Goal: Task Accomplishment & Management: Manage account settings

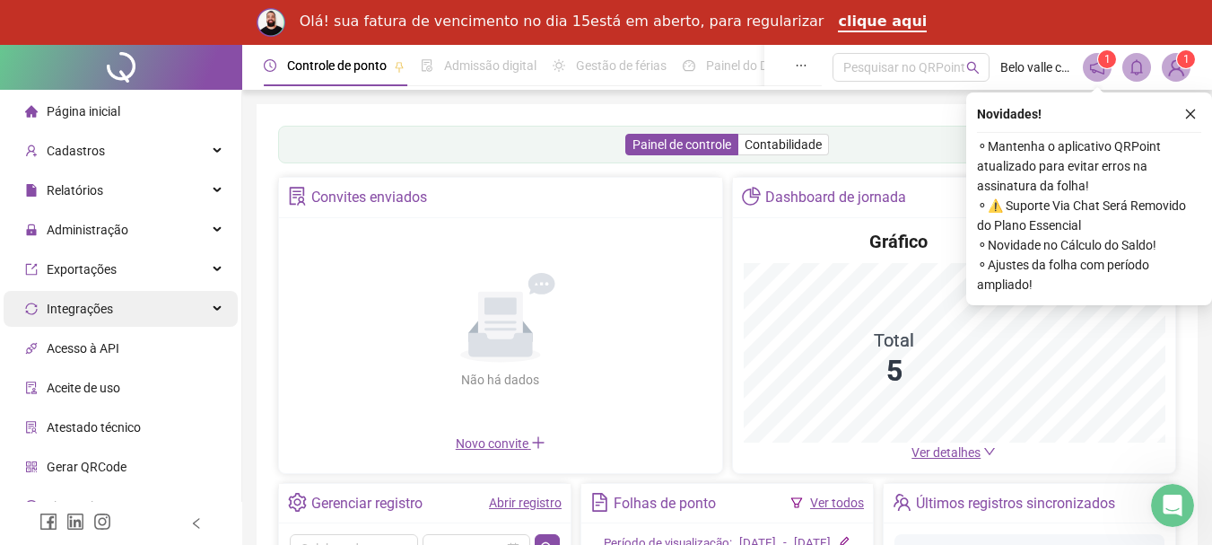
click at [1188, 114] on icon "close" at bounding box center [1190, 114] width 13 height 13
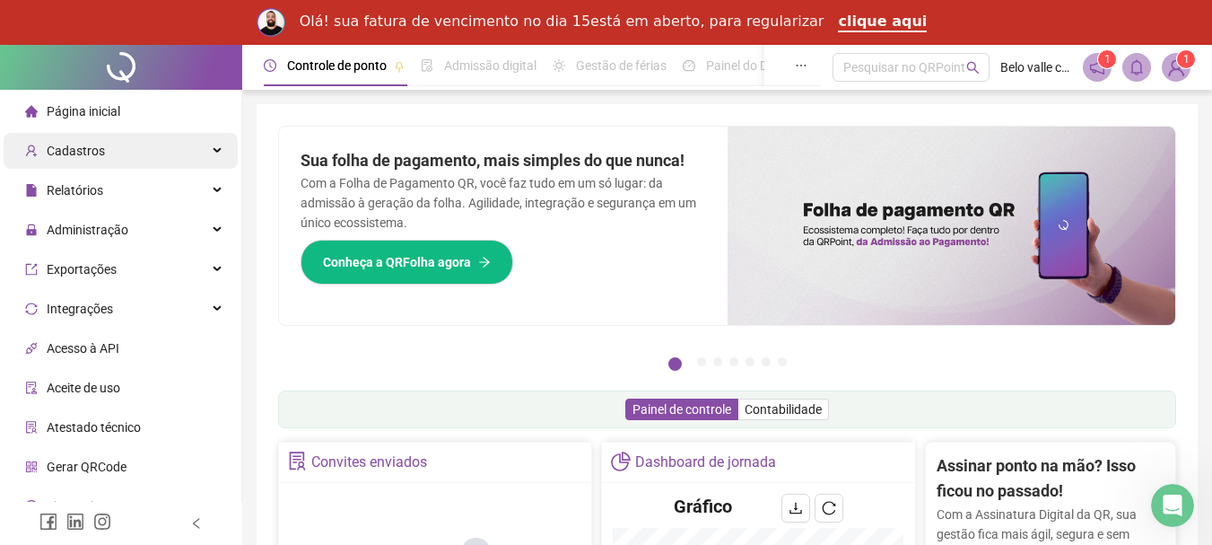
click at [201, 142] on div "Cadastros" at bounding box center [121, 151] width 234 height 36
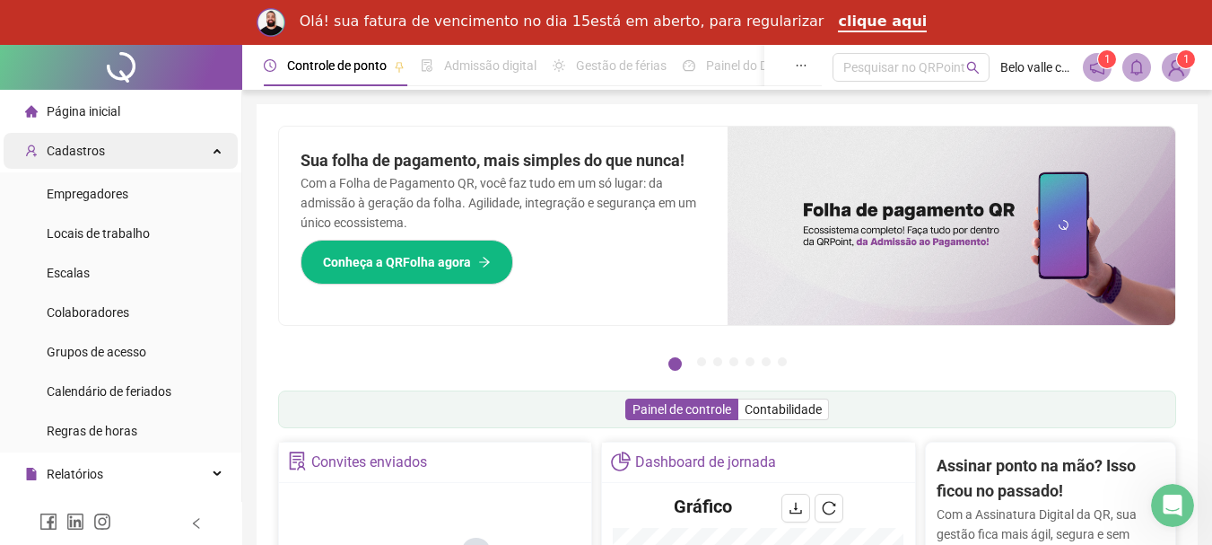
click at [202, 153] on div "Cadastros" at bounding box center [121, 151] width 234 height 36
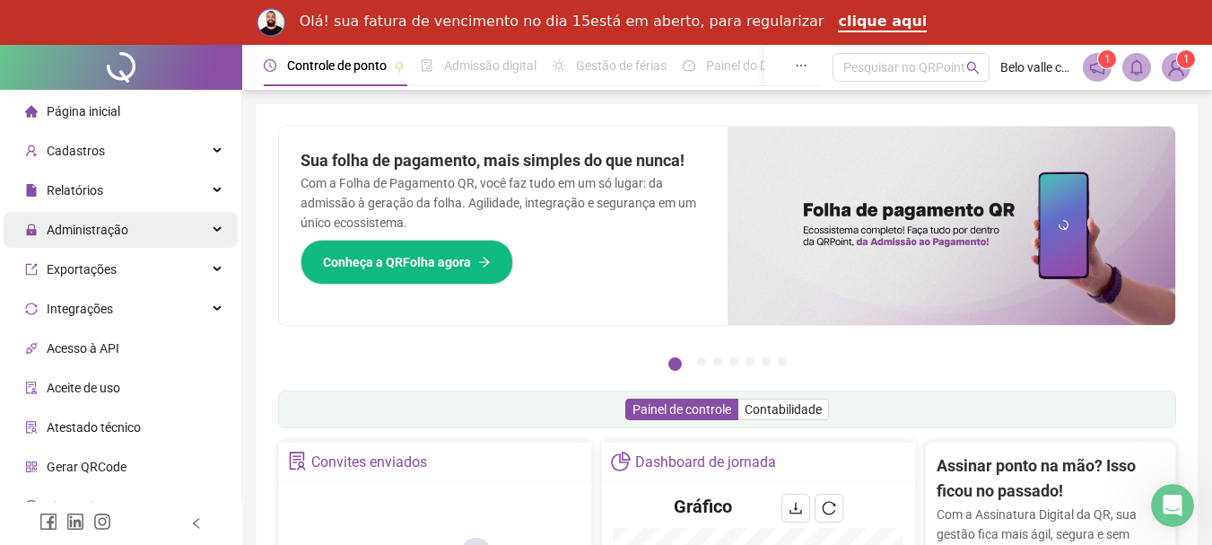
click at [171, 232] on div "Administração" at bounding box center [121, 230] width 234 height 36
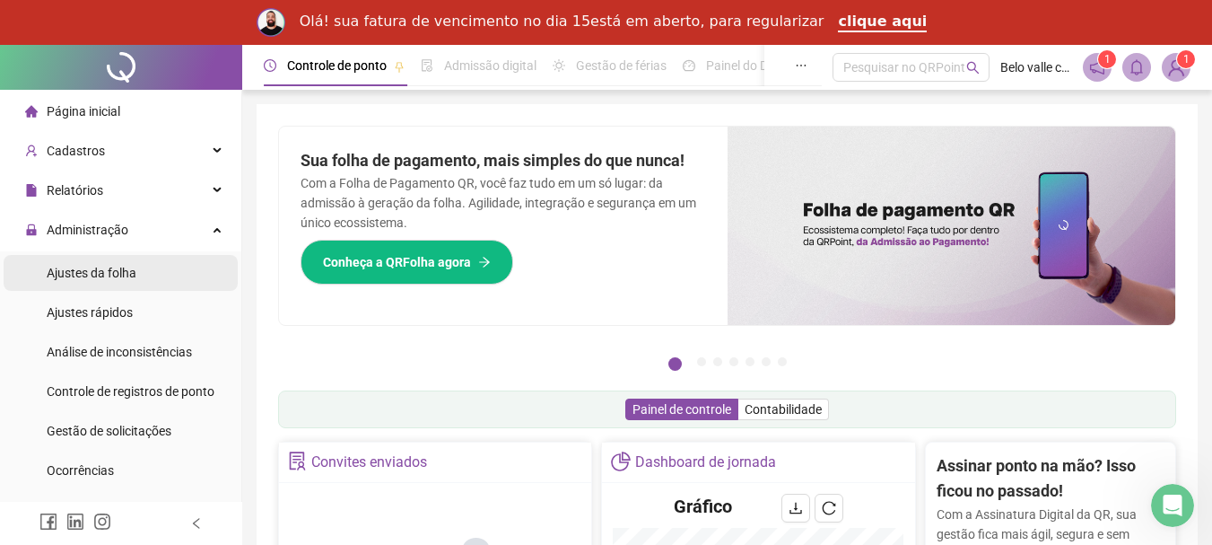
click at [97, 276] on span "Ajustes da folha" at bounding box center [92, 273] width 90 height 14
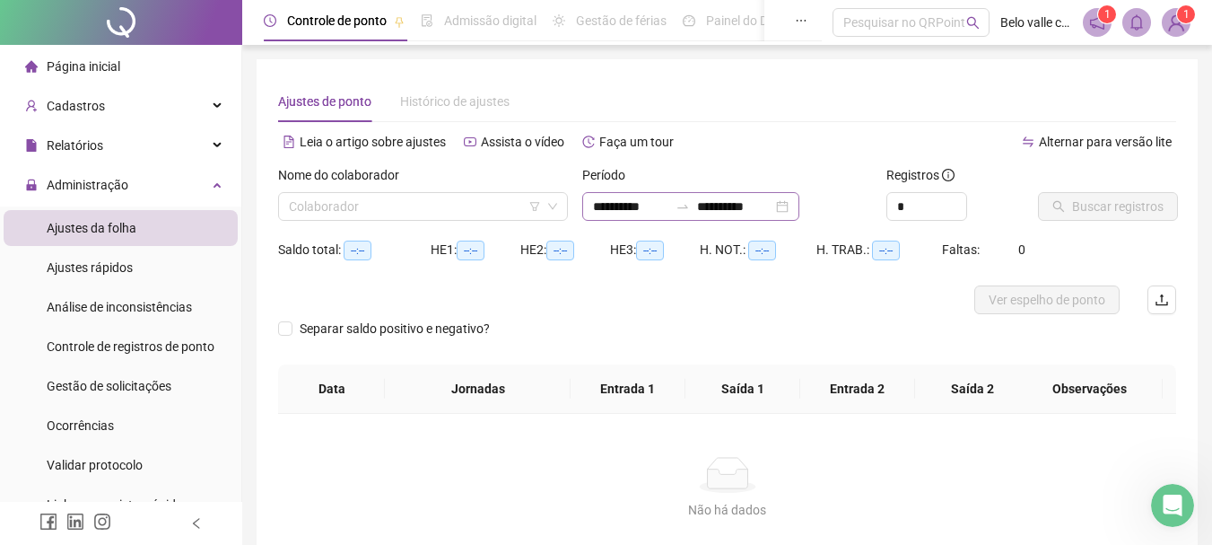
type input "**********"
click at [799, 211] on div "**********" at bounding box center [690, 206] width 217 height 29
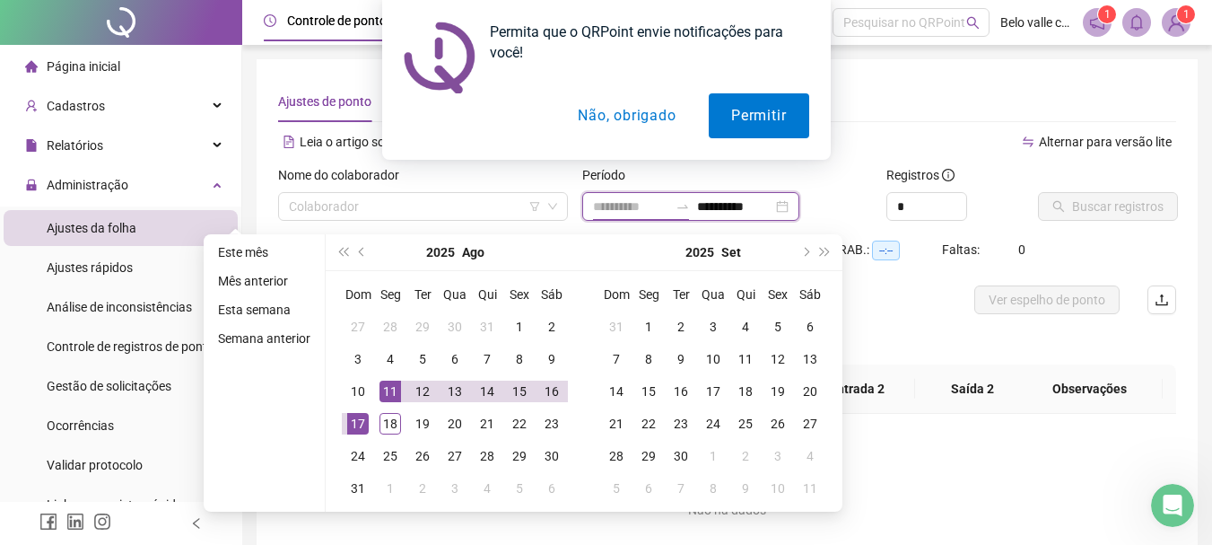
type input "**********"
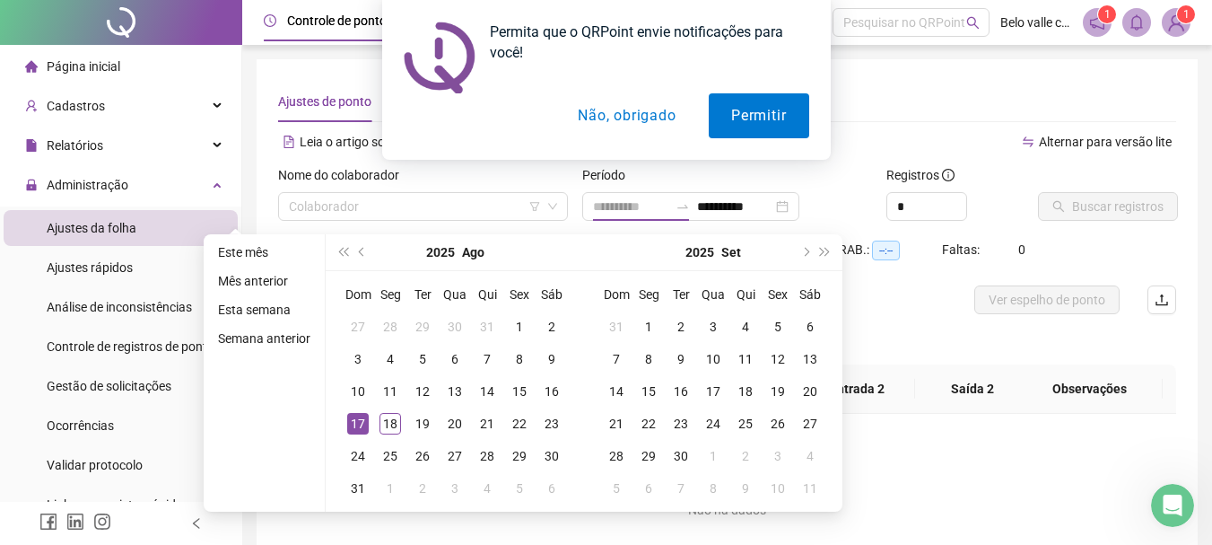
click at [354, 423] on div "17" at bounding box center [358, 424] width 22 height 22
type input "**********"
click at [896, 117] on div "Permita que o QRPoint envie notificações para você! Permitir Não, obrigado" at bounding box center [606, 80] width 1212 height 160
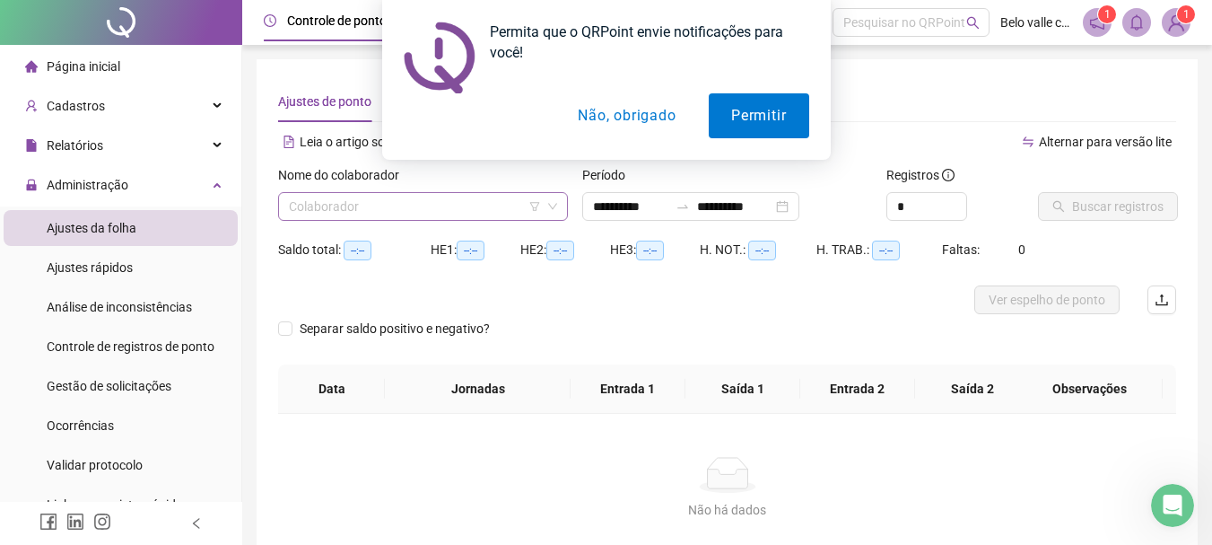
click at [457, 211] on input "search" at bounding box center [415, 206] width 252 height 27
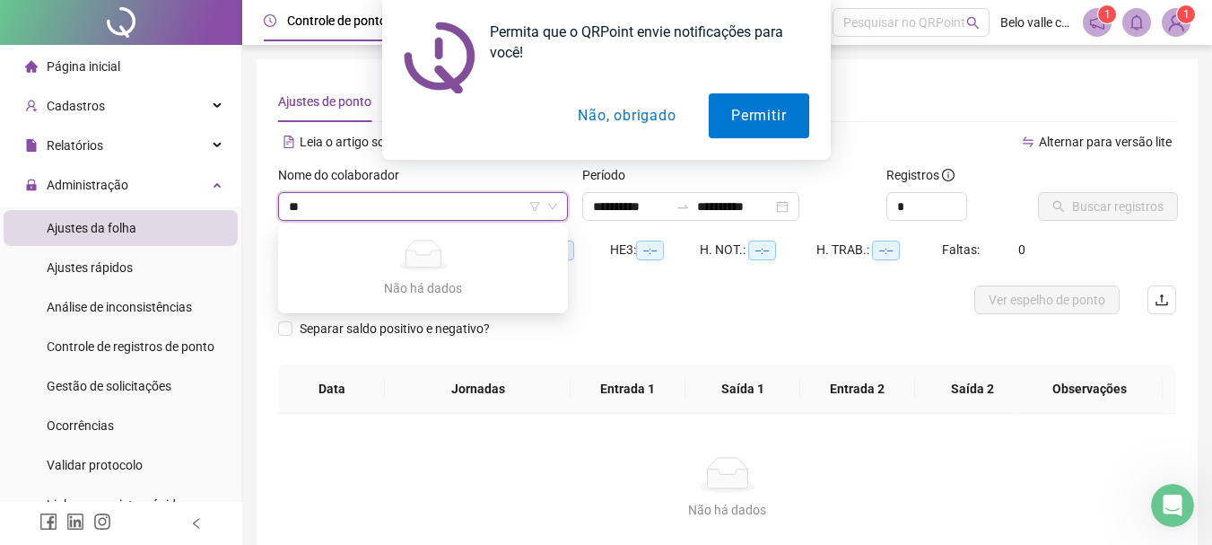
type input "*"
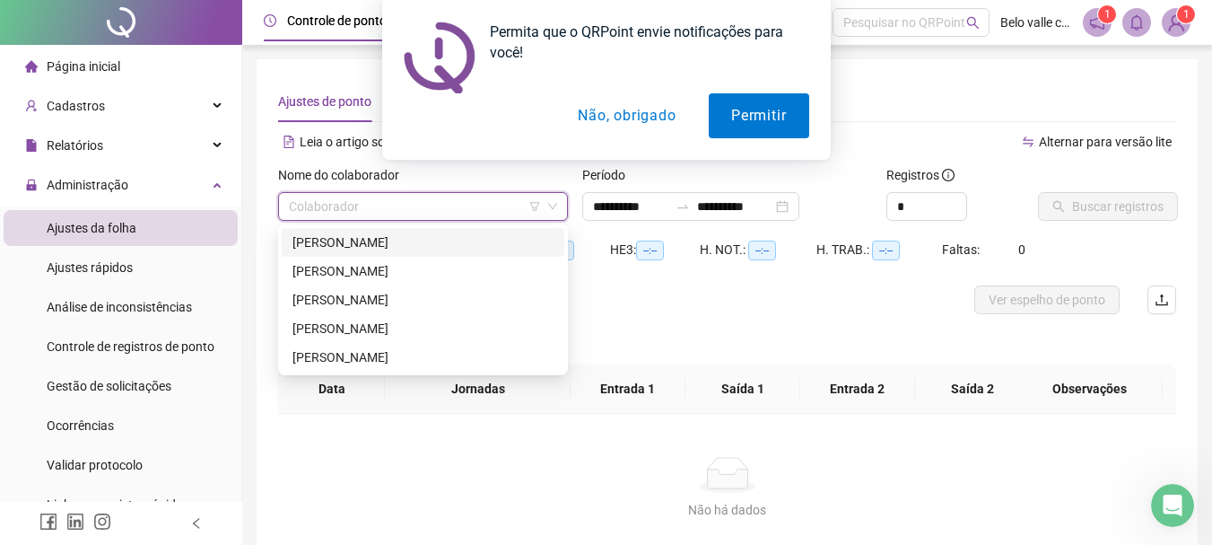
type input "*"
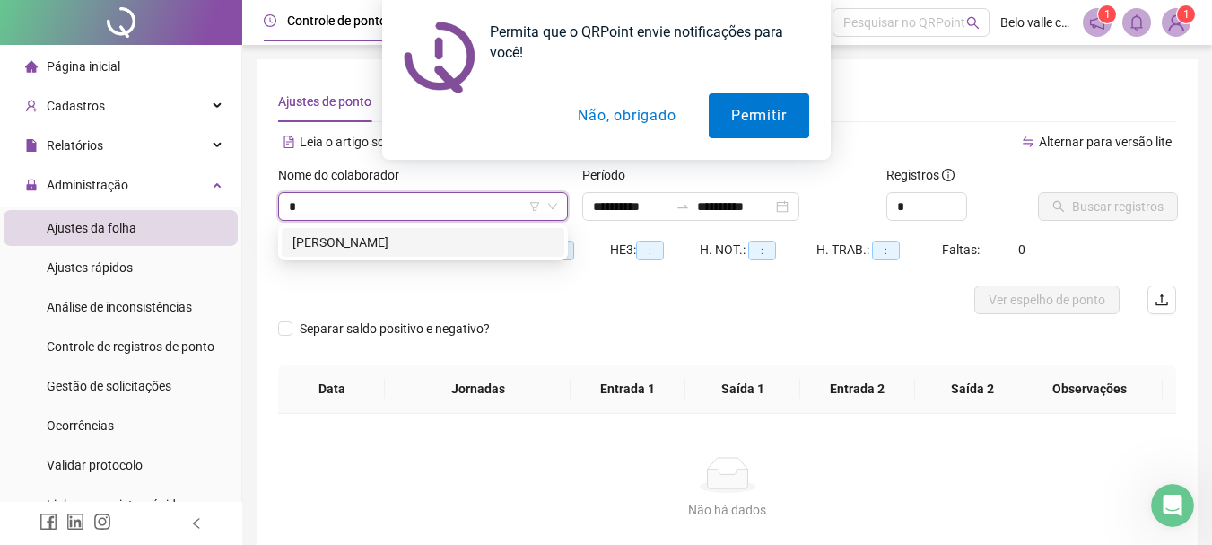
click at [471, 241] on div "[PERSON_NAME]" at bounding box center [422, 242] width 261 height 20
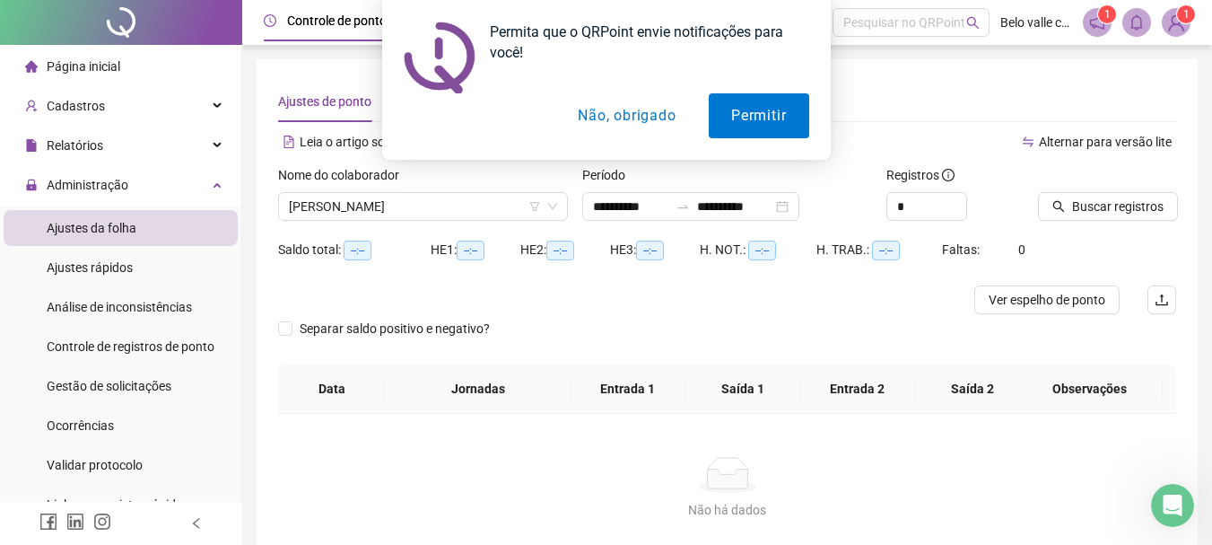
click at [624, 112] on button "Não, obrigado" at bounding box center [626, 115] width 143 height 45
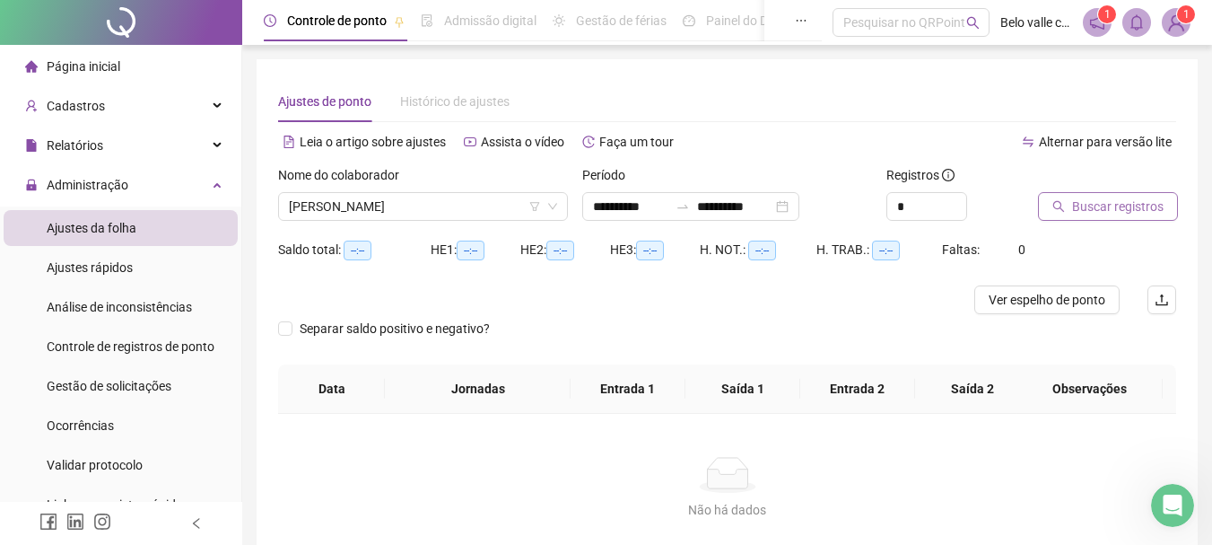
click at [1114, 208] on span "Buscar registros" at bounding box center [1118, 206] width 92 height 20
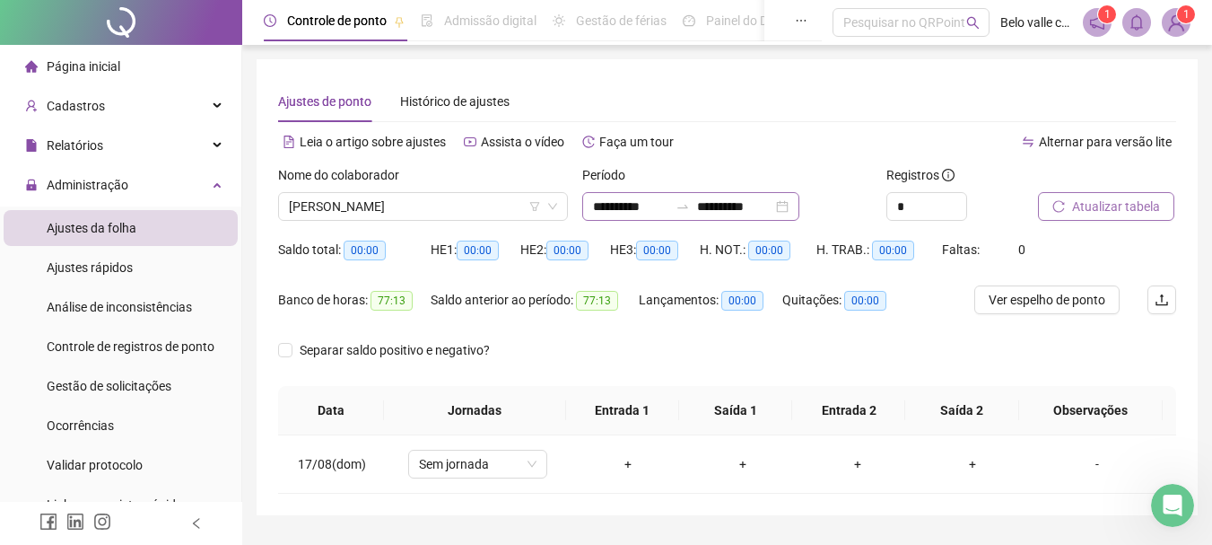
click at [799, 206] on div "**********" at bounding box center [690, 206] width 217 height 29
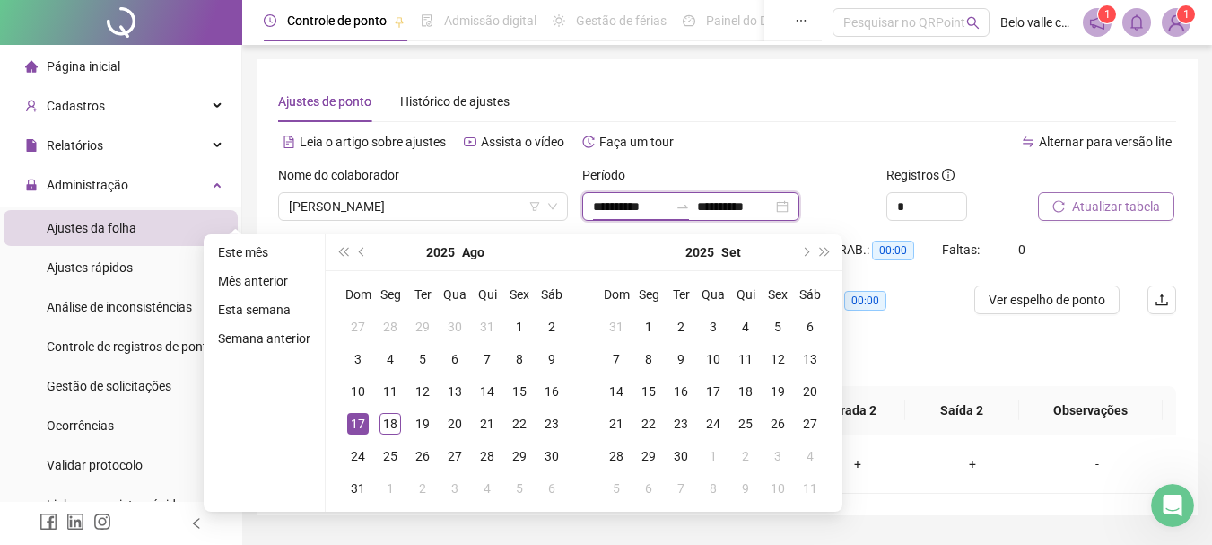
click at [690, 211] on icon "swap-right" at bounding box center [683, 206] width 14 height 14
type input "**********"
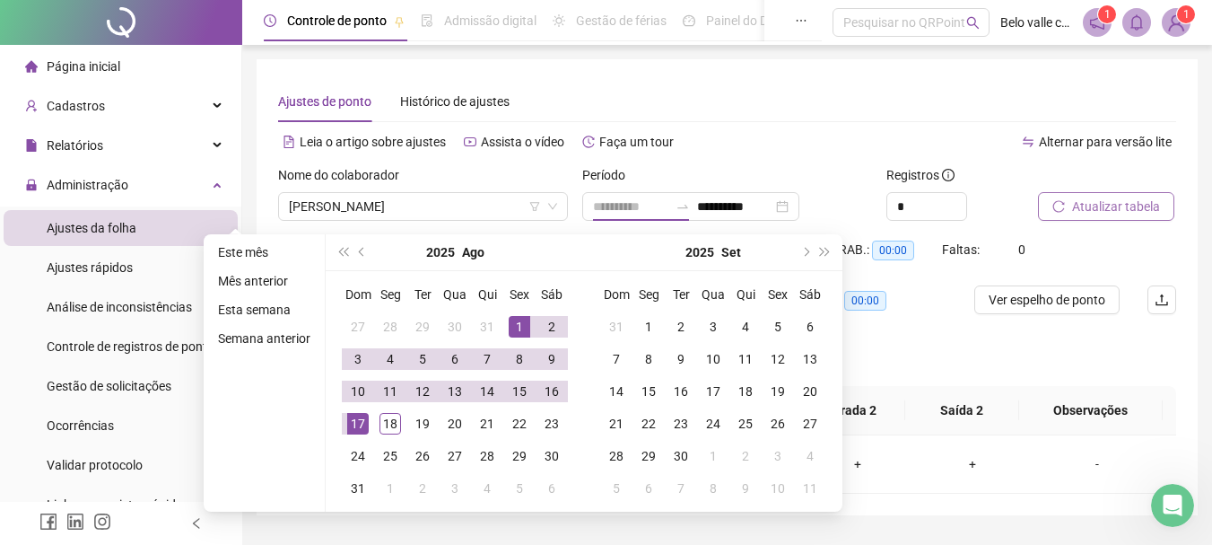
click at [512, 326] on div "1" at bounding box center [520, 327] width 22 height 22
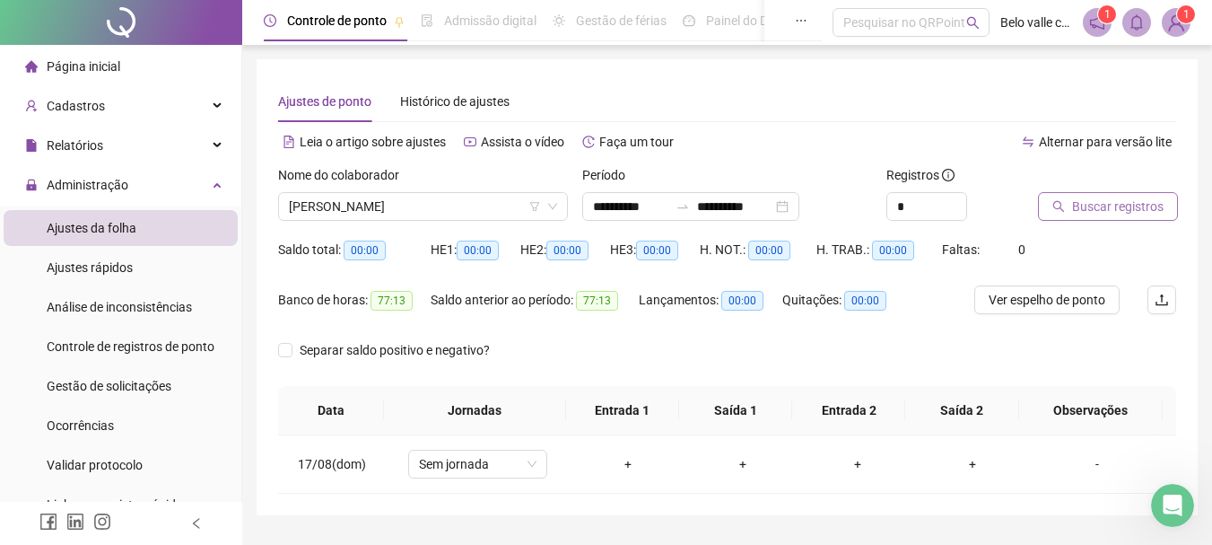
click at [1086, 208] on span "Buscar registros" at bounding box center [1118, 206] width 92 height 20
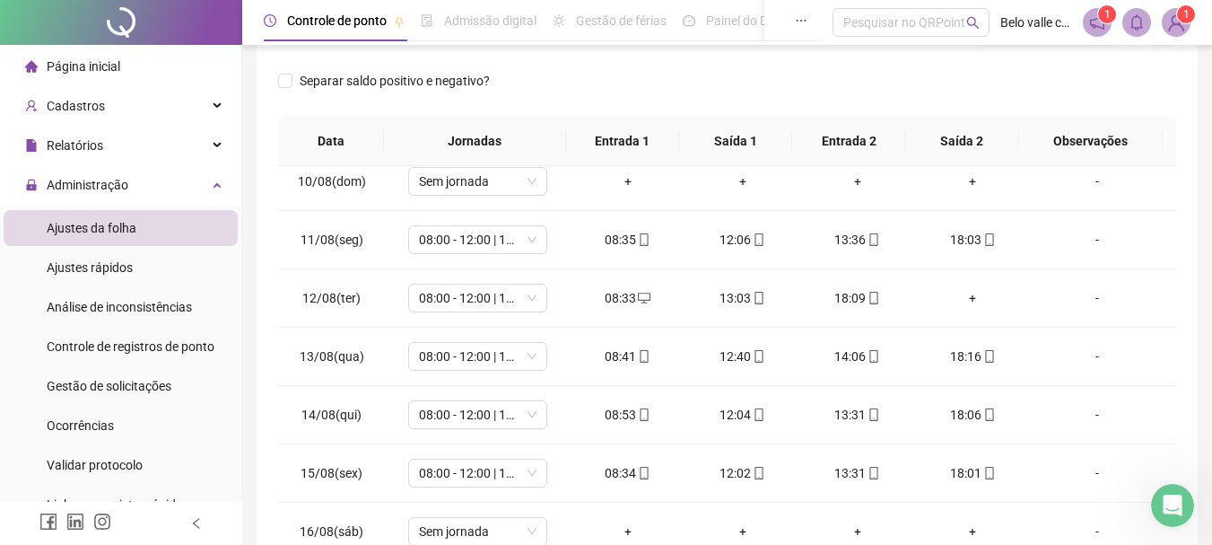
scroll to position [608, 0]
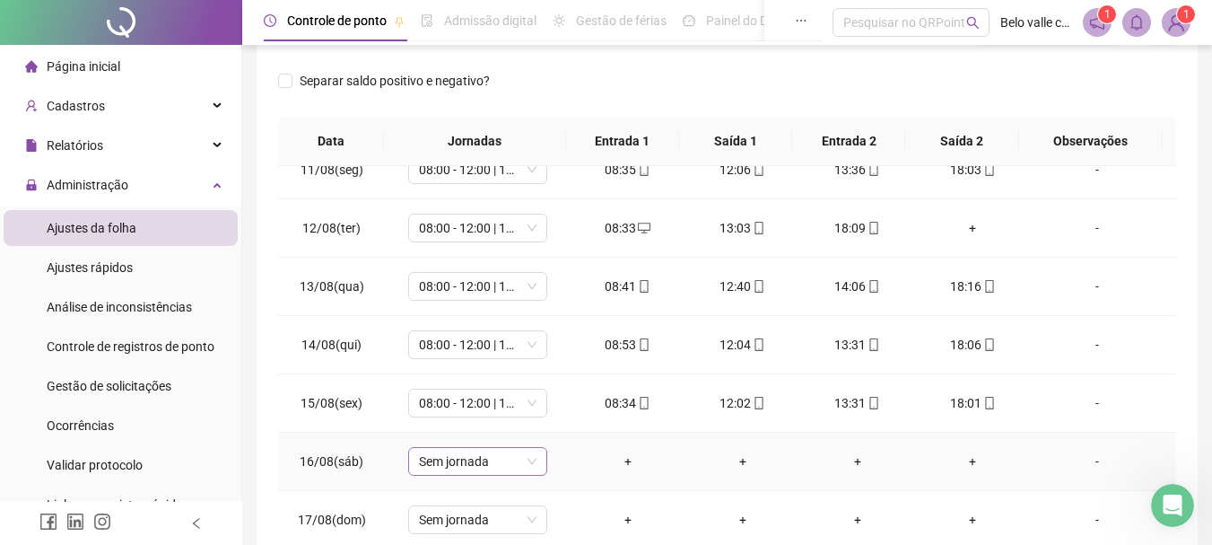
click at [531, 462] on span "Sem jornada" at bounding box center [478, 461] width 118 height 27
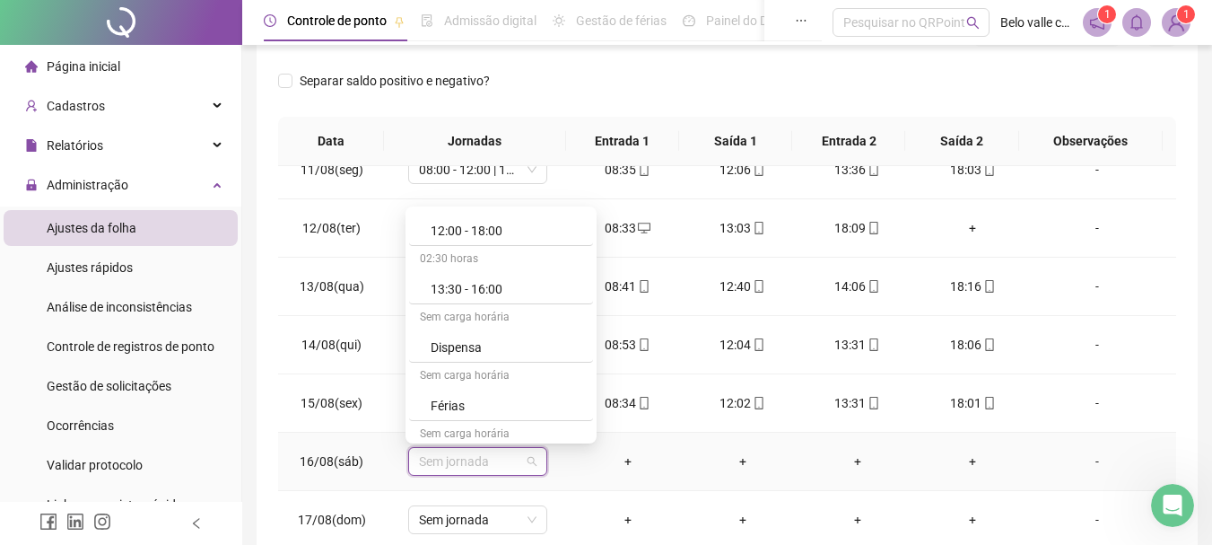
scroll to position [987, 0]
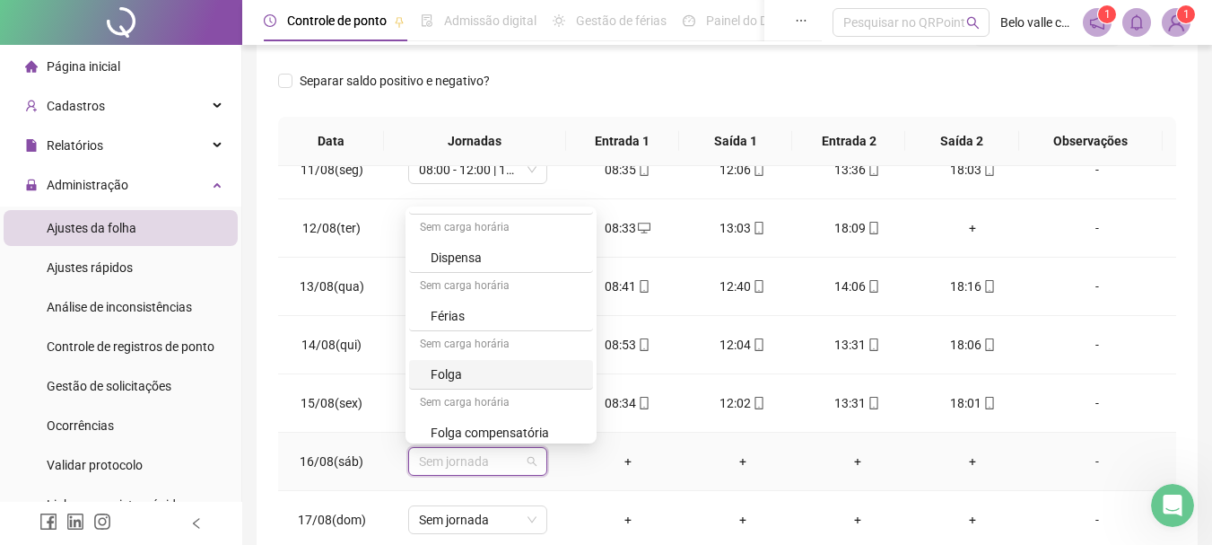
click at [447, 374] on div "Folga" at bounding box center [507, 374] width 152 height 20
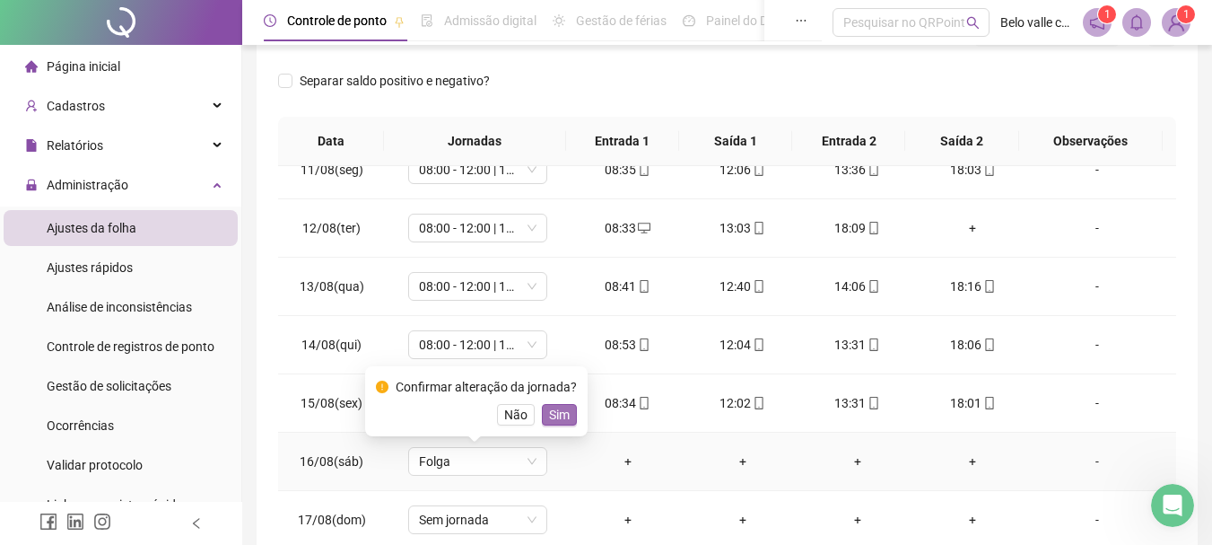
click at [554, 416] on span "Sim" at bounding box center [559, 415] width 21 height 20
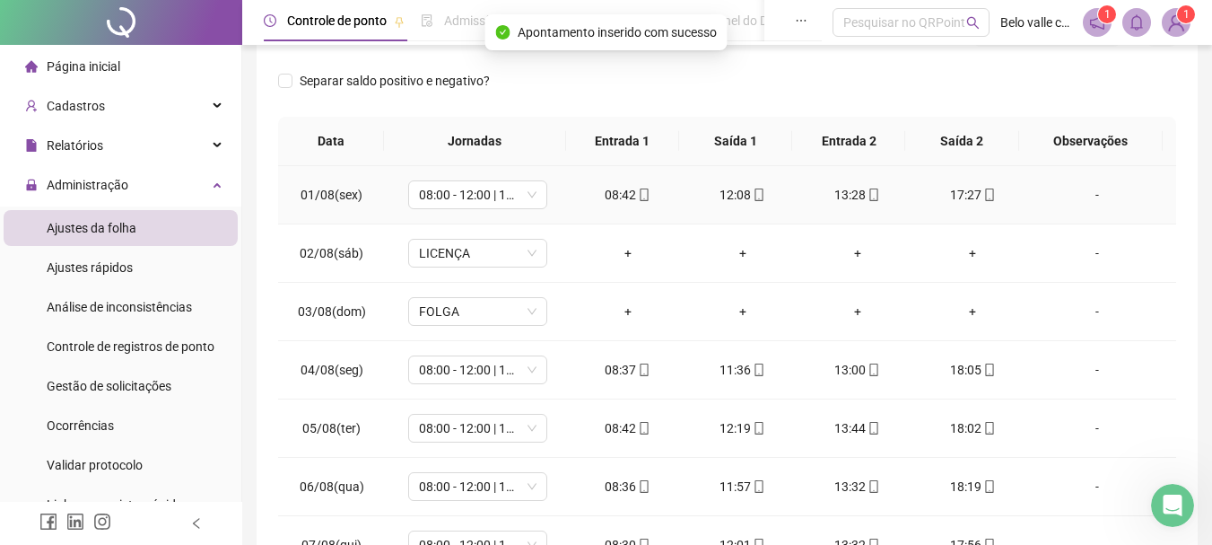
scroll to position [0, 0]
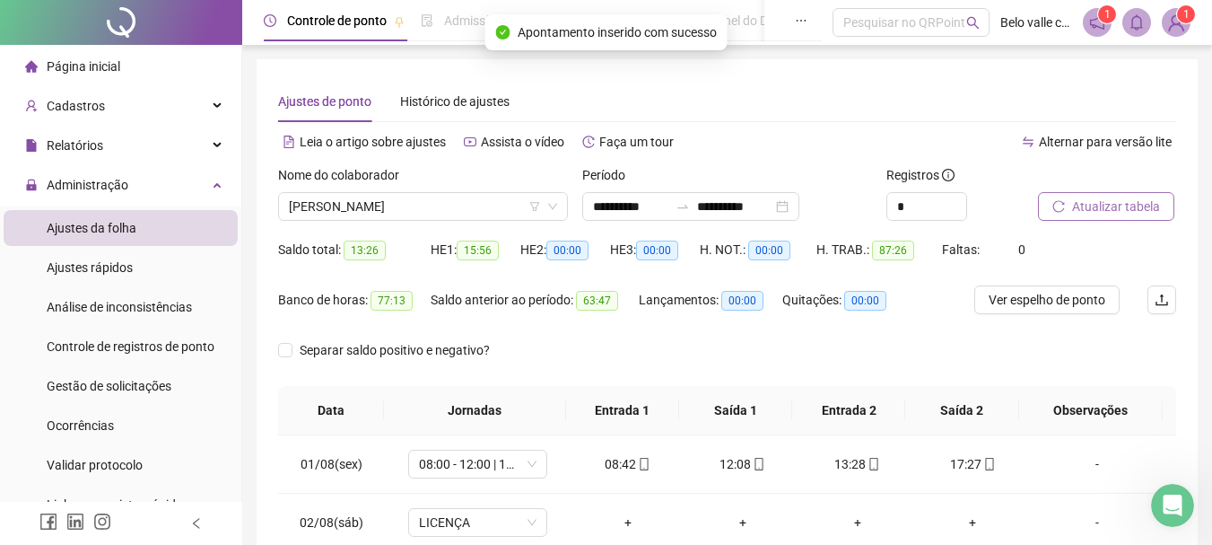
click at [1087, 210] on span "Atualizar tabela" at bounding box center [1116, 206] width 88 height 20
click at [799, 207] on div "**********" at bounding box center [690, 206] width 217 height 29
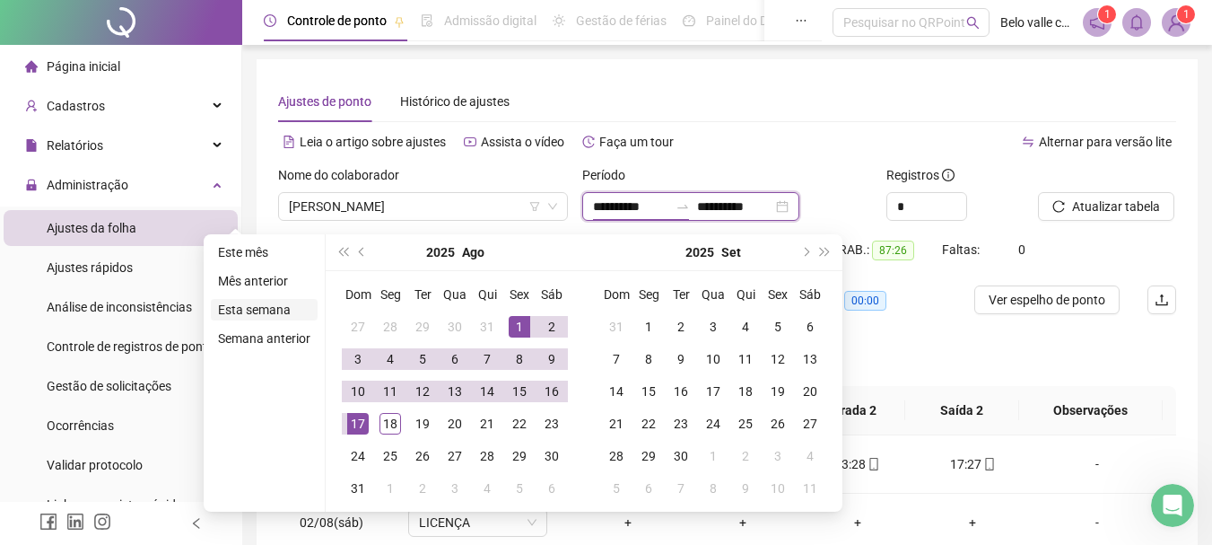
type input "**********"
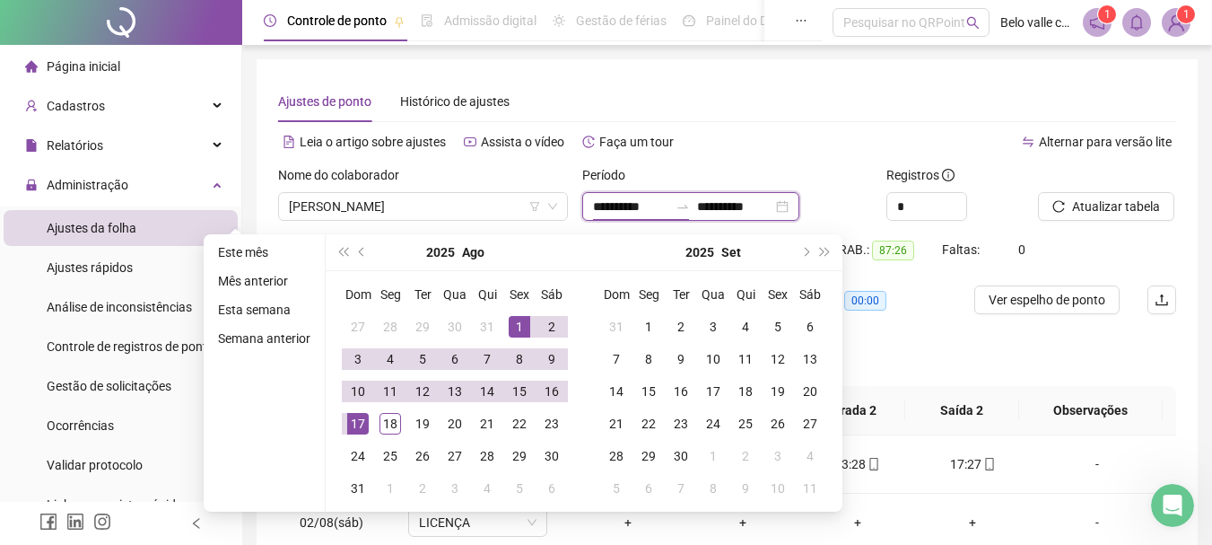
type input "**********"
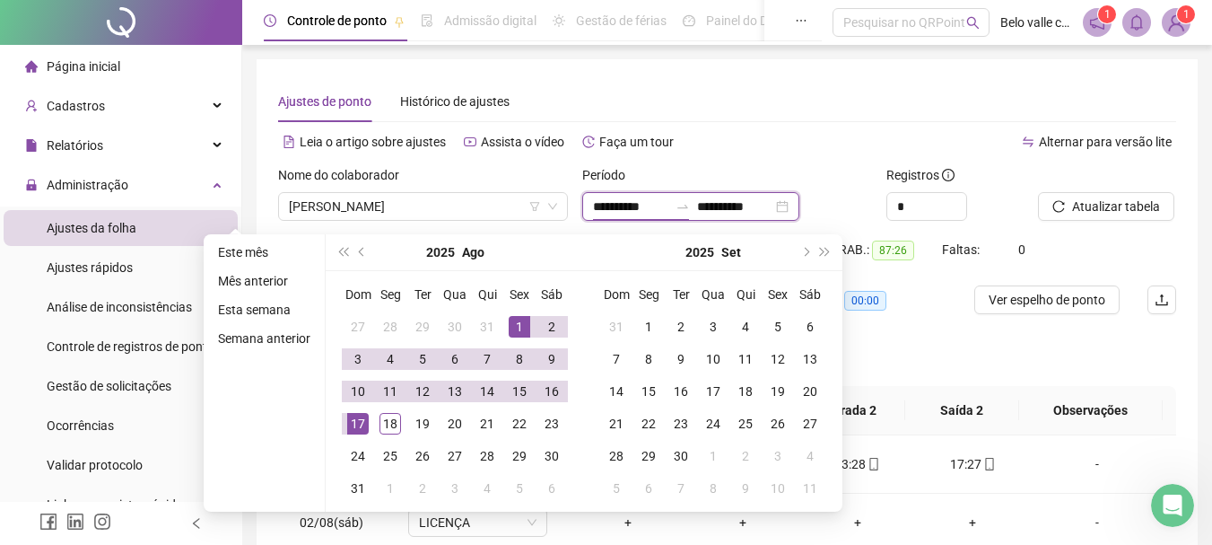
type input "**********"
click at [357, 254] on button "prev-year" at bounding box center [363, 252] width 20 height 36
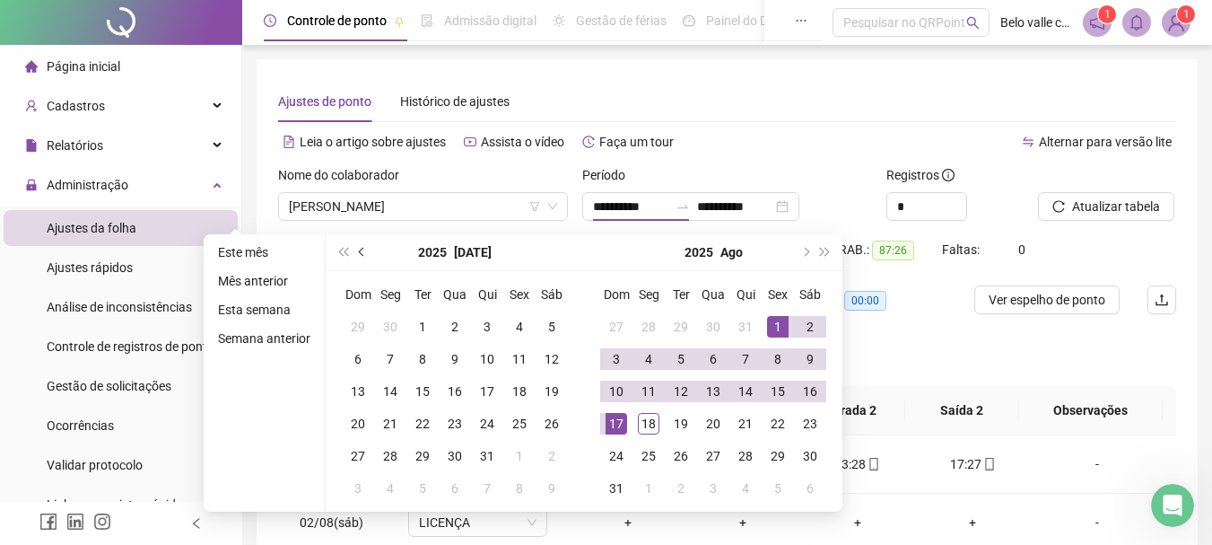
click at [357, 254] on button "prev-year" at bounding box center [363, 252] width 20 height 36
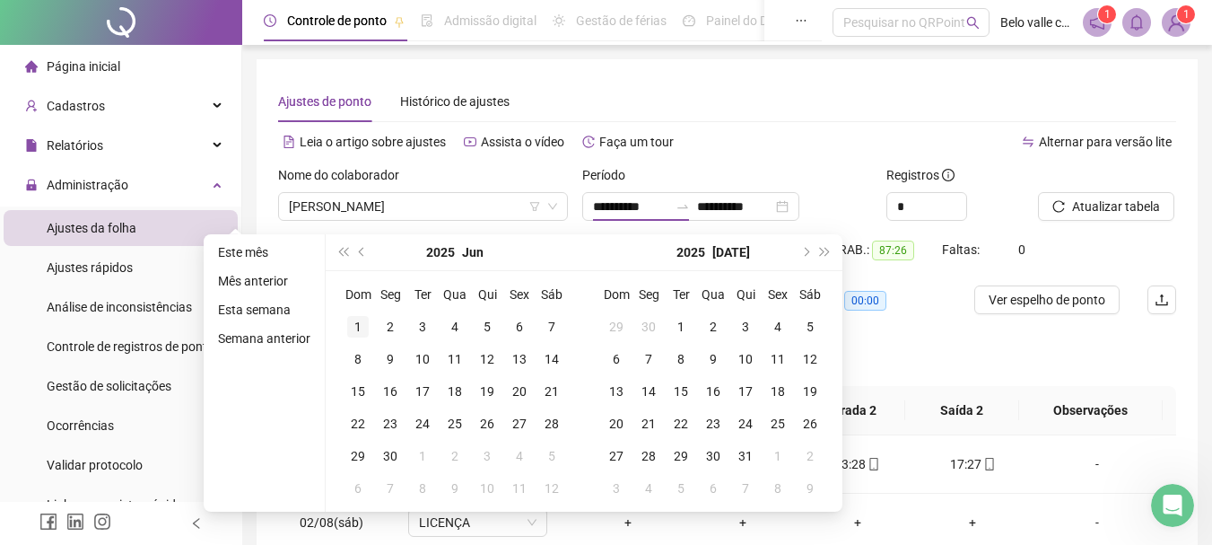
type input "**********"
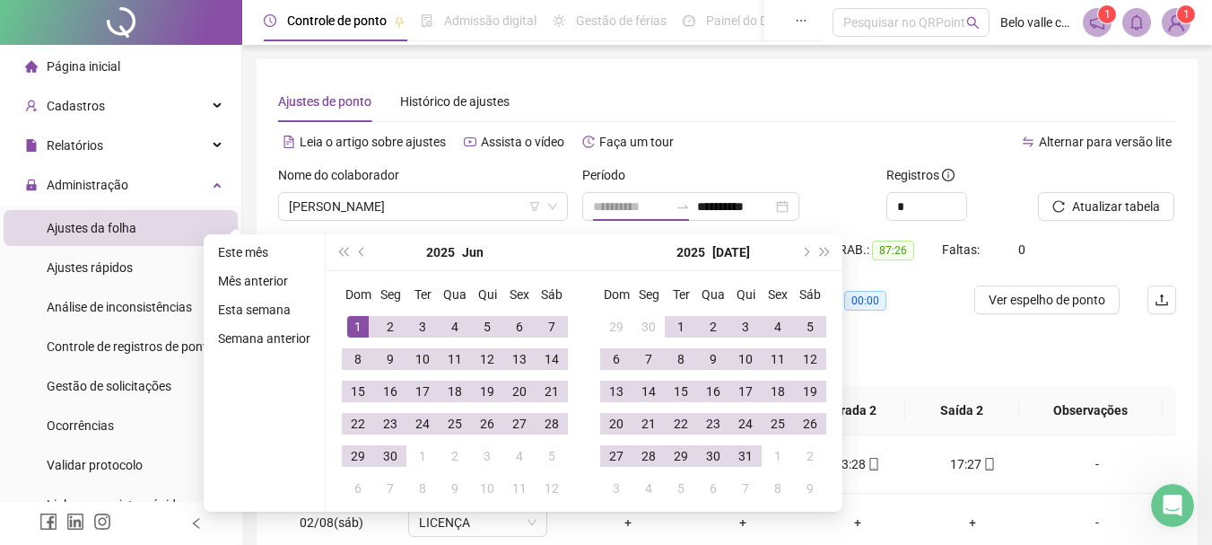
click at [345, 326] on td "1" at bounding box center [358, 326] width 32 height 32
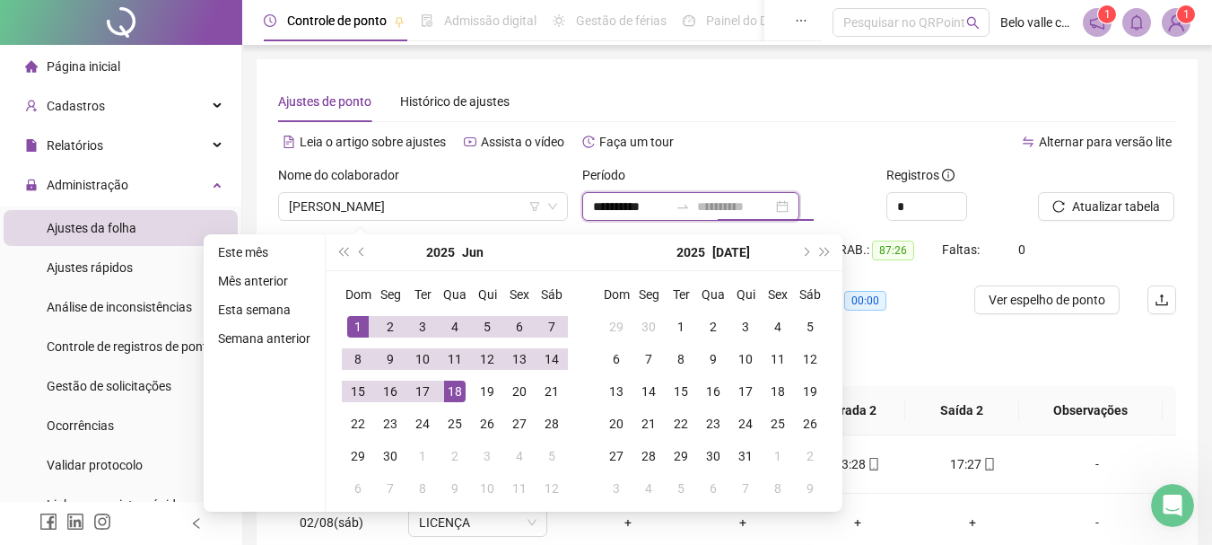
type input "**********"
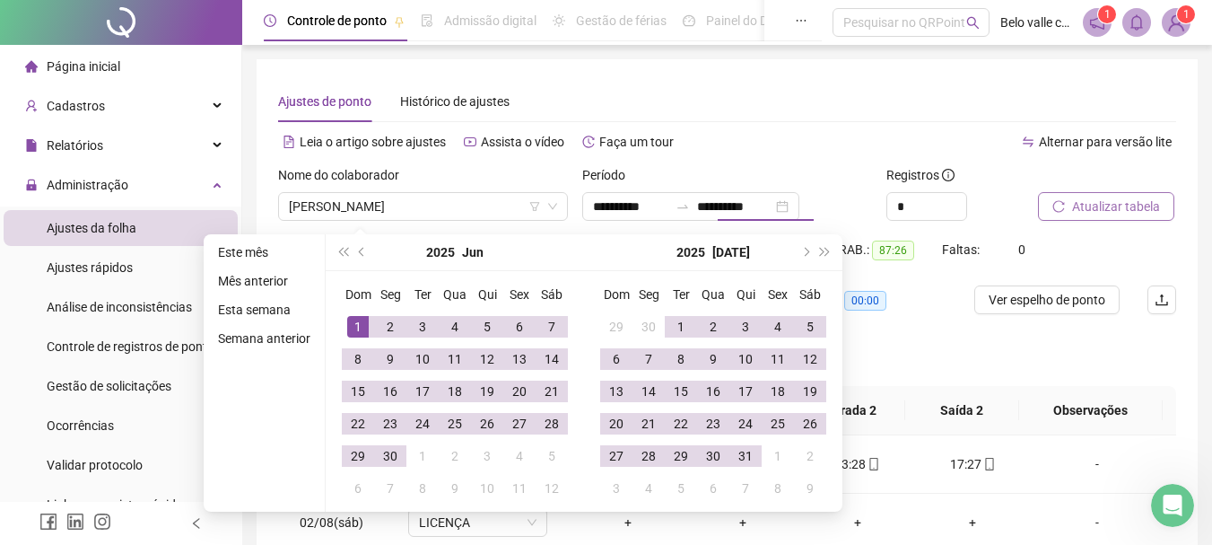
click at [1067, 209] on button "Atualizar tabela" at bounding box center [1106, 206] width 136 height 29
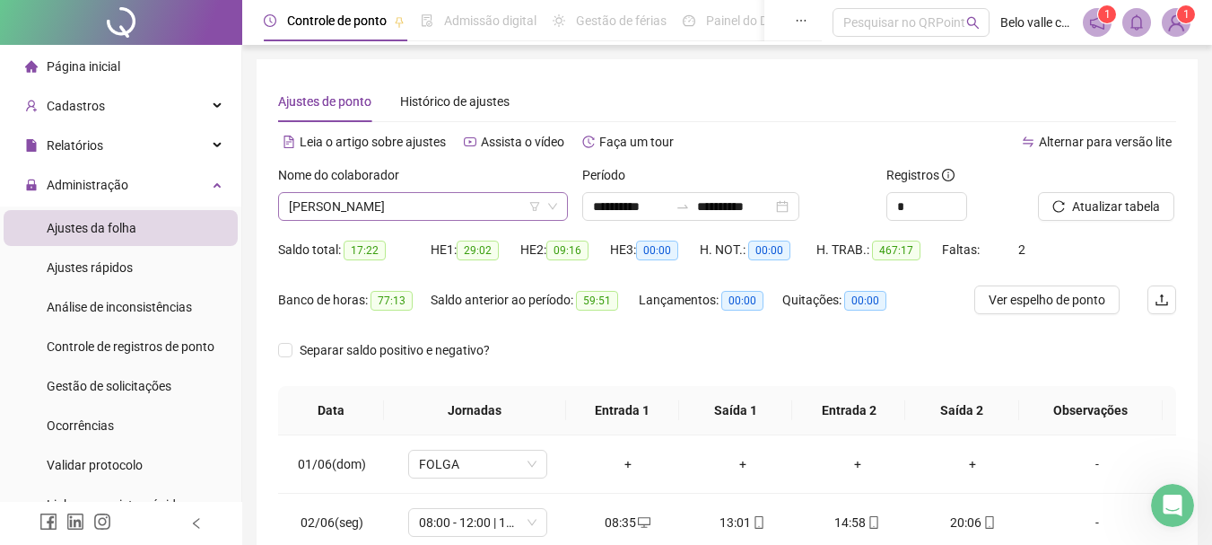
click at [550, 206] on icon "down" at bounding box center [552, 206] width 11 height 11
click at [549, 205] on icon "down" at bounding box center [552, 206] width 11 height 11
click at [492, 206] on span "[PERSON_NAME]" at bounding box center [423, 206] width 268 height 27
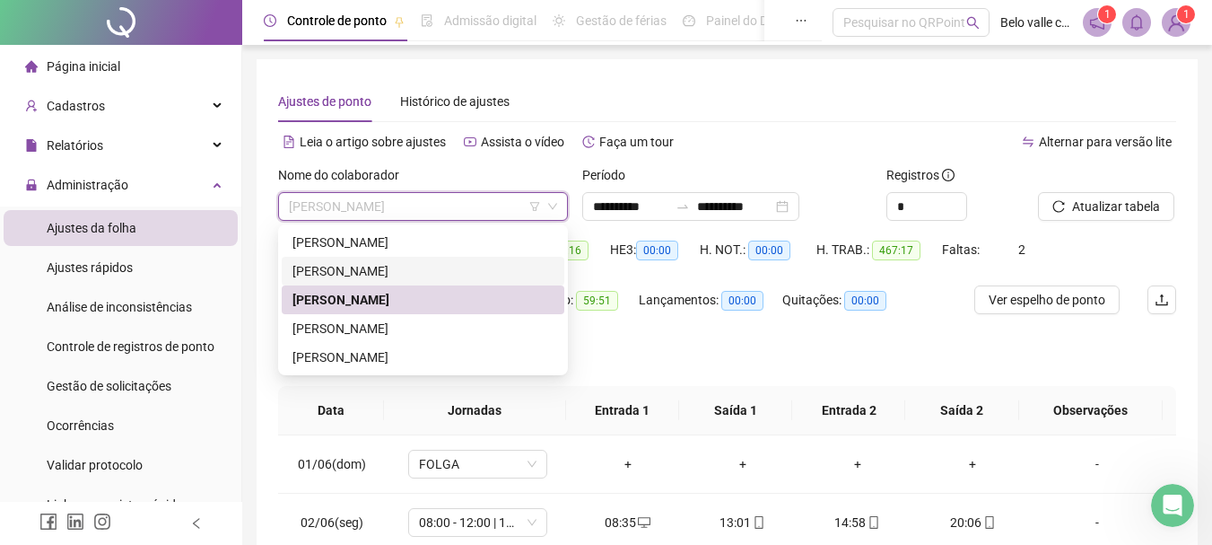
click at [328, 269] on div "[PERSON_NAME]" at bounding box center [422, 271] width 261 height 20
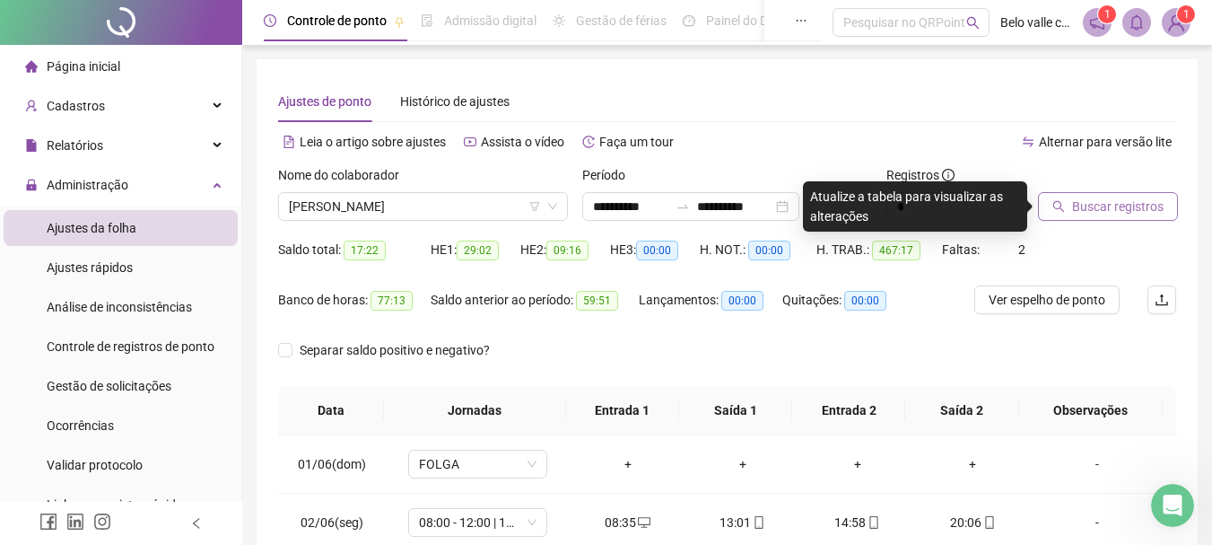
click at [1095, 195] on button "Buscar registros" at bounding box center [1108, 206] width 140 height 29
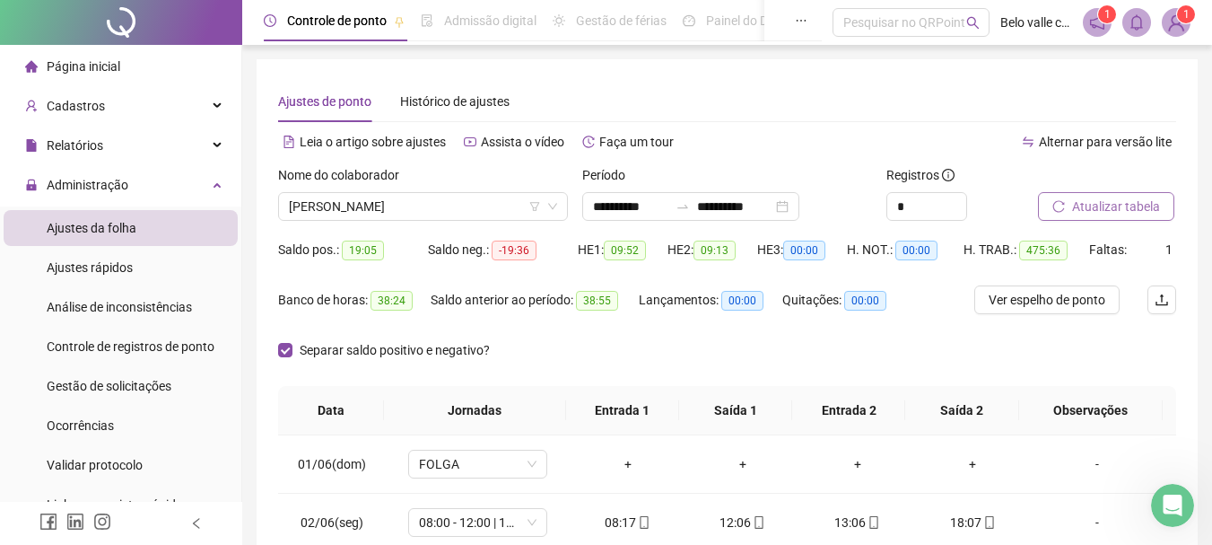
click at [1120, 202] on span "Atualizar tabela" at bounding box center [1116, 206] width 88 height 20
click at [546, 209] on span "[PERSON_NAME]" at bounding box center [423, 206] width 268 height 27
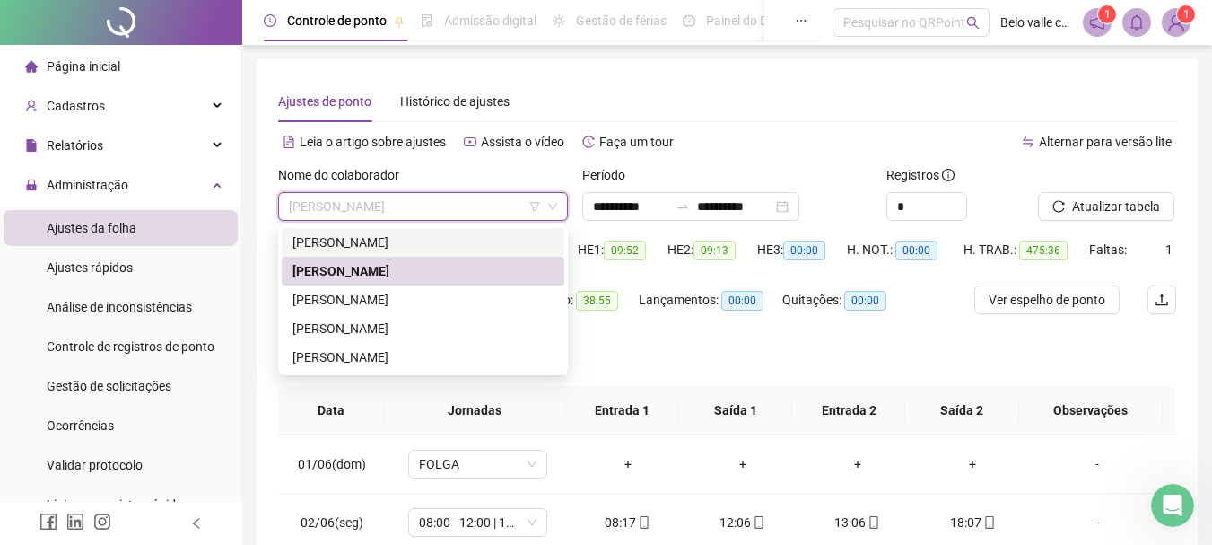
click at [359, 240] on div "[PERSON_NAME]" at bounding box center [422, 242] width 261 height 20
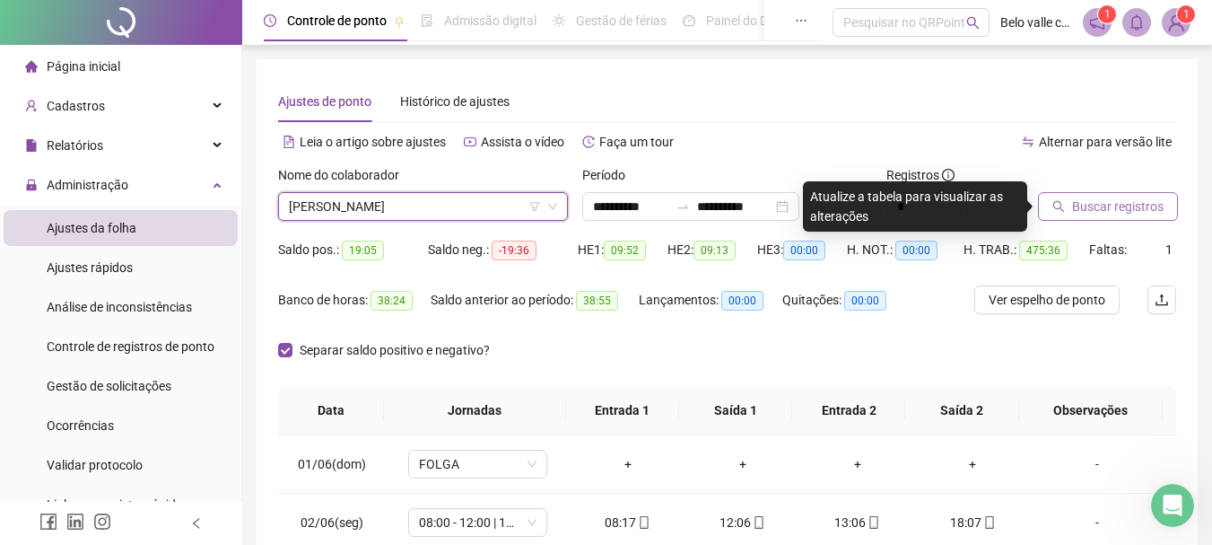
click at [1089, 211] on span "Buscar registros" at bounding box center [1118, 206] width 92 height 20
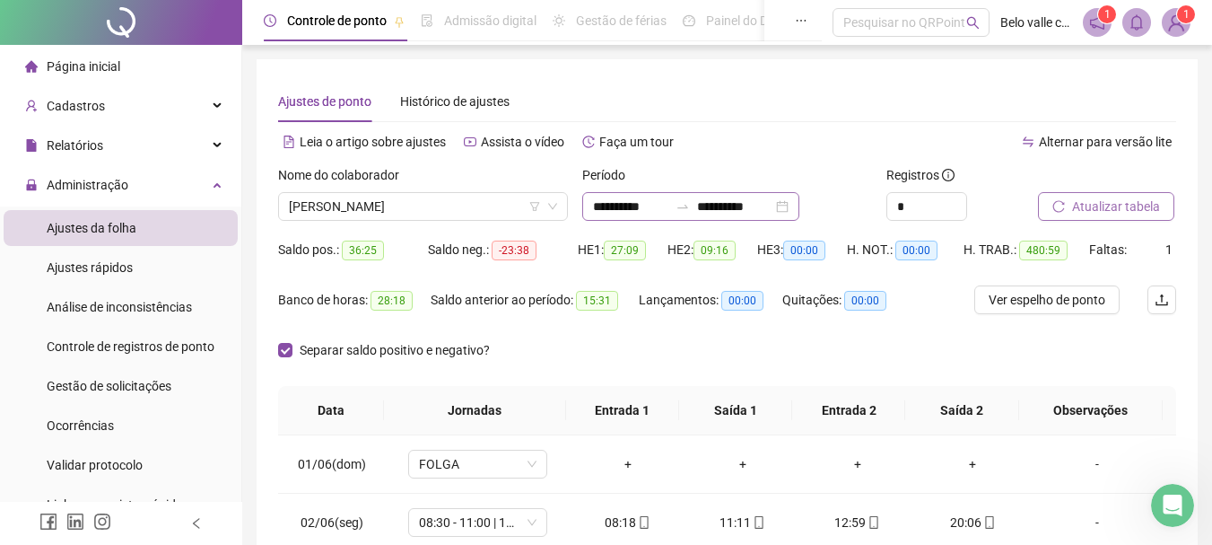
click at [799, 207] on div "**********" at bounding box center [690, 206] width 217 height 29
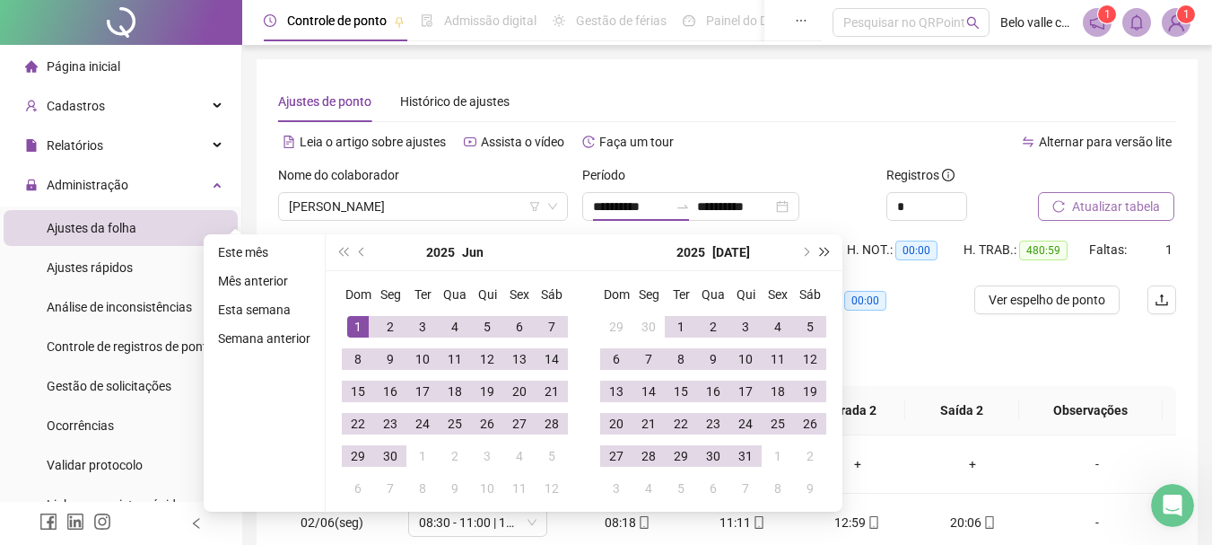
click at [824, 253] on span "super-next-year" at bounding box center [825, 252] width 9 height 9
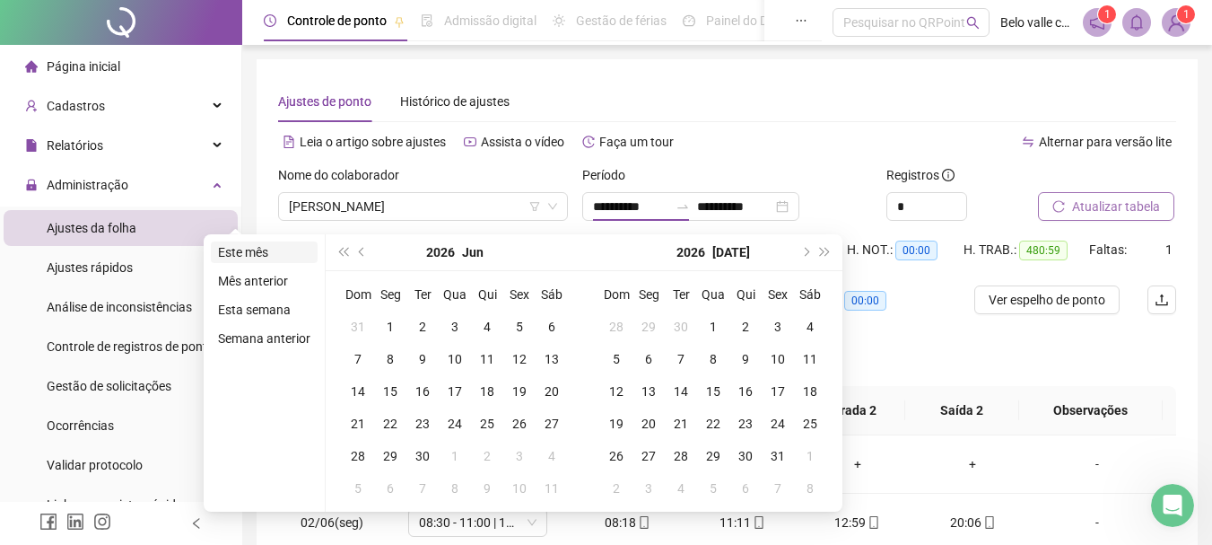
type input "**********"
click at [343, 253] on span "super-prev-year" at bounding box center [342, 252] width 9 height 9
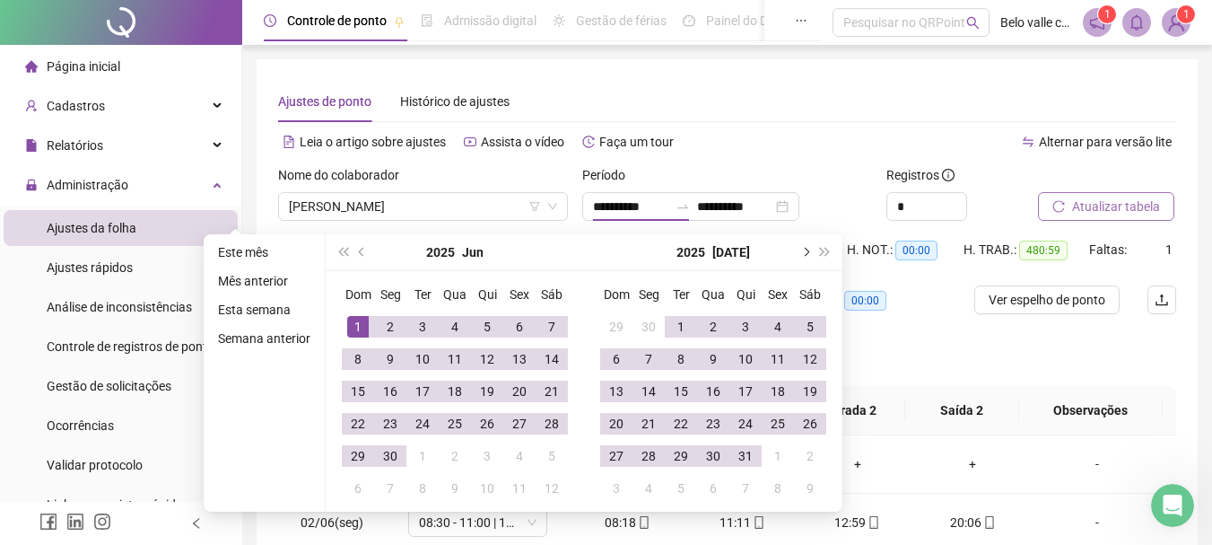
click at [805, 251] on span "next-year" at bounding box center [804, 252] width 9 height 9
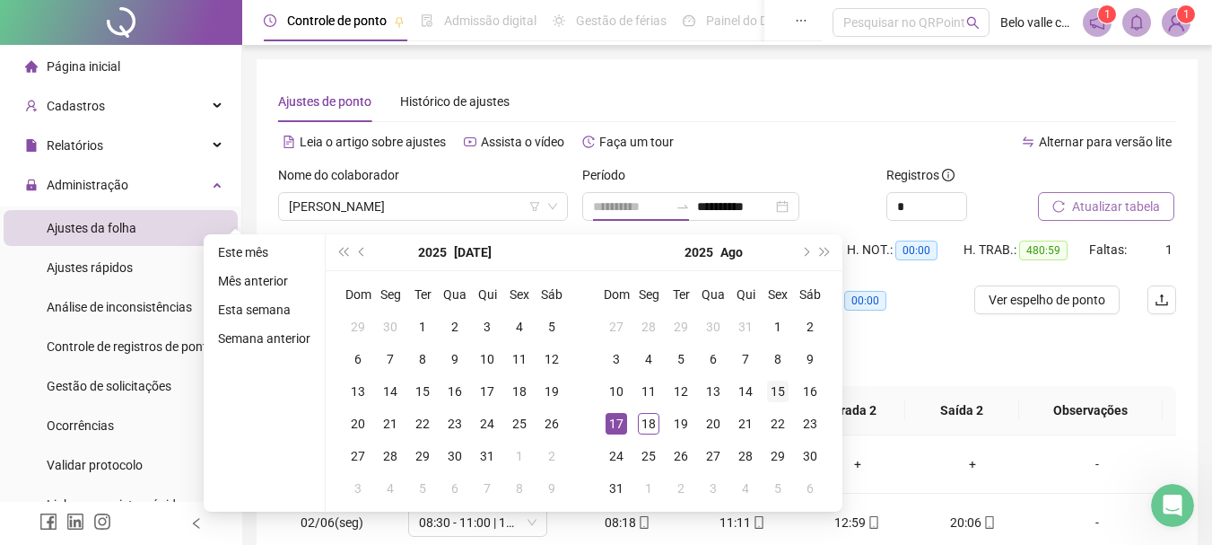
type input "**********"
click at [772, 388] on div "15" at bounding box center [778, 391] width 22 height 22
type input "**********"
click at [810, 395] on div "16" at bounding box center [810, 391] width 22 height 22
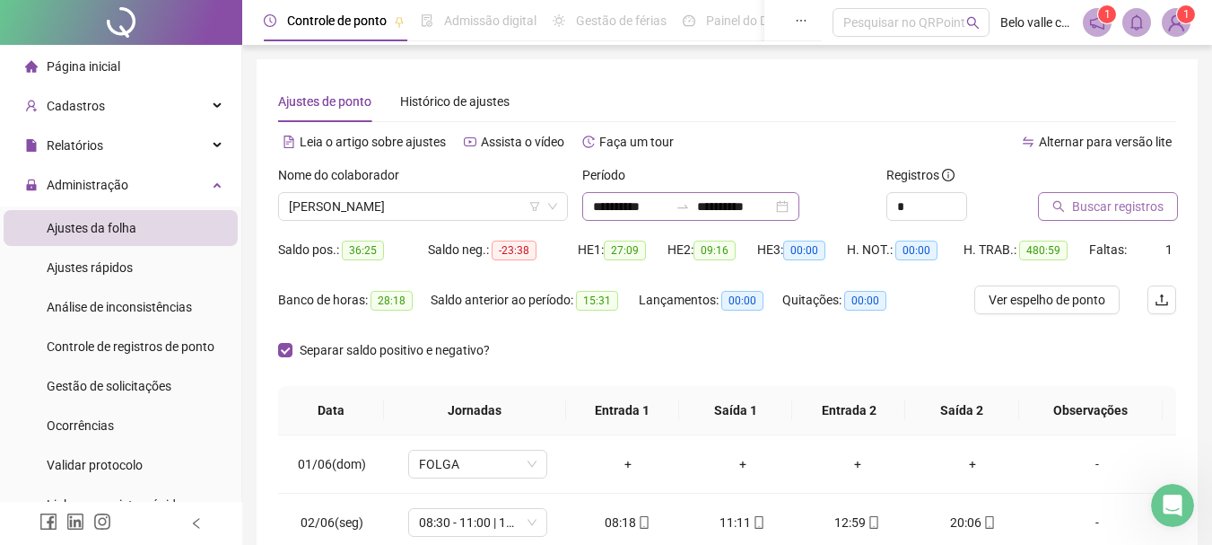
click at [799, 206] on div "**********" at bounding box center [690, 206] width 217 height 29
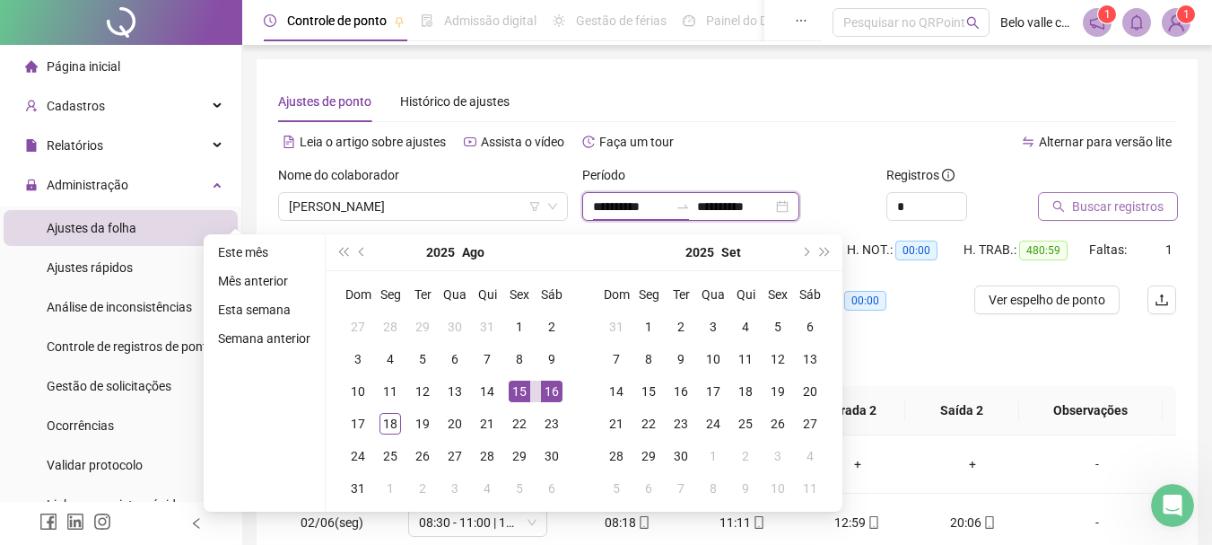
type input "**********"
click at [360, 257] on button "prev-year" at bounding box center [363, 252] width 20 height 36
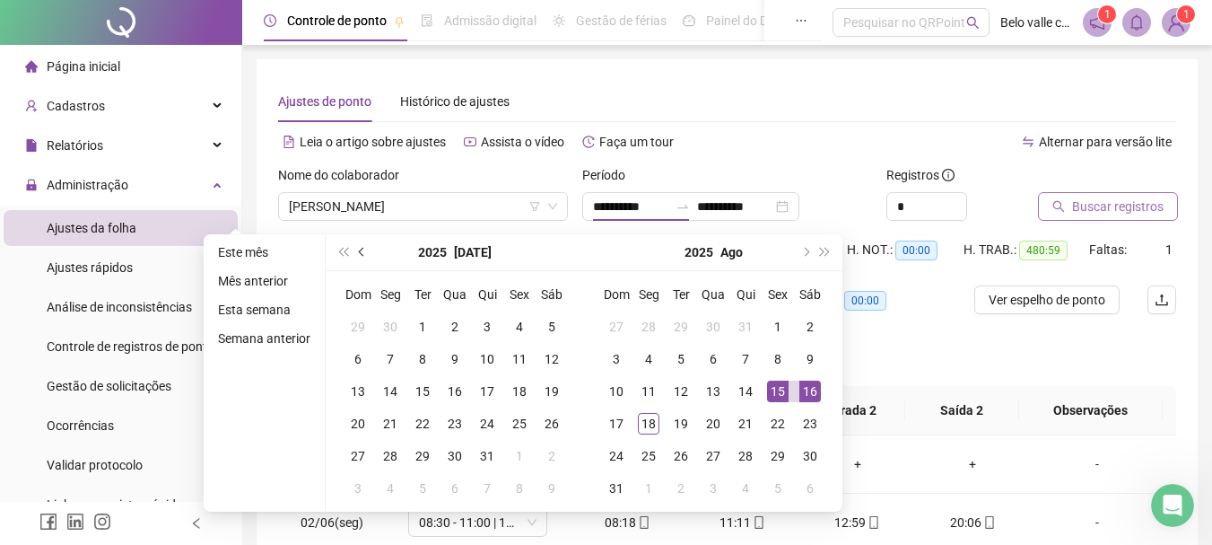
click at [360, 257] on button "prev-year" at bounding box center [363, 252] width 20 height 36
type input "**********"
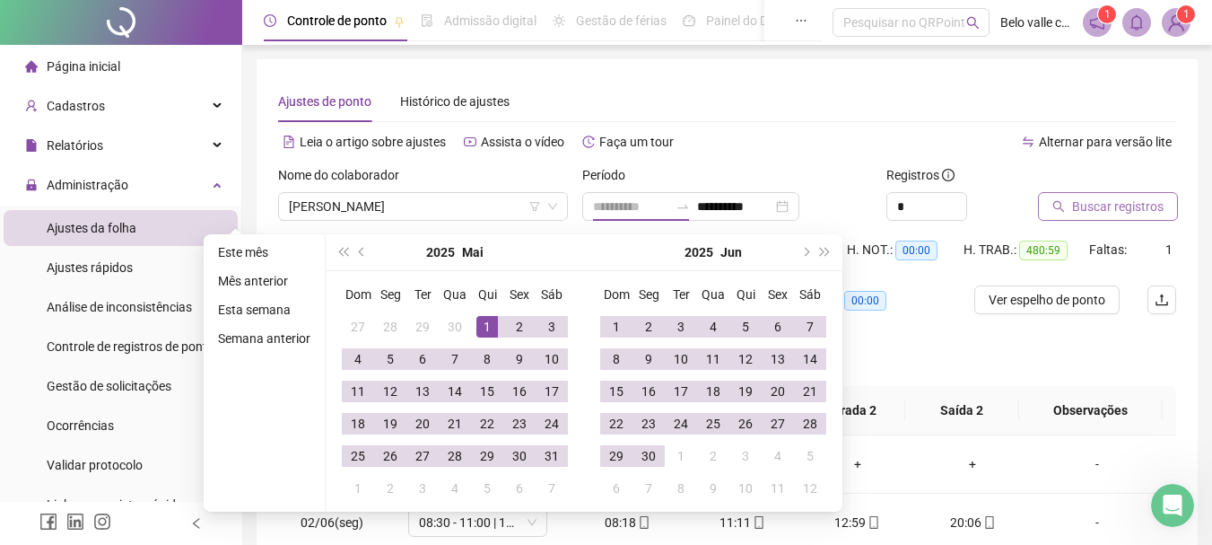
click at [479, 329] on div "1" at bounding box center [487, 327] width 22 height 22
type input "**********"
click at [1091, 198] on span "Buscar registros" at bounding box center [1118, 206] width 92 height 20
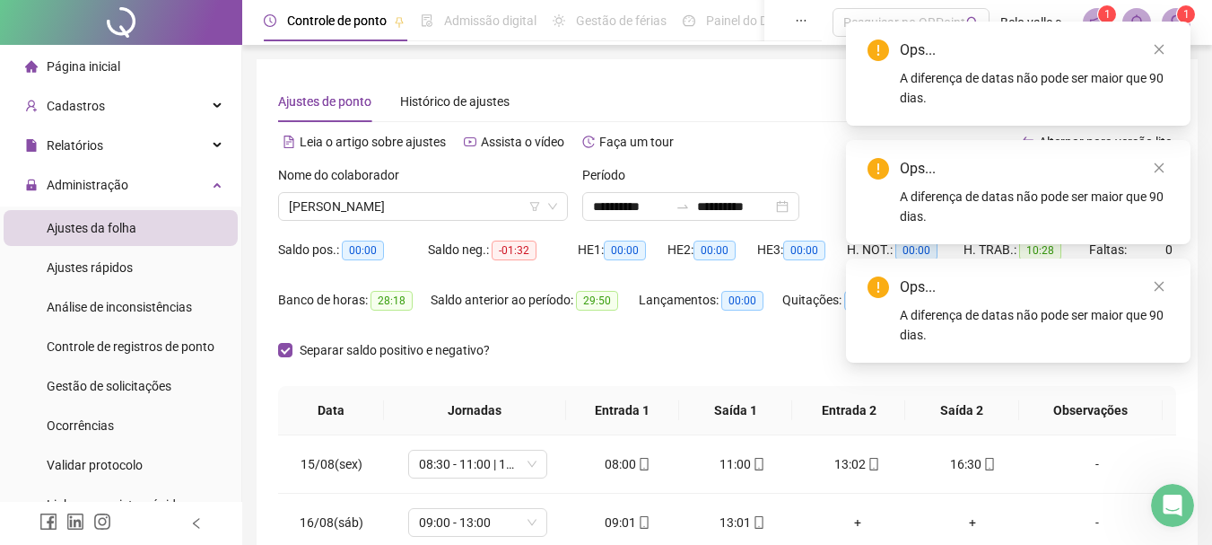
click at [741, 343] on div "Separar saldo positivo e negativo?" at bounding box center [727, 361] width 898 height 50
click at [799, 205] on div "**********" at bounding box center [690, 206] width 217 height 29
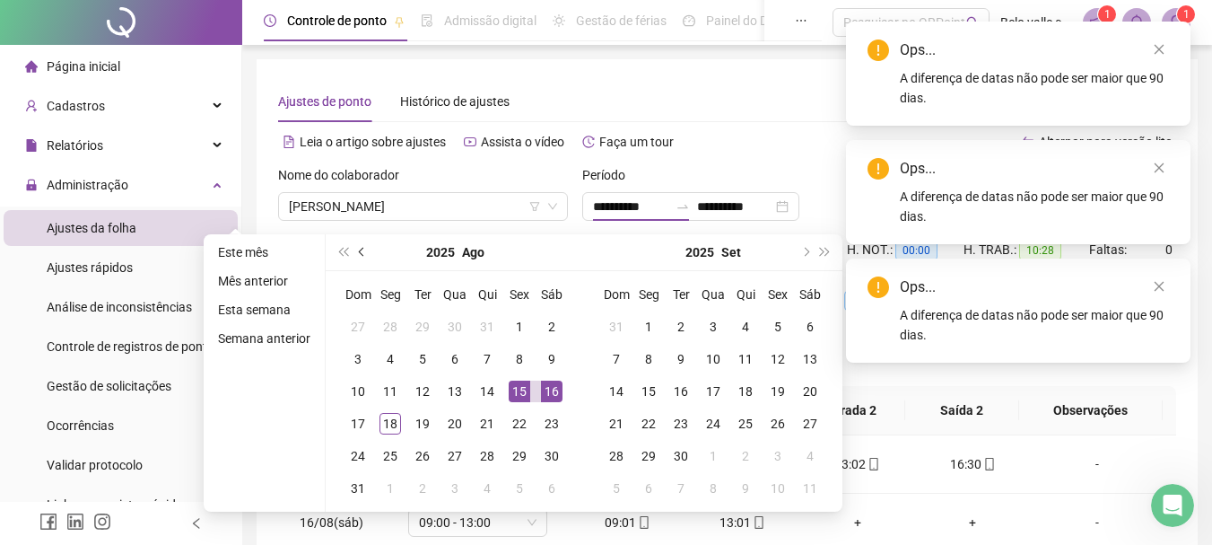
click at [358, 254] on button "prev-year" at bounding box center [363, 252] width 20 height 36
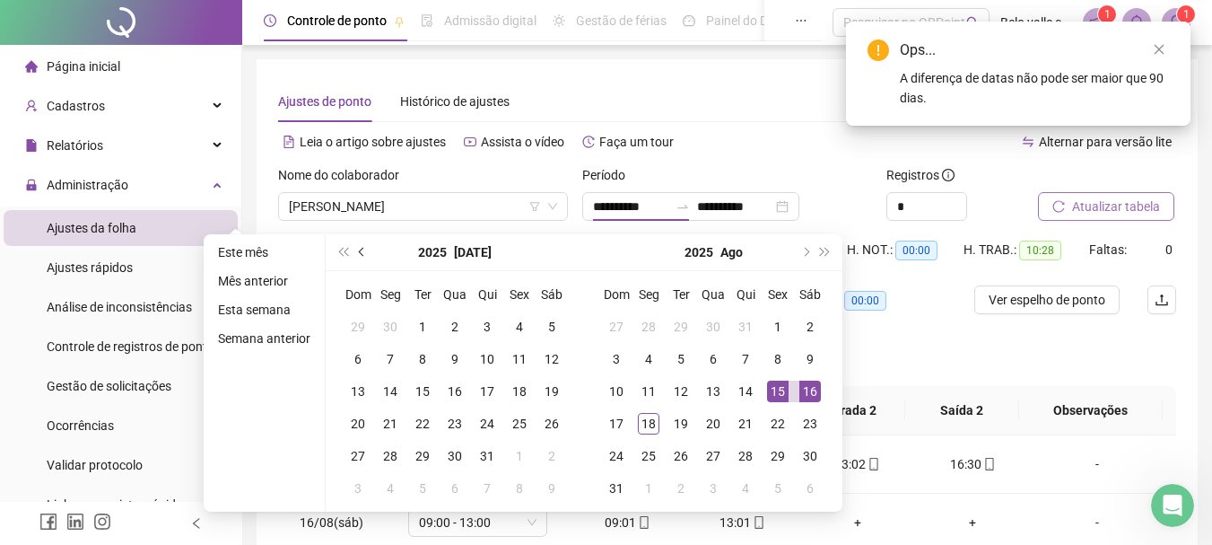
click at [358, 254] on button "prev-year" at bounding box center [363, 252] width 20 height 36
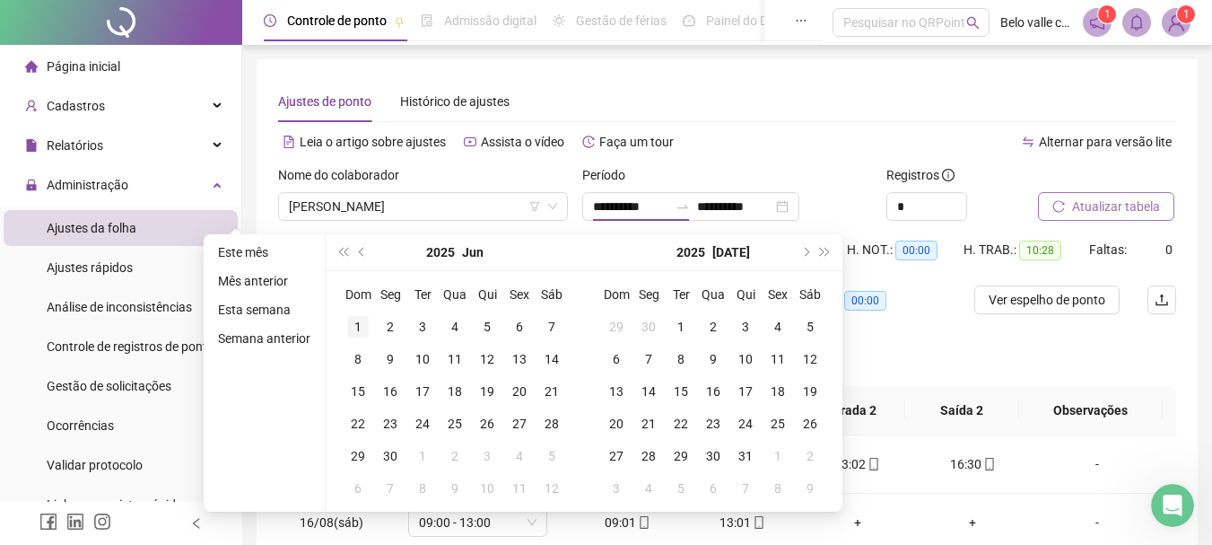
type input "**********"
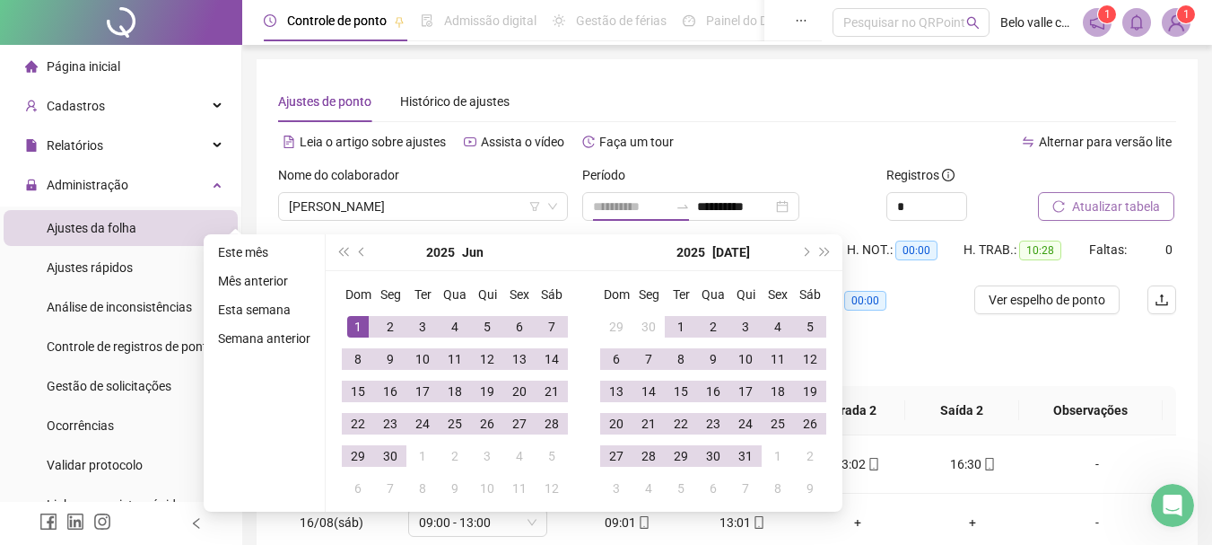
click at [354, 336] on div "1" at bounding box center [358, 327] width 22 height 22
type input "**********"
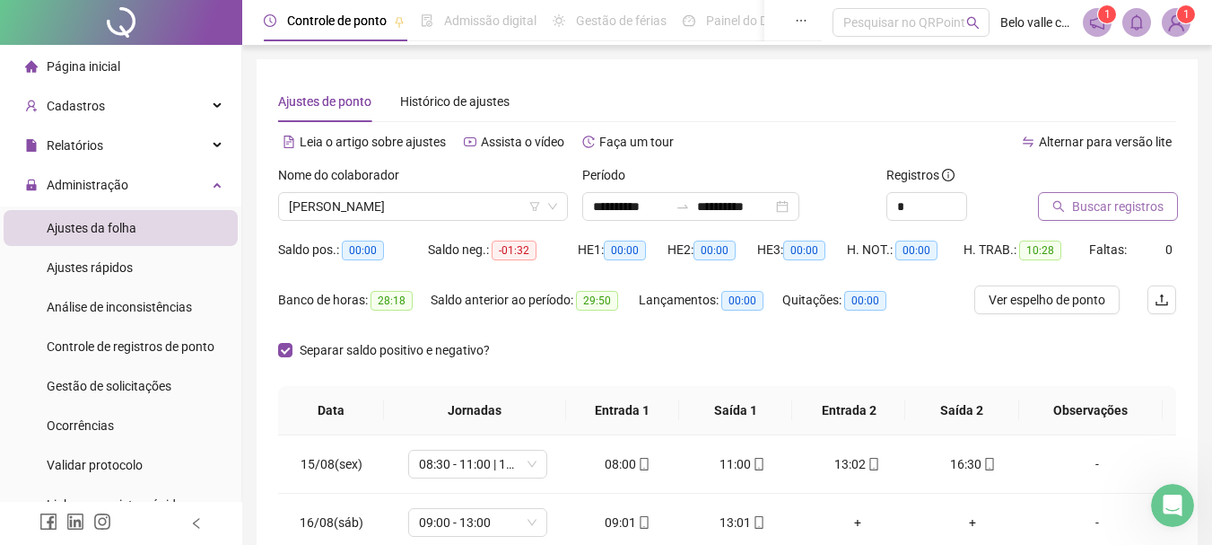
click at [1156, 204] on span "Buscar registros" at bounding box center [1118, 206] width 92 height 20
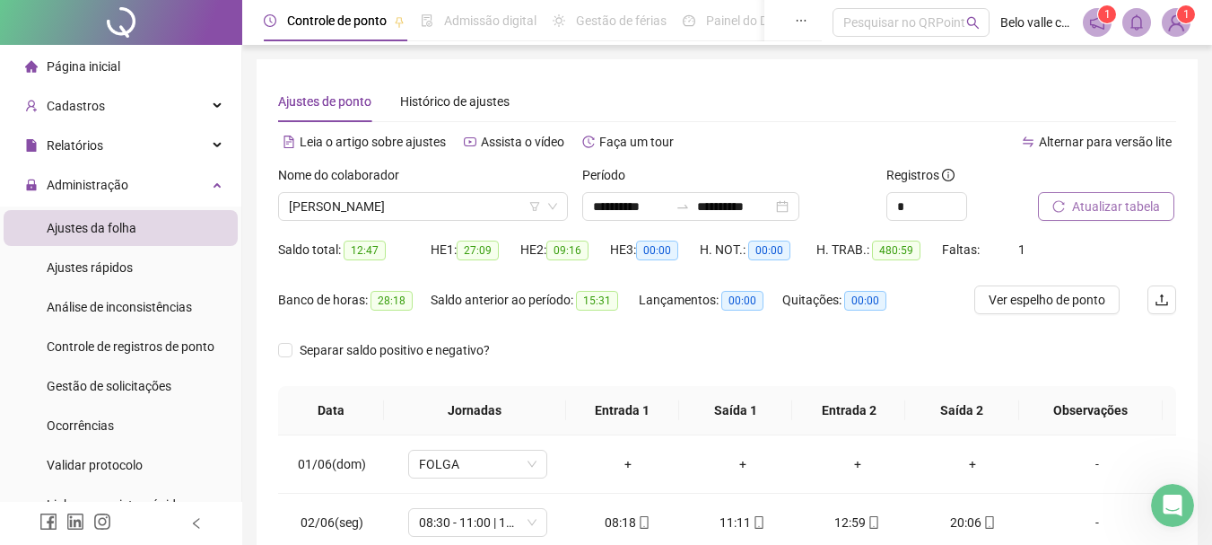
click at [1077, 200] on span "Atualizar tabela" at bounding box center [1116, 206] width 88 height 20
click at [1093, 206] on span "Atualizar tabela" at bounding box center [1116, 206] width 88 height 20
click at [131, 270] on span "Ajustes rápidos" at bounding box center [90, 267] width 86 height 14
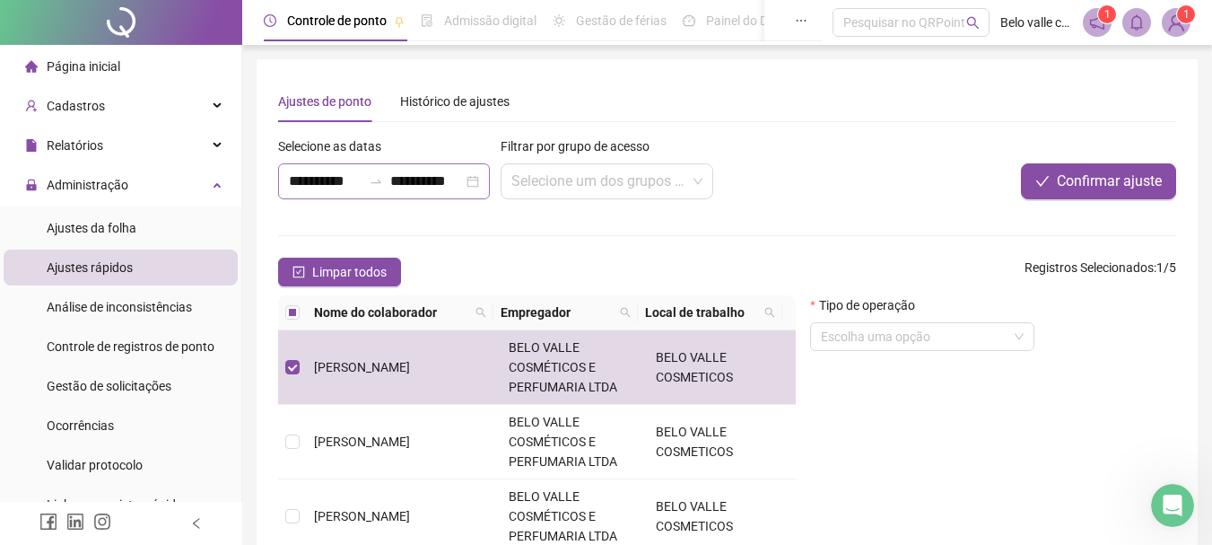
click at [470, 180] on div "**********" at bounding box center [384, 181] width 212 height 36
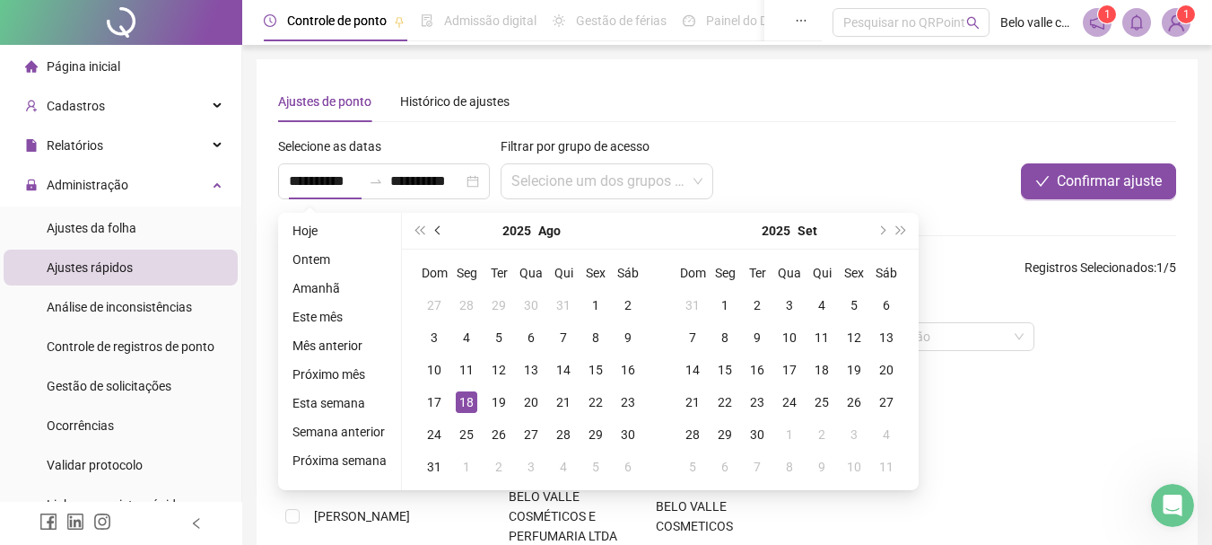
click at [435, 231] on span "prev-year" at bounding box center [439, 230] width 9 height 9
type input "**********"
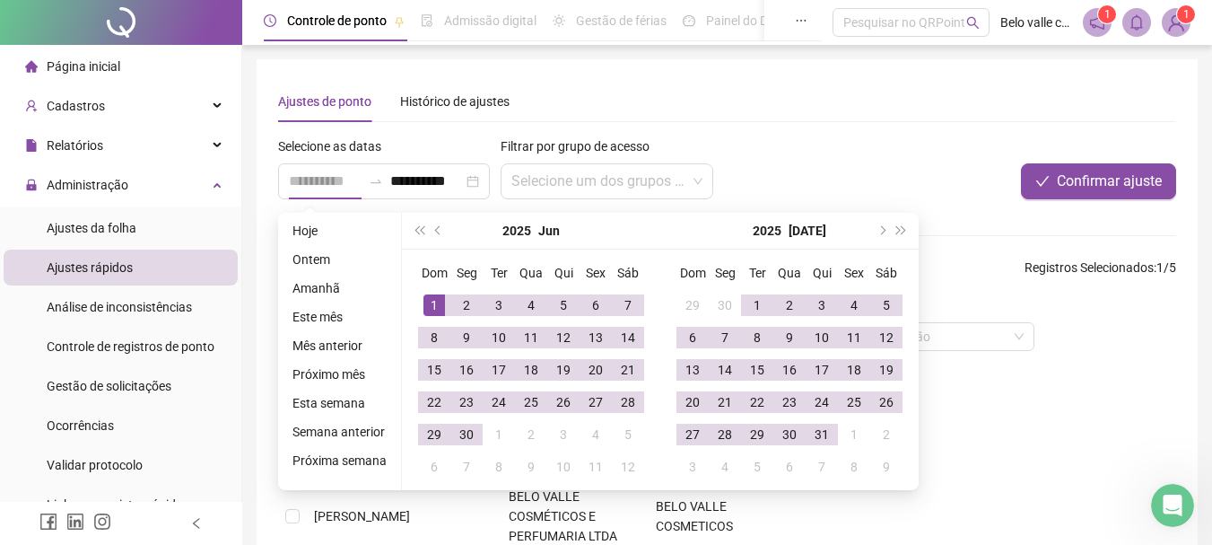
click at [428, 301] on div "1" at bounding box center [434, 305] width 22 height 22
type input "**********"
click at [887, 107] on div "Ajustes de ponto Histórico de ajustes" at bounding box center [727, 101] width 898 height 41
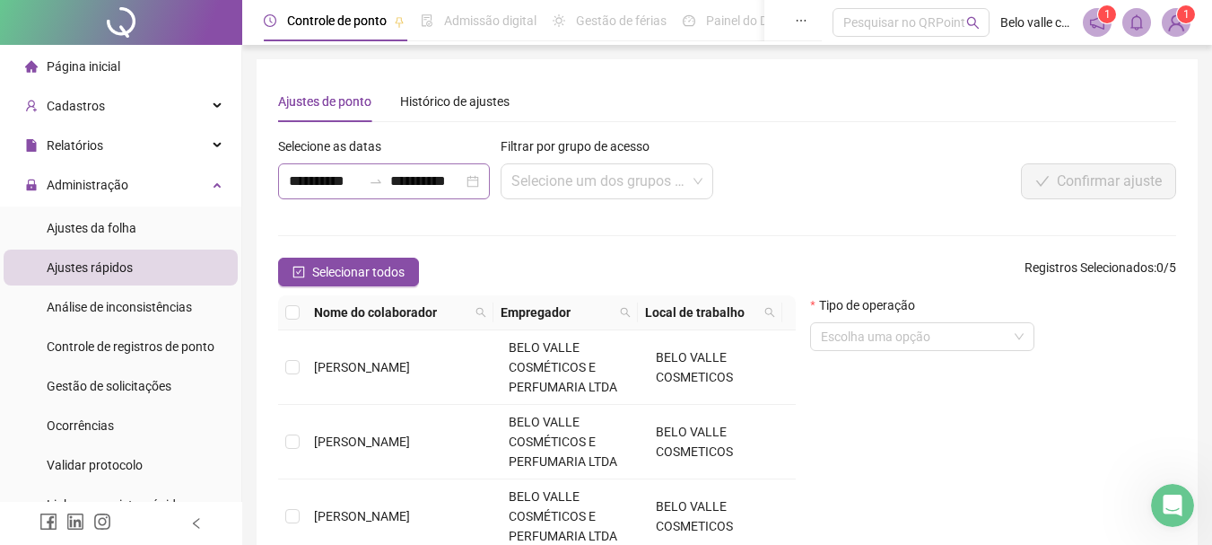
click at [470, 182] on div "**********" at bounding box center [384, 181] width 212 height 36
click at [476, 185] on div "**********" at bounding box center [384, 181] width 212 height 36
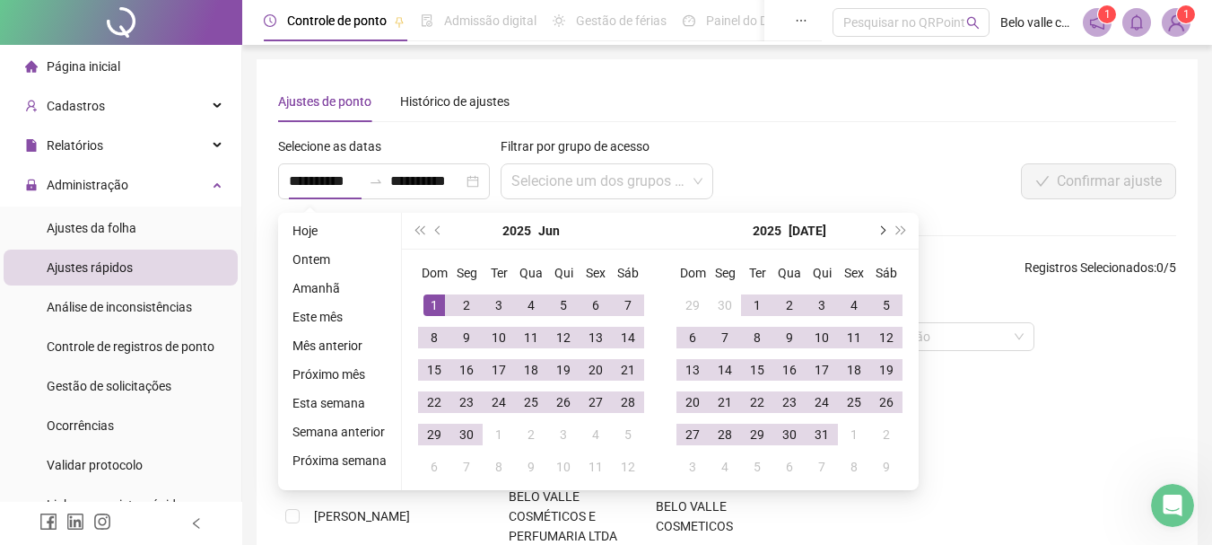
click at [881, 233] on button "next-year" at bounding box center [881, 231] width 20 height 36
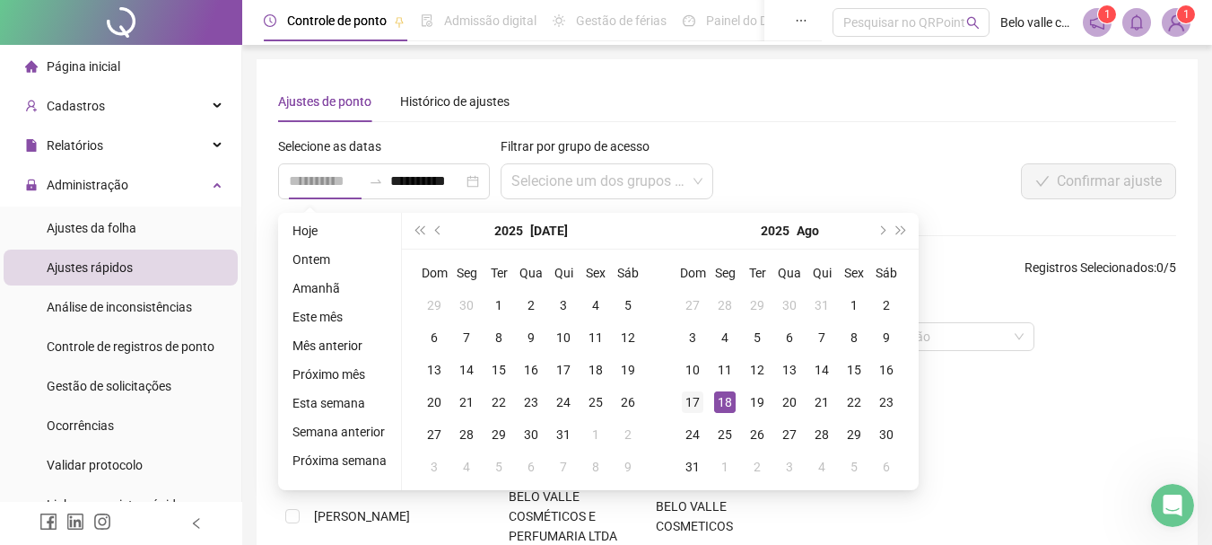
type input "**********"
click at [685, 405] on div "17" at bounding box center [693, 402] width 22 height 22
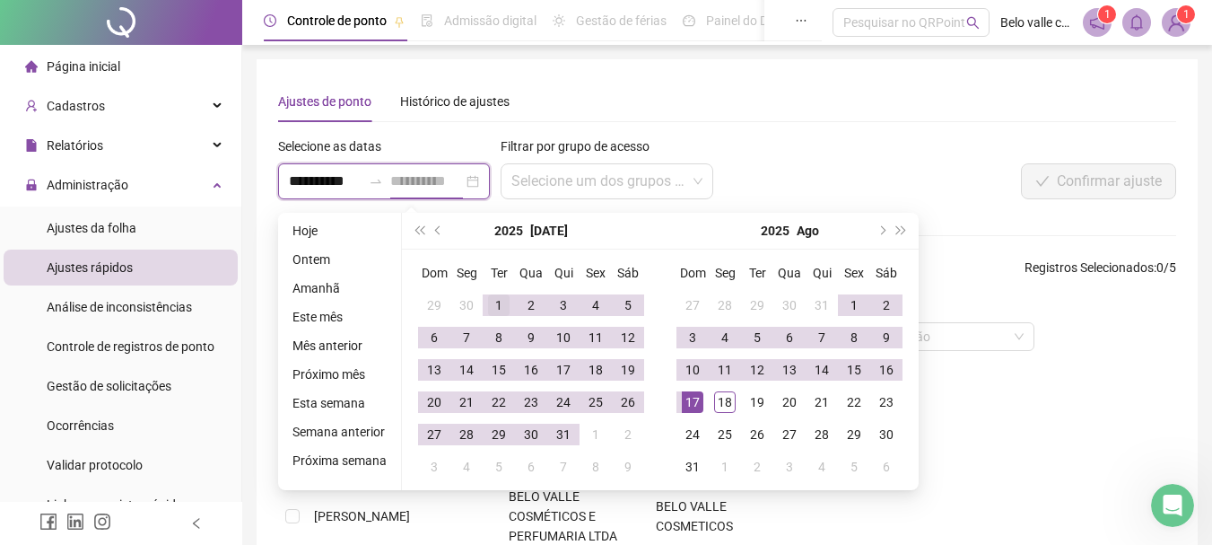
type input "**********"
click at [483, 301] on td "1" at bounding box center [499, 305] width 32 height 32
type input "**********"
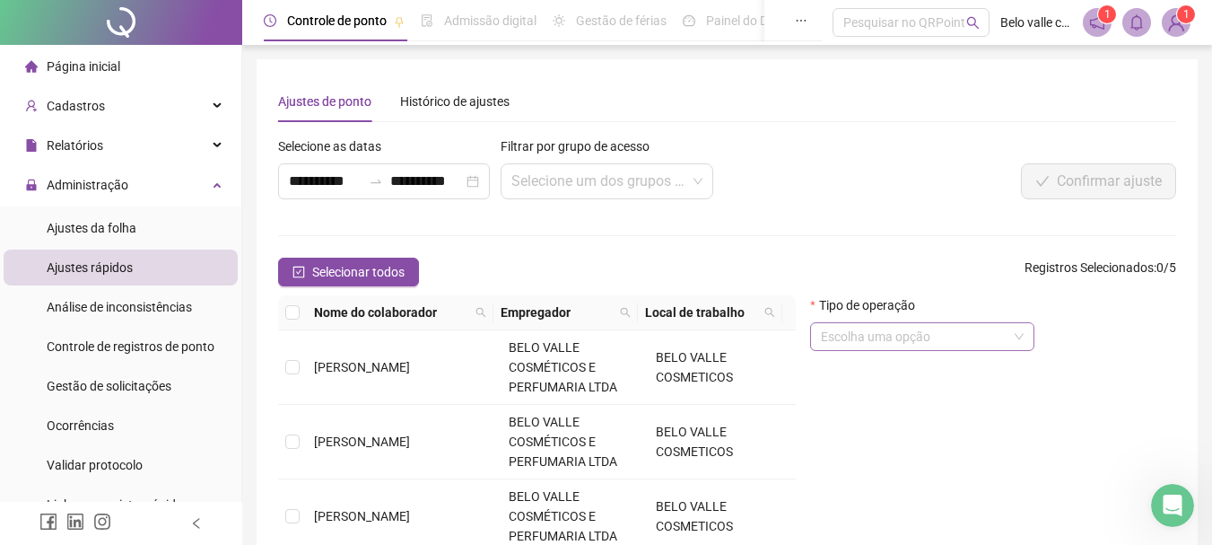
click at [955, 344] on input "search" at bounding box center [914, 336] width 187 height 27
drag, startPoint x: 950, startPoint y: 371, endPoint x: 934, endPoint y: 371, distance: 16.2
click at [946, 371] on div "Tipo de operação Escolha uma opção" at bounding box center [993, 472] width 380 height 354
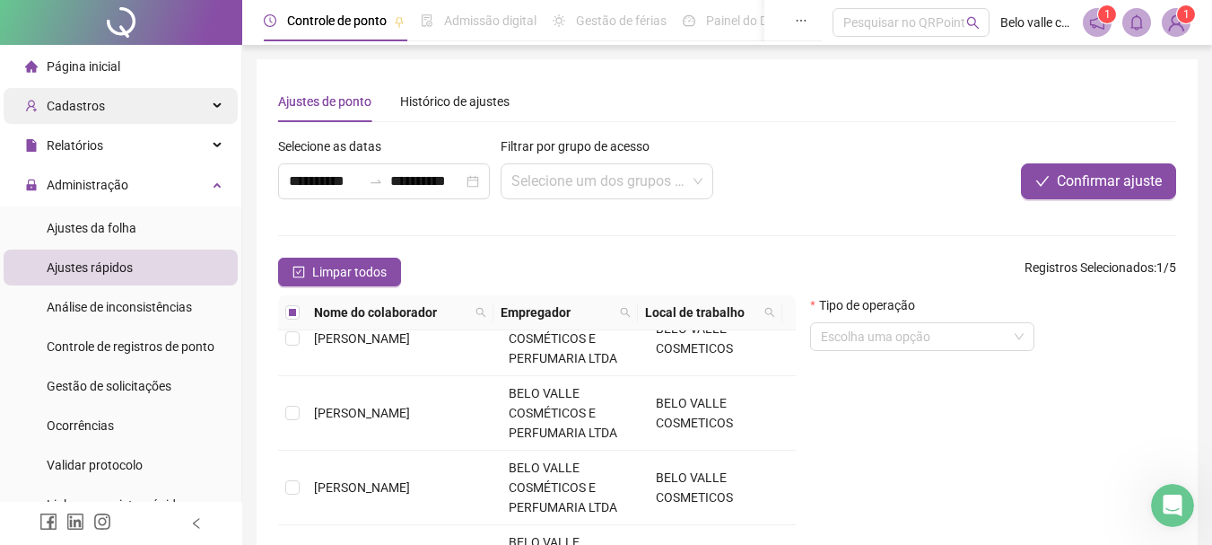
click at [72, 109] on span "Cadastros" at bounding box center [76, 106] width 58 height 14
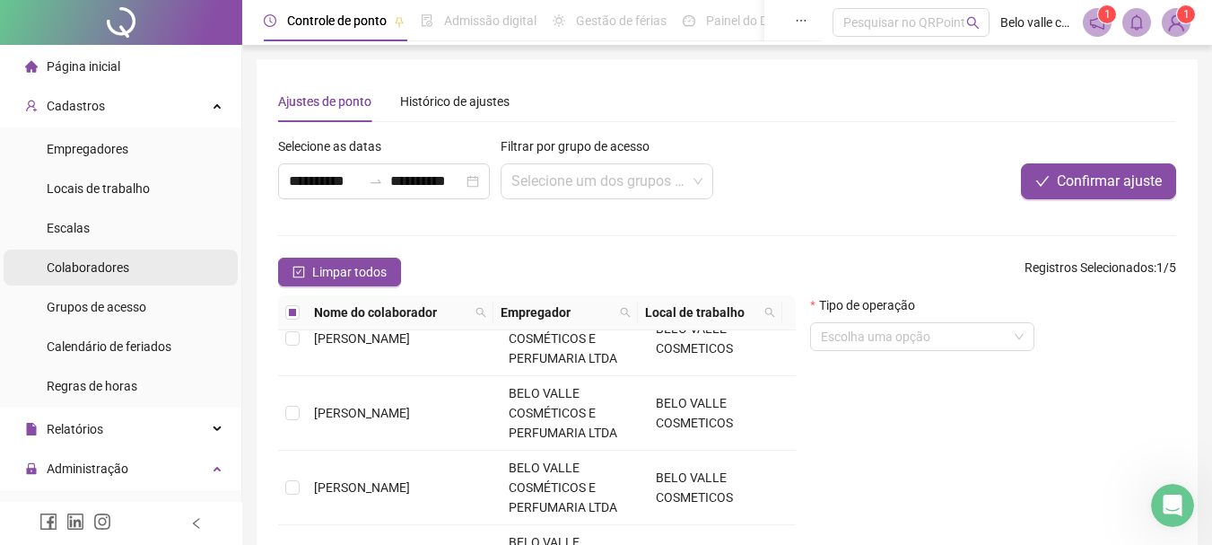
click at [116, 264] on span "Colaboradores" at bounding box center [88, 267] width 83 height 14
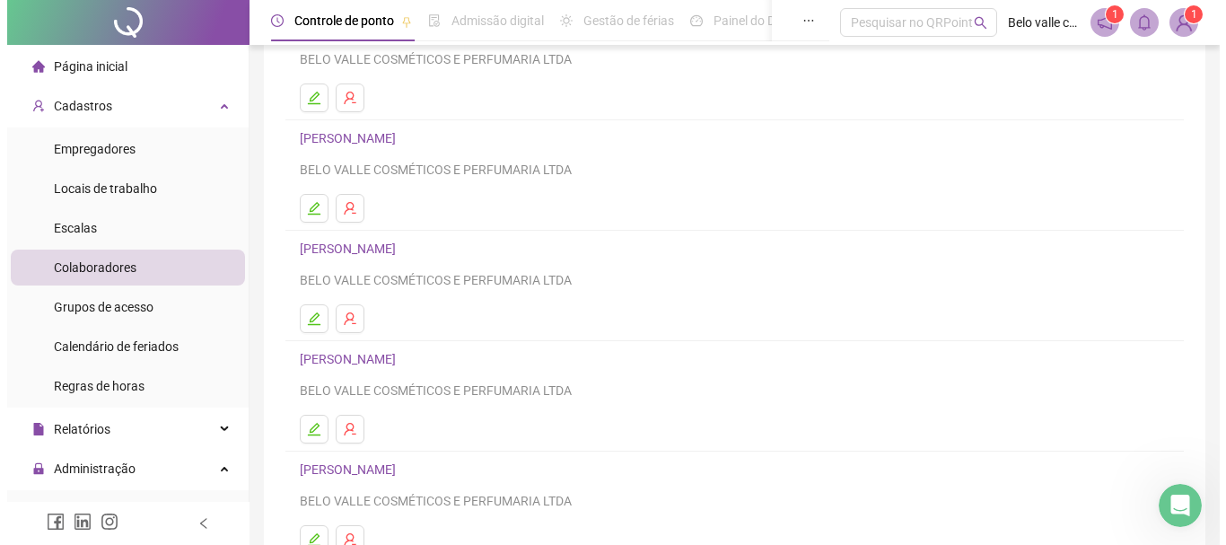
scroll to position [269, 0]
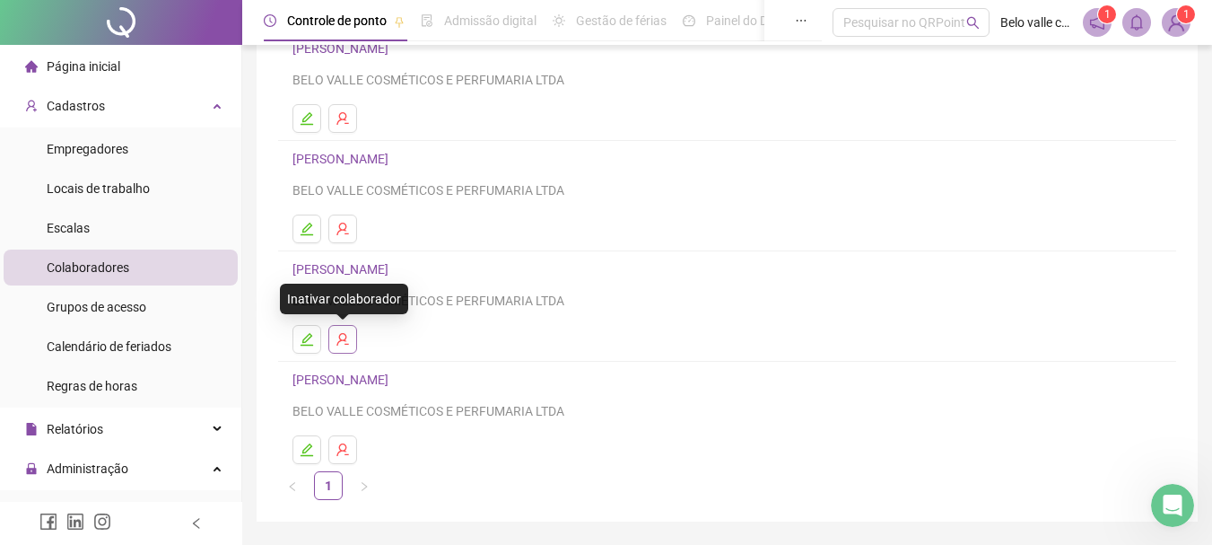
click at [343, 342] on icon "user-delete" at bounding box center [343, 339] width 14 height 14
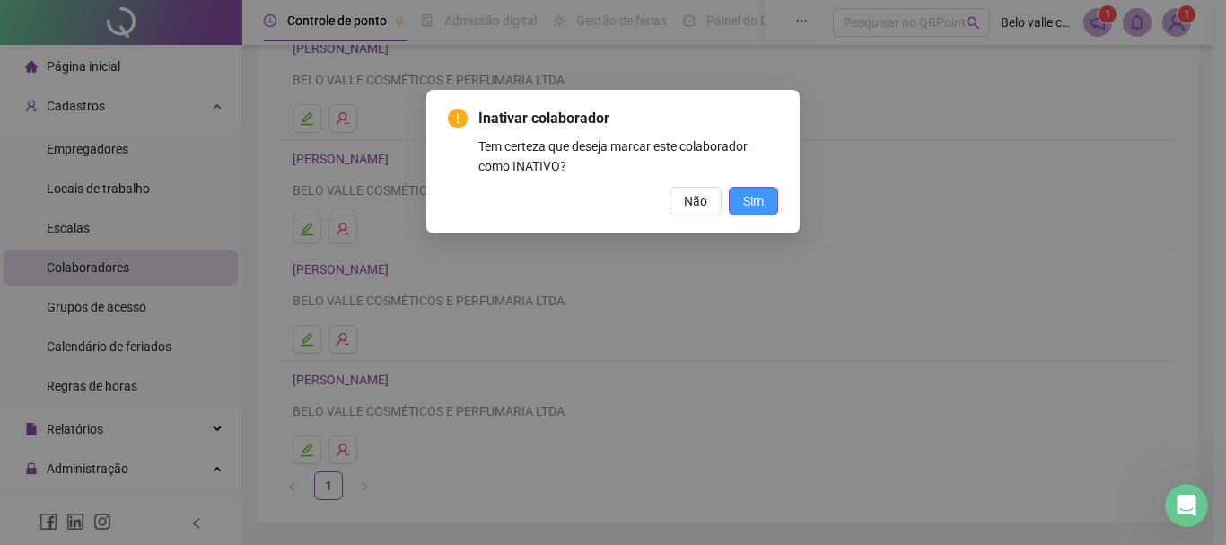
click at [751, 195] on span "Sim" at bounding box center [753, 201] width 21 height 20
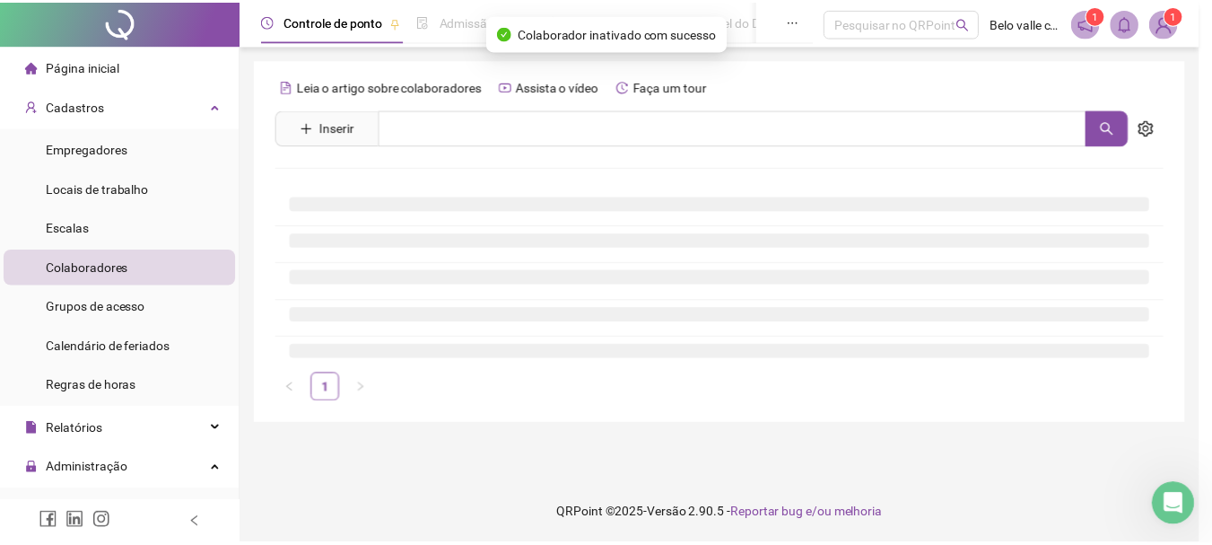
scroll to position [0, 0]
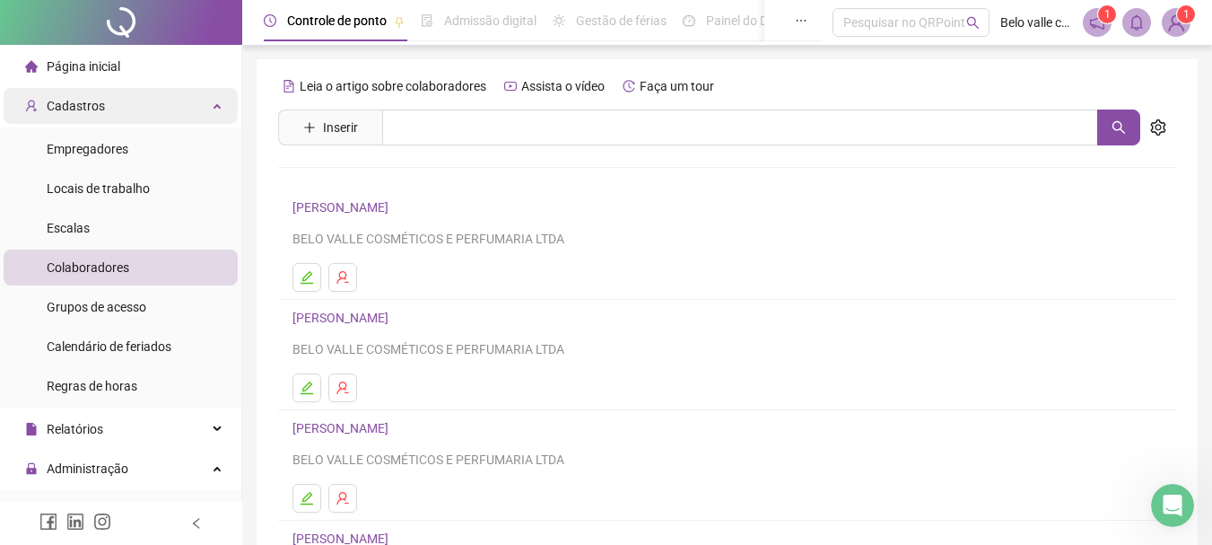
click at [143, 118] on div "Cadastros" at bounding box center [121, 106] width 234 height 36
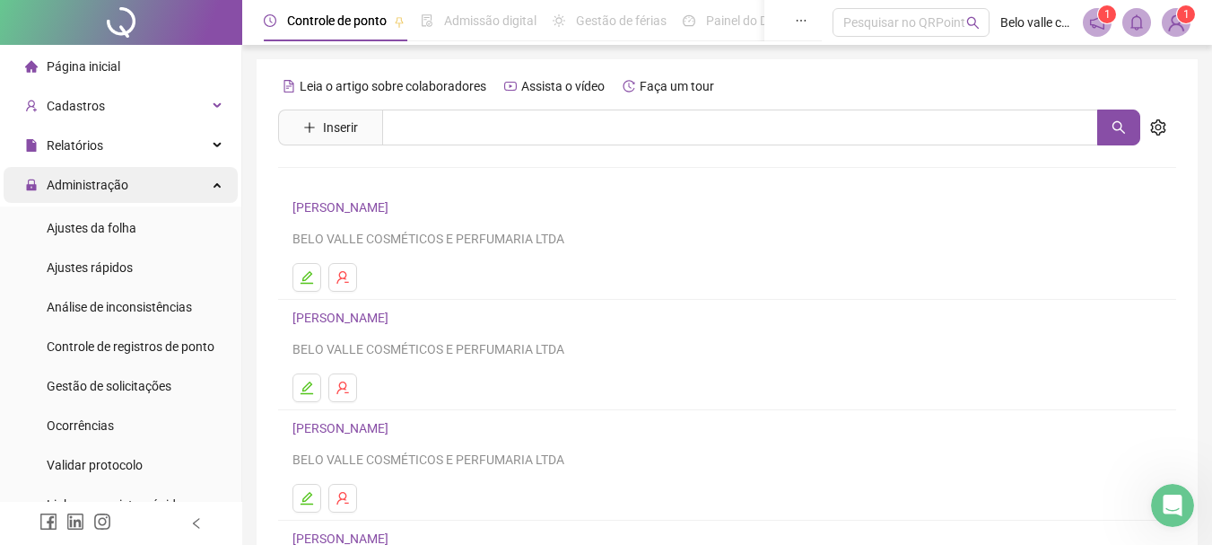
click at [126, 186] on div "Administração" at bounding box center [121, 185] width 234 height 36
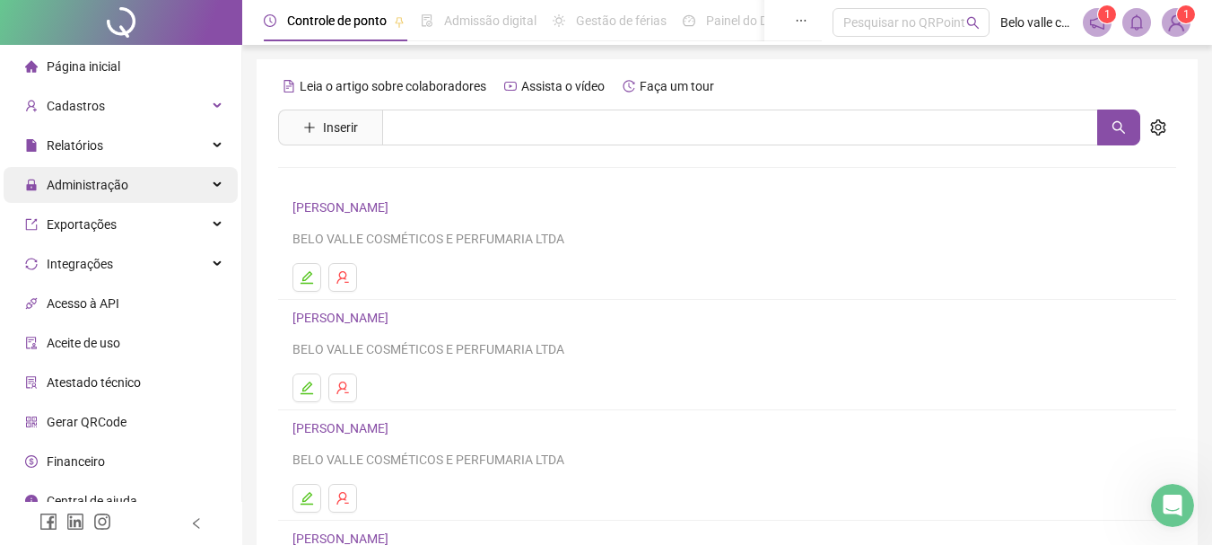
click at [120, 179] on span "Administração" at bounding box center [88, 185] width 82 height 14
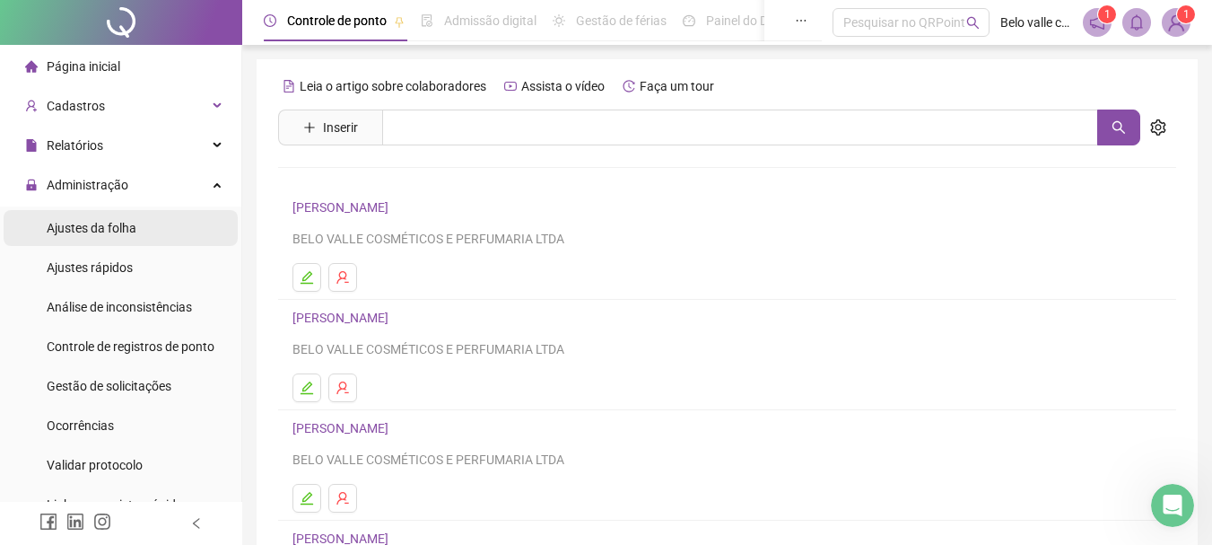
click at [138, 229] on li "Ajustes da folha" at bounding box center [121, 228] width 234 height 36
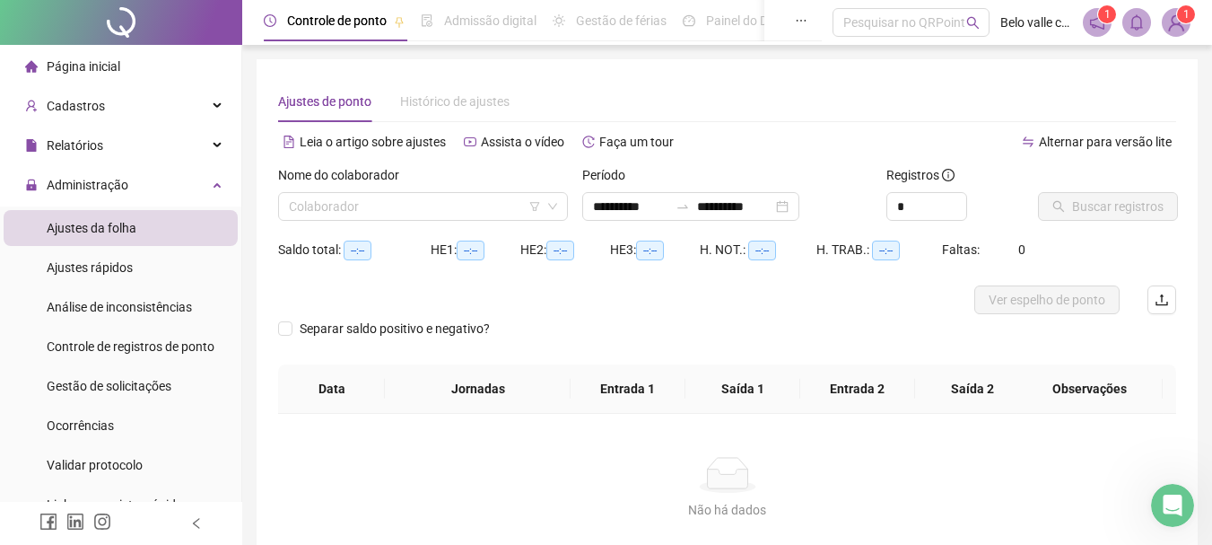
type input "**********"
click at [452, 200] on input "search" at bounding box center [415, 206] width 252 height 27
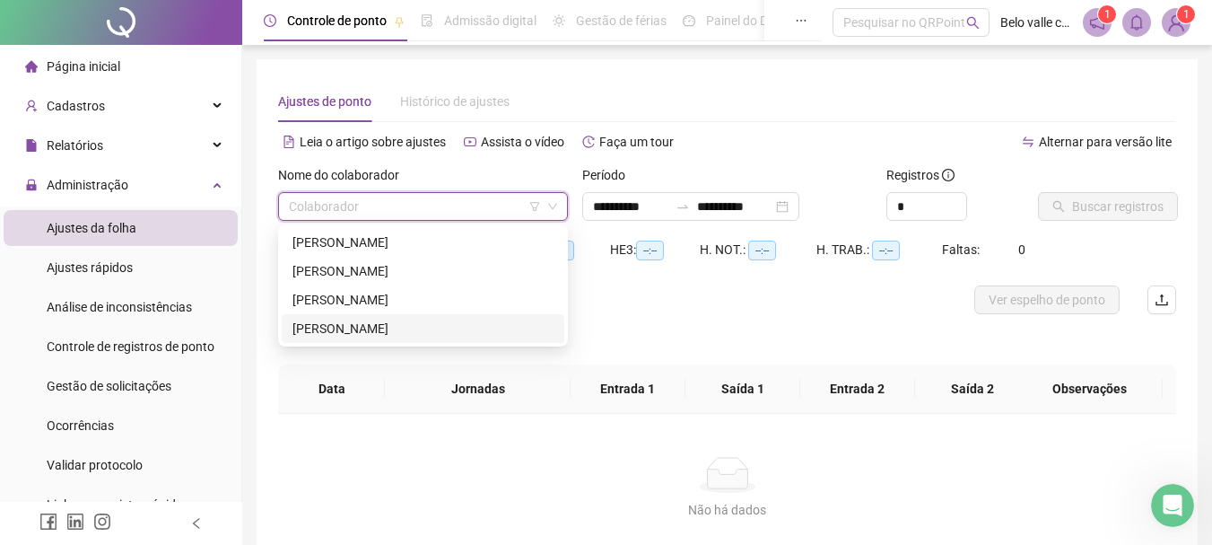
click at [329, 324] on div "[PERSON_NAME]" at bounding box center [422, 328] width 261 height 20
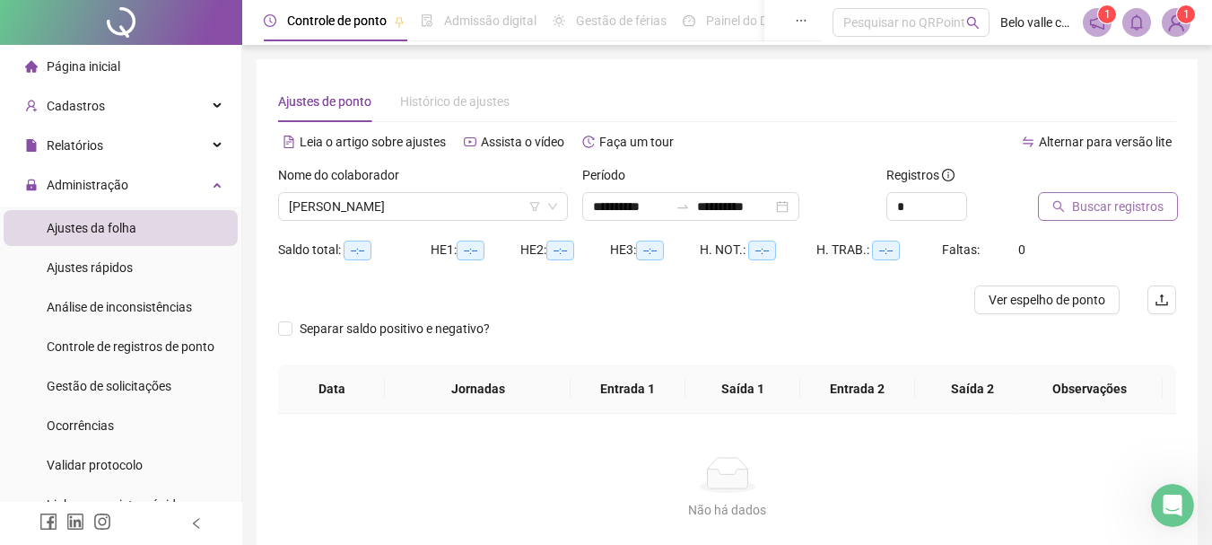
click at [1098, 202] on span "Buscar registros" at bounding box center [1118, 206] width 92 height 20
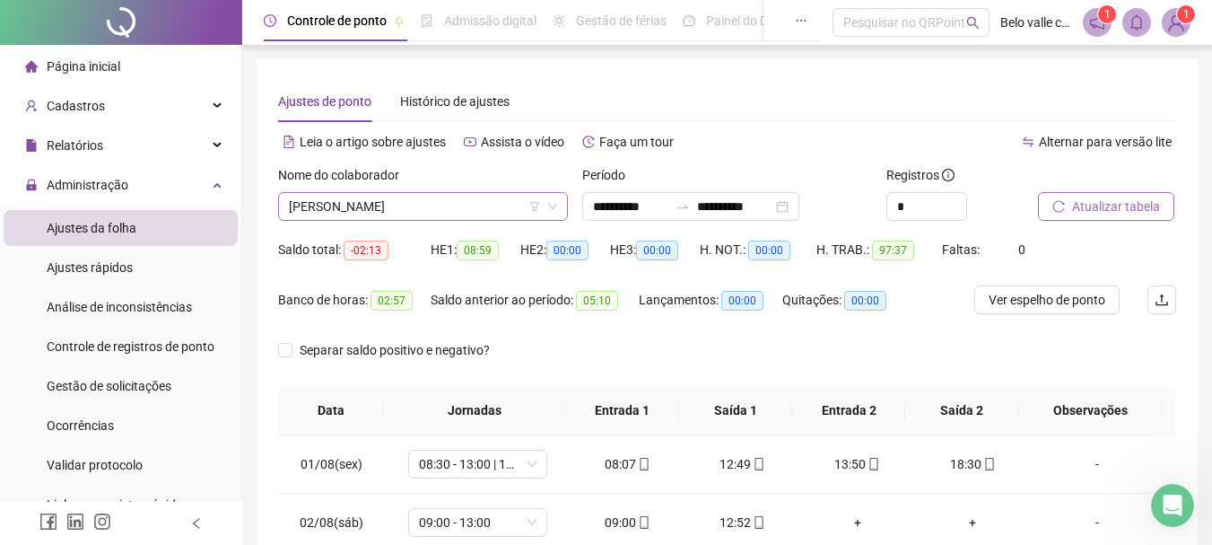
click at [472, 196] on span "[PERSON_NAME]" at bounding box center [423, 206] width 268 height 27
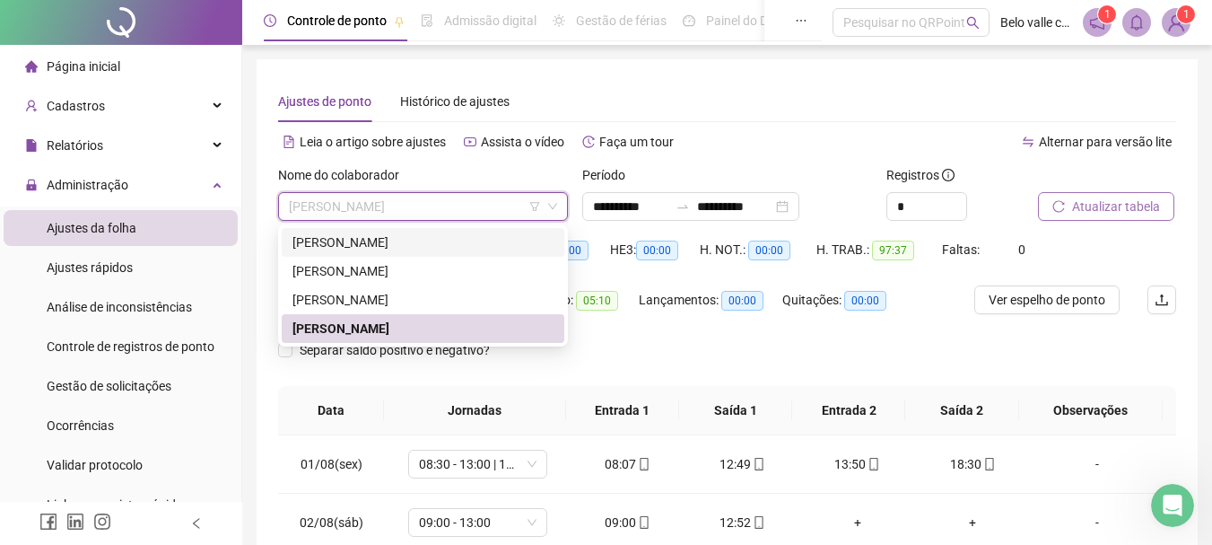
click at [442, 244] on div "[PERSON_NAME]" at bounding box center [422, 242] width 261 height 20
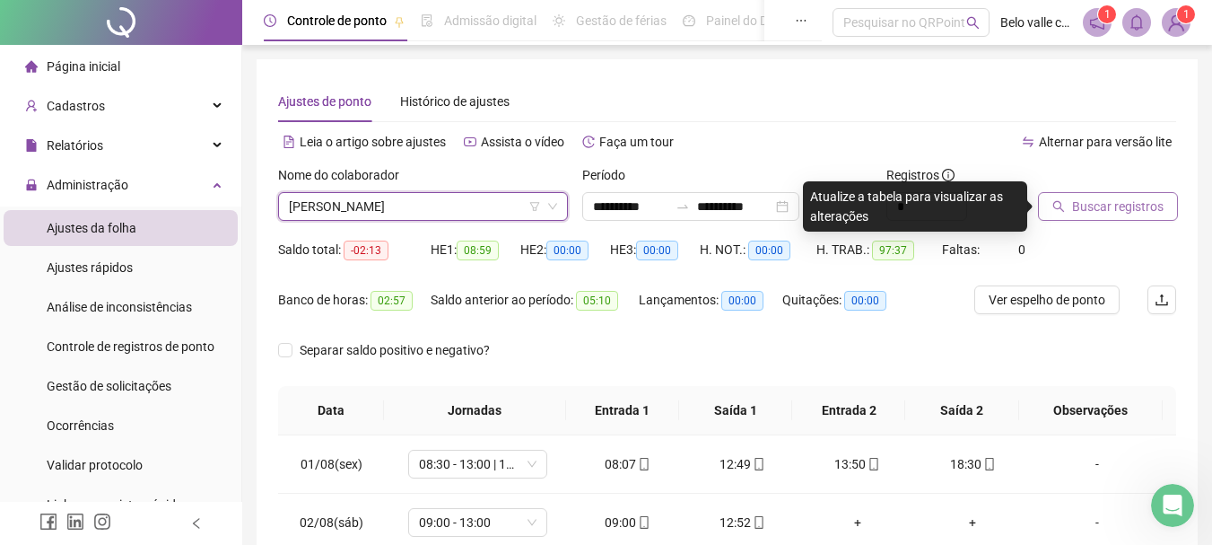
click at [1129, 212] on span "Buscar registros" at bounding box center [1118, 206] width 92 height 20
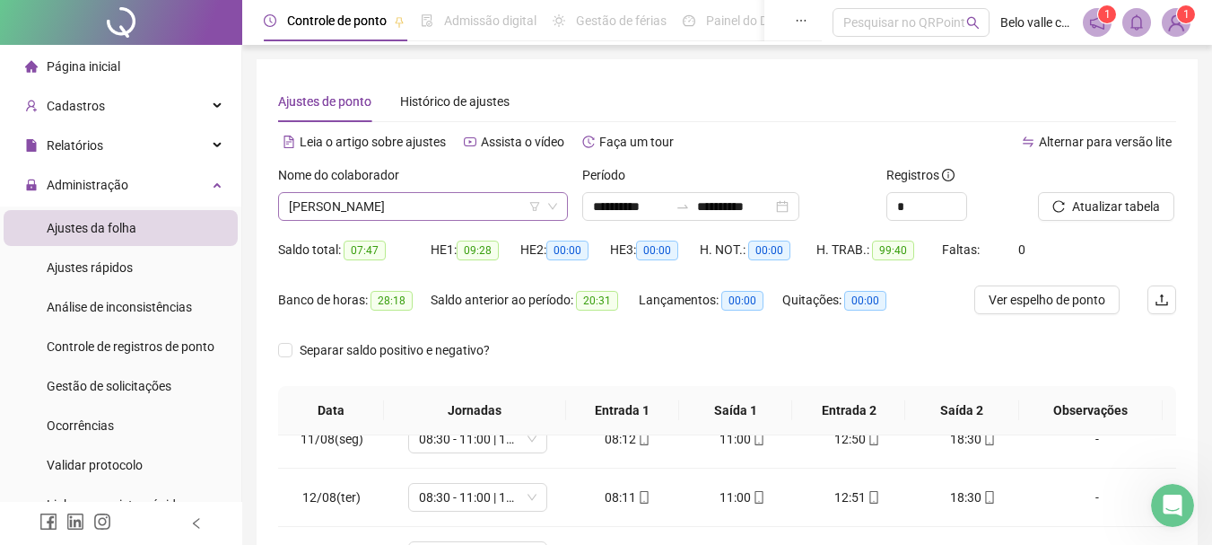
click at [554, 210] on icon "down" at bounding box center [552, 206] width 11 height 11
click at [548, 206] on icon "down" at bounding box center [552, 206] width 11 height 11
click at [550, 205] on icon "down" at bounding box center [552, 207] width 9 height 6
click at [551, 206] on icon "down" at bounding box center [552, 207] width 9 height 6
drag, startPoint x: 397, startPoint y: 221, endPoint x: 427, endPoint y: 216, distance: 30.8
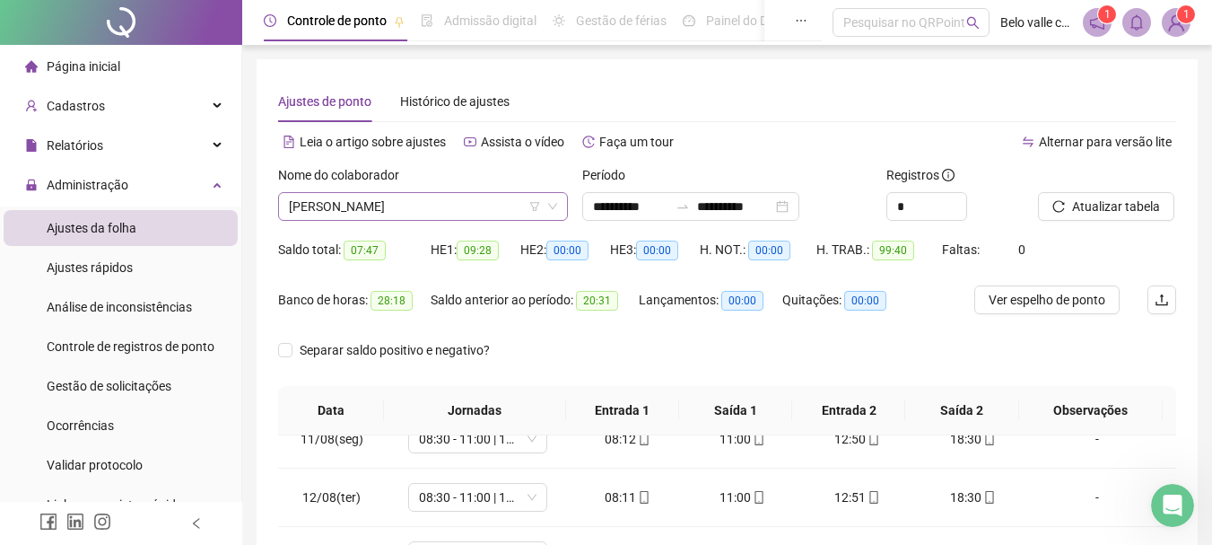
click at [397, 221] on div "Nome do colaborador [PERSON_NAME]" at bounding box center [423, 200] width 304 height 70
click at [463, 215] on span "[PERSON_NAME]" at bounding box center [423, 206] width 268 height 27
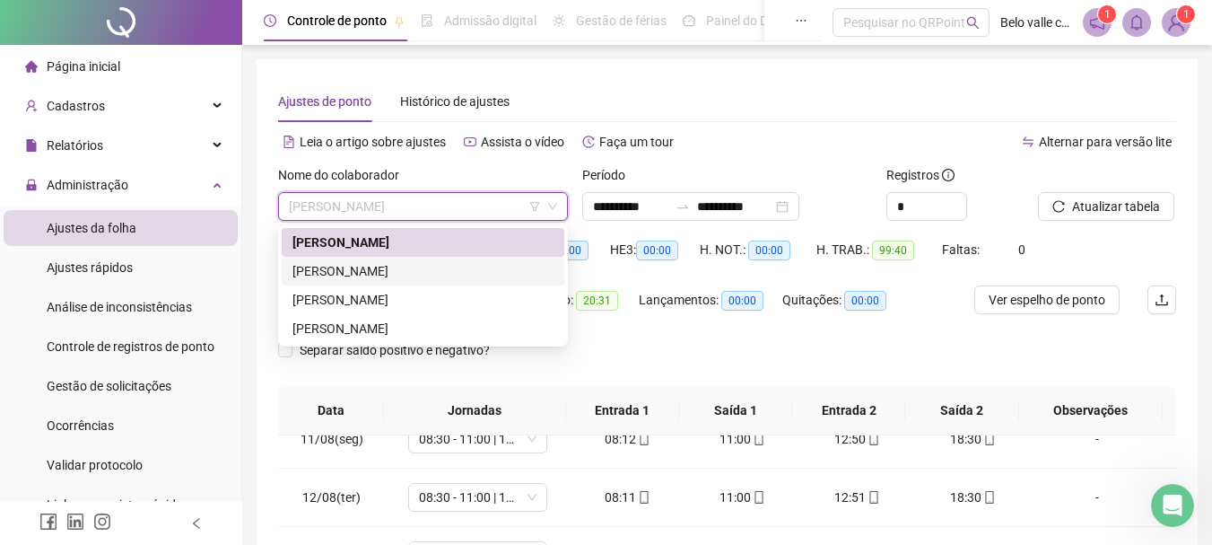
click at [388, 266] on div "[PERSON_NAME]" at bounding box center [422, 271] width 261 height 20
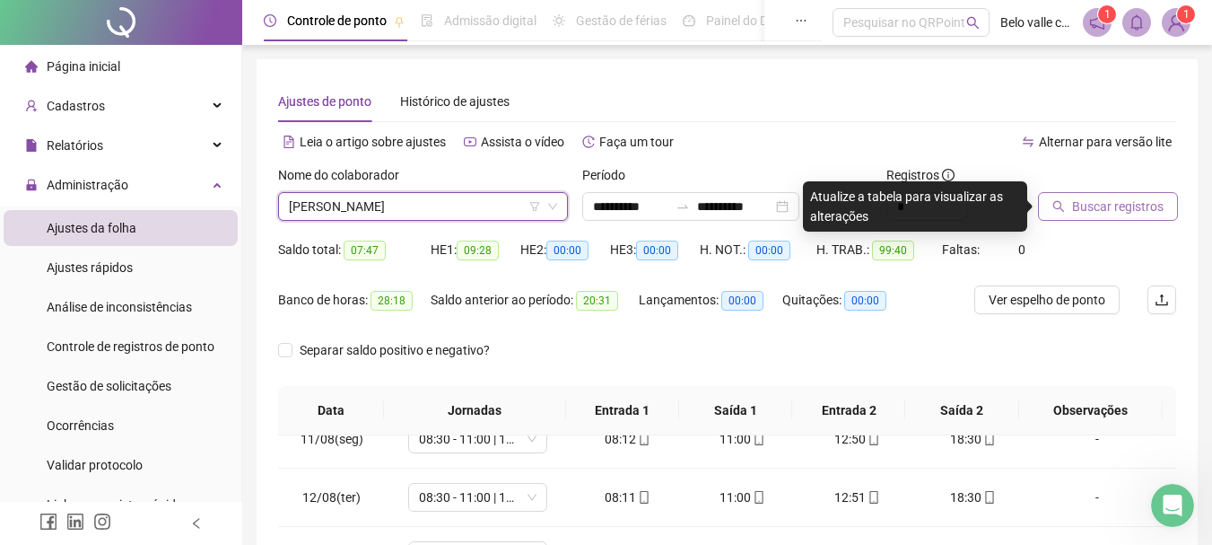
click at [1124, 195] on button "Buscar registros" at bounding box center [1108, 206] width 140 height 29
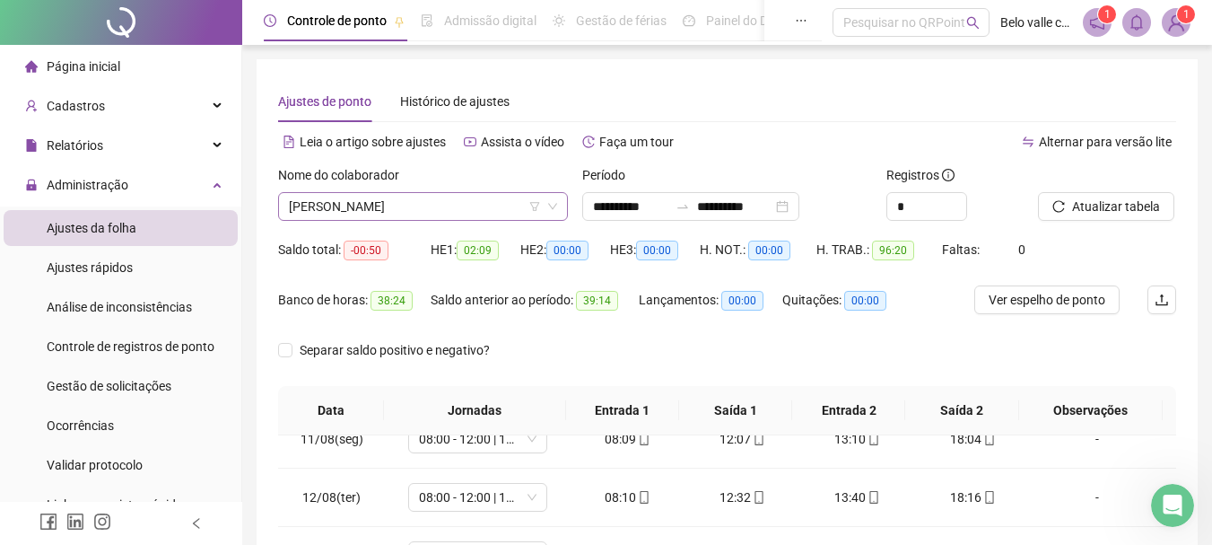
click at [553, 205] on icon "down" at bounding box center [552, 206] width 11 height 11
click at [556, 207] on icon "down" at bounding box center [552, 206] width 11 height 11
click at [503, 211] on span "[PERSON_NAME]" at bounding box center [423, 206] width 268 height 27
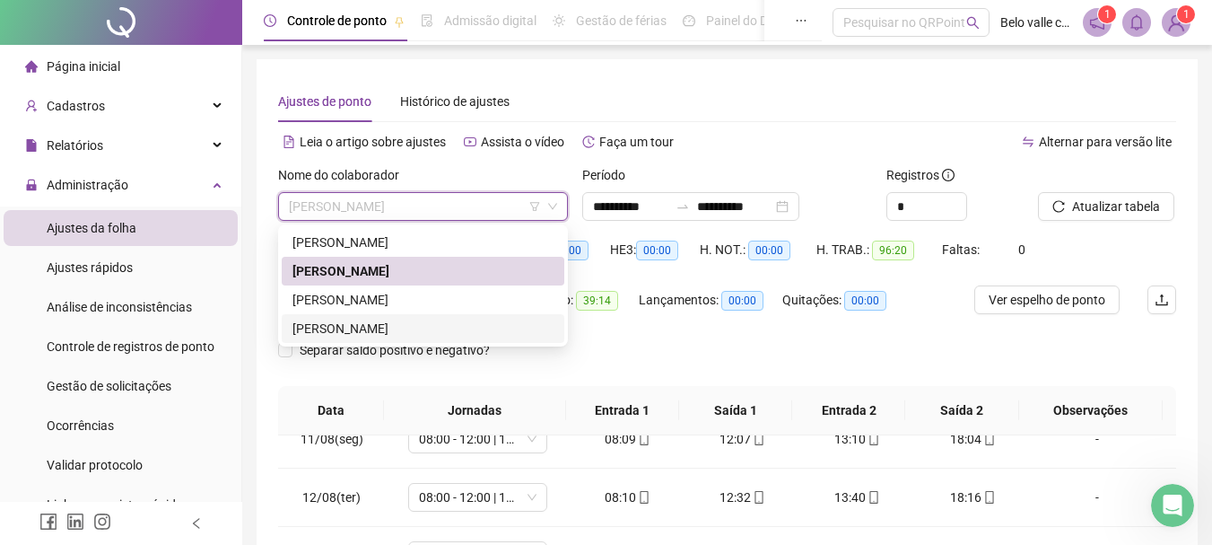
click at [393, 331] on div "[PERSON_NAME]" at bounding box center [422, 328] width 261 height 20
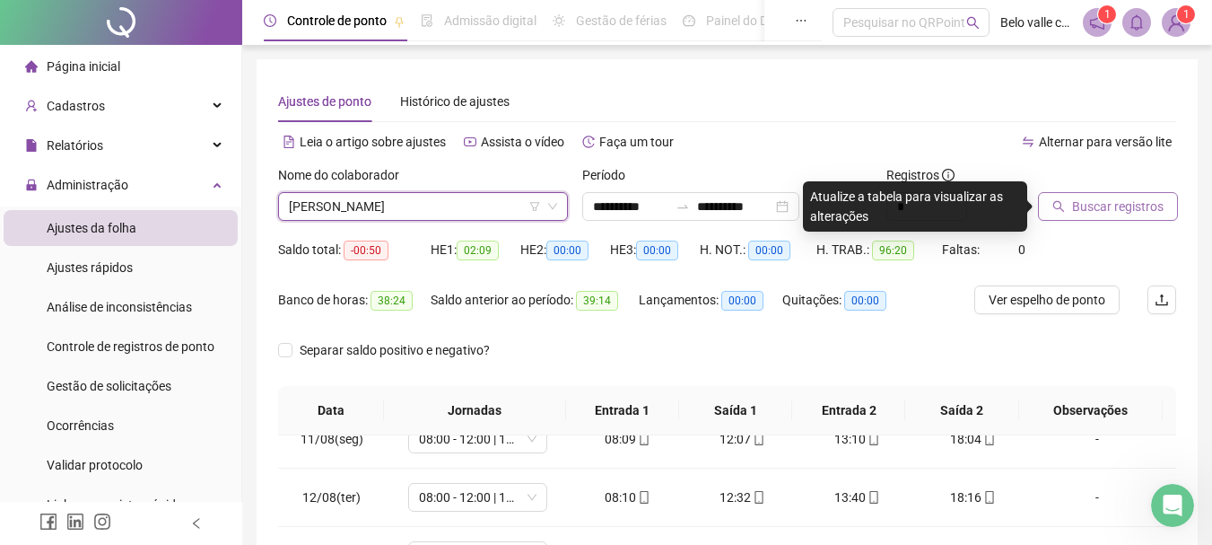
click at [1110, 205] on span "Buscar registros" at bounding box center [1118, 206] width 92 height 20
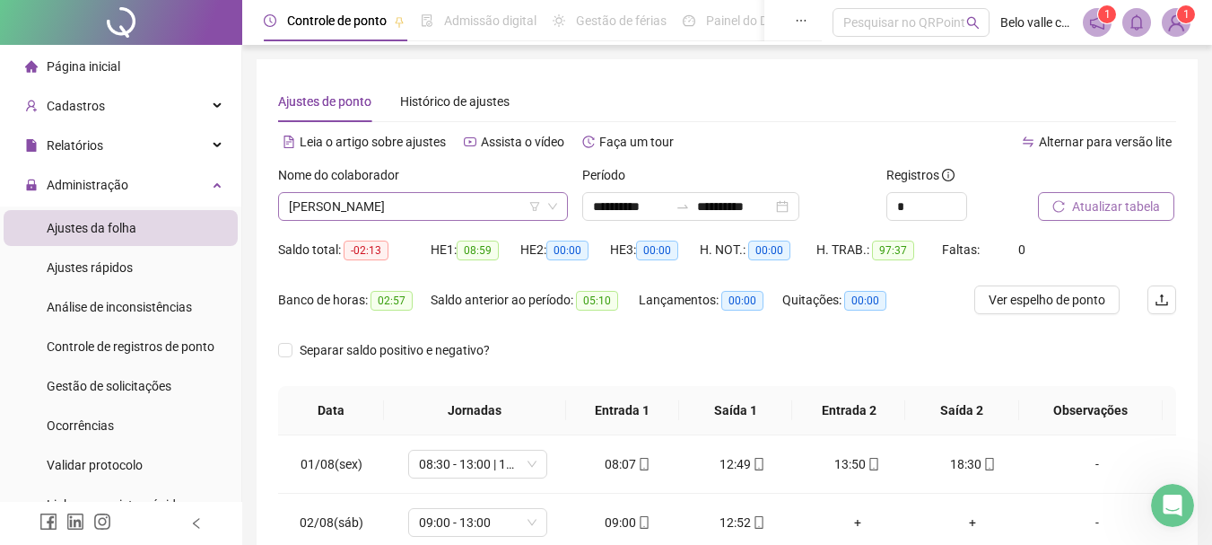
click at [549, 204] on icon "down" at bounding box center [552, 206] width 11 height 11
click at [549, 208] on icon "down" at bounding box center [552, 206] width 11 height 11
click at [489, 205] on span "[PERSON_NAME]" at bounding box center [423, 206] width 268 height 27
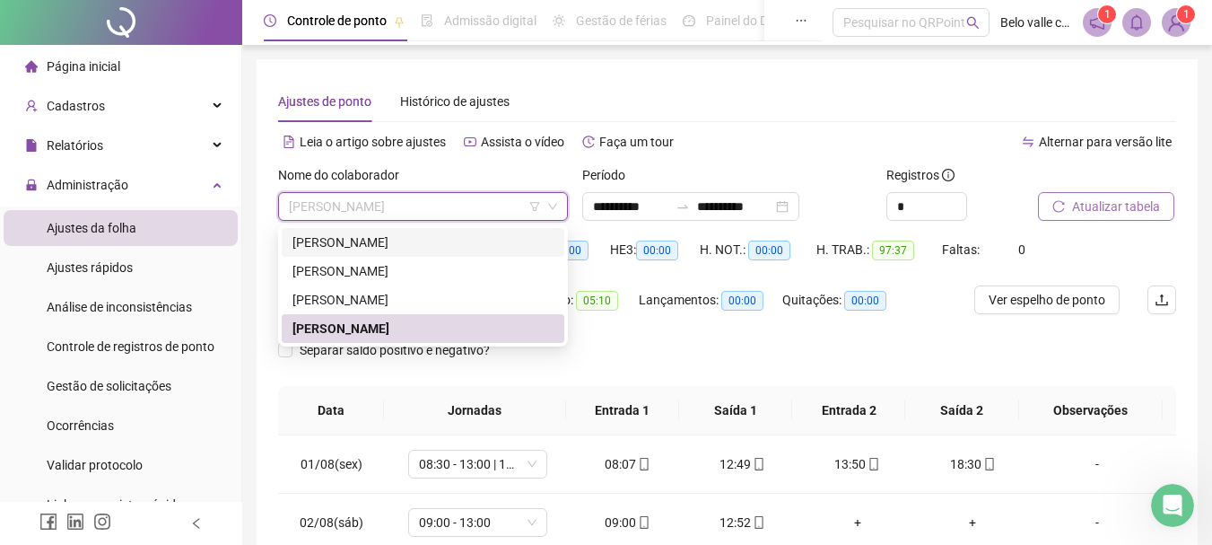
click at [416, 239] on div "[PERSON_NAME]" at bounding box center [422, 242] width 261 height 20
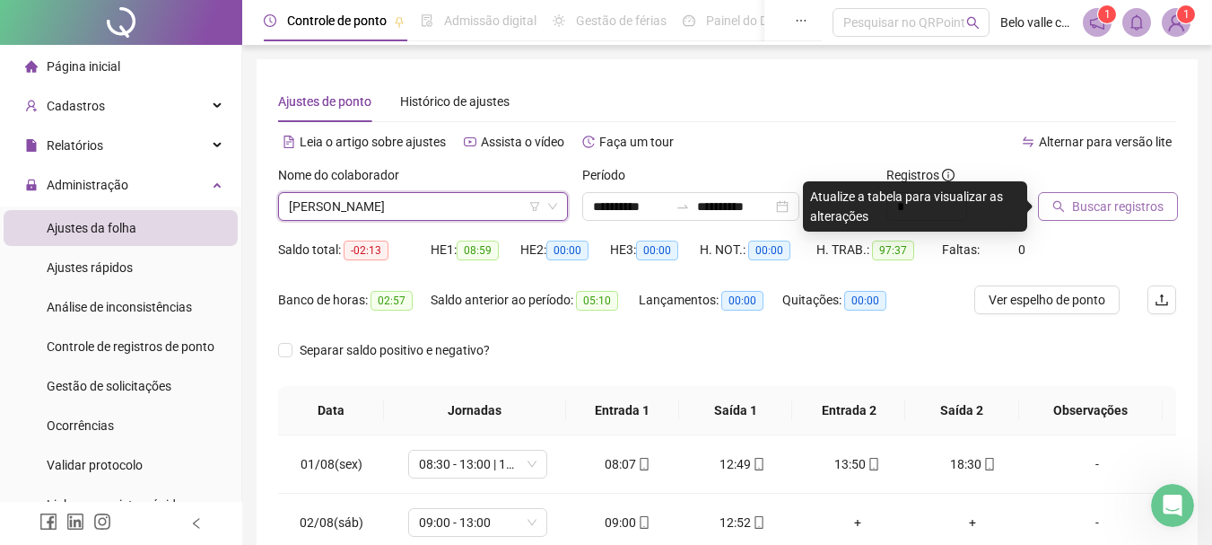
click at [1074, 211] on span "Buscar registros" at bounding box center [1118, 206] width 92 height 20
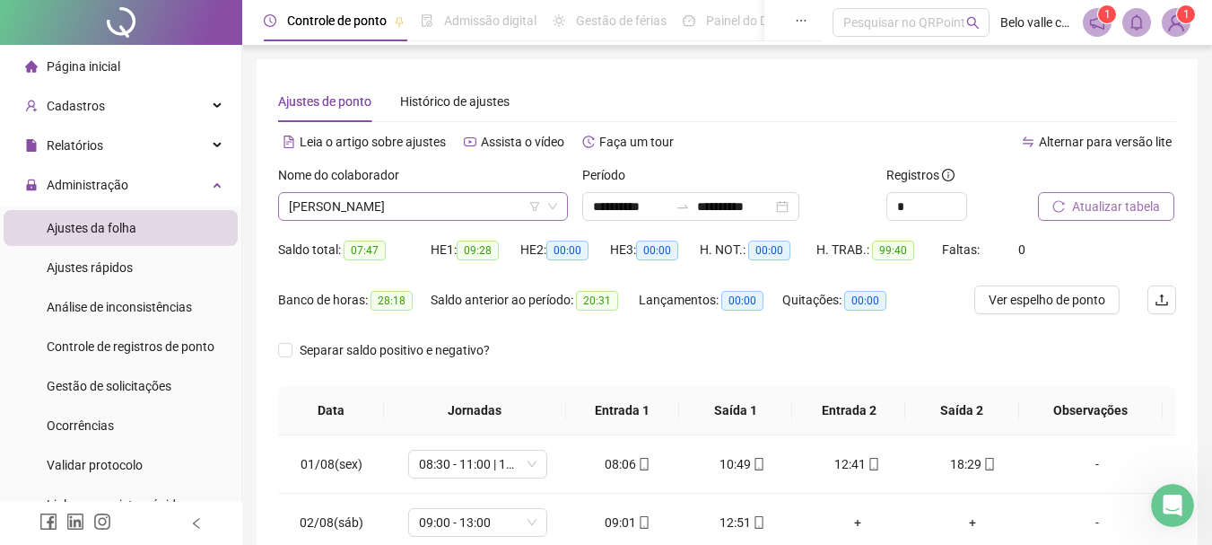
click at [546, 206] on span "[PERSON_NAME]" at bounding box center [423, 206] width 268 height 27
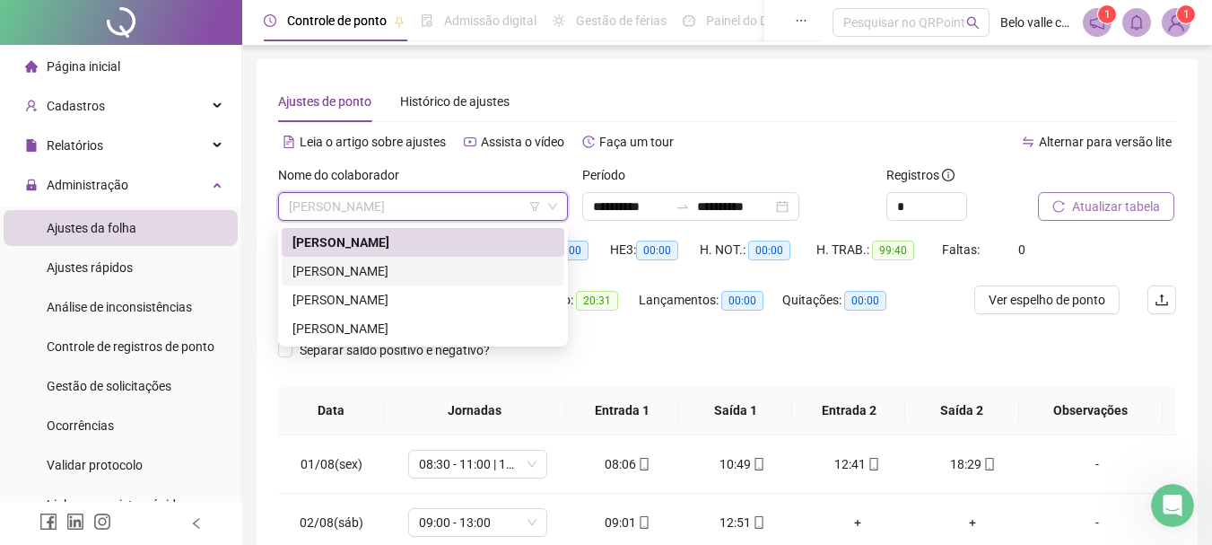
click at [394, 274] on div "[PERSON_NAME]" at bounding box center [422, 271] width 261 height 20
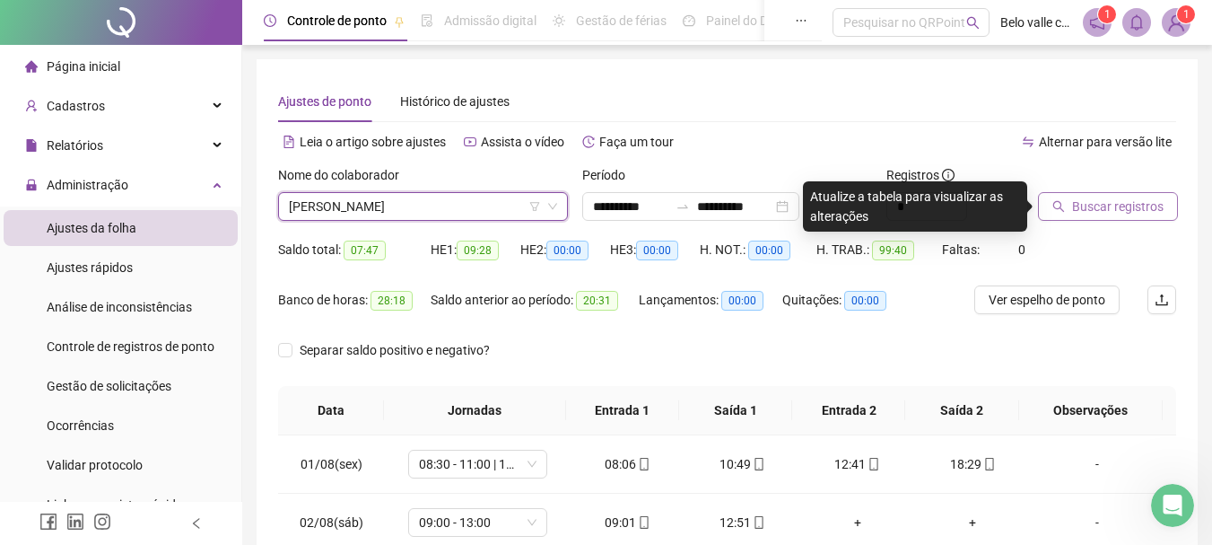
click at [1098, 210] on span "Buscar registros" at bounding box center [1118, 206] width 92 height 20
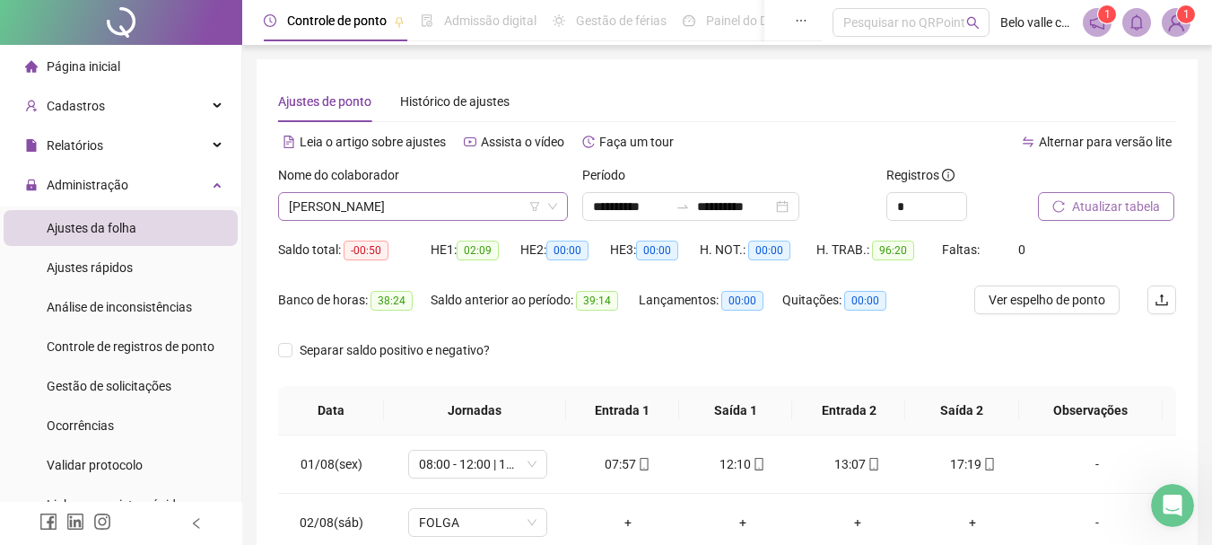
click at [554, 208] on icon "down" at bounding box center [552, 206] width 11 height 11
click at [551, 206] on icon "down" at bounding box center [552, 207] width 9 height 6
click at [480, 199] on span "[PERSON_NAME]" at bounding box center [423, 206] width 268 height 27
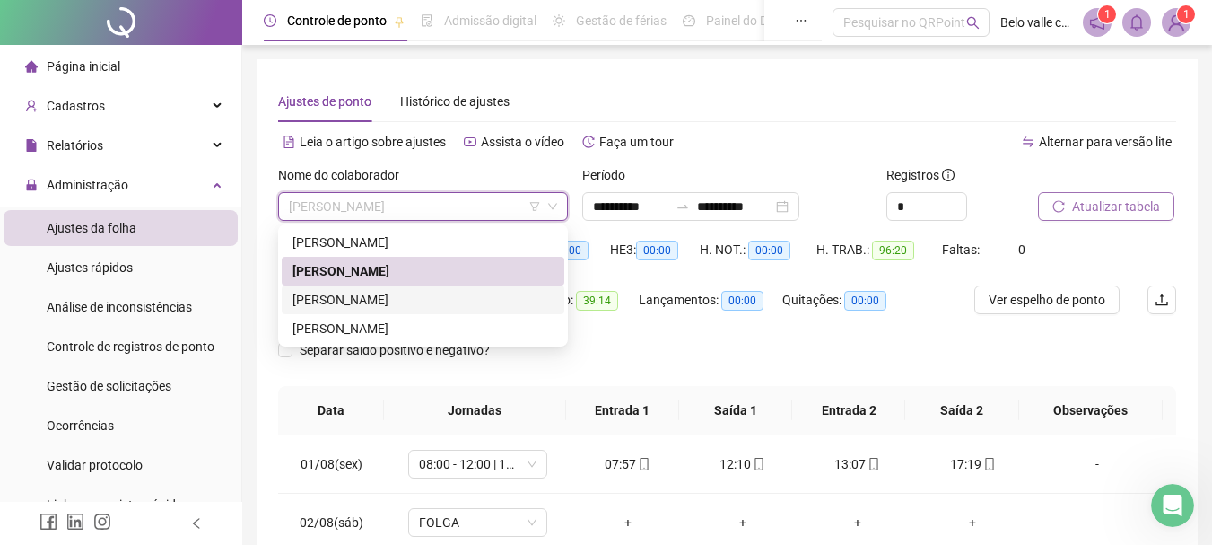
click at [366, 295] on div "[PERSON_NAME]" at bounding box center [422, 300] width 261 height 20
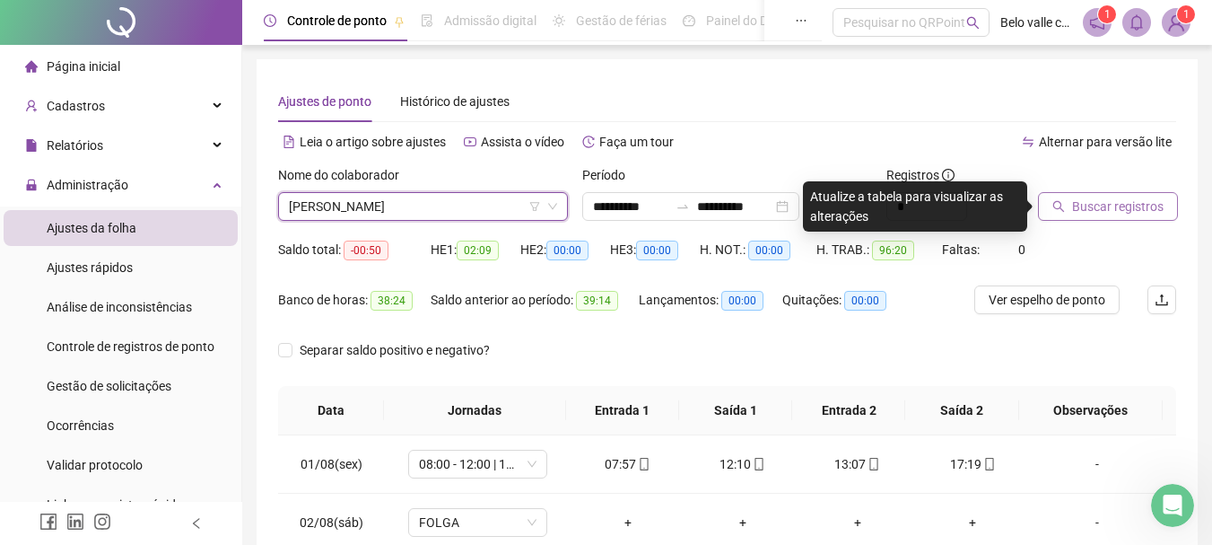
click at [1123, 210] on span "Buscar registros" at bounding box center [1118, 206] width 92 height 20
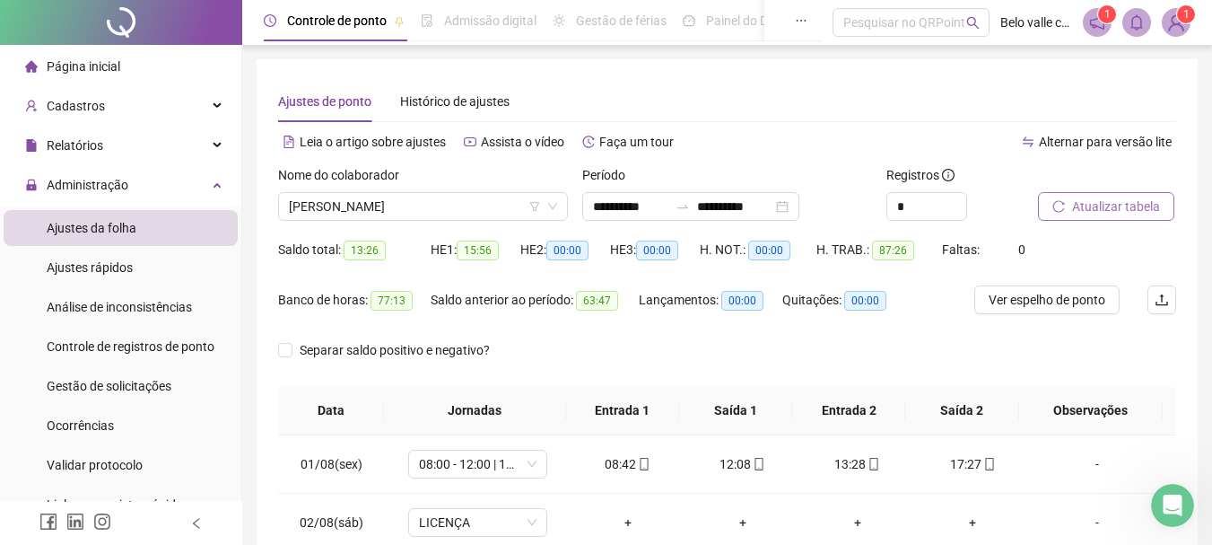
scroll to position [179, 0]
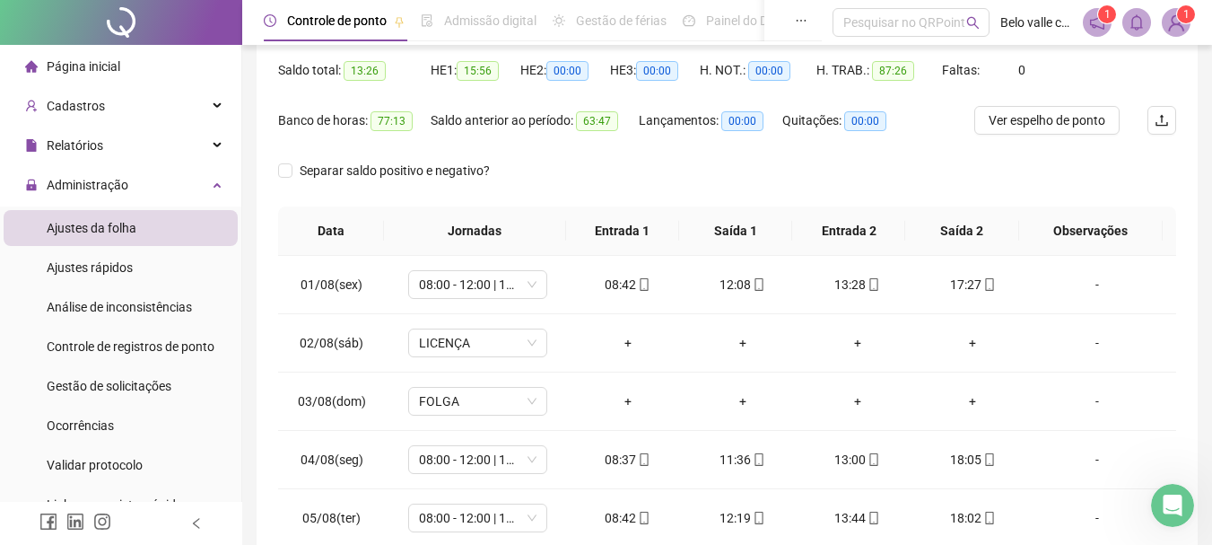
click at [1190, 22] on sup "1" at bounding box center [1186, 14] width 18 height 18
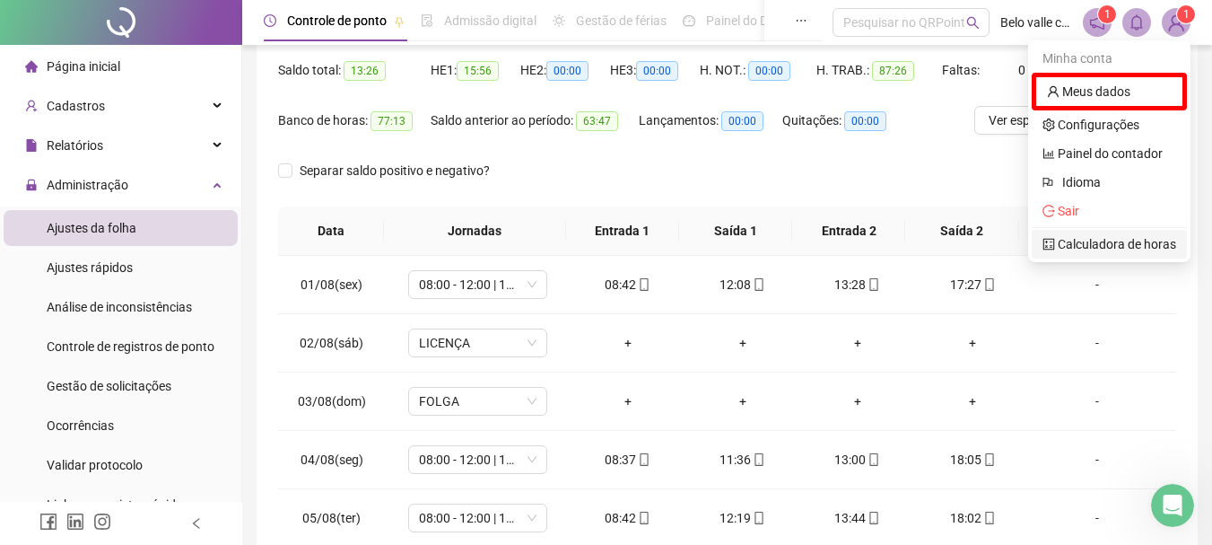
click at [1116, 249] on link "Calculadora de horas" at bounding box center [1109, 244] width 134 height 14
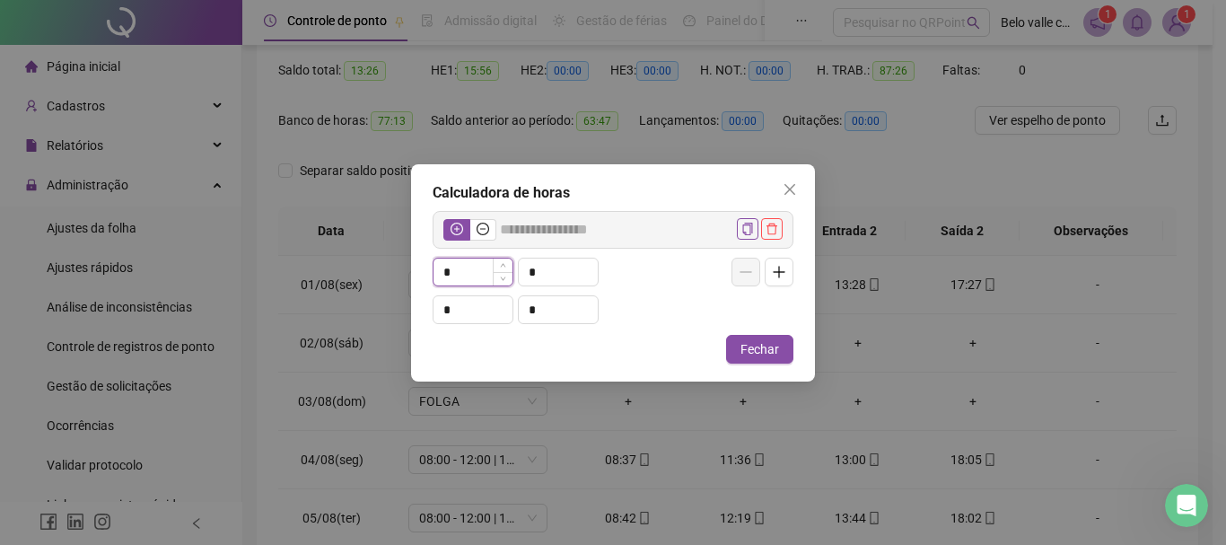
click at [449, 275] on input "*" at bounding box center [472, 271] width 79 height 27
type input "*****"
type input "*"
click at [502, 264] on icon "up" at bounding box center [503, 266] width 6 height 6
click at [788, 195] on icon "close" at bounding box center [789, 189] width 14 height 14
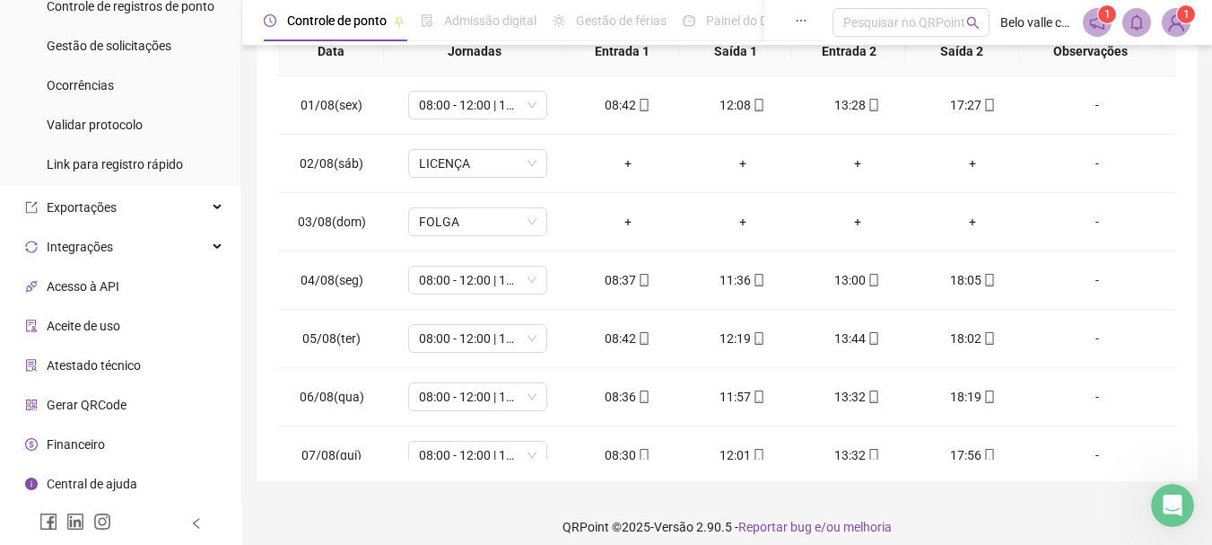
scroll to position [372, 0]
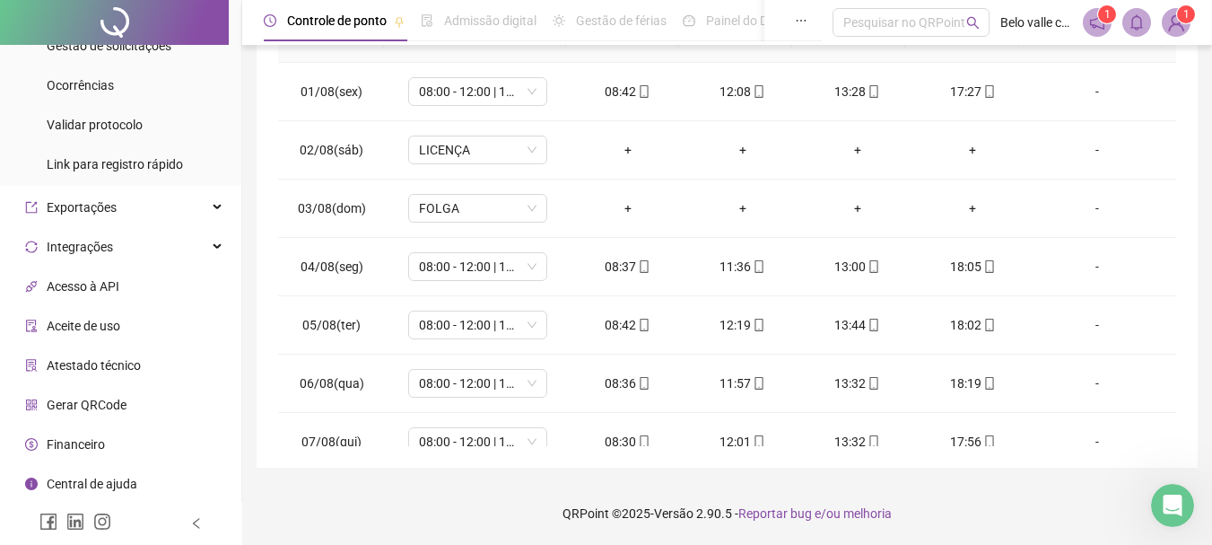
click at [96, 483] on span "Central de ajuda" at bounding box center [92, 483] width 91 height 14
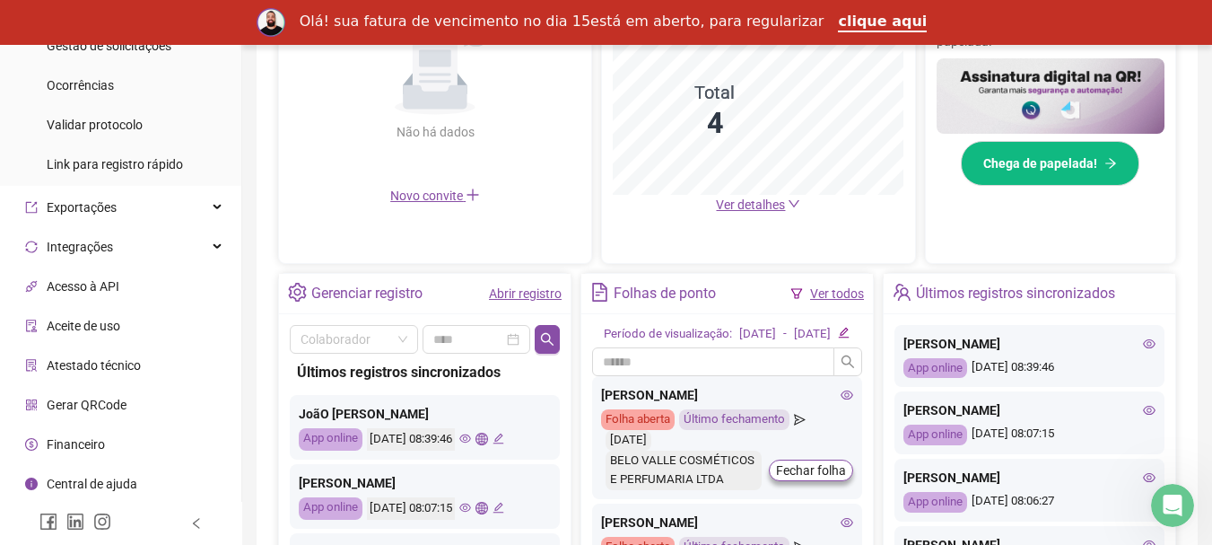
scroll to position [686, 0]
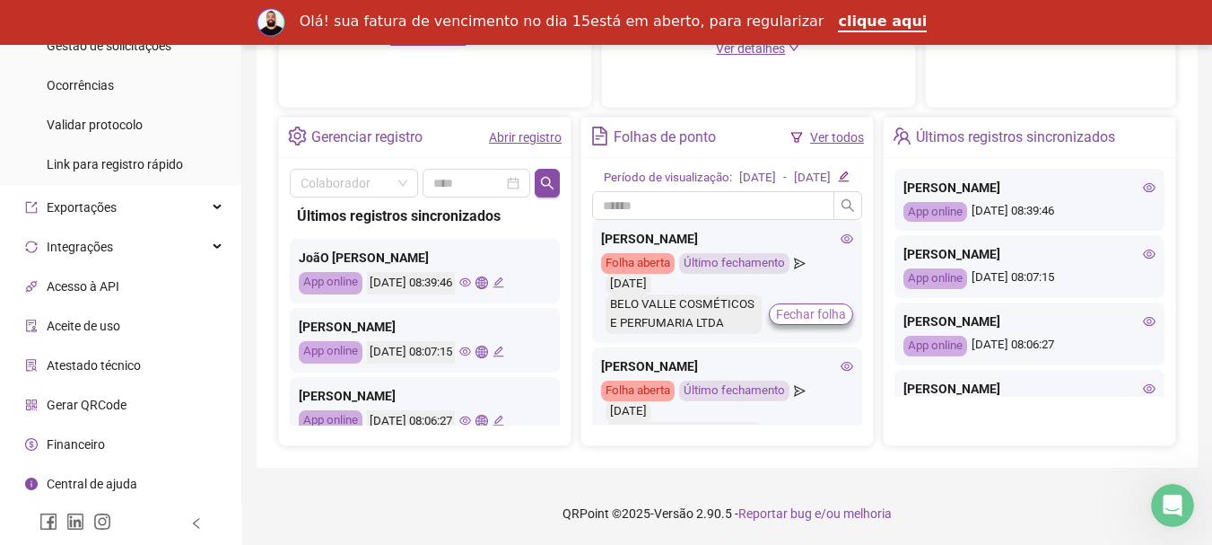
click at [789, 324] on span "Fechar folha" at bounding box center [811, 314] width 70 height 20
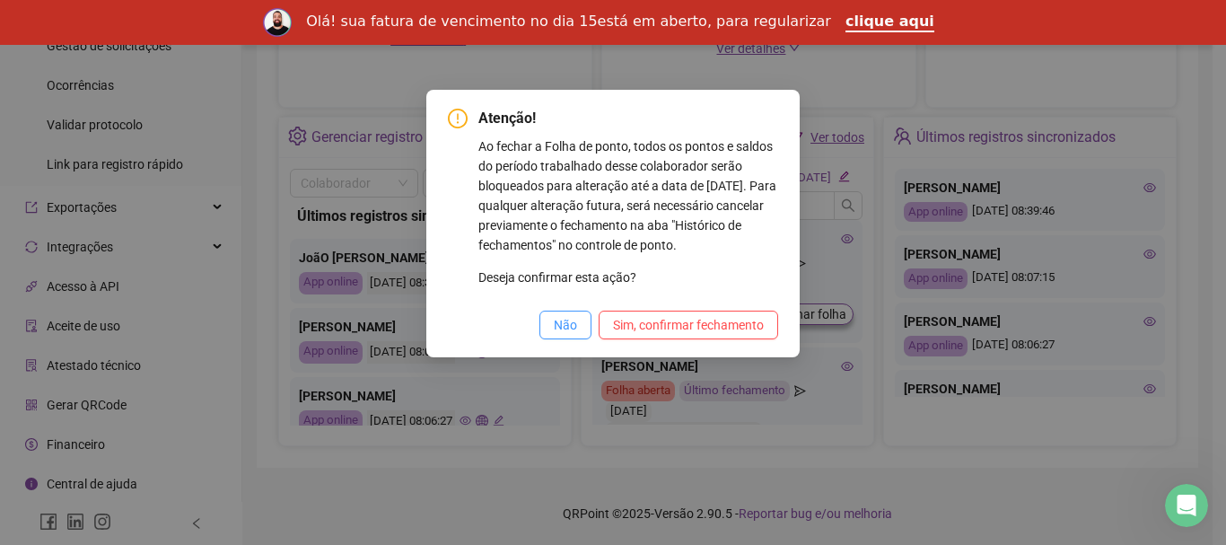
click at [567, 326] on span "Não" at bounding box center [565, 325] width 23 height 20
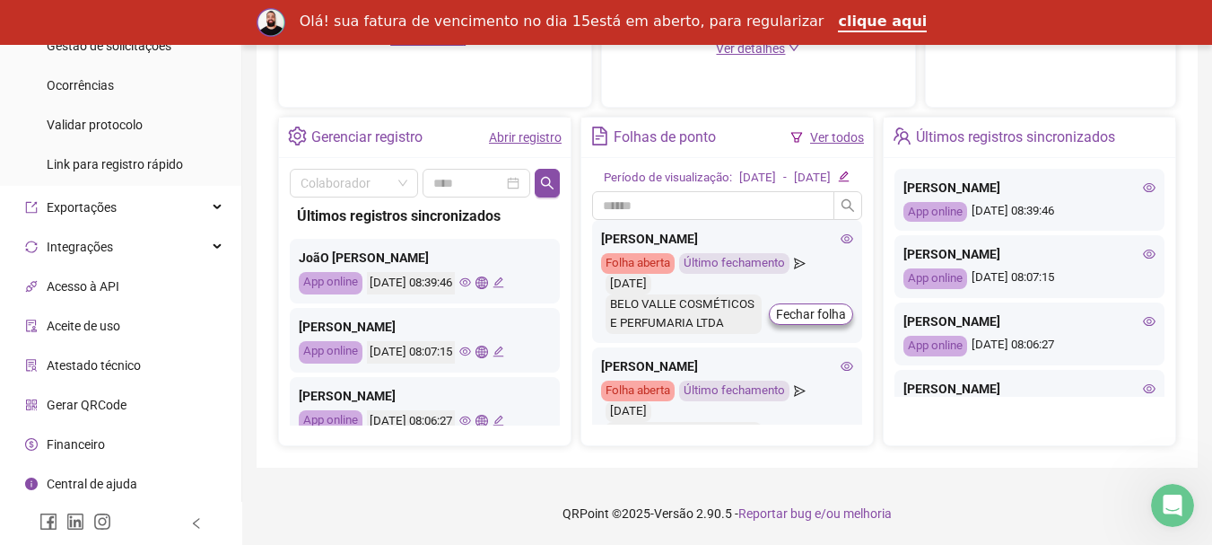
scroll to position [597, 0]
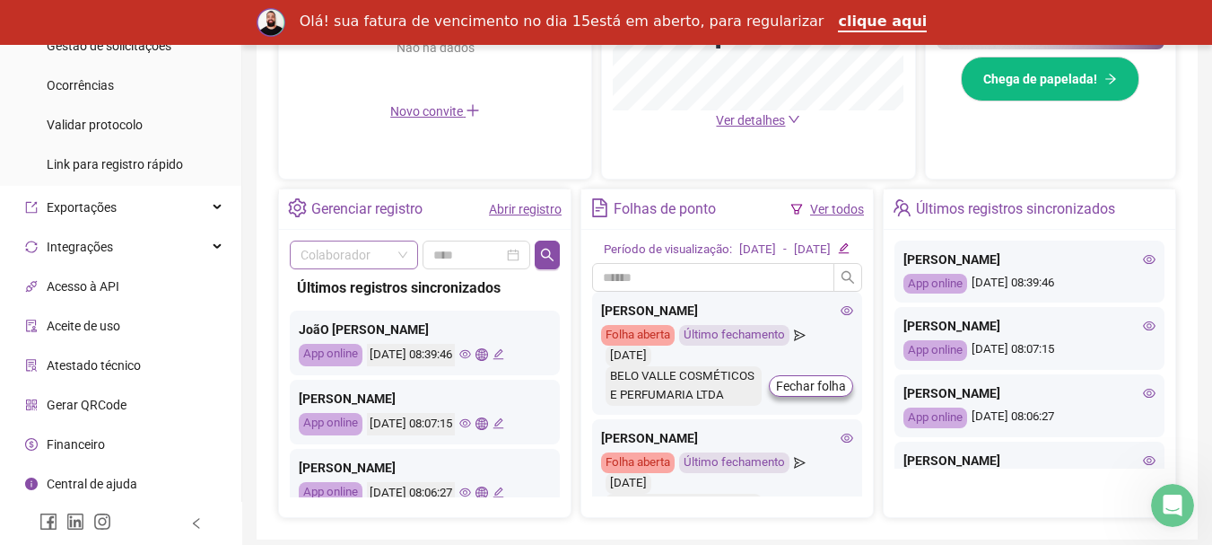
click at [398, 256] on span at bounding box center [354, 254] width 107 height 27
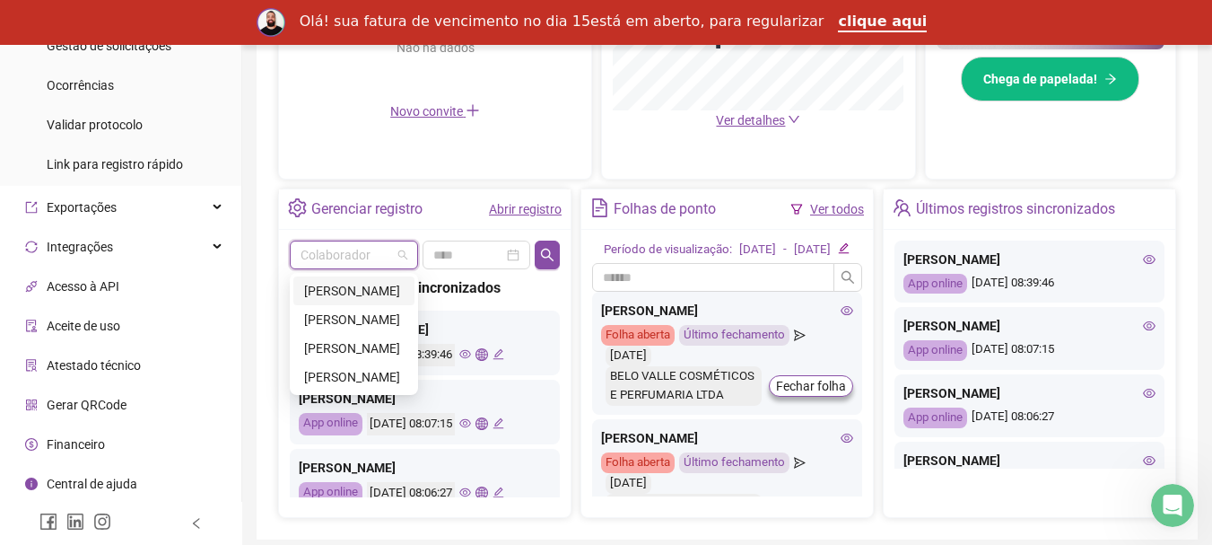
click at [351, 292] on div "[PERSON_NAME]" at bounding box center [354, 291] width 100 height 20
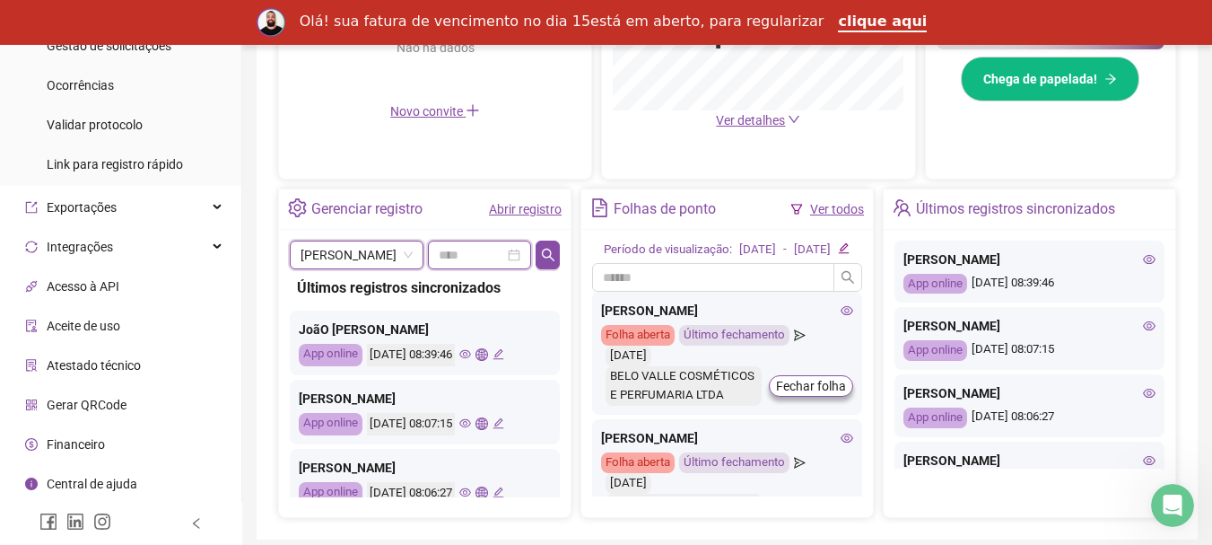
click at [468, 258] on input at bounding box center [471, 255] width 65 height 20
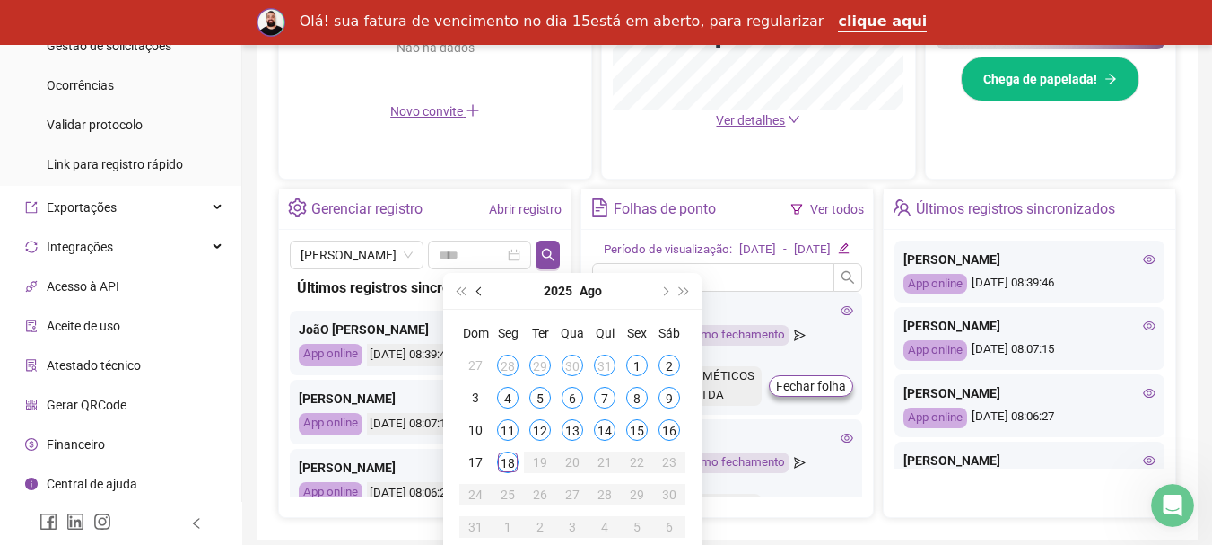
click at [476, 291] on span "prev-year" at bounding box center [480, 290] width 9 height 9
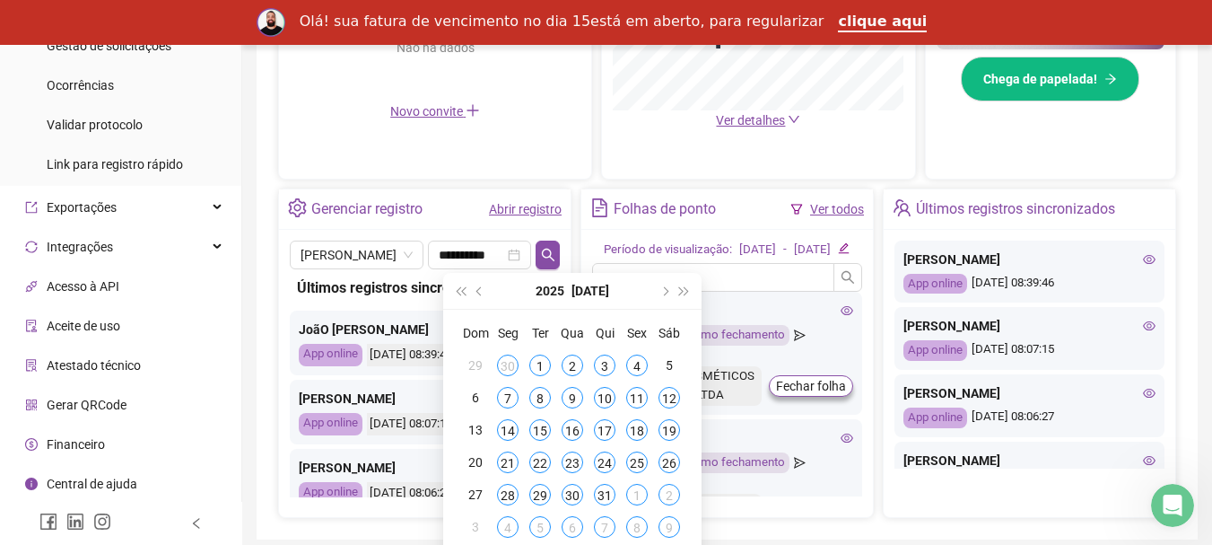
type input "**********"
click at [604, 493] on div "31" at bounding box center [605, 495] width 22 height 22
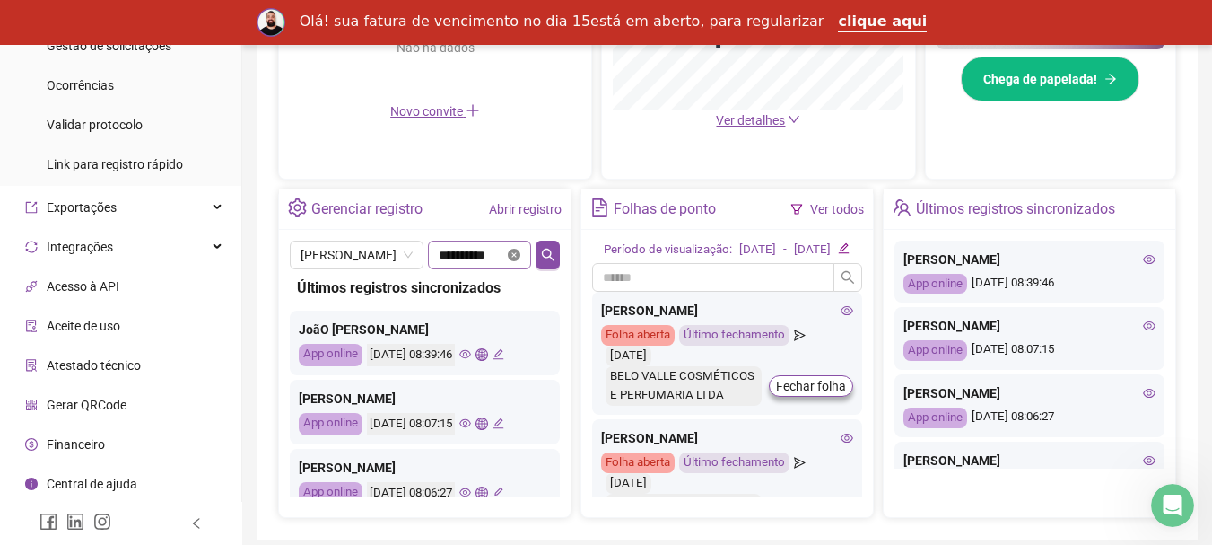
click at [520, 257] on icon "close-circle" at bounding box center [514, 255] width 13 height 13
click at [515, 257] on div at bounding box center [480, 255] width 82 height 20
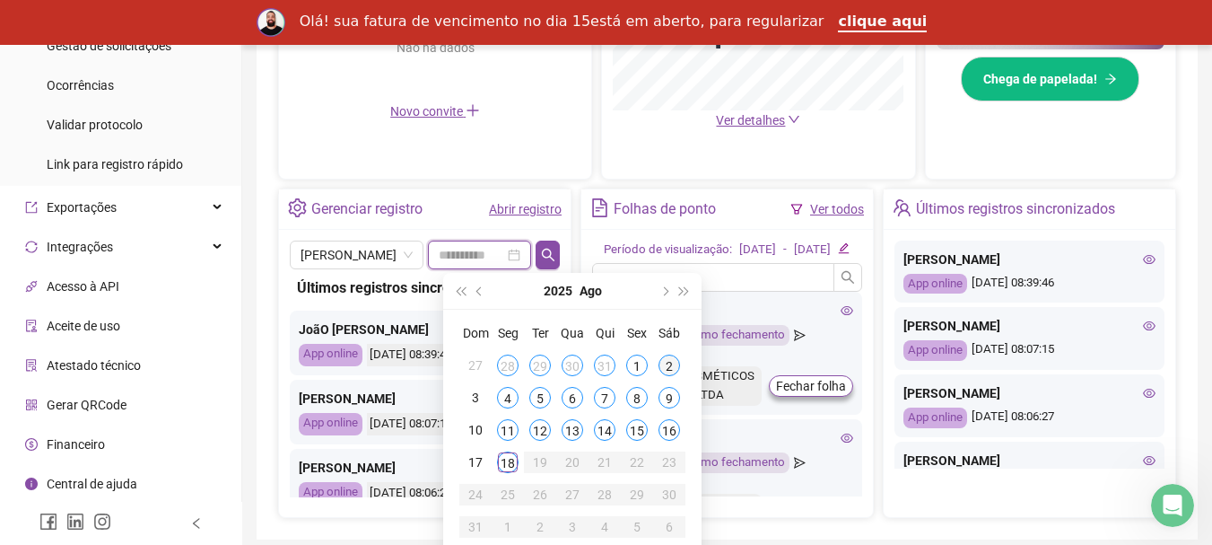
type input "**********"
click at [472, 290] on button "prev-year" at bounding box center [480, 291] width 20 height 36
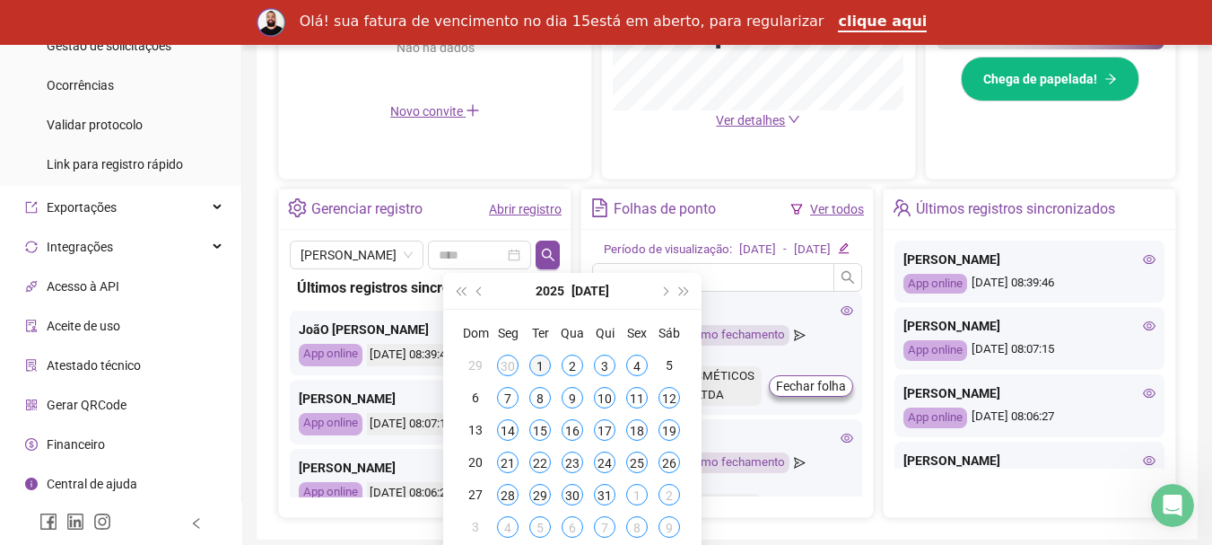
type input "**********"
click at [538, 363] on div "1" at bounding box center [540, 365] width 22 height 22
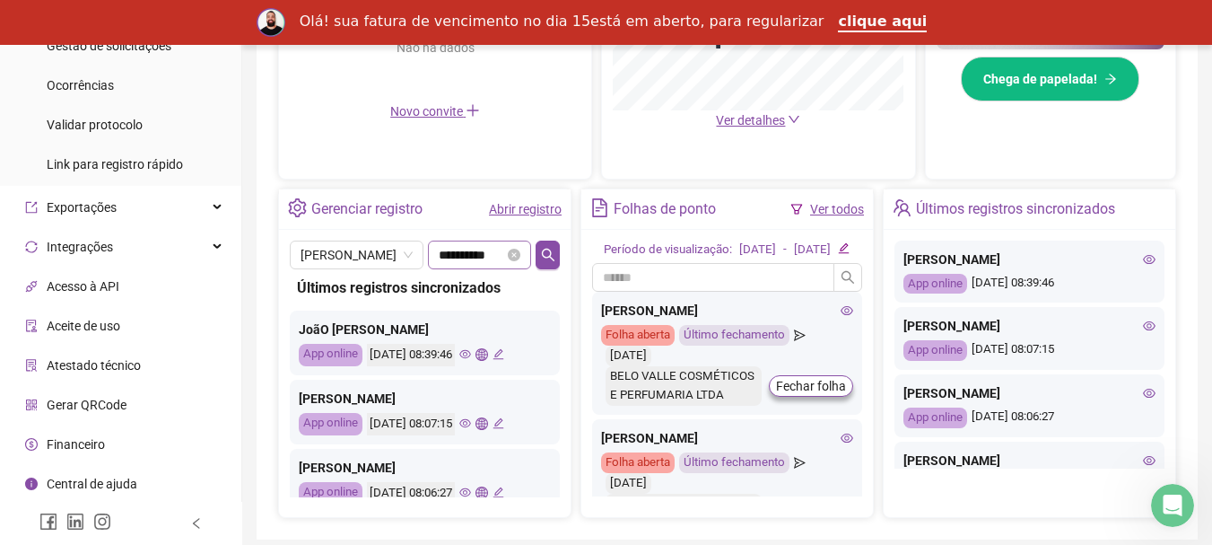
scroll to position [686, 0]
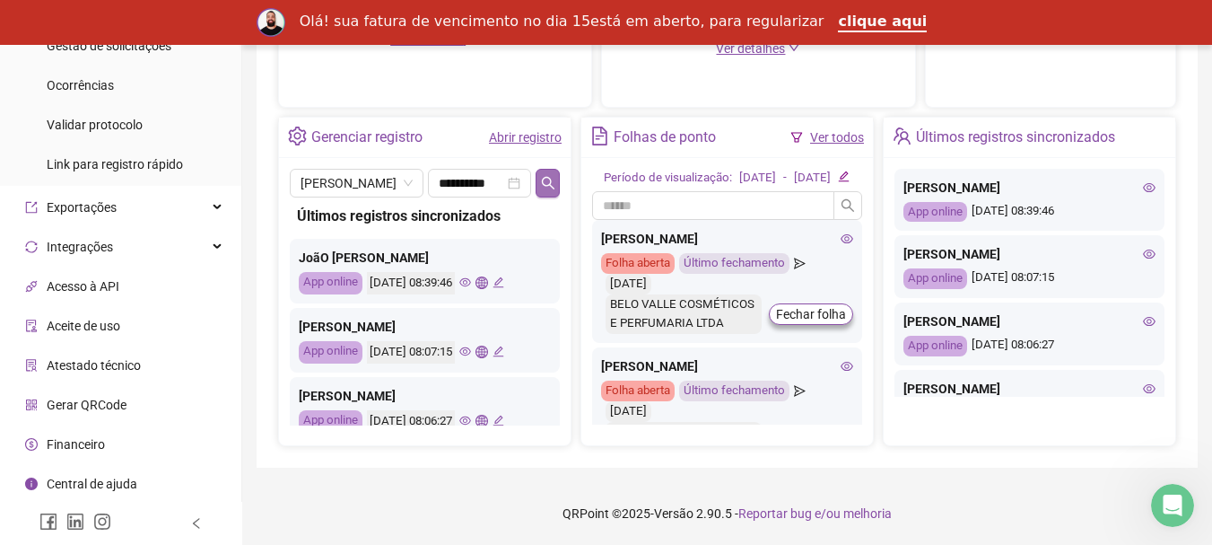
click at [546, 176] on icon "search" at bounding box center [548, 183] width 14 height 14
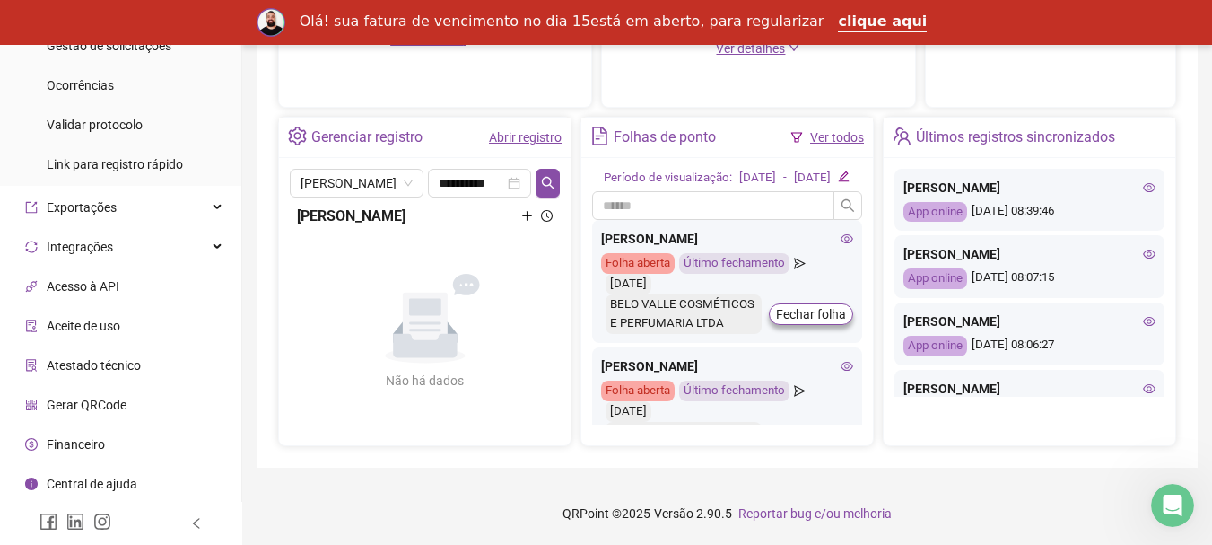
click at [850, 171] on icon "edit" at bounding box center [844, 176] width 12 height 12
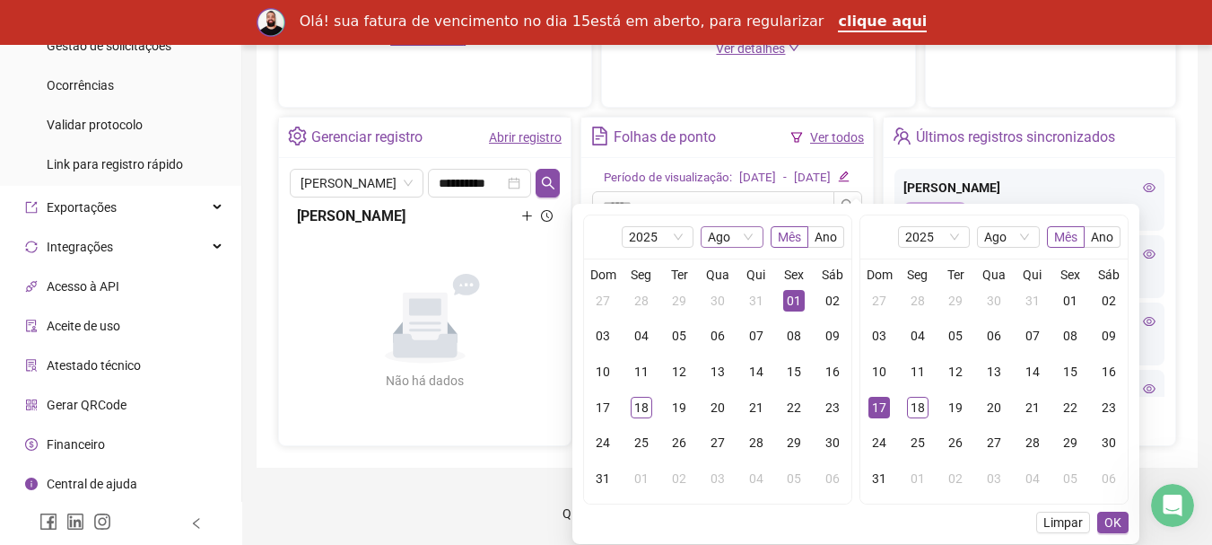
click at [759, 226] on div "Ago" at bounding box center [732, 237] width 63 height 22
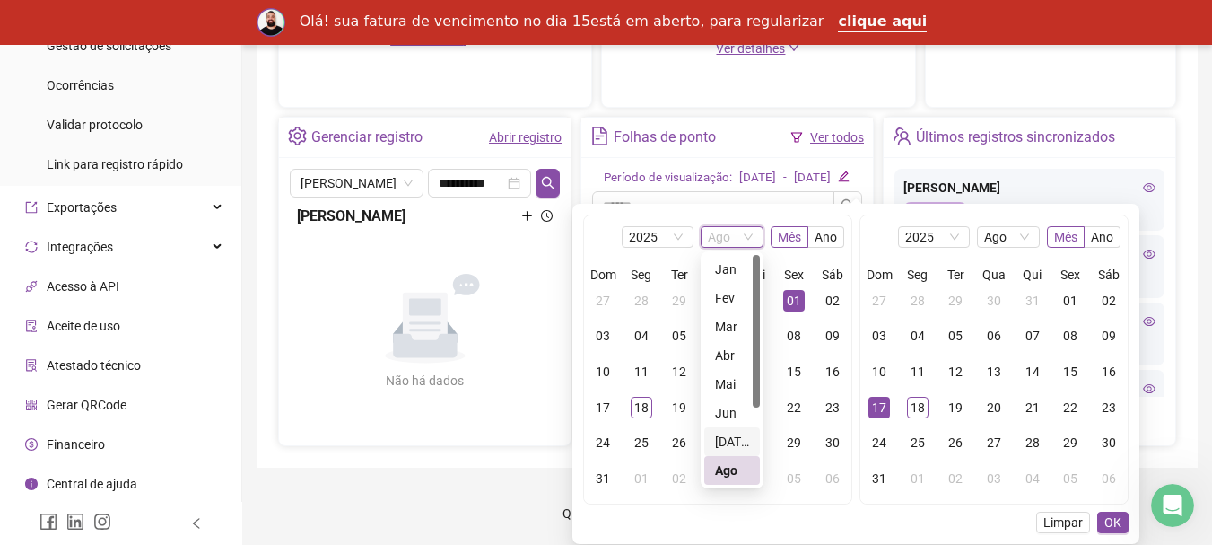
click at [719, 432] on div "[DATE]" at bounding box center [732, 442] width 34 height 20
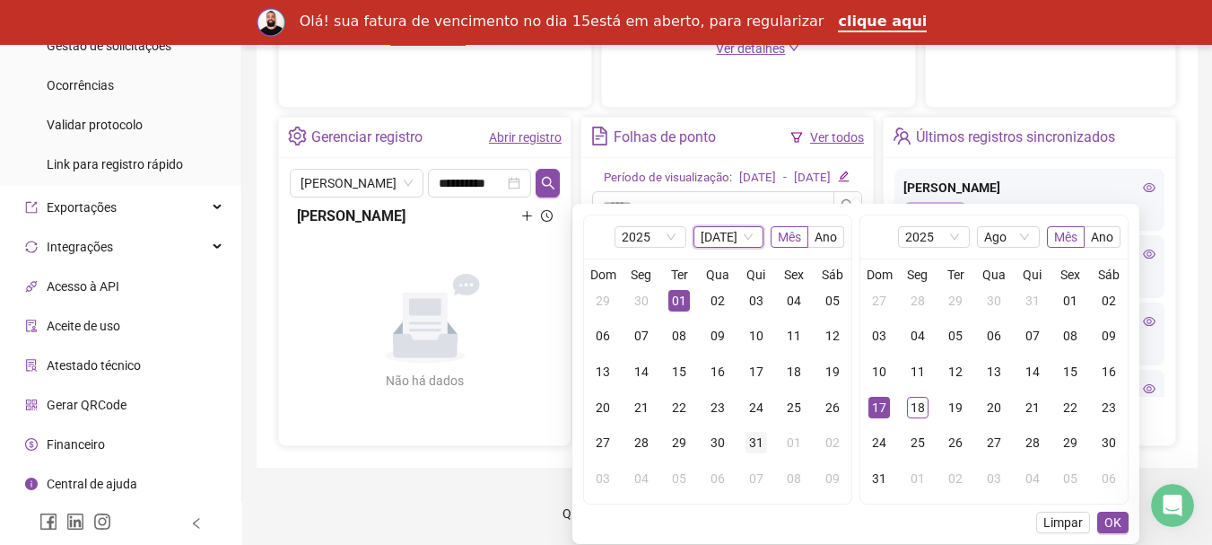
click at [752, 432] on div "31" at bounding box center [757, 443] width 22 height 22
click at [678, 290] on div "01" at bounding box center [679, 301] width 22 height 22
click at [1030, 227] on span "Ago" at bounding box center [1008, 237] width 48 height 20
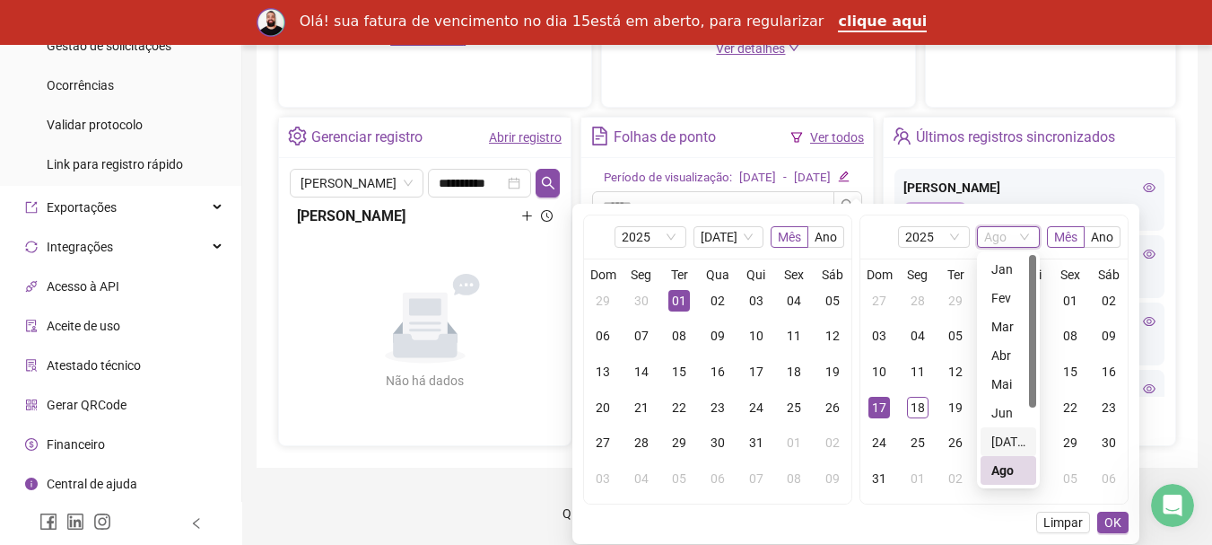
click at [1000, 432] on div "[DATE]" at bounding box center [1008, 442] width 34 height 20
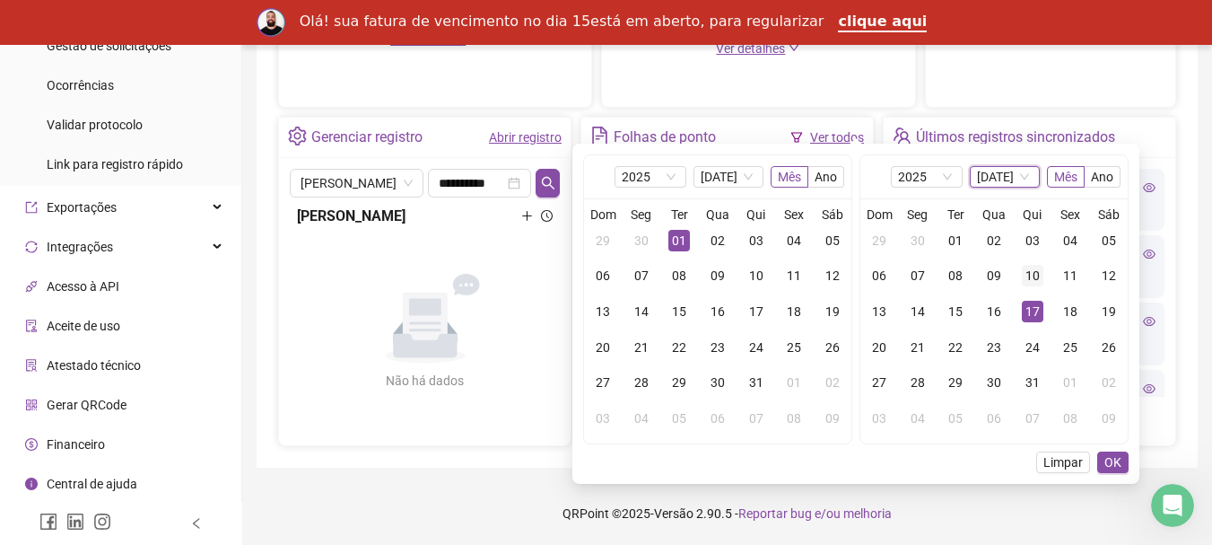
scroll to position [597, 0]
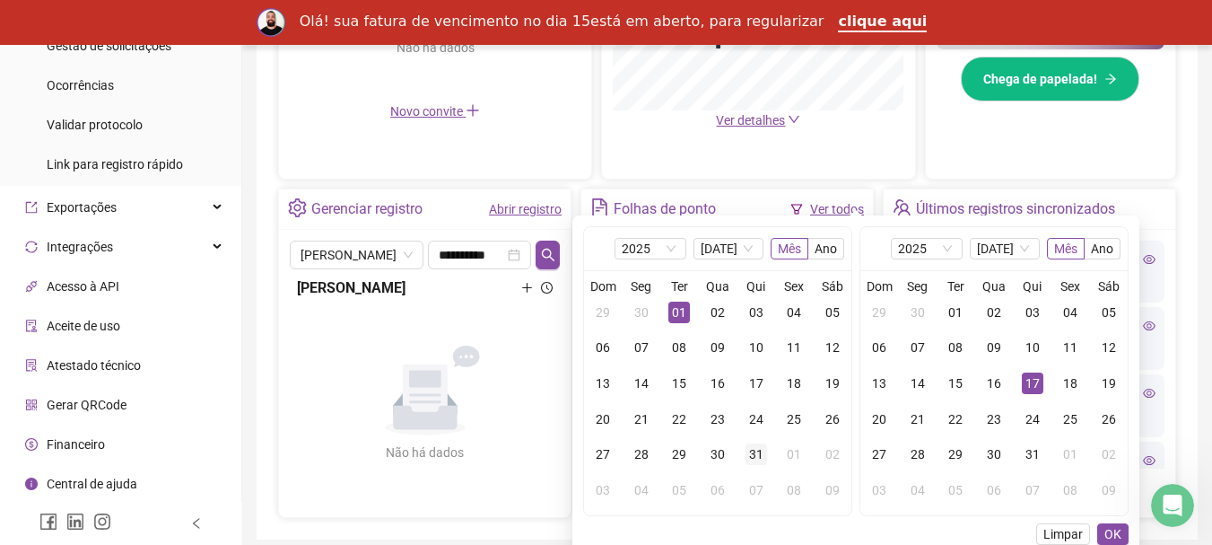
click at [750, 454] on div "31" at bounding box center [757, 454] width 22 height 22
click at [673, 303] on div "01" at bounding box center [679, 312] width 22 height 22
click at [808, 249] on label "Ano" at bounding box center [826, 249] width 36 height 22
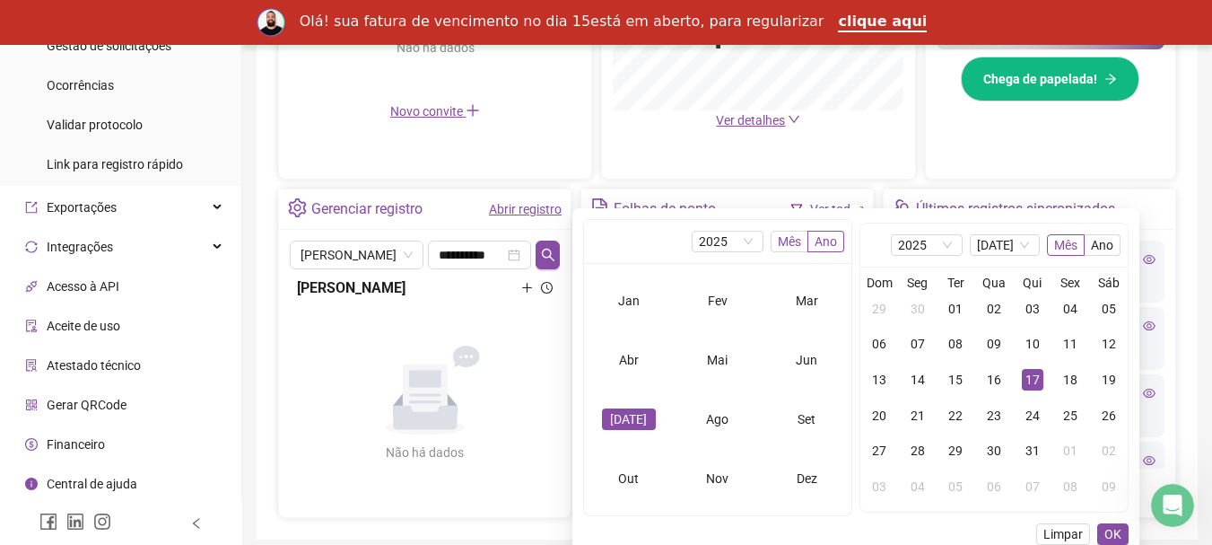
click at [781, 246] on span "Mês" at bounding box center [789, 241] width 23 height 14
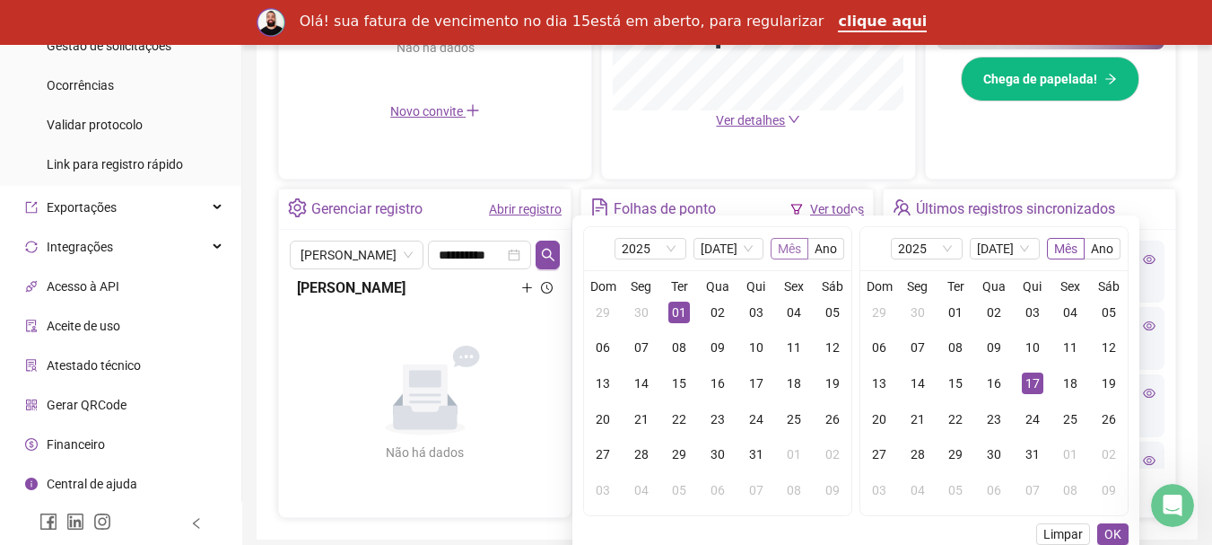
click at [789, 244] on span "Mês" at bounding box center [789, 248] width 23 height 14
click at [797, 253] on span "Mês" at bounding box center [789, 248] width 23 height 14
click at [827, 249] on span "Ano" at bounding box center [826, 248] width 22 height 14
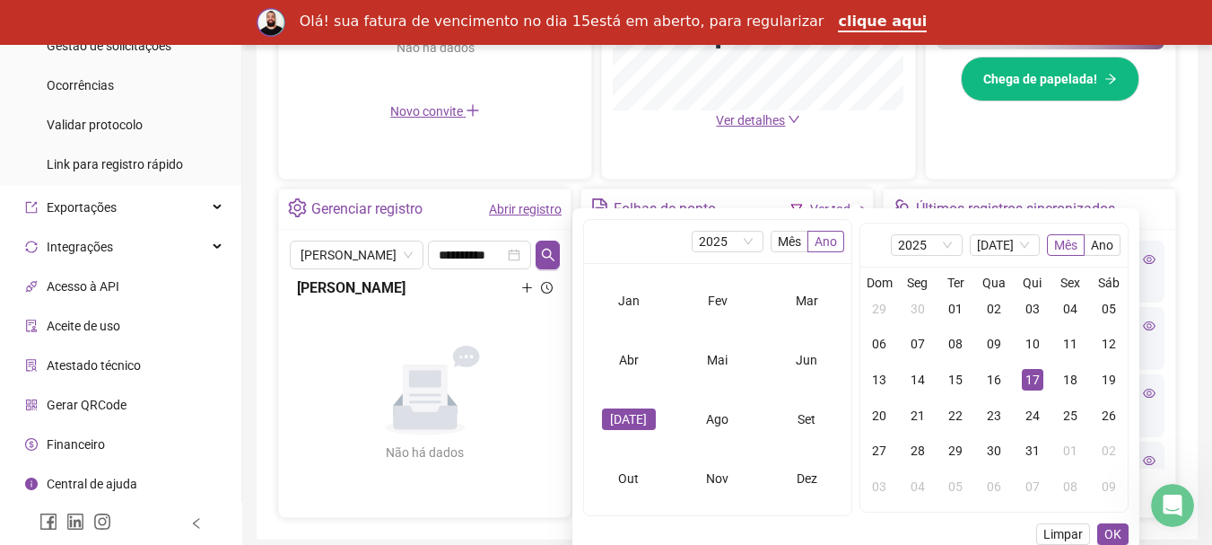
click at [620, 417] on div "[DATE]" at bounding box center [628, 419] width 39 height 22
click at [1081, 245] on span at bounding box center [1066, 245] width 36 height 20
click at [1061, 532] on span "Limpar" at bounding box center [1062, 534] width 39 height 20
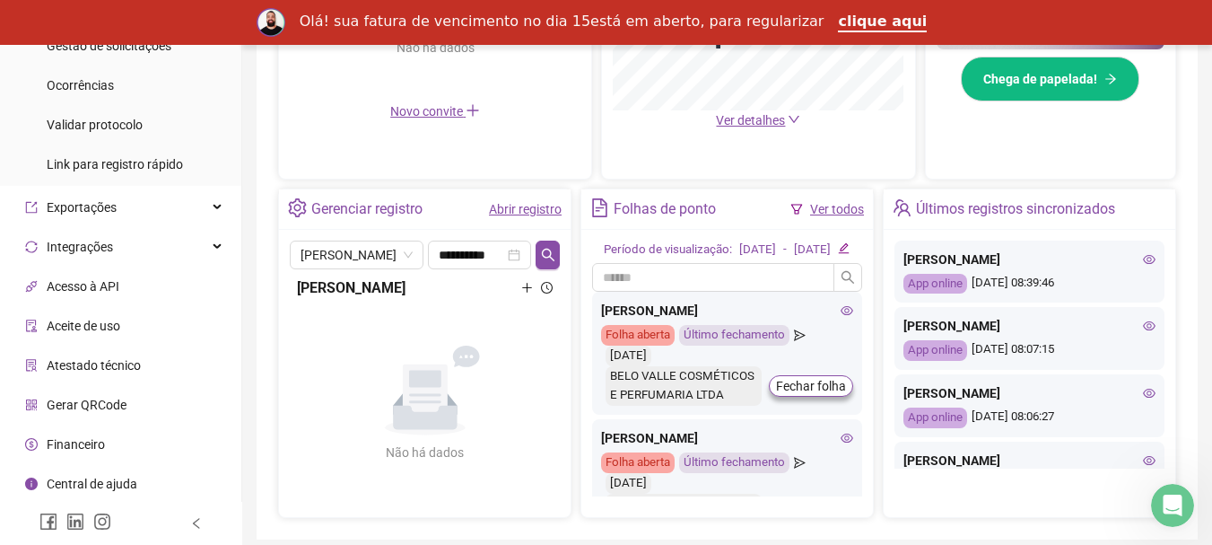
scroll to position [90, 0]
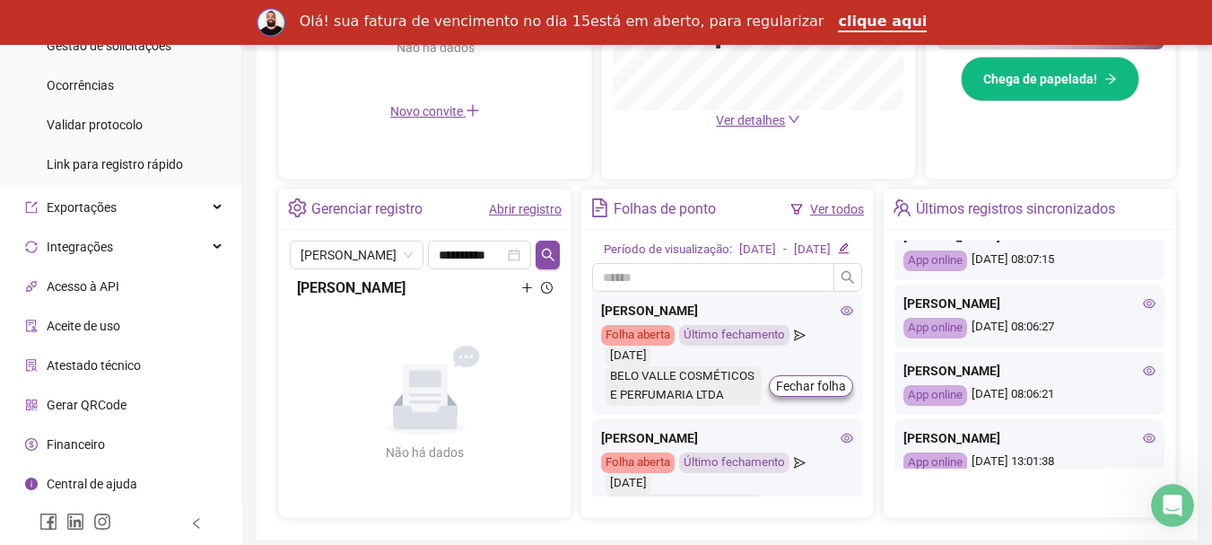
click at [624, 345] on div "Folha aberta" at bounding box center [638, 335] width 74 height 21
click at [796, 341] on icon "send" at bounding box center [800, 335] width 12 height 12
click at [747, 345] on div "Último fechamento" at bounding box center [734, 335] width 110 height 21
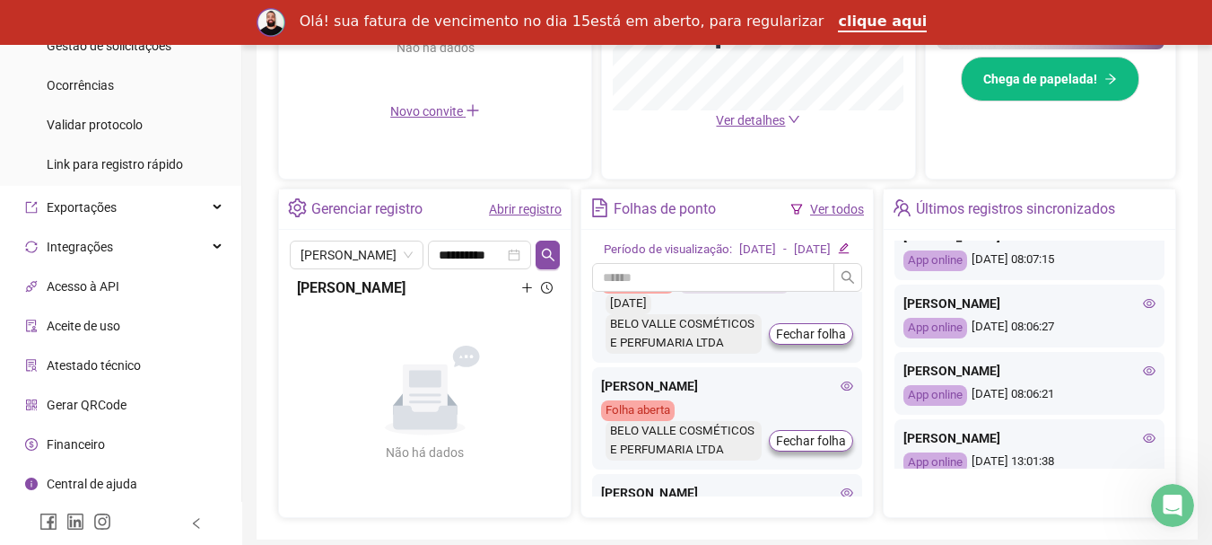
scroll to position [0, 0]
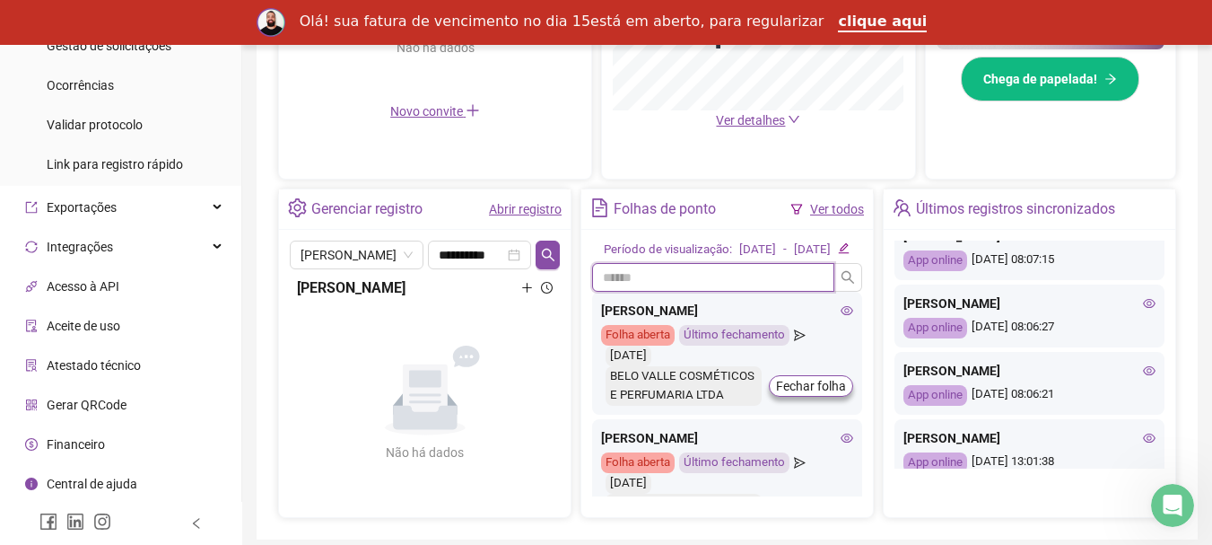
click at [745, 292] on input "text" at bounding box center [713, 277] width 242 height 29
type input "**"
click at [841, 315] on icon "eye" at bounding box center [847, 310] width 13 height 9
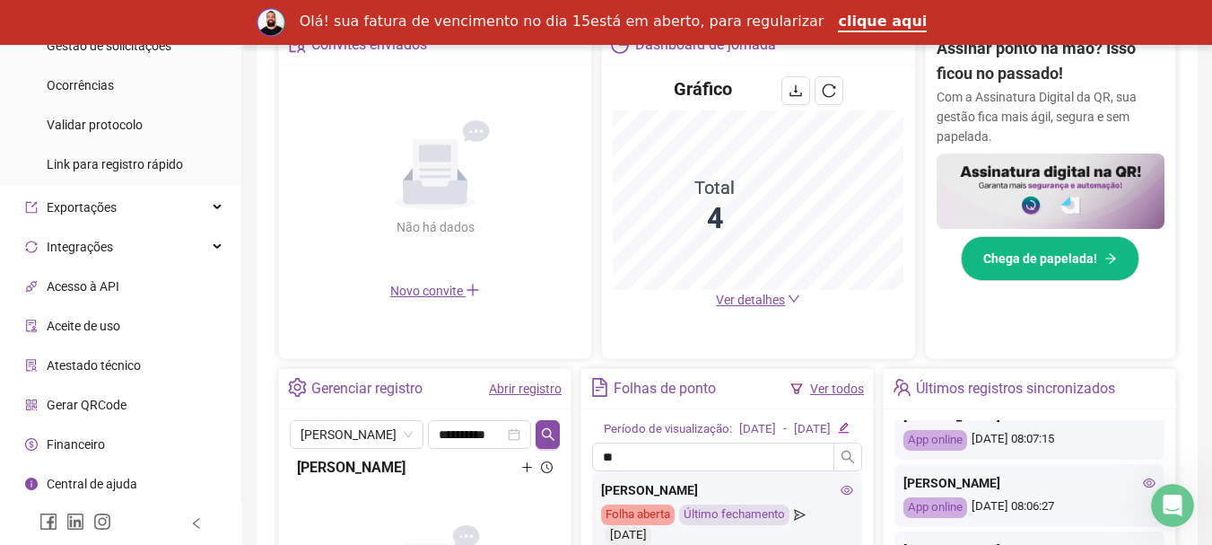
scroll to position [597, 0]
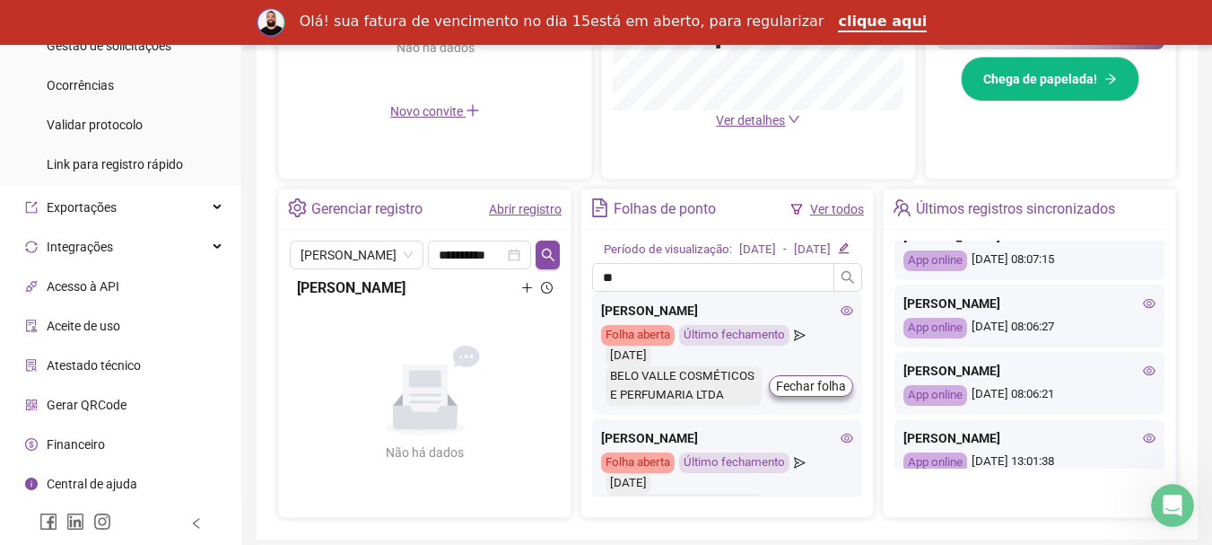
click at [834, 212] on link "Ver todos" at bounding box center [837, 209] width 54 height 14
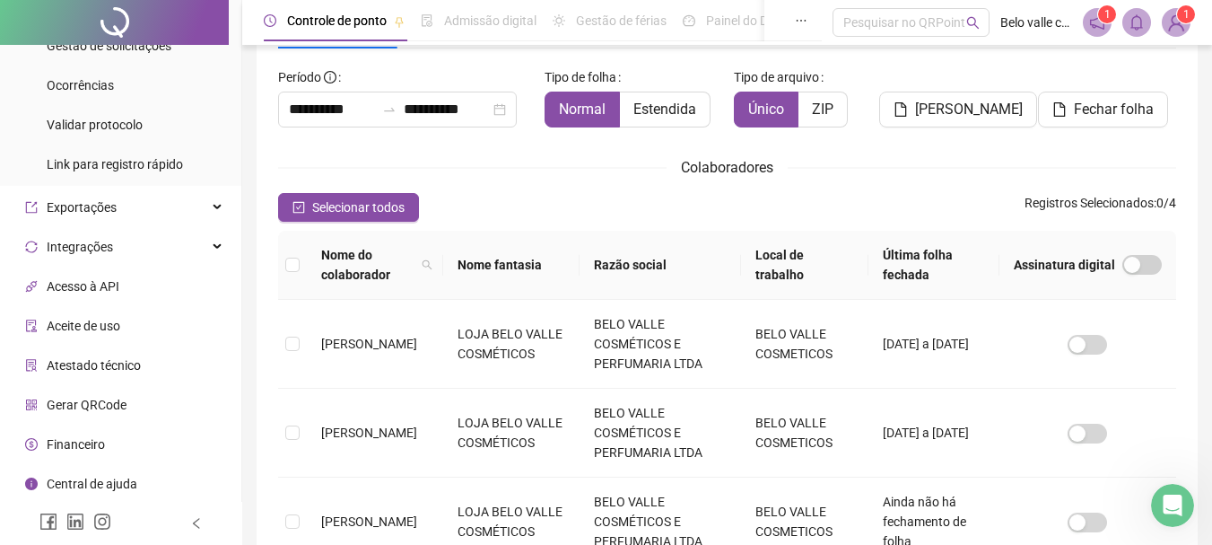
scroll to position [95, 0]
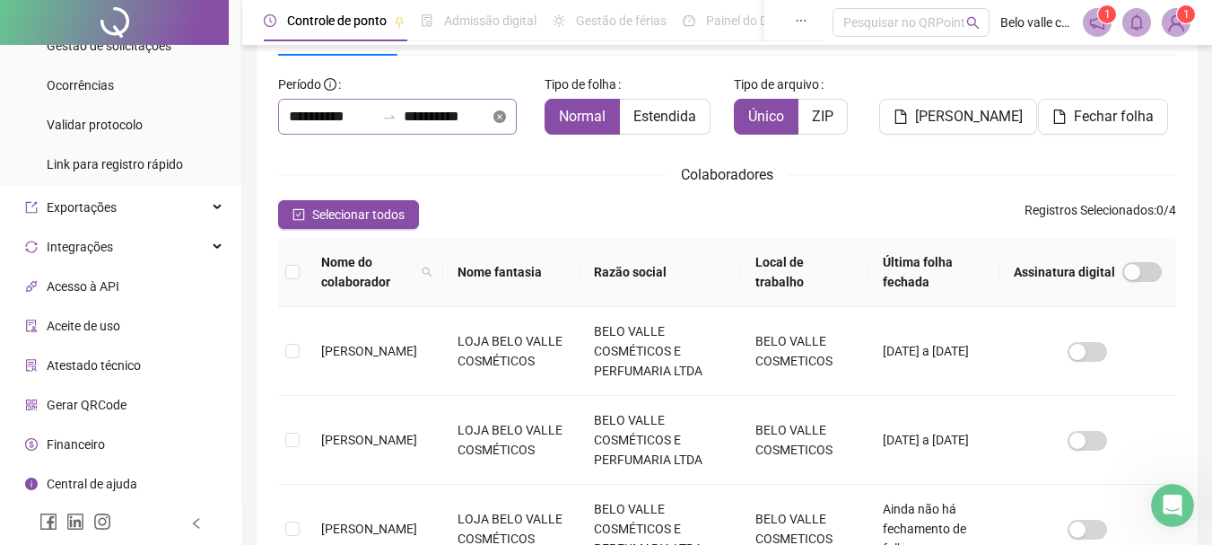
click at [506, 121] on icon "close-circle" at bounding box center [499, 116] width 13 height 13
click at [337, 118] on input at bounding box center [332, 117] width 86 height 22
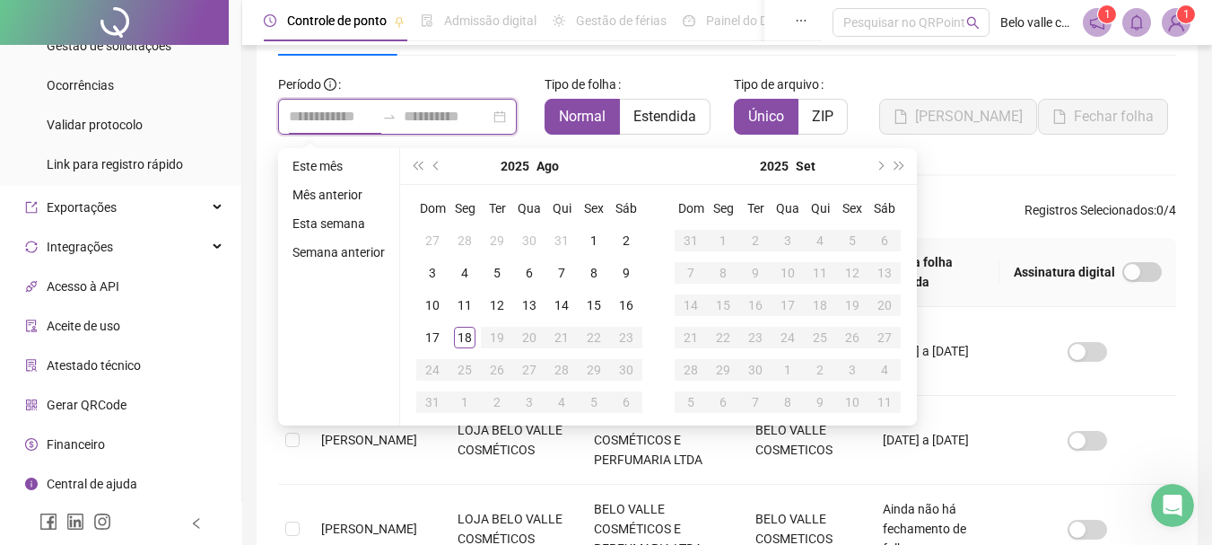
type input "**********"
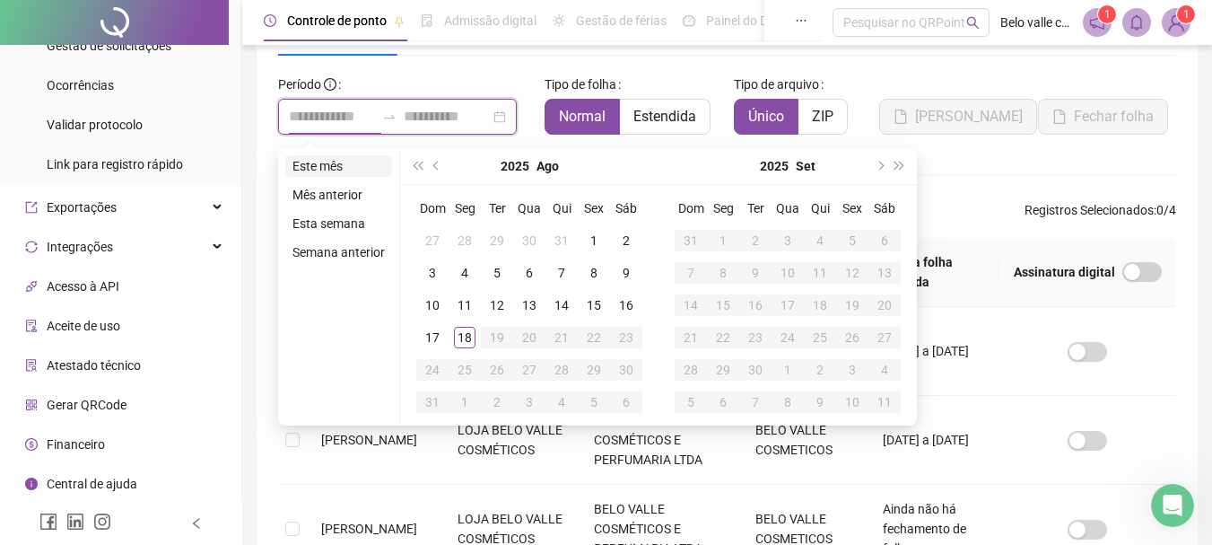
type input "**********"
click at [433, 164] on span "prev-year" at bounding box center [437, 165] width 9 height 9
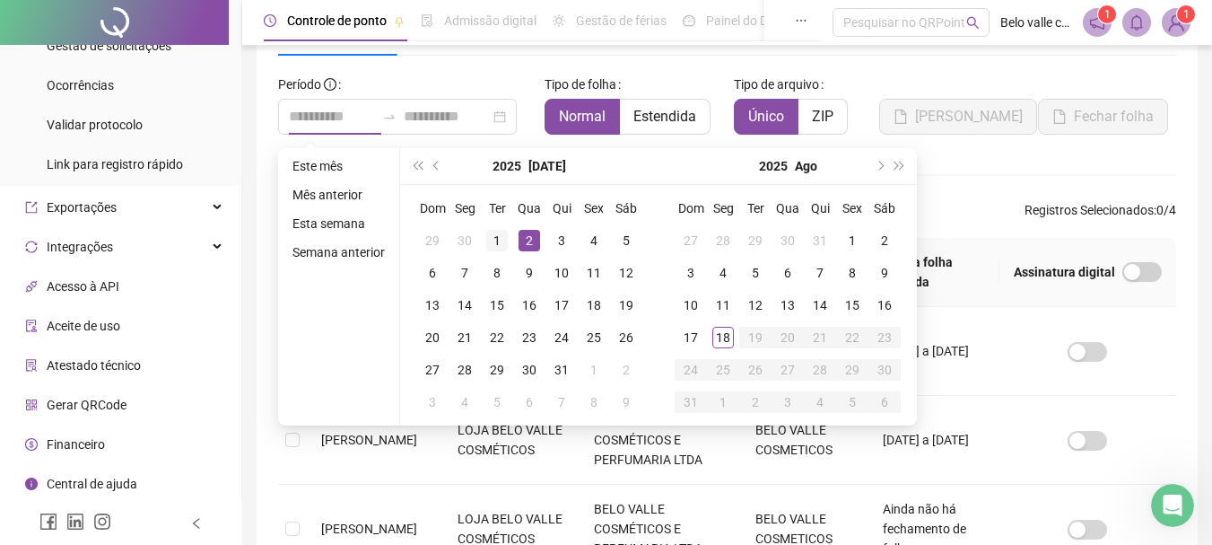
type input "**********"
click at [495, 242] on div "1" at bounding box center [497, 241] width 22 height 22
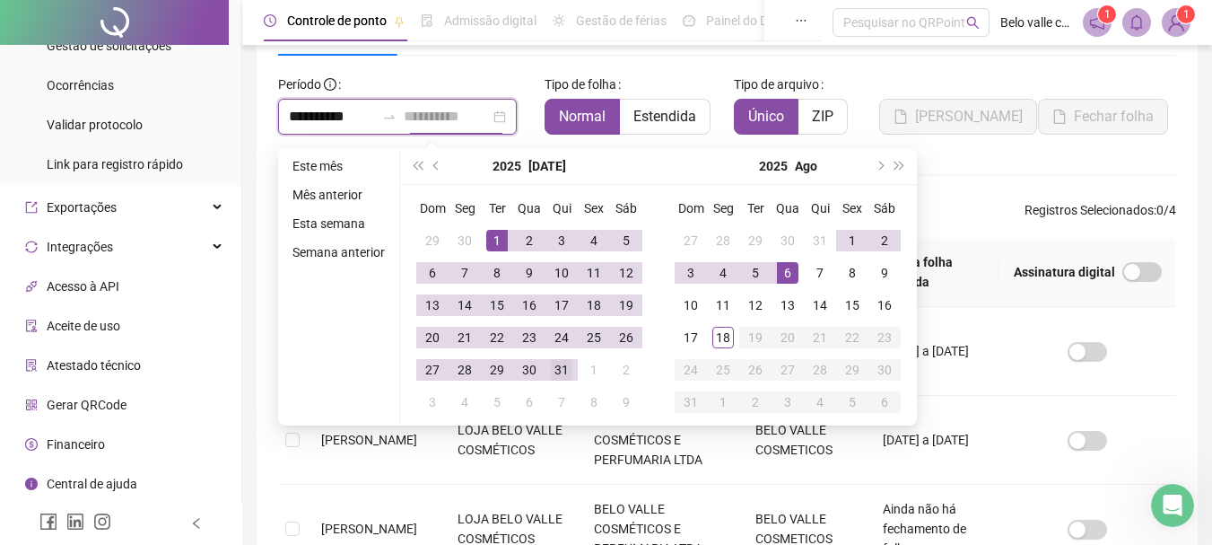
type input "**********"
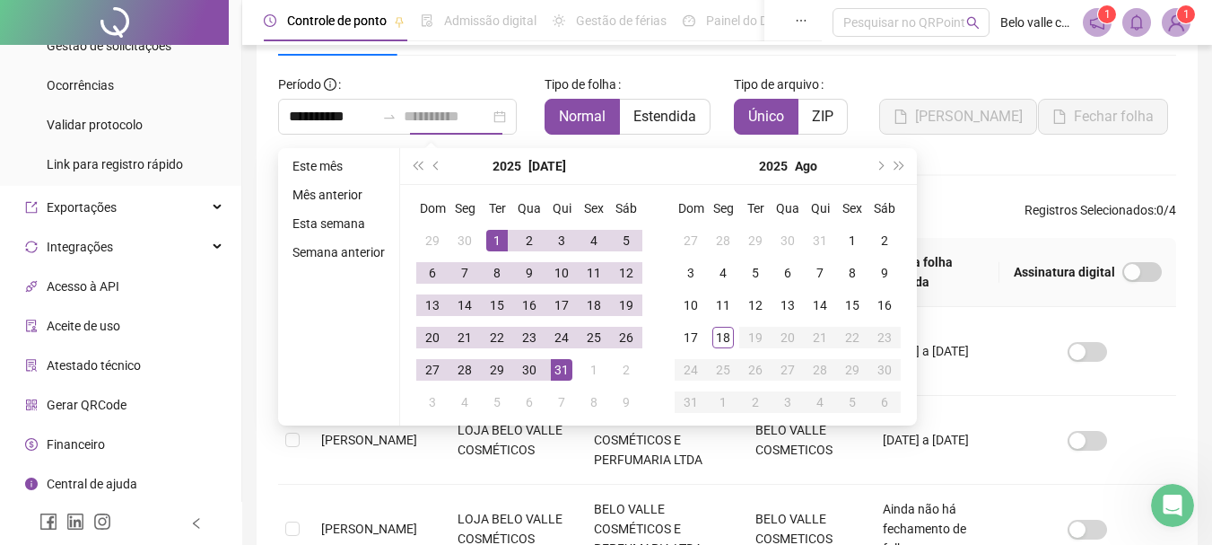
click at [563, 367] on div "31" at bounding box center [562, 370] width 22 height 22
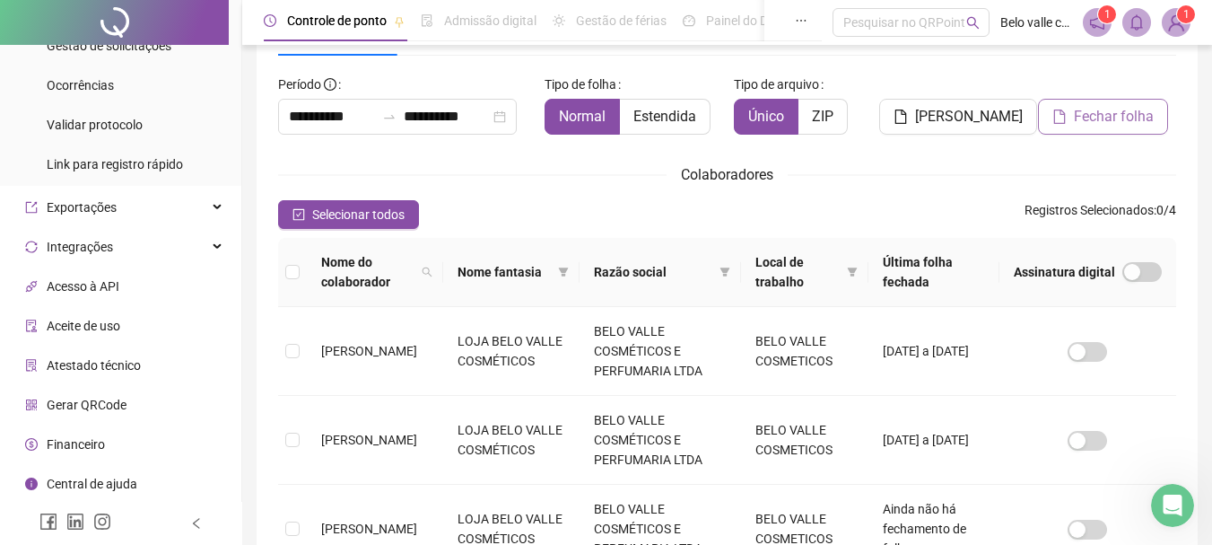
click at [1106, 126] on span "Fechar folha" at bounding box center [1114, 117] width 80 height 22
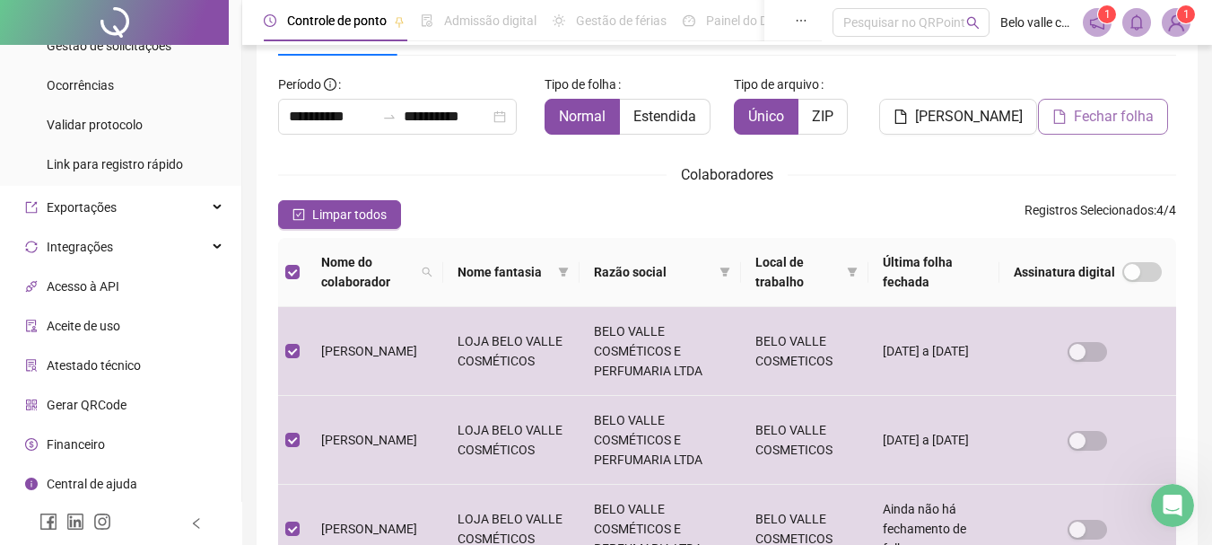
click at [1108, 116] on span "Fechar folha" at bounding box center [1114, 117] width 80 height 22
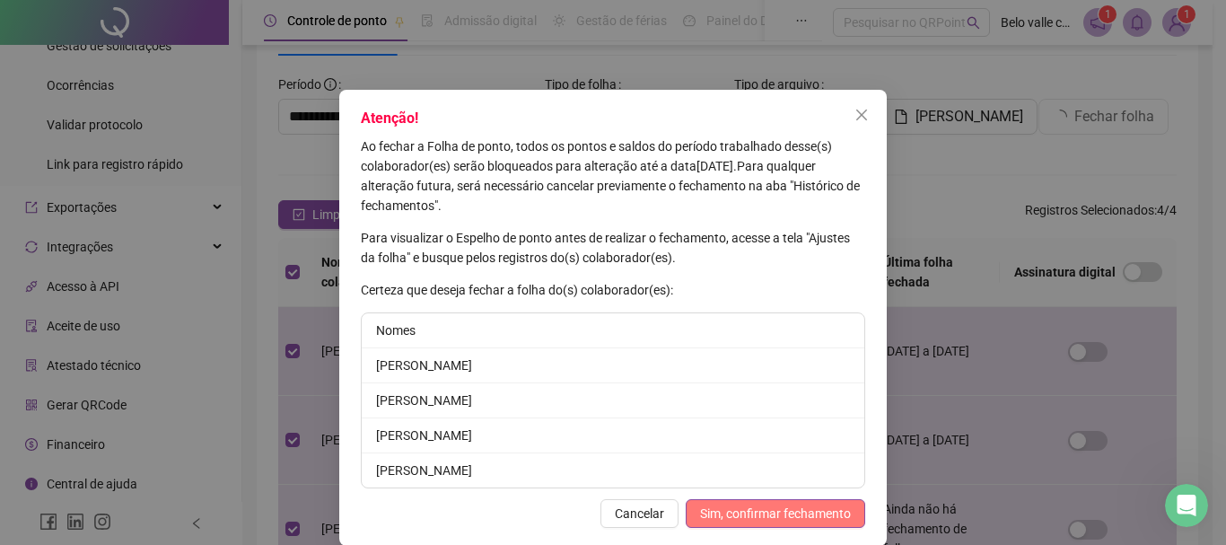
click at [731, 514] on span "Sim, confirmar fechamento" at bounding box center [775, 513] width 151 height 20
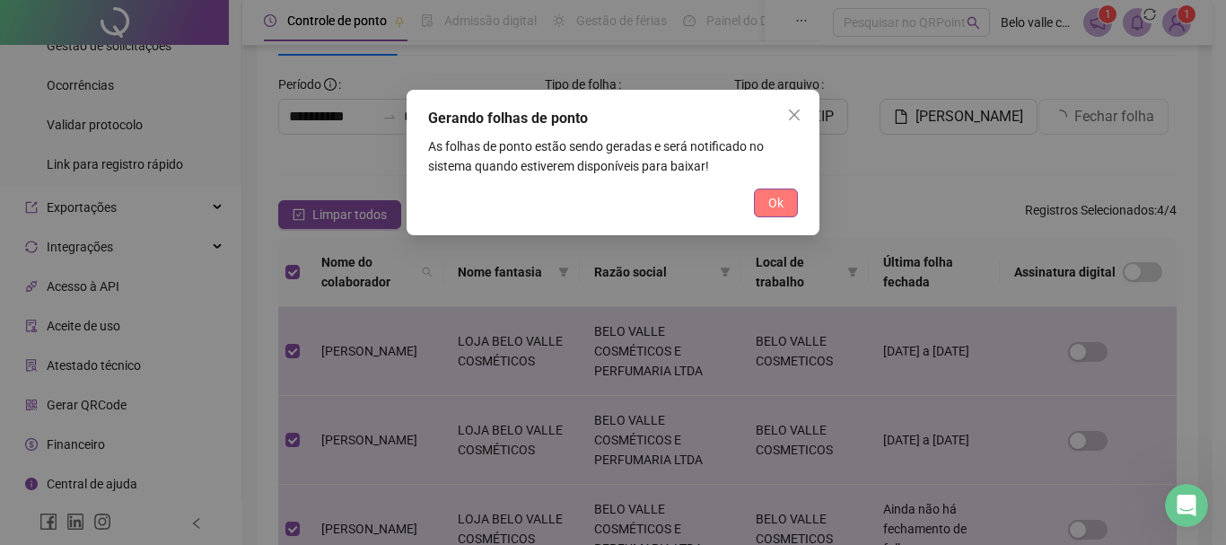
click at [773, 203] on span "Ok" at bounding box center [775, 203] width 15 height 20
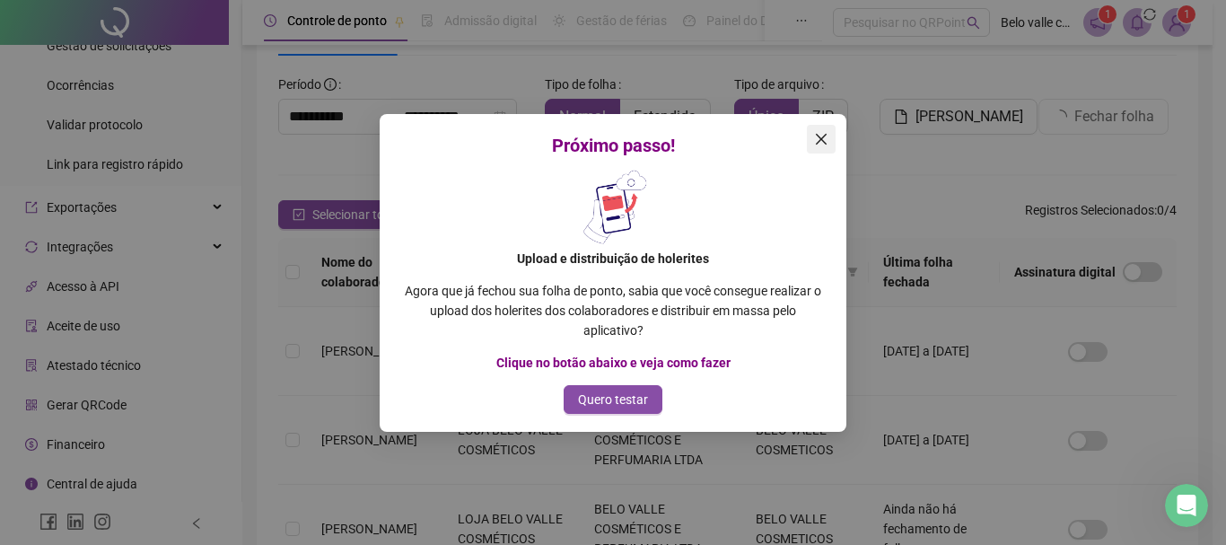
click at [820, 135] on icon "close" at bounding box center [821, 139] width 14 height 14
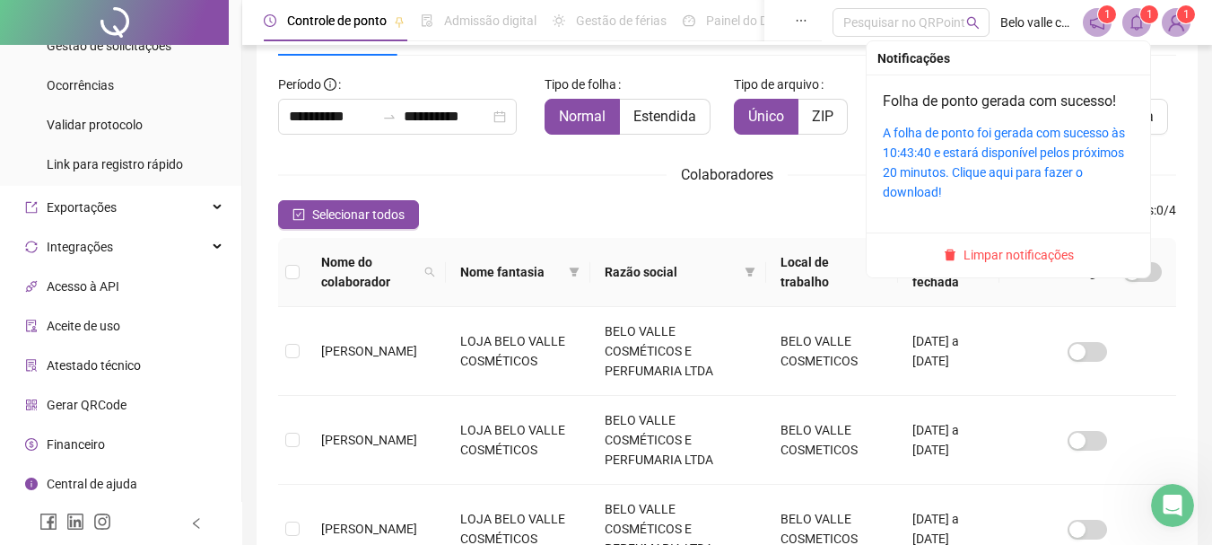
click at [1147, 18] on span "1" at bounding box center [1150, 14] width 6 height 13
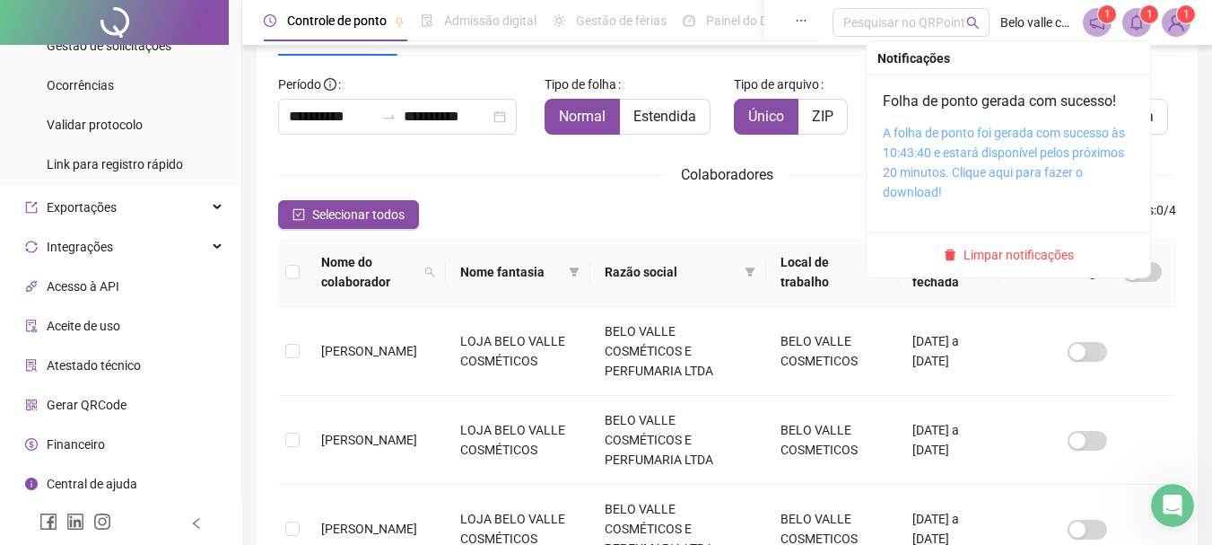
click at [1023, 140] on link "A folha de ponto foi gerada com sucesso às 10:43:40 e estará disponível pelos p…" at bounding box center [1004, 163] width 242 height 74
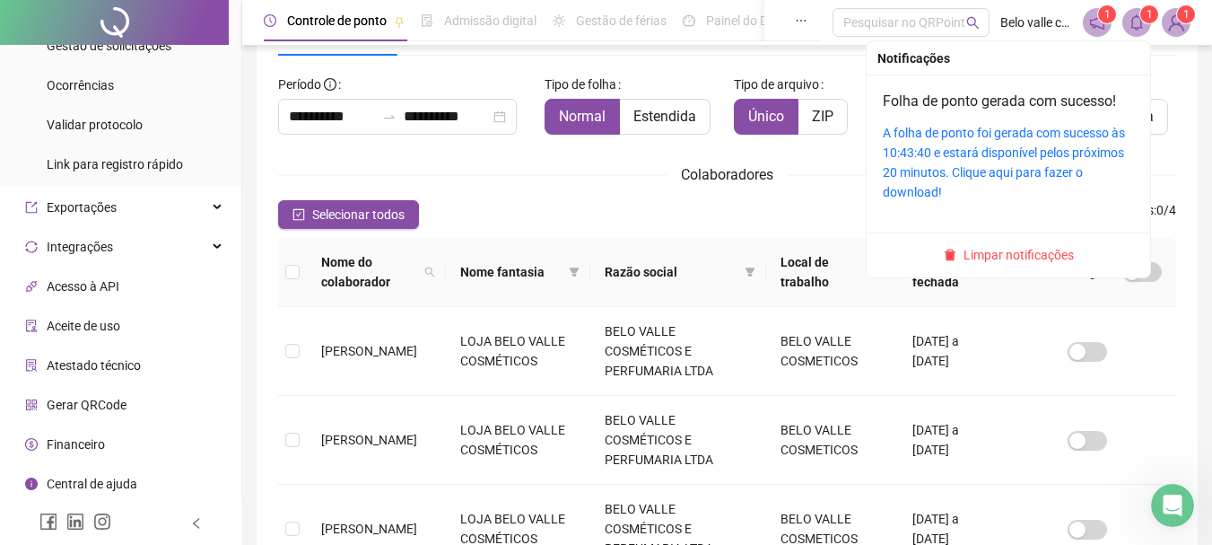
click at [955, 161] on div "A folha de ponto foi gerada com sucesso às 10:43:40 e estará disponível pelos p…" at bounding box center [1008, 162] width 251 height 79
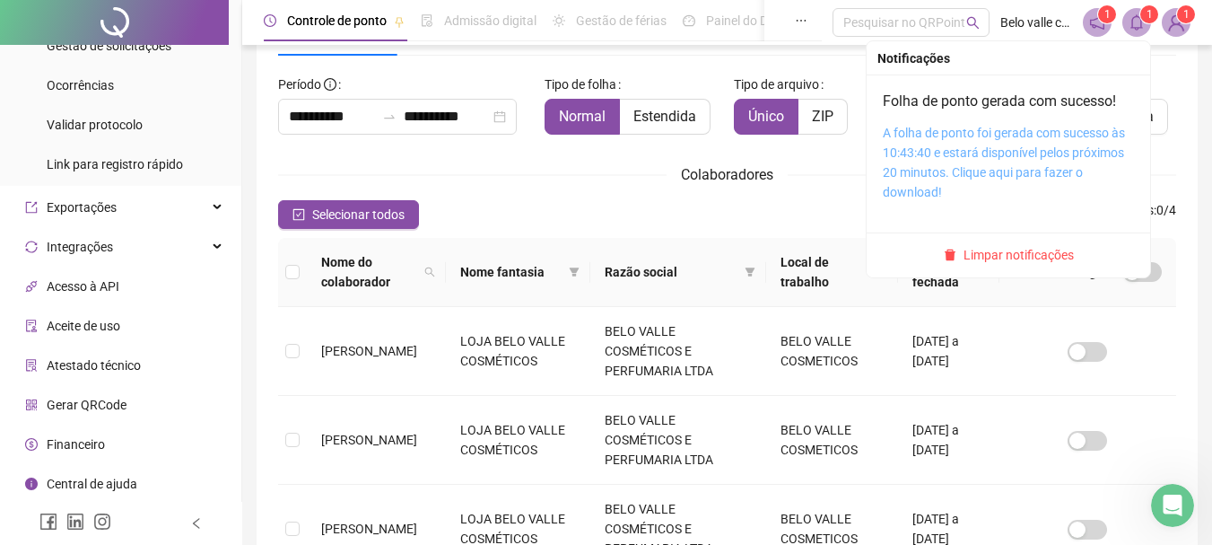
click at [1003, 148] on link "A folha de ponto foi gerada com sucesso às 10:43:40 e estará disponível pelos p…" at bounding box center [1004, 163] width 242 height 74
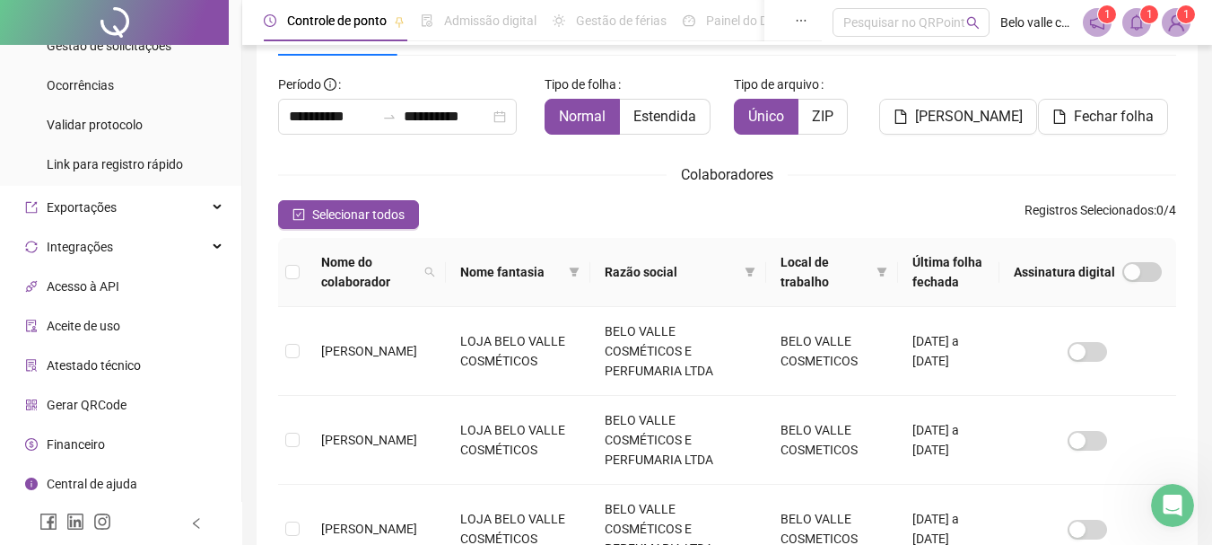
scroll to position [0, 0]
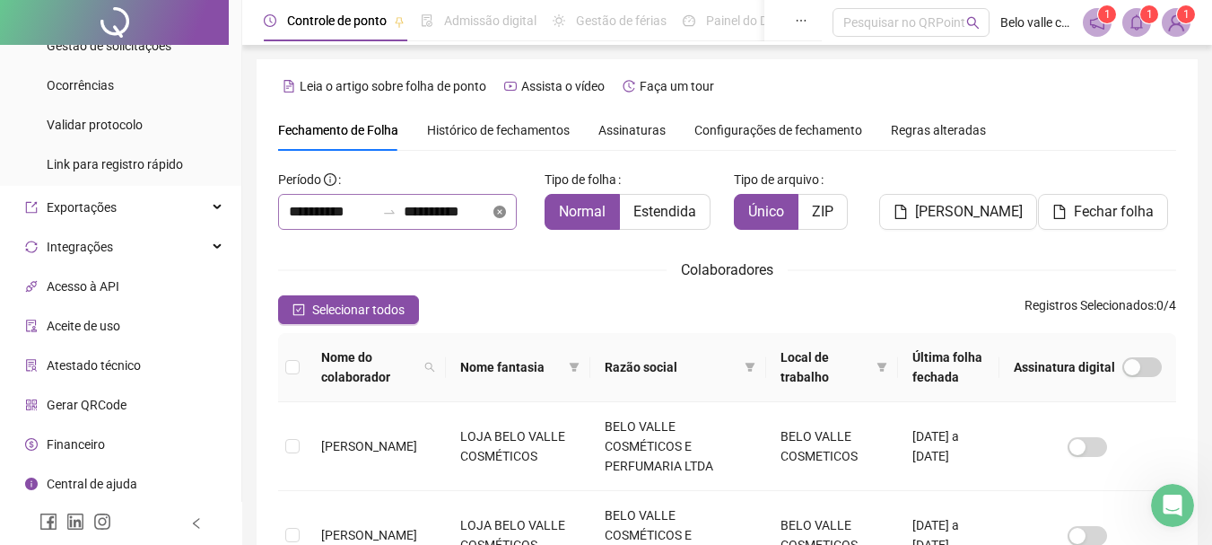
click at [506, 208] on icon "close-circle" at bounding box center [499, 211] width 13 height 13
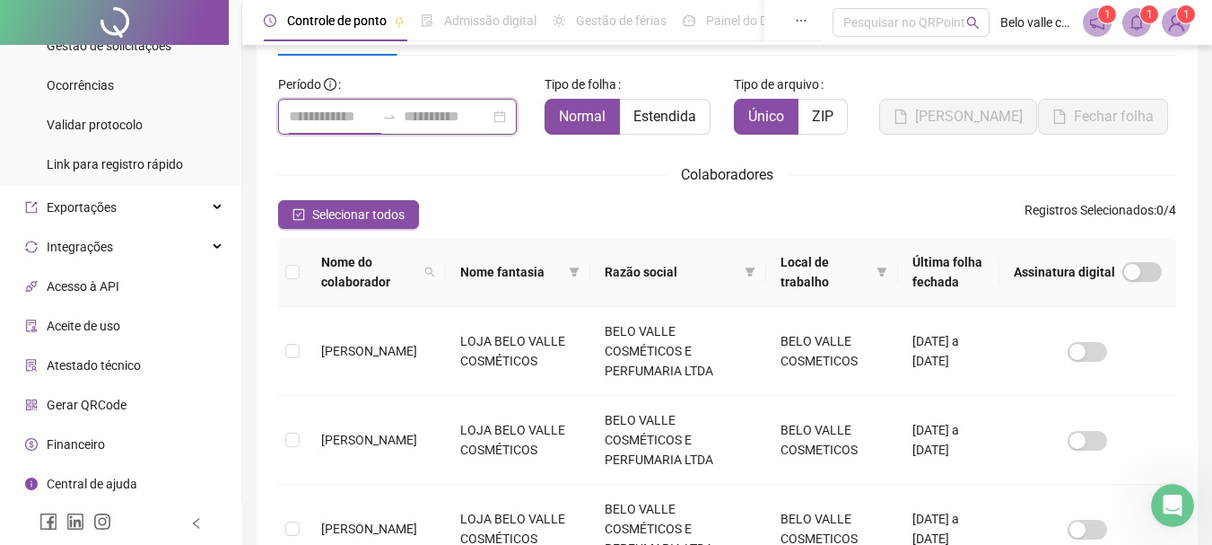
click at [317, 112] on input at bounding box center [332, 117] width 86 height 22
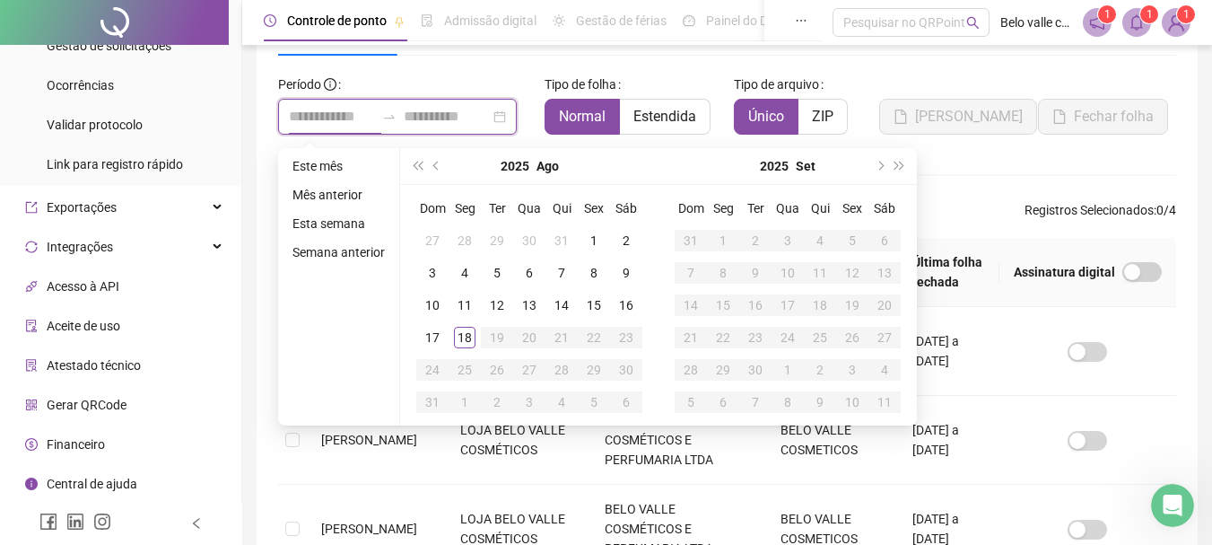
type input "**********"
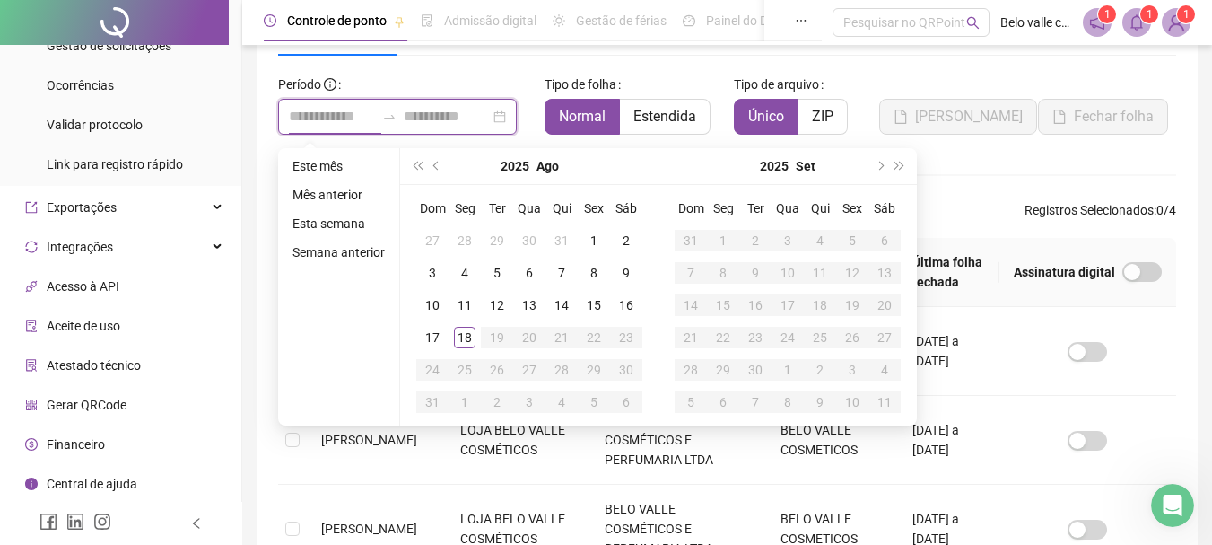
type input "**********"
click at [428, 173] on button "prev-year" at bounding box center [437, 166] width 20 height 36
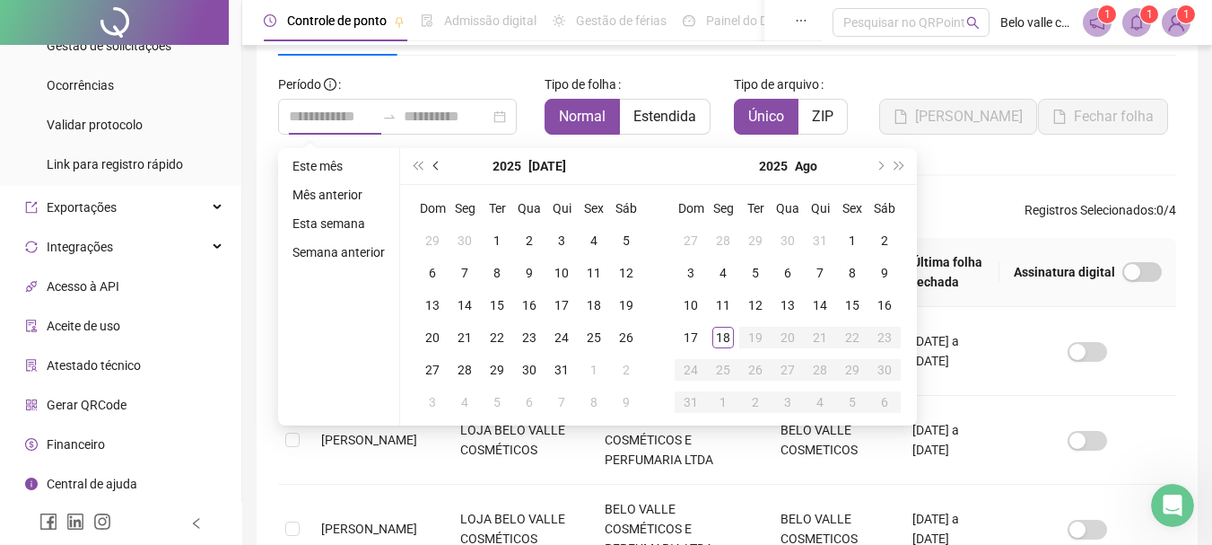
click at [428, 173] on button "prev-year" at bounding box center [437, 166] width 20 height 36
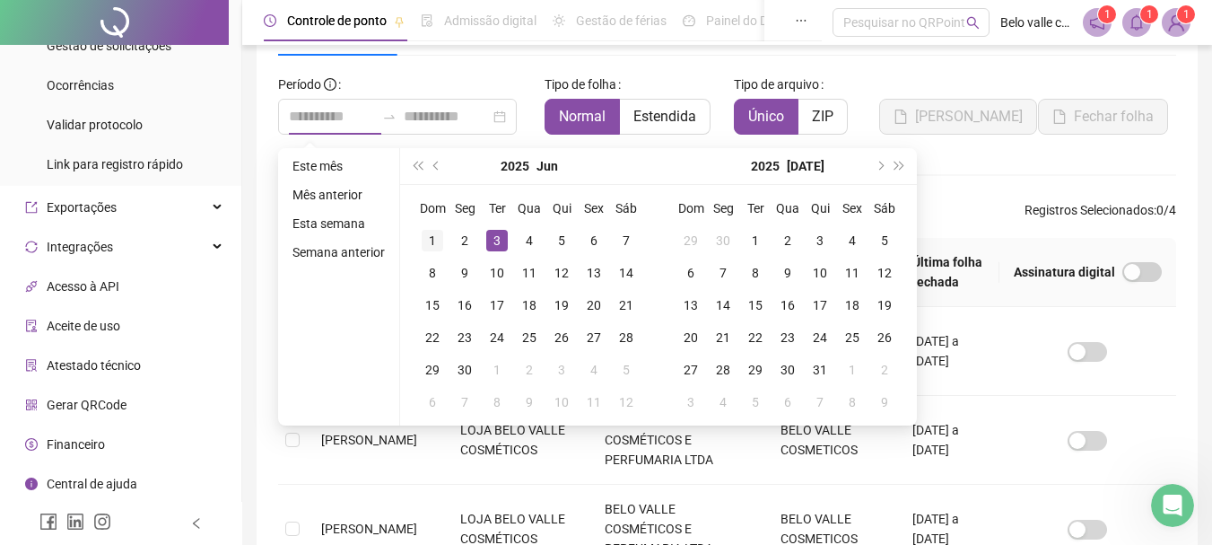
type input "**********"
click at [434, 240] on div "1" at bounding box center [433, 241] width 22 height 22
type input "**********"
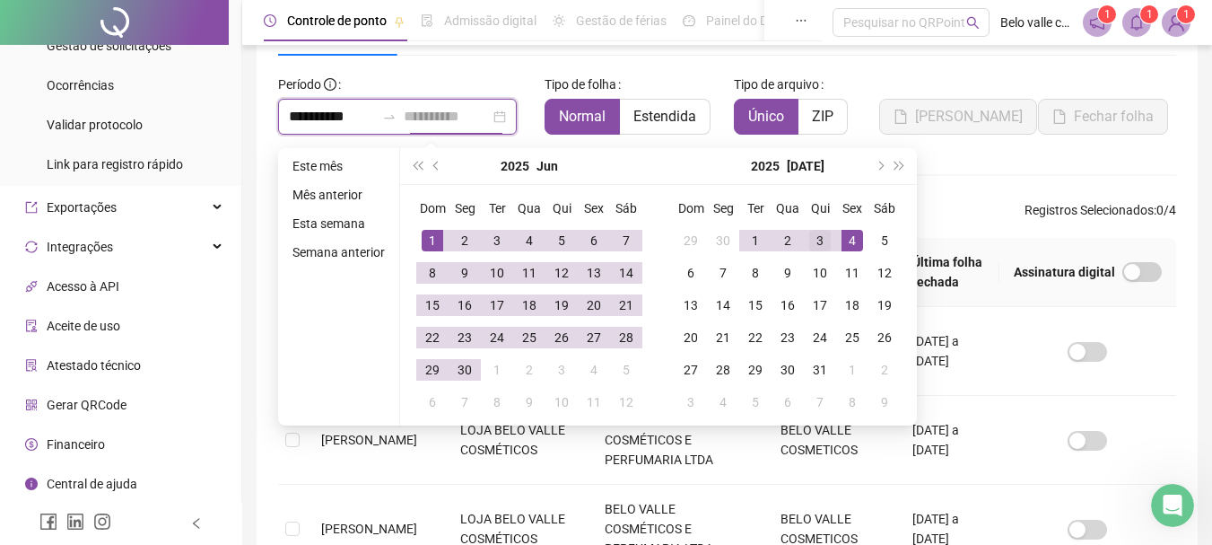
type input "**********"
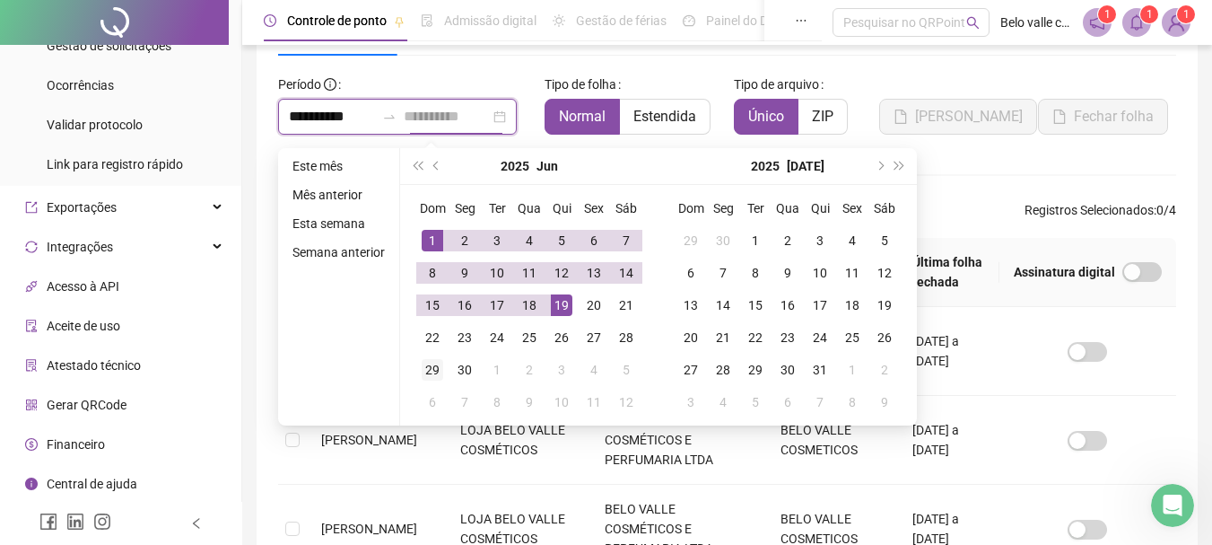
type input "**********"
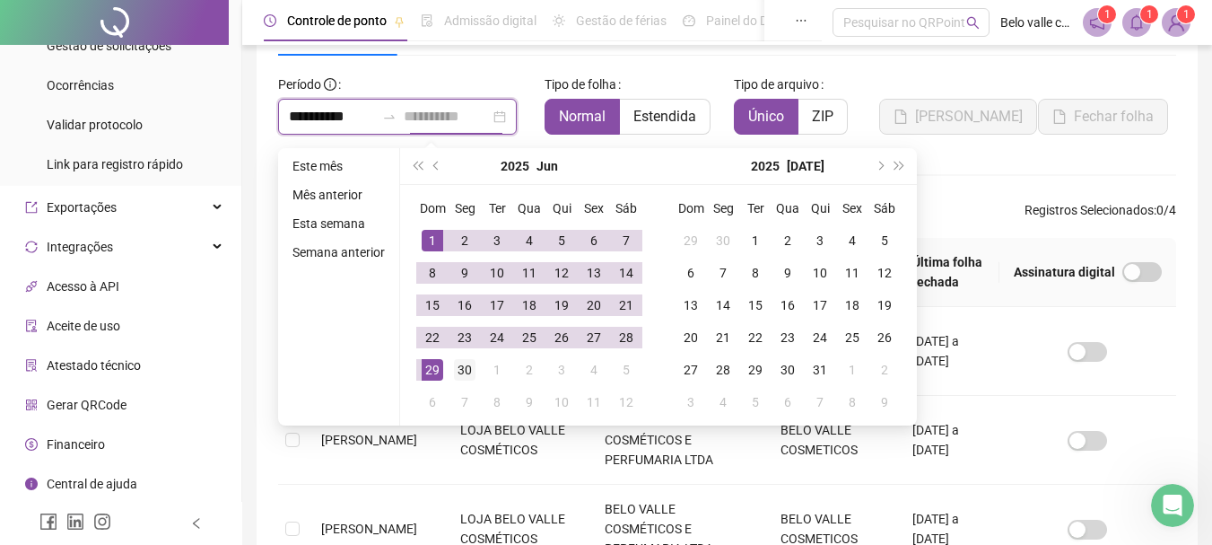
type input "**********"
click at [462, 371] on div "30" at bounding box center [465, 370] width 22 height 22
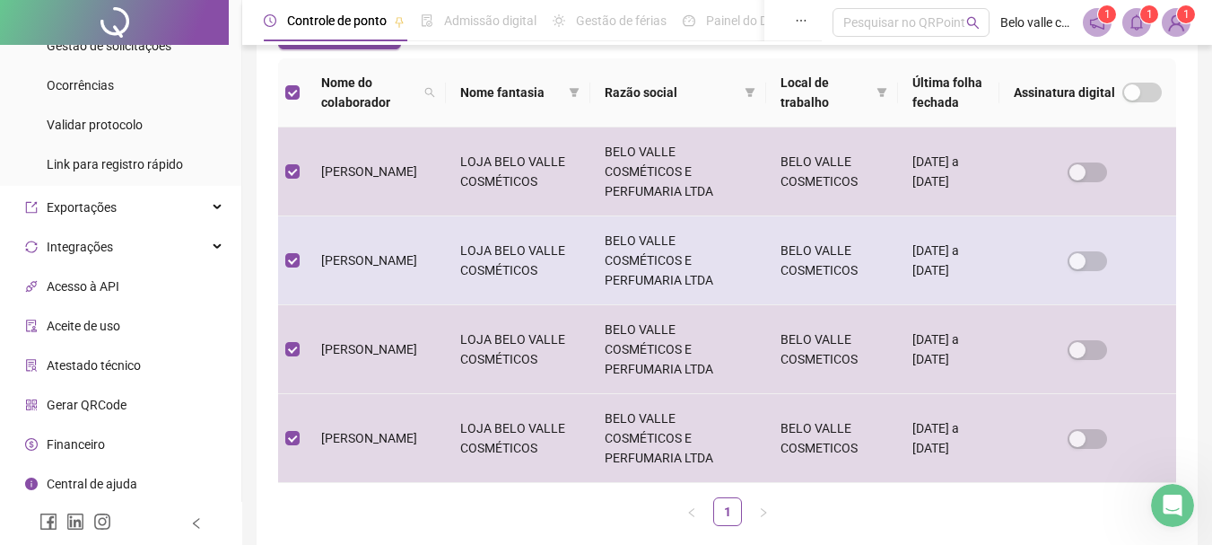
scroll to position [0, 0]
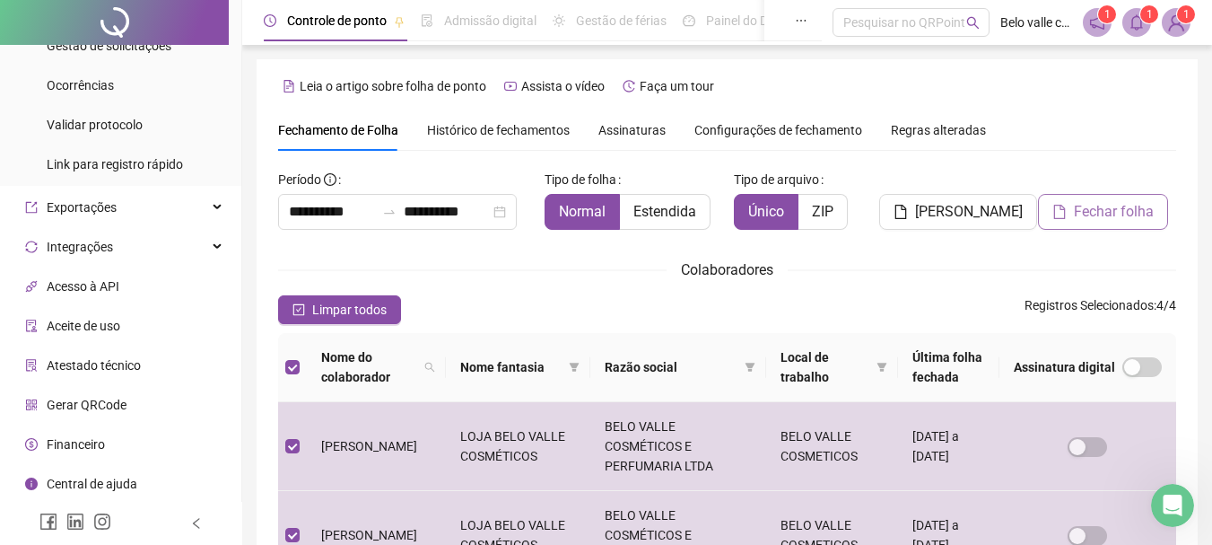
click at [1102, 212] on span "Fechar folha" at bounding box center [1114, 212] width 80 height 22
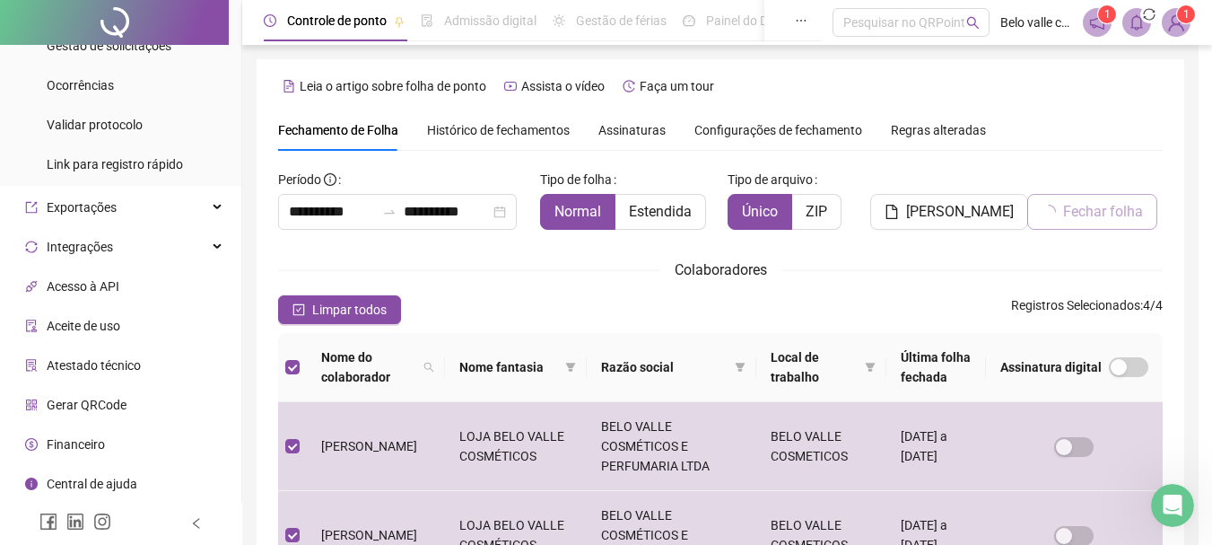
scroll to position [95, 0]
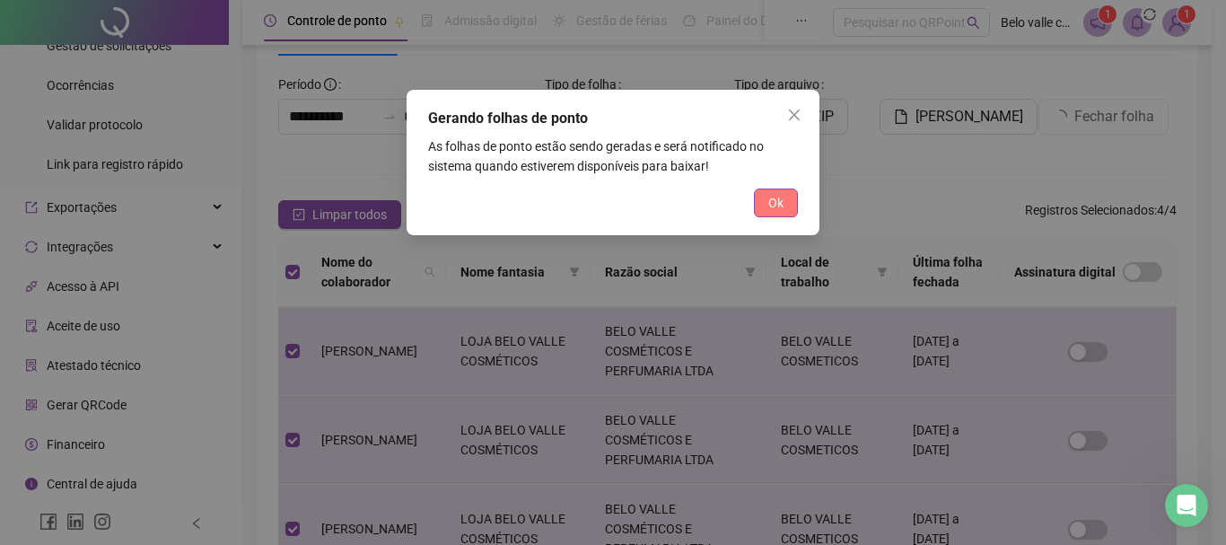
click at [777, 204] on span "Ok" at bounding box center [775, 203] width 15 height 20
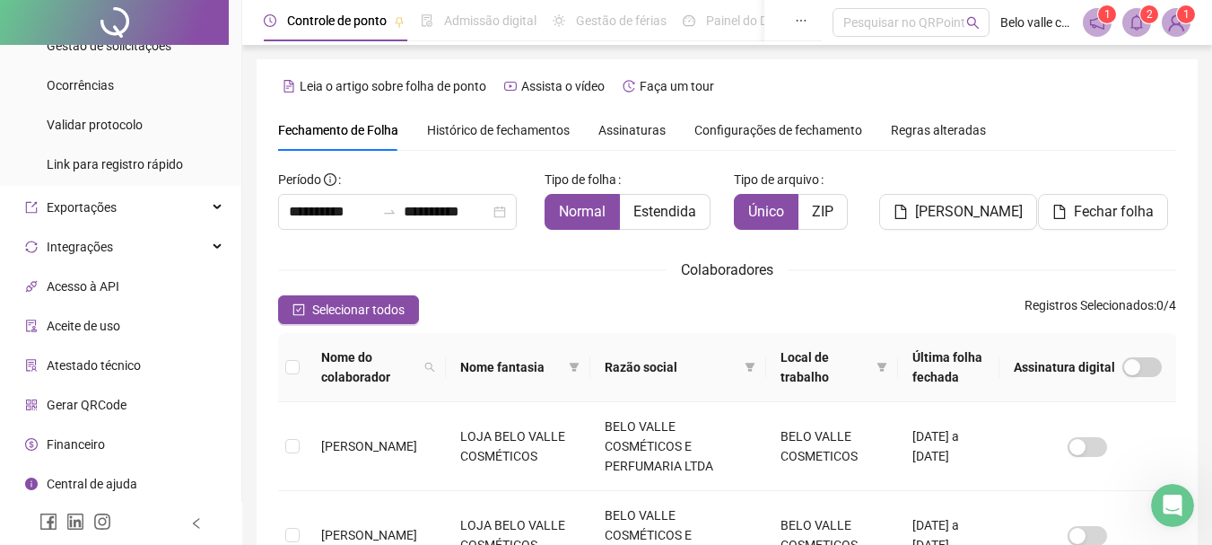
scroll to position [0, 0]
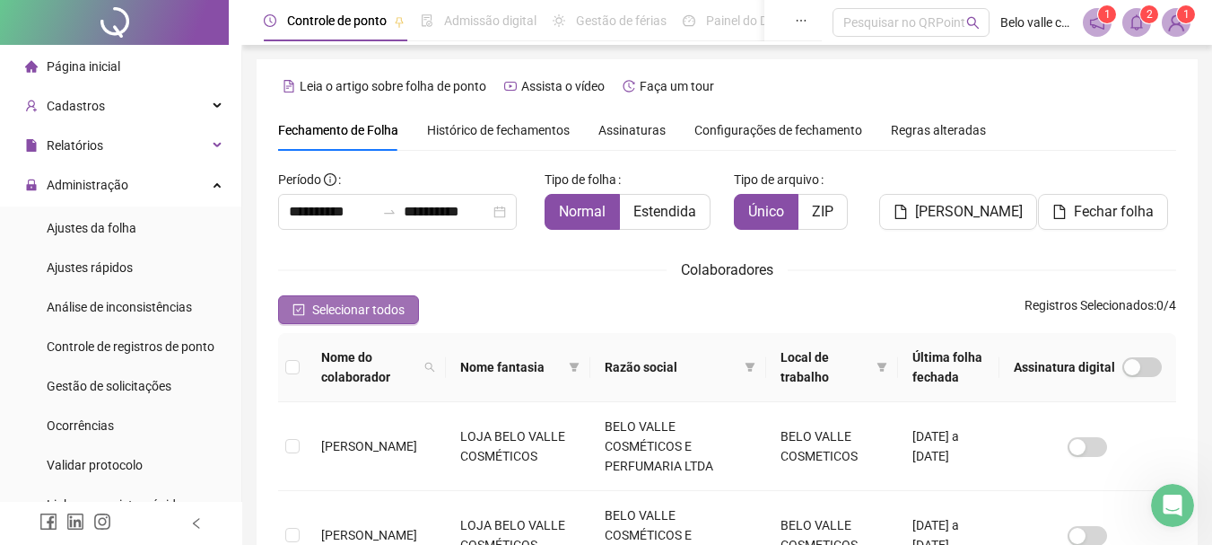
click at [296, 308] on icon "check-square" at bounding box center [298, 309] width 13 height 13
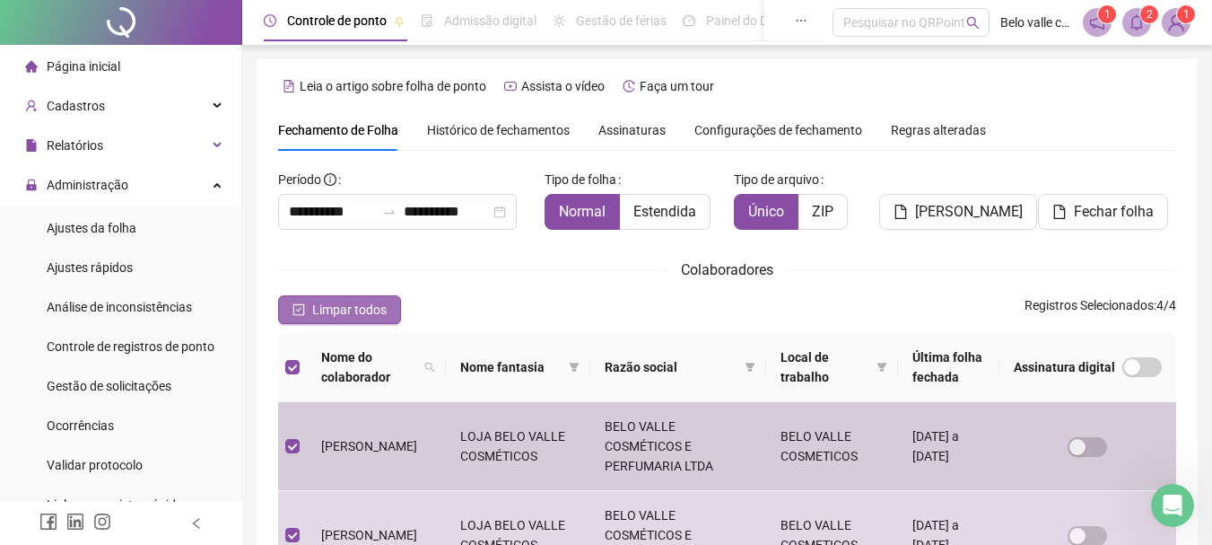
scroll to position [95, 0]
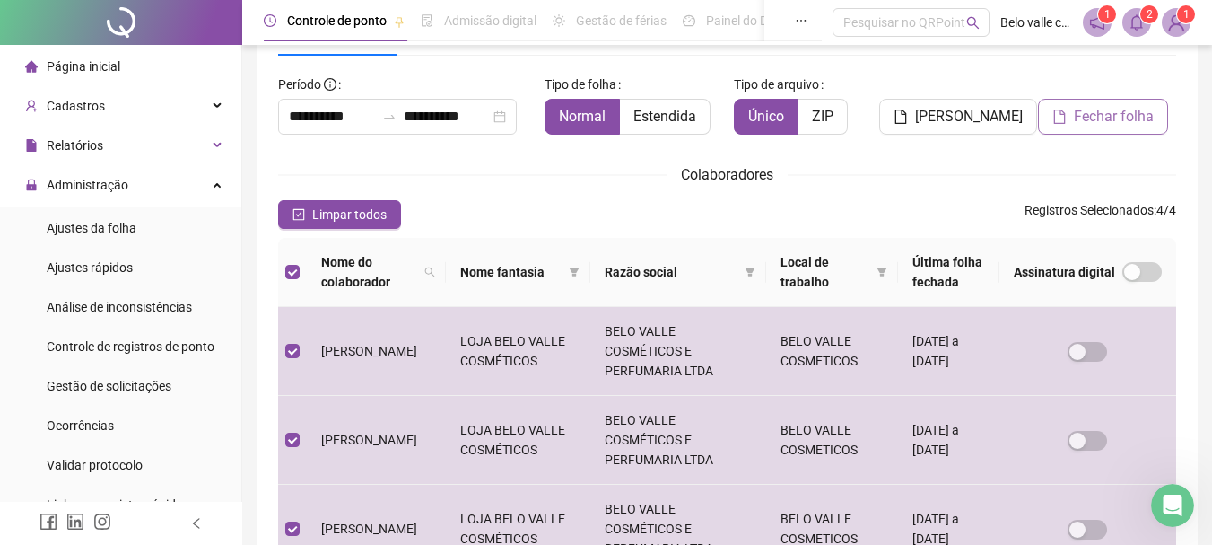
click at [1100, 123] on span "Fechar folha" at bounding box center [1114, 117] width 80 height 22
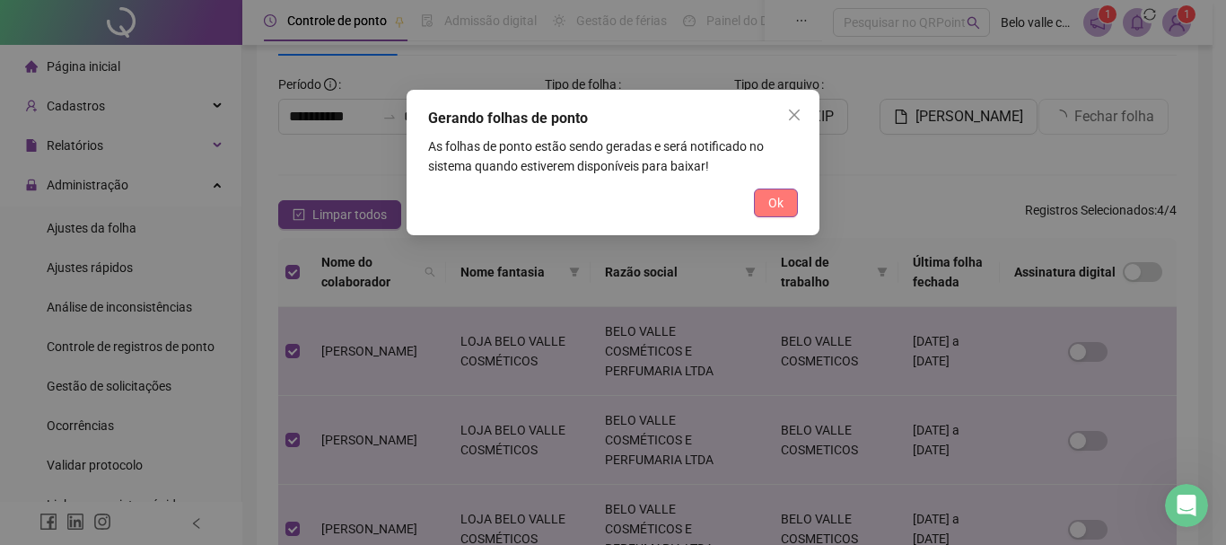
click at [782, 195] on span "Ok" at bounding box center [775, 203] width 15 height 20
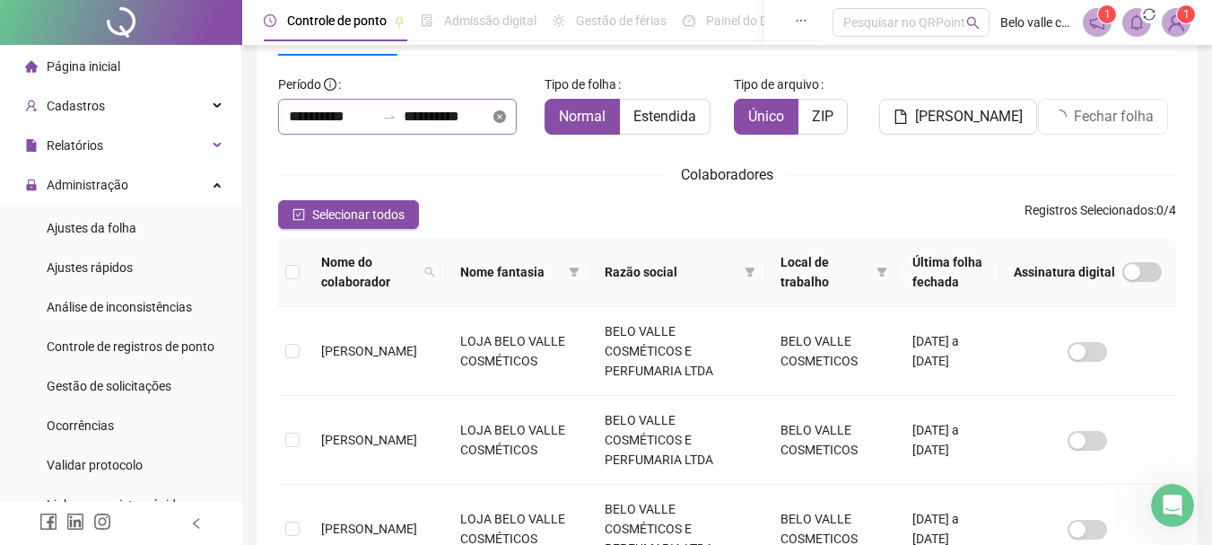
click at [506, 117] on icon "close-circle" at bounding box center [499, 116] width 13 height 13
click at [414, 120] on input at bounding box center [447, 117] width 86 height 22
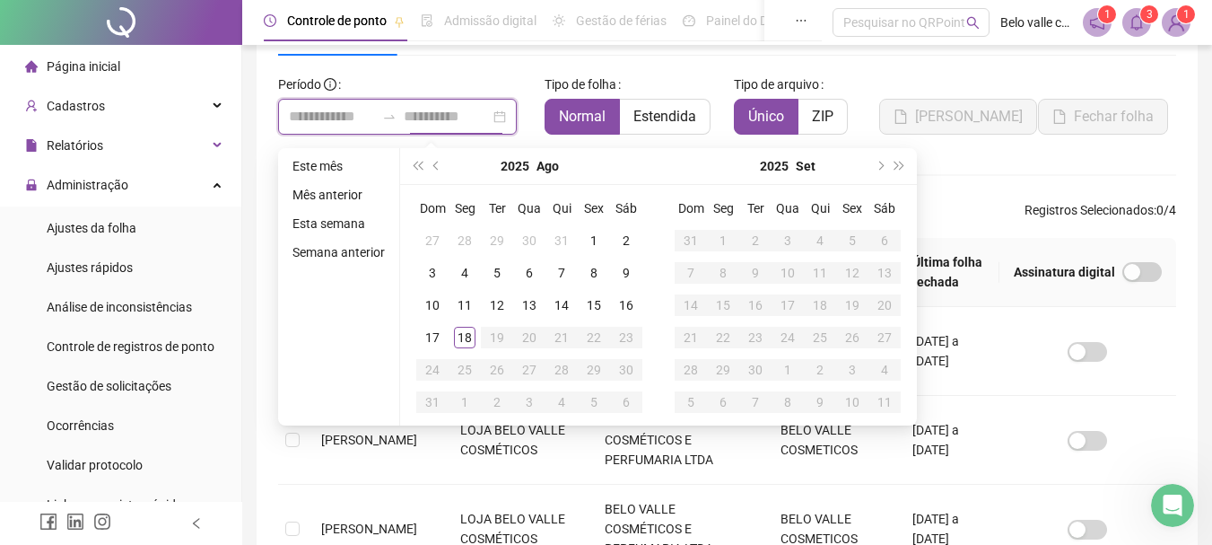
type input "**********"
click at [435, 169] on span "prev-year" at bounding box center [437, 165] width 9 height 9
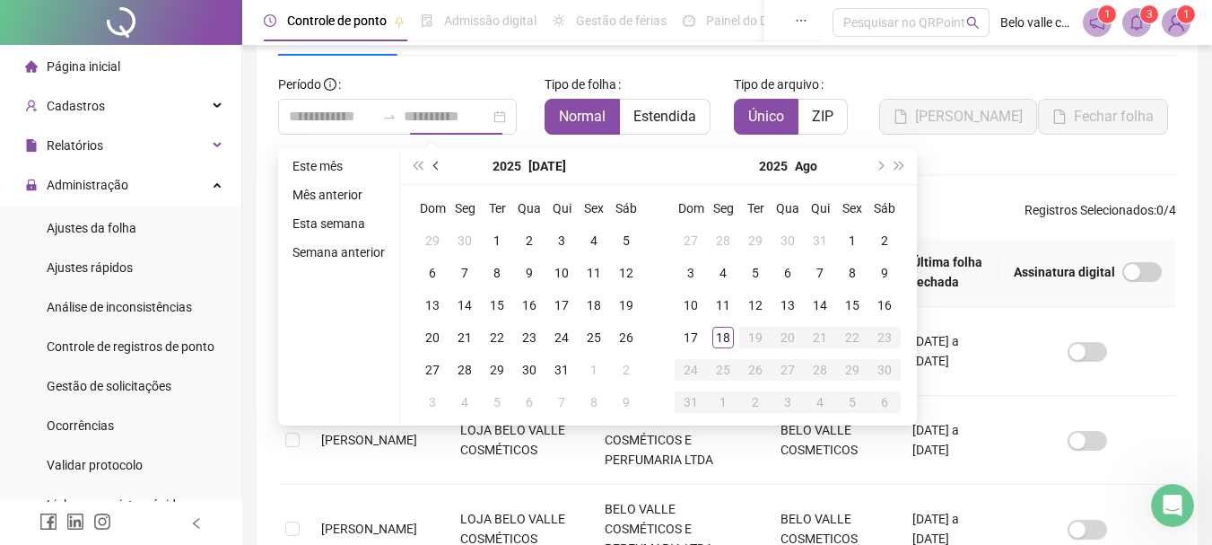
click at [435, 169] on span "prev-year" at bounding box center [437, 165] width 9 height 9
click at [434, 169] on span "prev-year" at bounding box center [437, 165] width 9 height 9
type input "**********"
click at [563, 242] on div "1" at bounding box center [562, 241] width 22 height 22
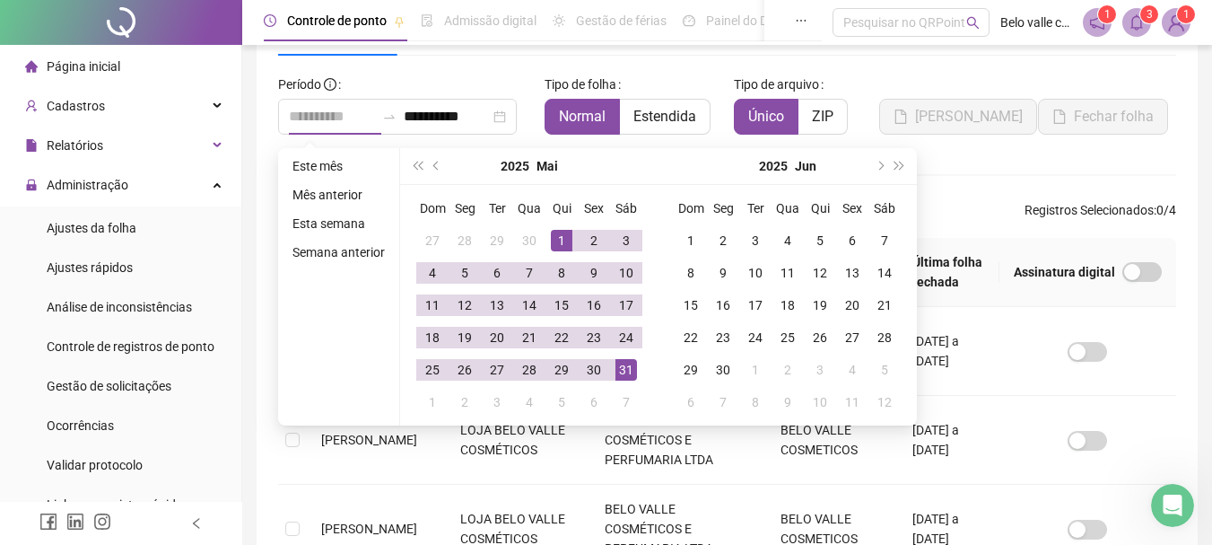
click at [623, 373] on div "31" at bounding box center [626, 370] width 22 height 22
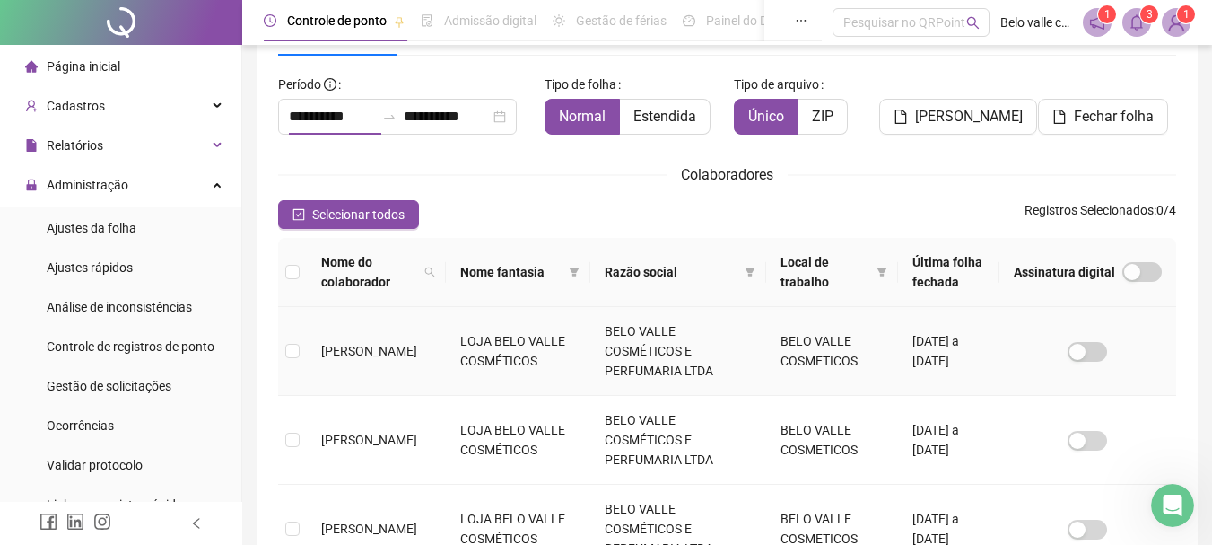
type input "**********"
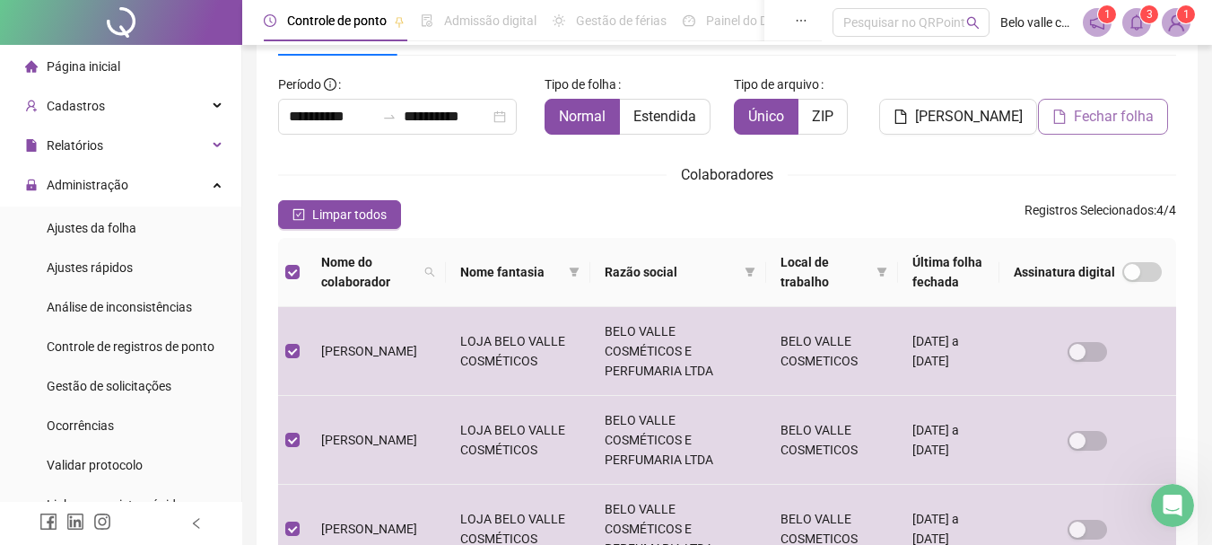
click at [1120, 113] on span "Fechar folha" at bounding box center [1114, 117] width 80 height 22
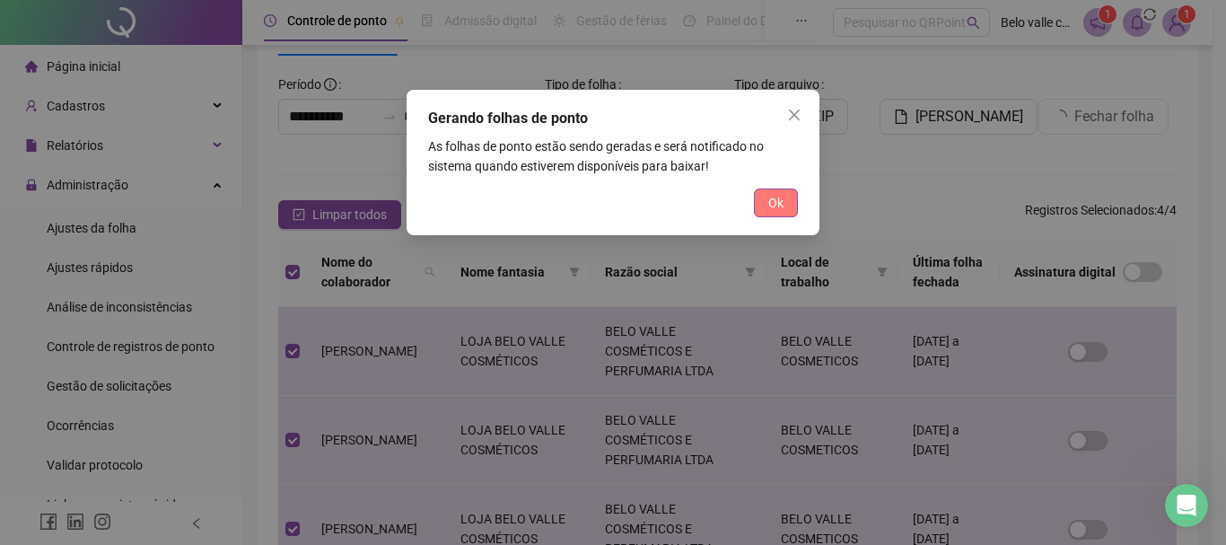
click at [768, 199] on span "Ok" at bounding box center [775, 203] width 15 height 20
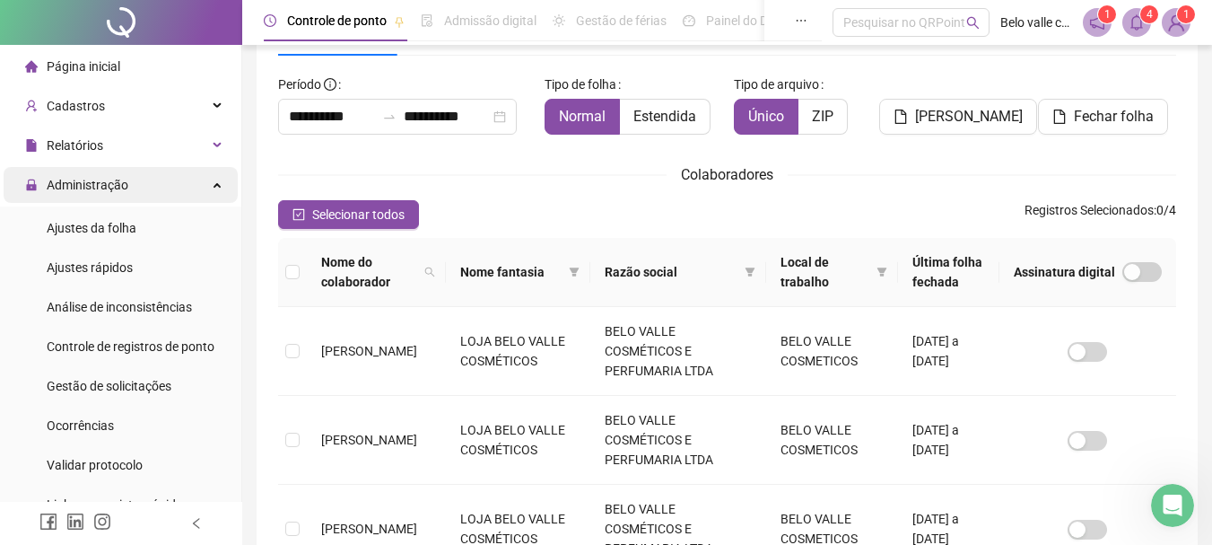
scroll to position [0, 0]
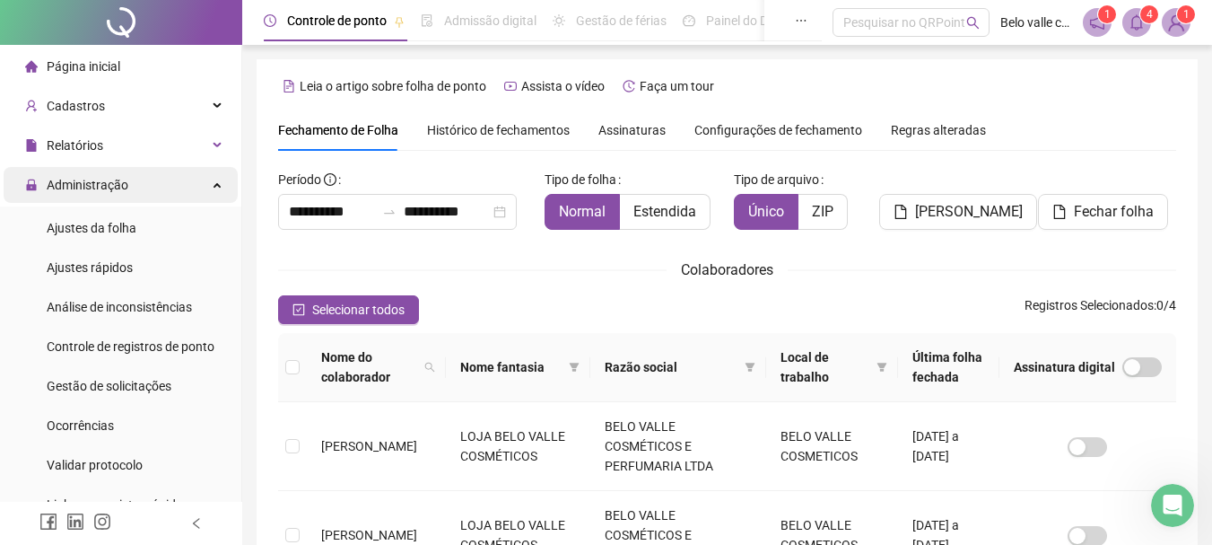
click at [116, 178] on span "Administração" at bounding box center [88, 185] width 82 height 14
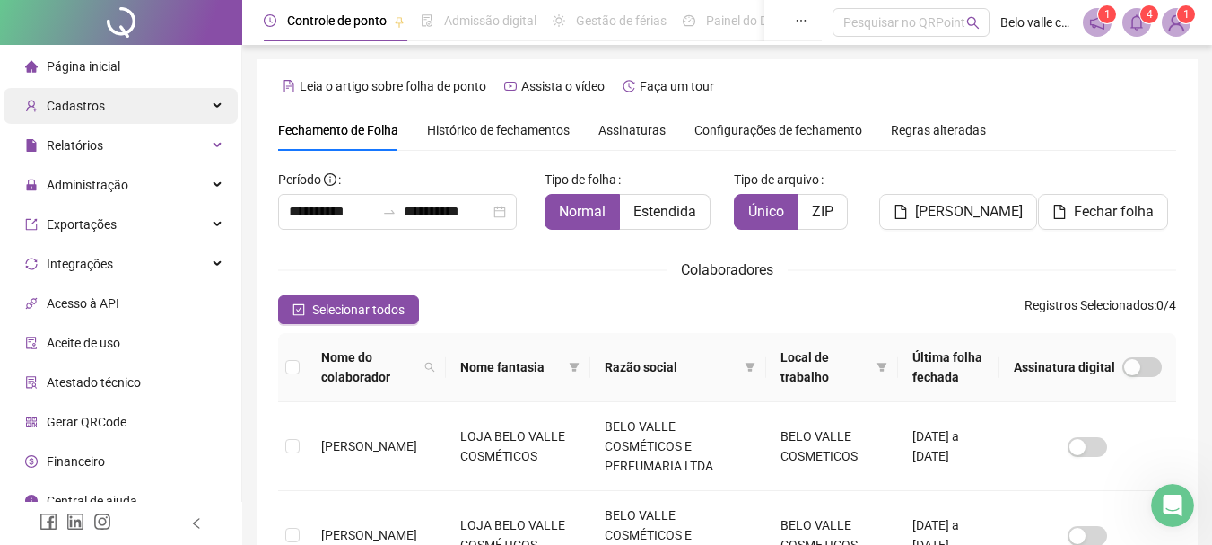
click at [145, 111] on div "Cadastros" at bounding box center [121, 106] width 234 height 36
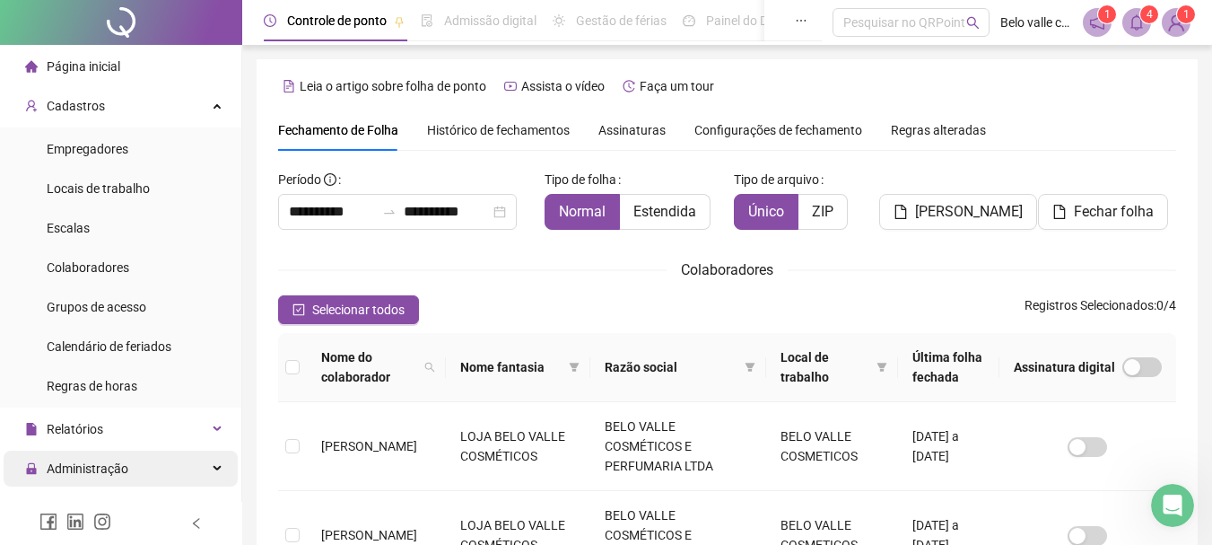
click at [121, 467] on span "Administração" at bounding box center [88, 468] width 82 height 14
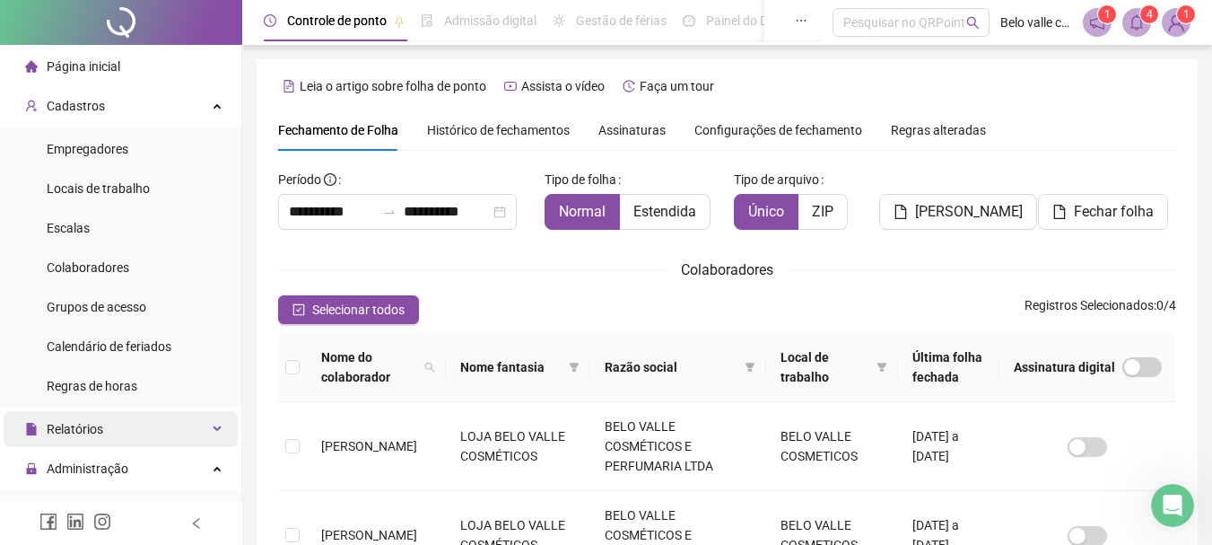
scroll to position [179, 0]
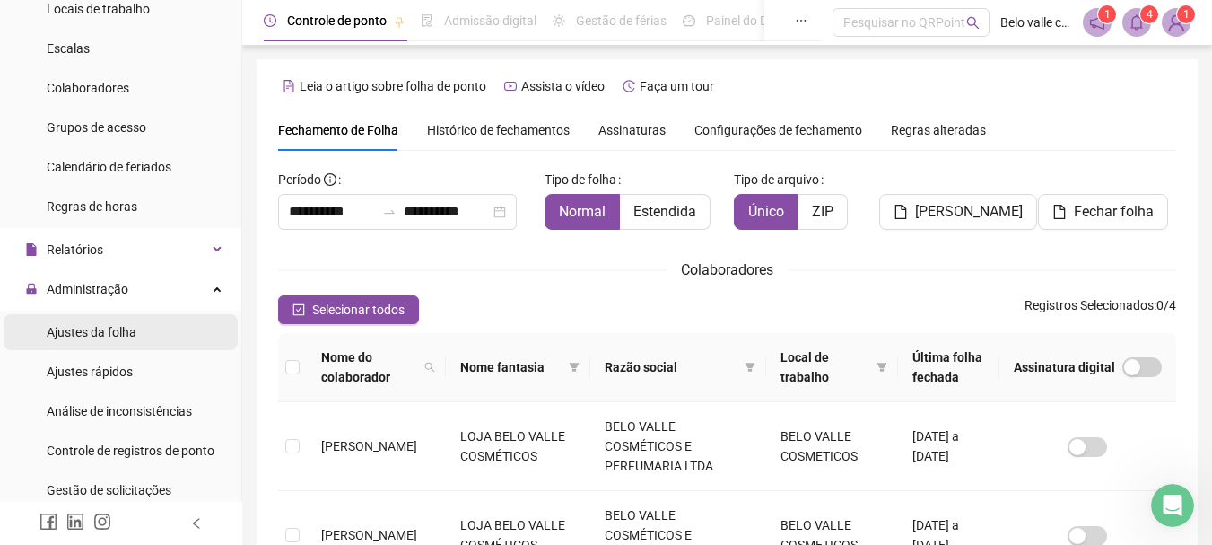
click at [124, 335] on span "Ajustes da folha" at bounding box center [92, 332] width 90 height 14
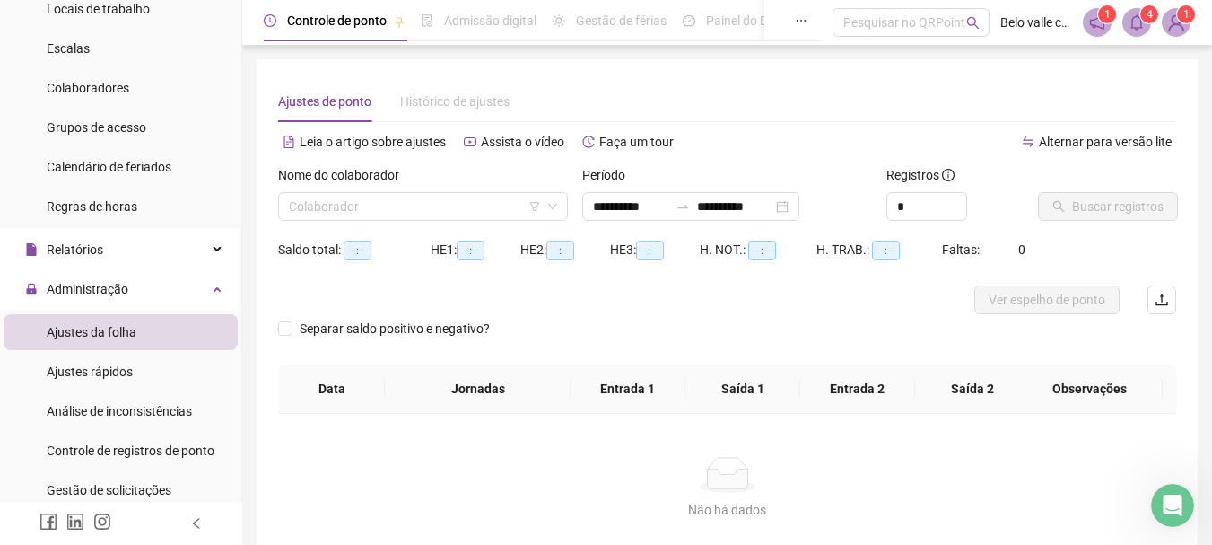
type input "**********"
click at [799, 210] on div "**********" at bounding box center [690, 206] width 217 height 29
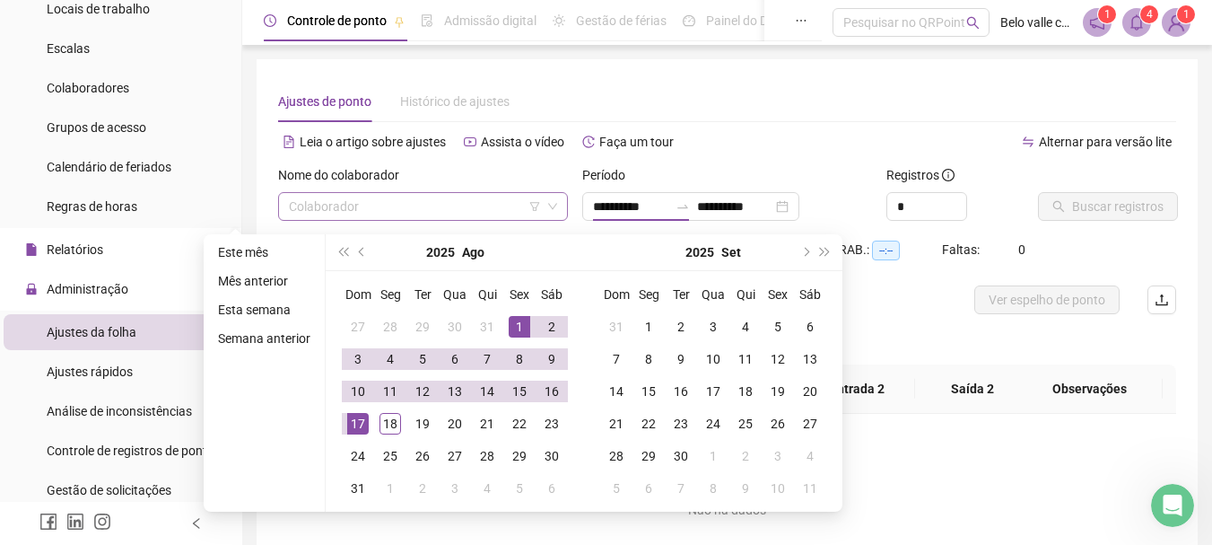
click at [319, 203] on input "search" at bounding box center [415, 206] width 252 height 27
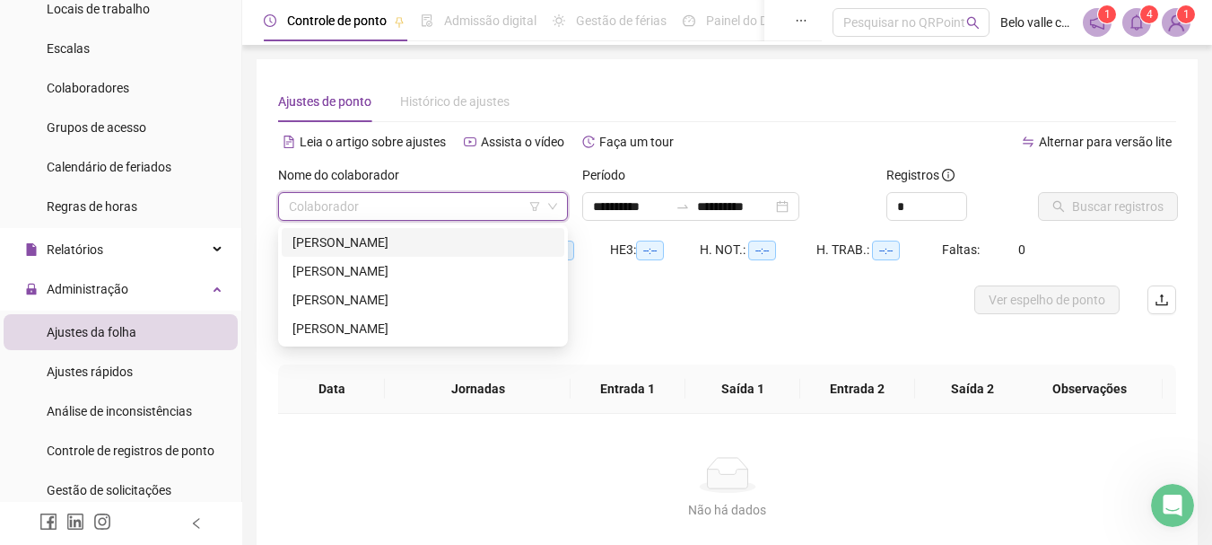
click at [318, 238] on div "[PERSON_NAME]" at bounding box center [422, 242] width 261 height 20
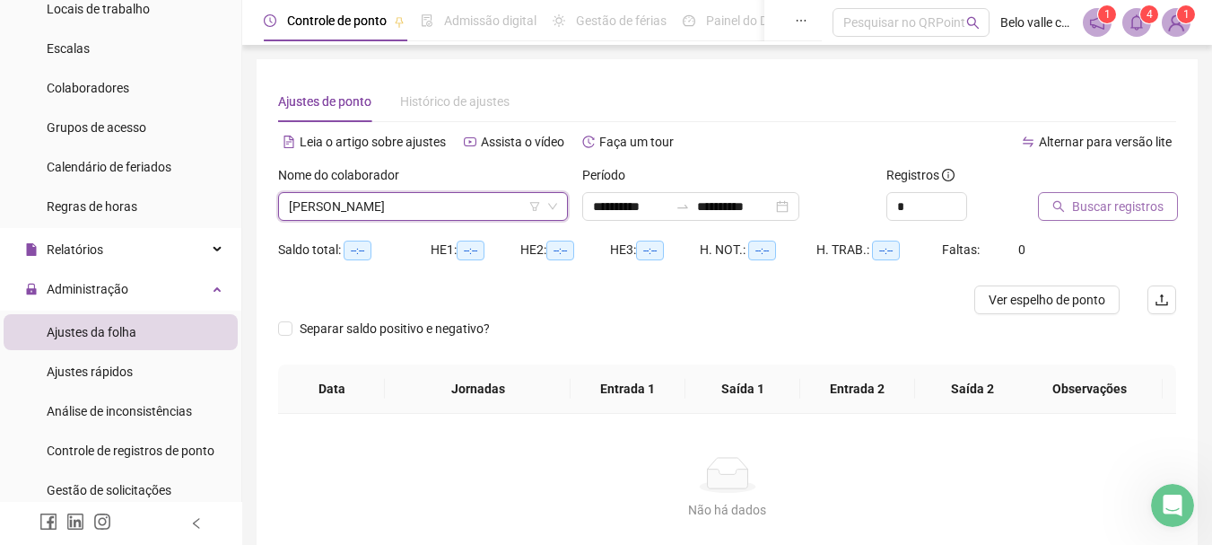
click at [1110, 215] on span "Buscar registros" at bounding box center [1118, 206] width 92 height 20
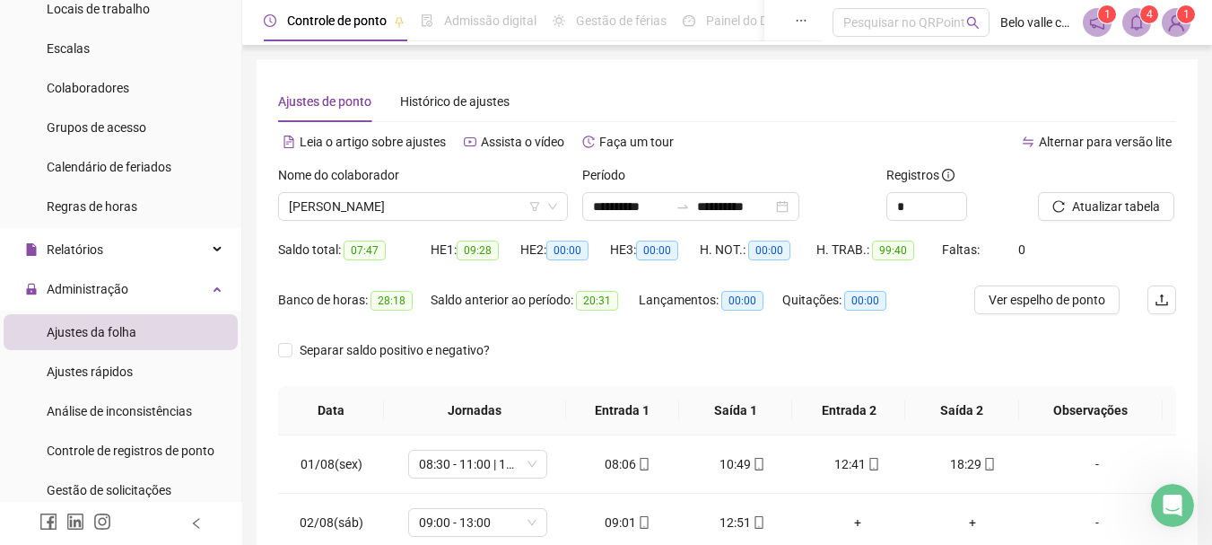
click at [1140, 3] on header "Controle de ponto Admissão digital Gestão de férias Painel do DP Folha de pagam…" at bounding box center [727, 22] width 970 height 45
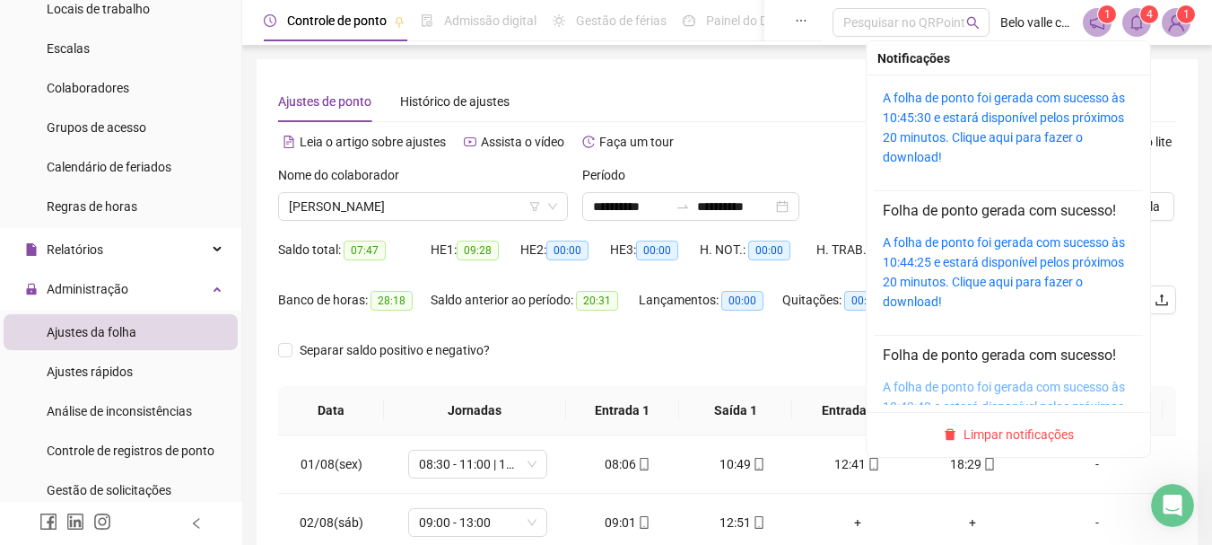
scroll to position [254, 0]
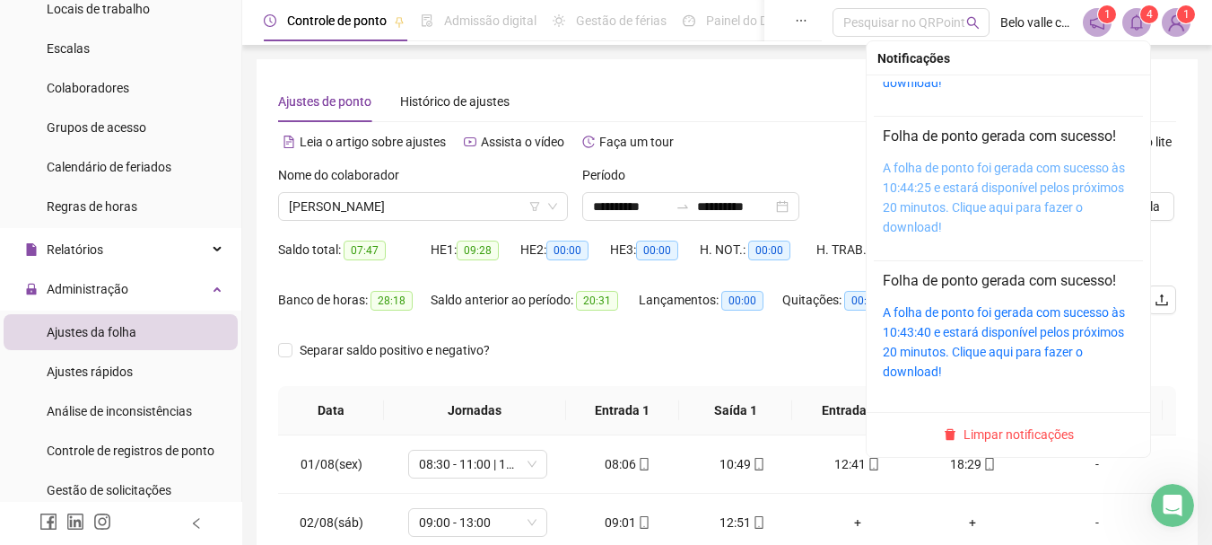
click at [994, 188] on link "A folha de ponto foi gerada com sucesso às 10:44:25 e estará disponível pelos p…" at bounding box center [1004, 198] width 242 height 74
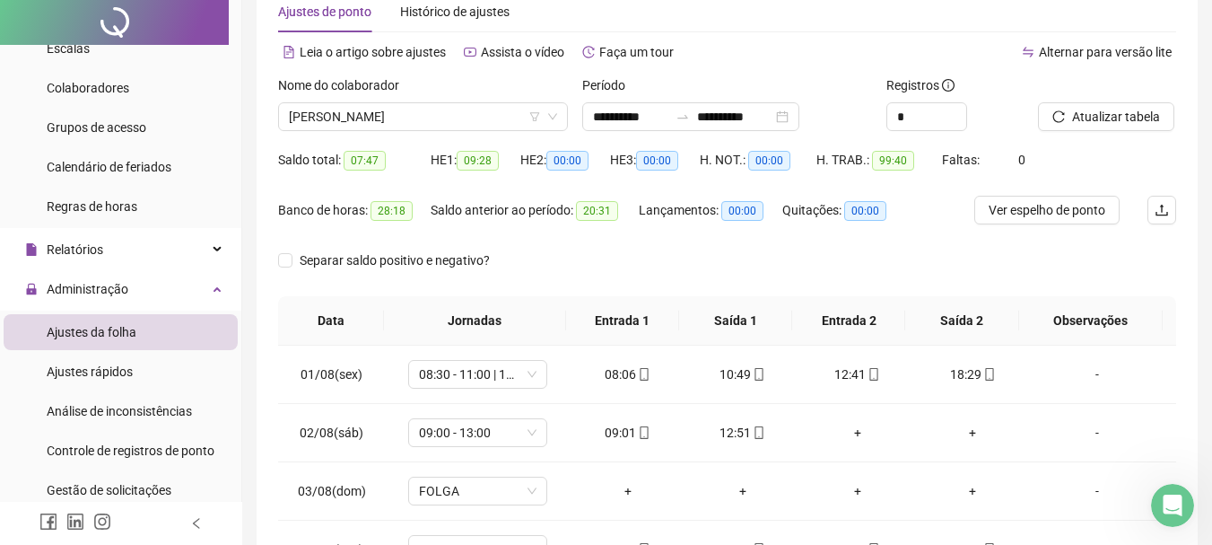
scroll to position [0, 0]
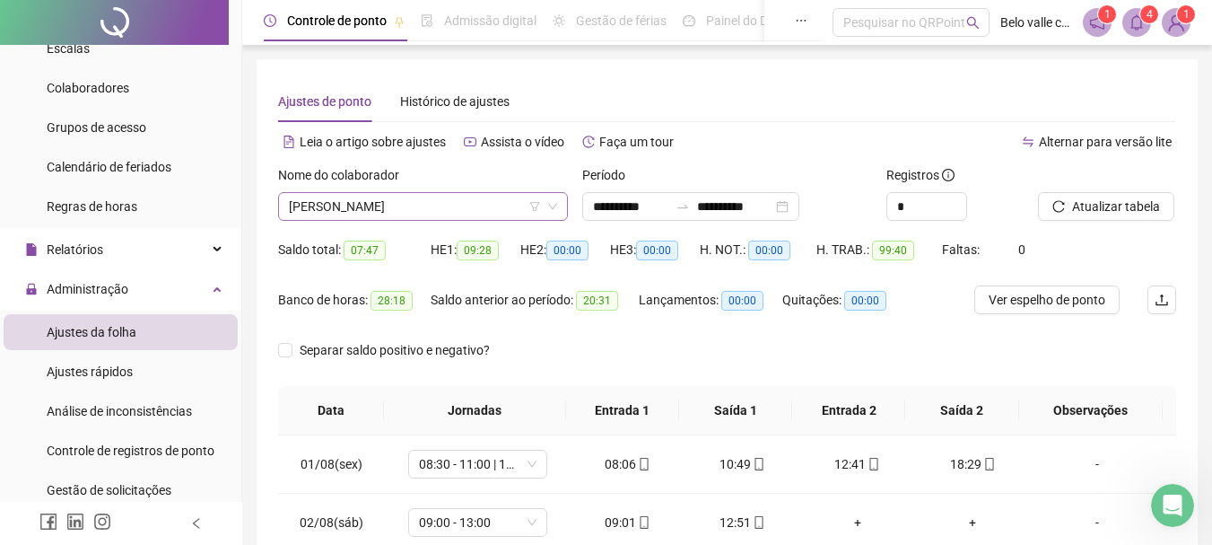
click at [489, 206] on span "[PERSON_NAME]" at bounding box center [423, 206] width 268 height 27
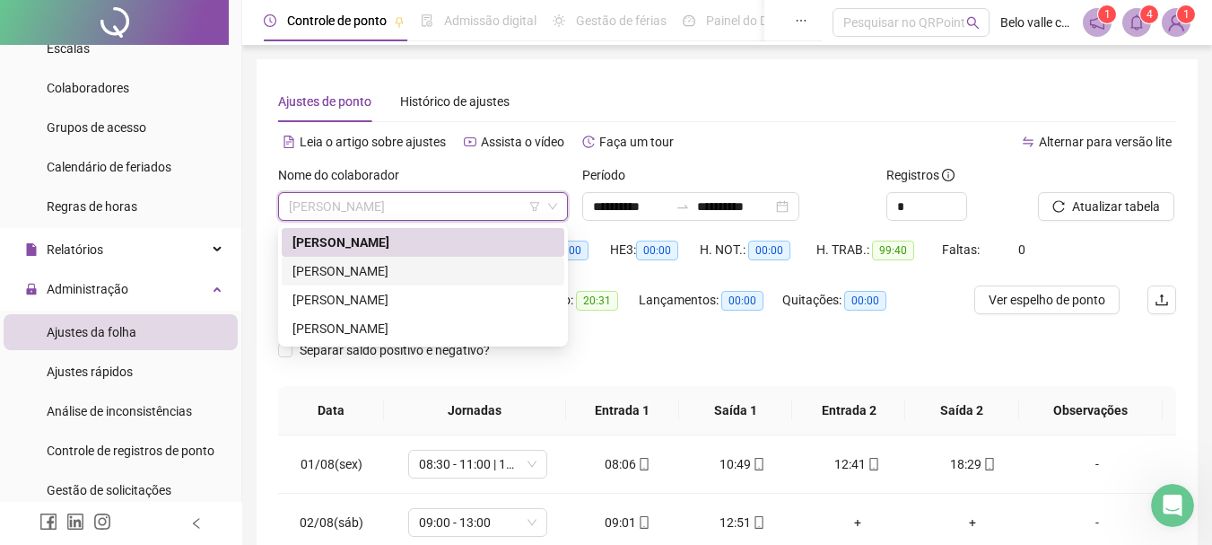
click at [388, 275] on div "[PERSON_NAME]" at bounding box center [422, 271] width 261 height 20
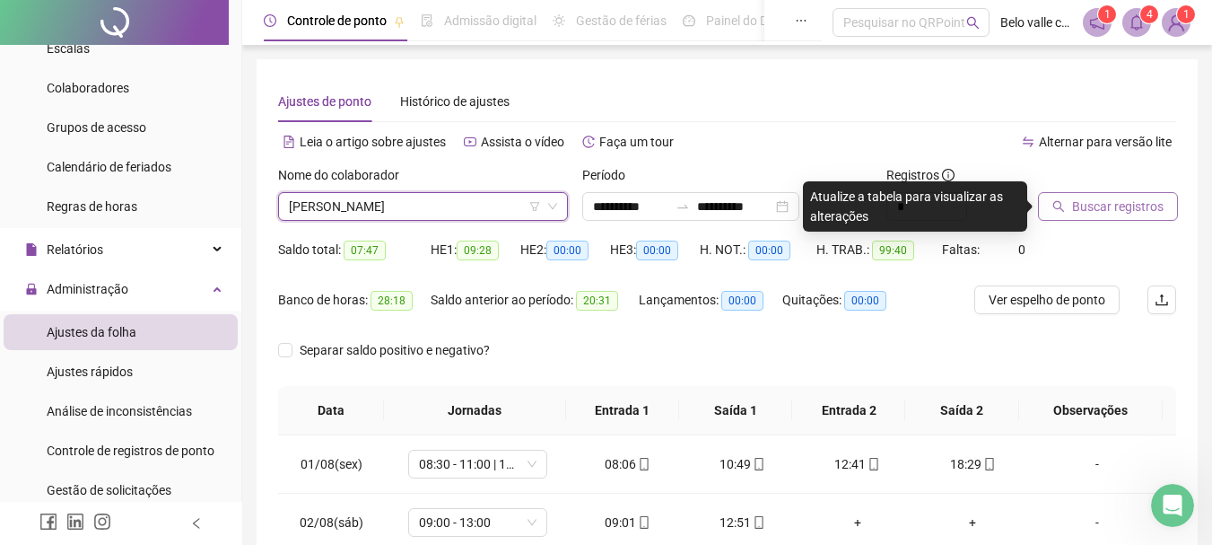
click at [1078, 207] on span "Buscar registros" at bounding box center [1118, 206] width 92 height 20
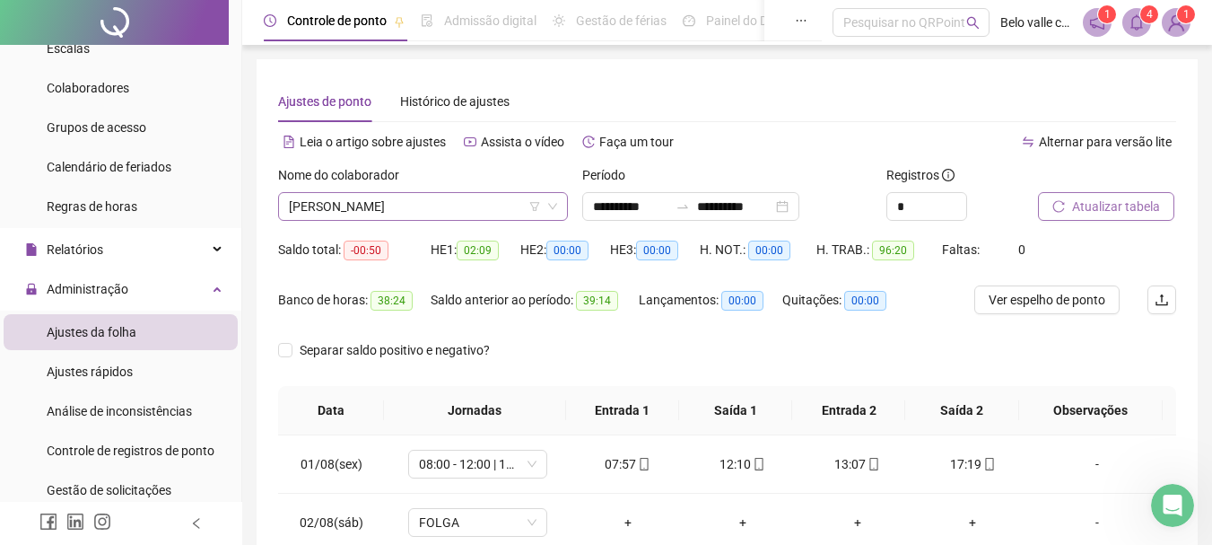
click at [487, 208] on span "[PERSON_NAME]" at bounding box center [423, 206] width 268 height 27
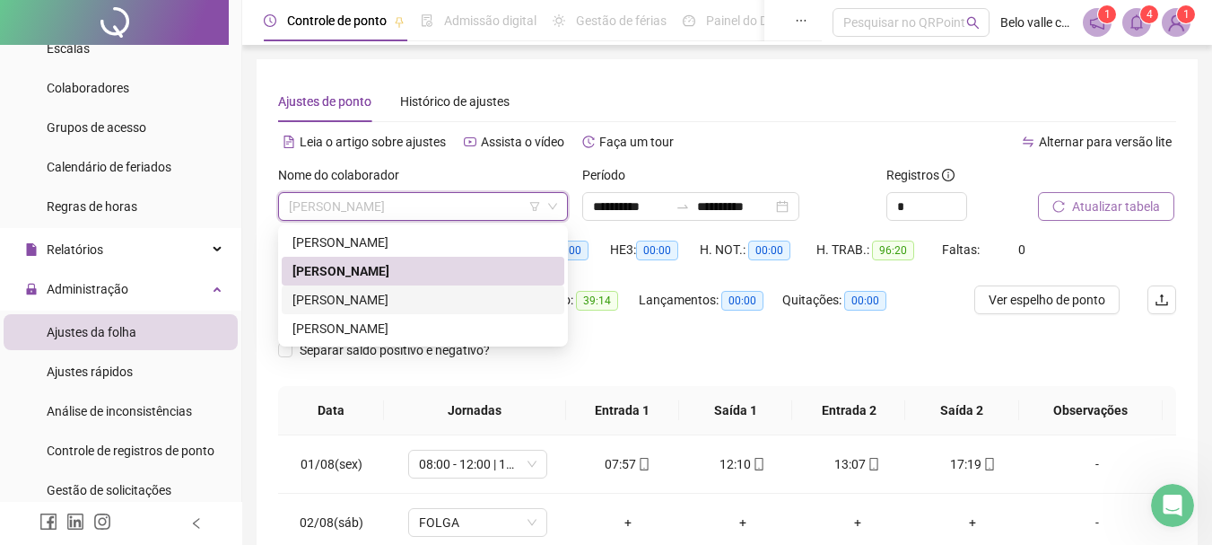
click at [367, 293] on div "[PERSON_NAME]" at bounding box center [422, 300] width 261 height 20
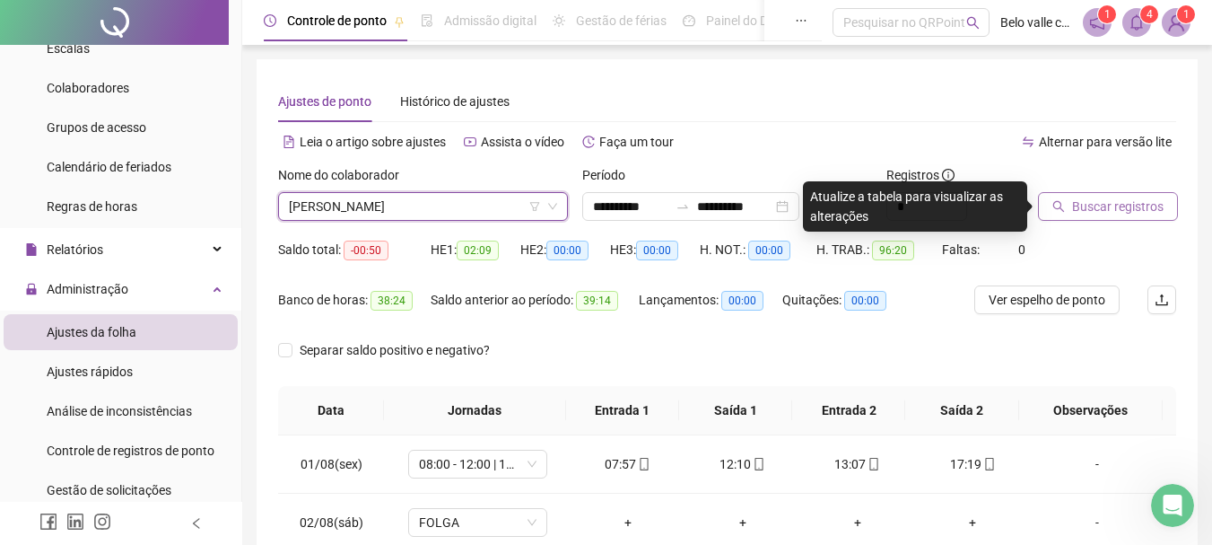
click at [1137, 214] on span "Buscar registros" at bounding box center [1118, 206] width 92 height 20
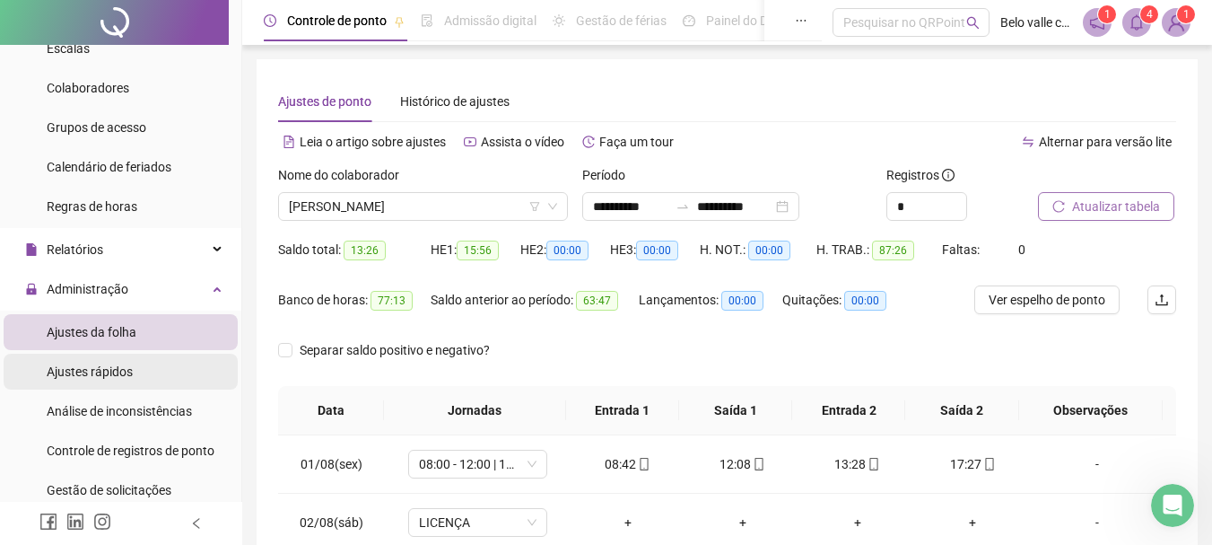
click at [150, 378] on li "Ajustes rápidos" at bounding box center [121, 371] width 234 height 36
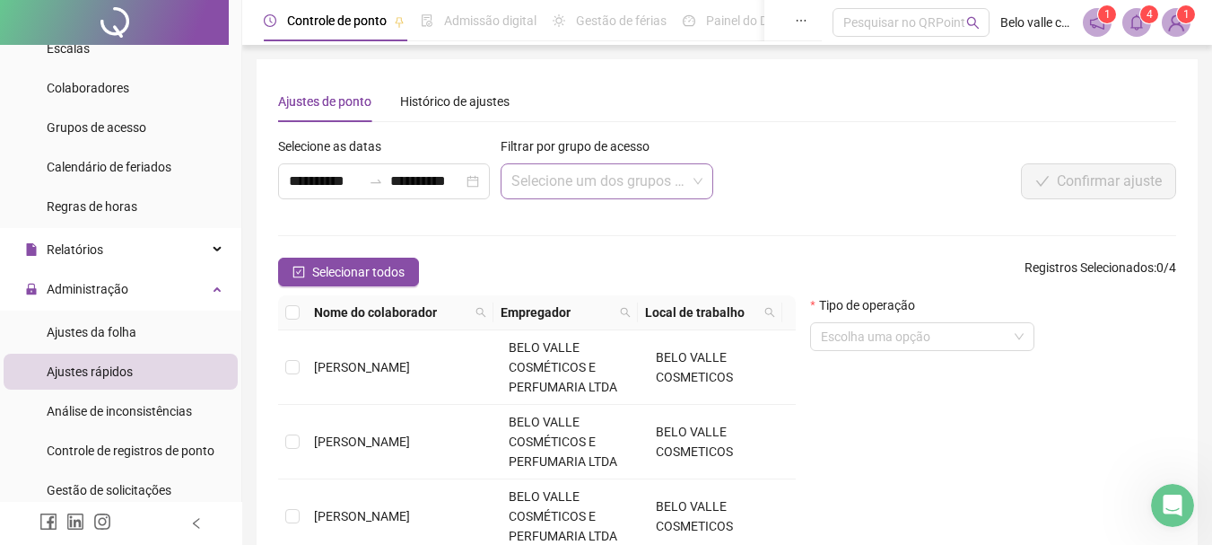
click at [549, 186] on input "search" at bounding box center [598, 181] width 174 height 34
click at [459, 110] on div "Histórico de ajustes" at bounding box center [454, 102] width 109 height 20
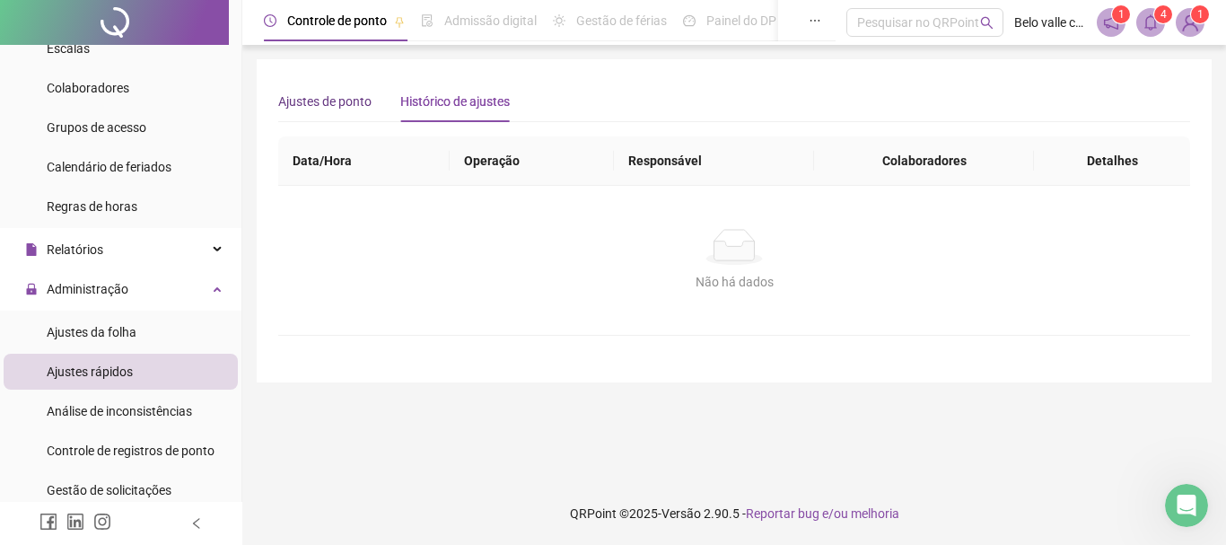
click at [336, 106] on div "Ajustes de ponto" at bounding box center [324, 102] width 93 height 20
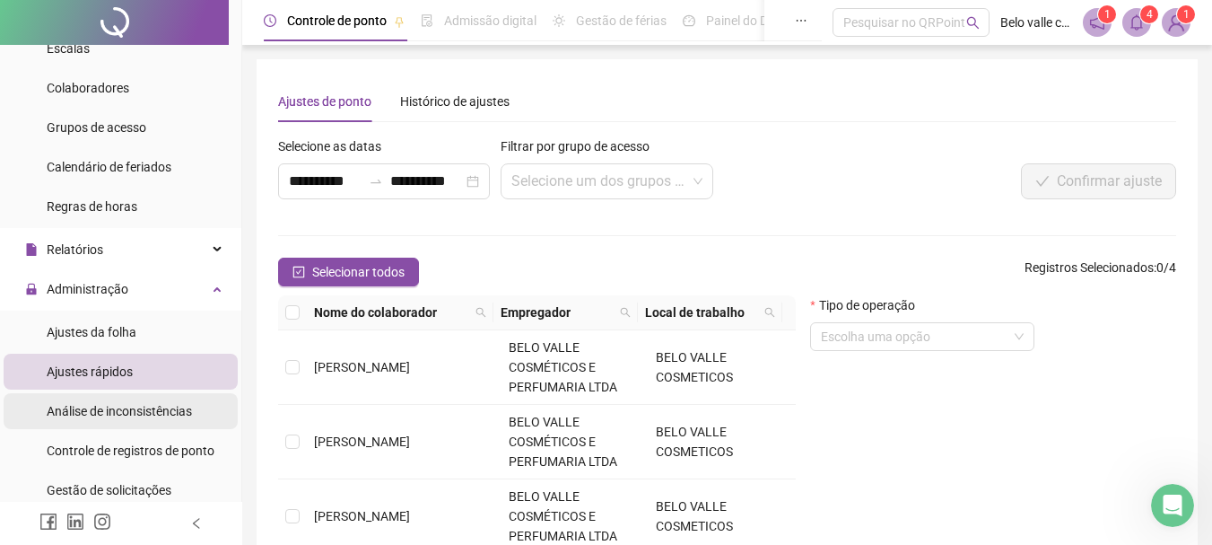
click at [108, 410] on span "Análise de inconsistências" at bounding box center [119, 411] width 145 height 14
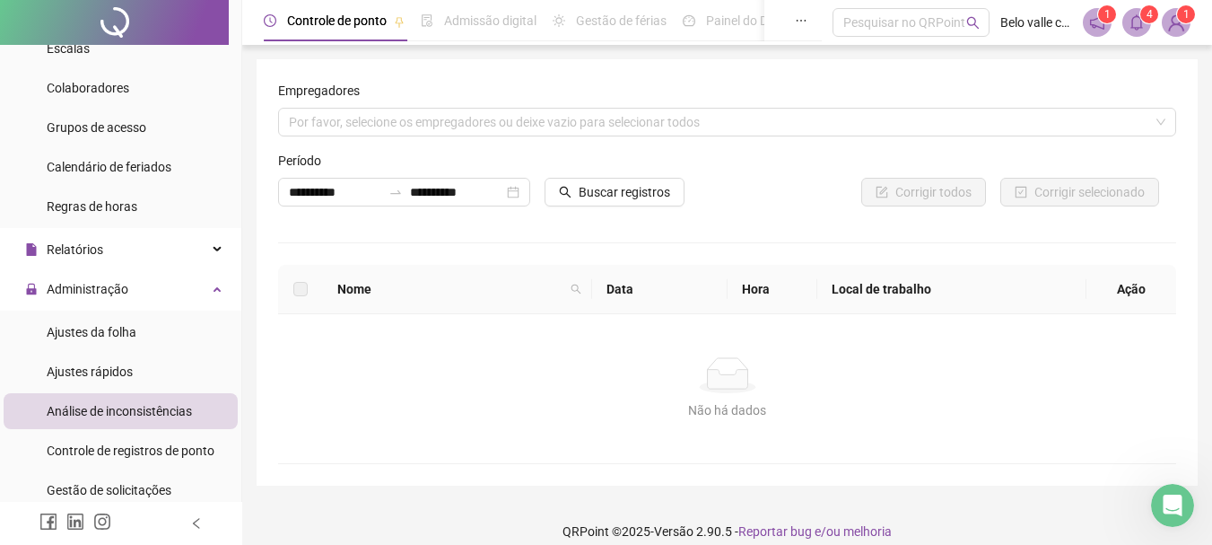
click at [297, 287] on label at bounding box center [300, 289] width 14 height 20
click at [511, 194] on icon "close-circle" at bounding box center [513, 192] width 13 height 13
click at [456, 194] on input at bounding box center [456, 192] width 92 height 20
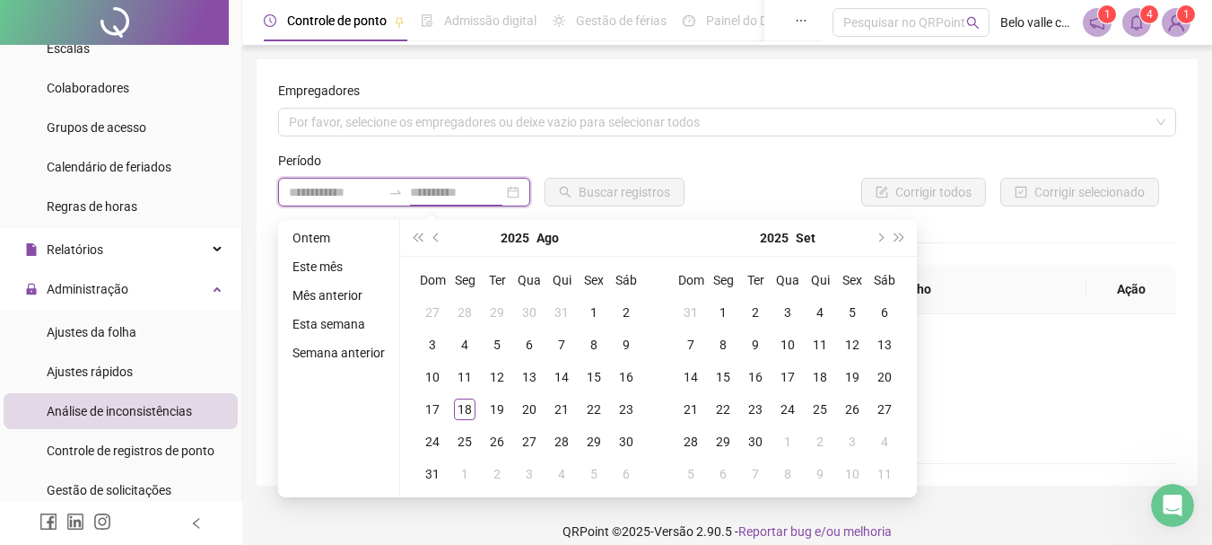
click at [340, 192] on input at bounding box center [335, 192] width 92 height 20
type input "**********"
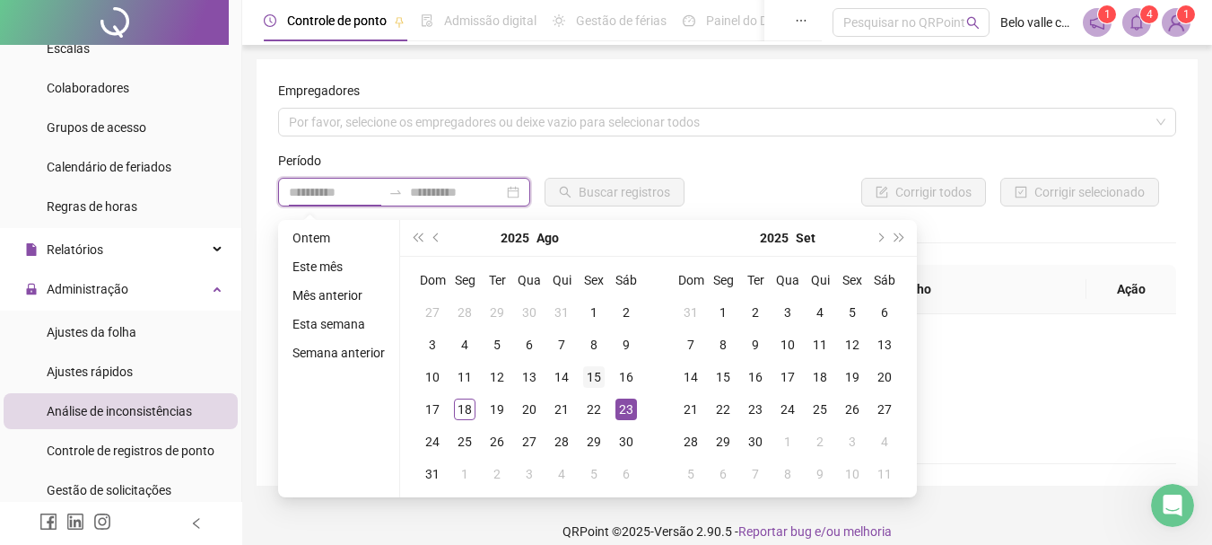
type input "**********"
click at [587, 378] on div "15" at bounding box center [594, 377] width 22 height 22
type input "**********"
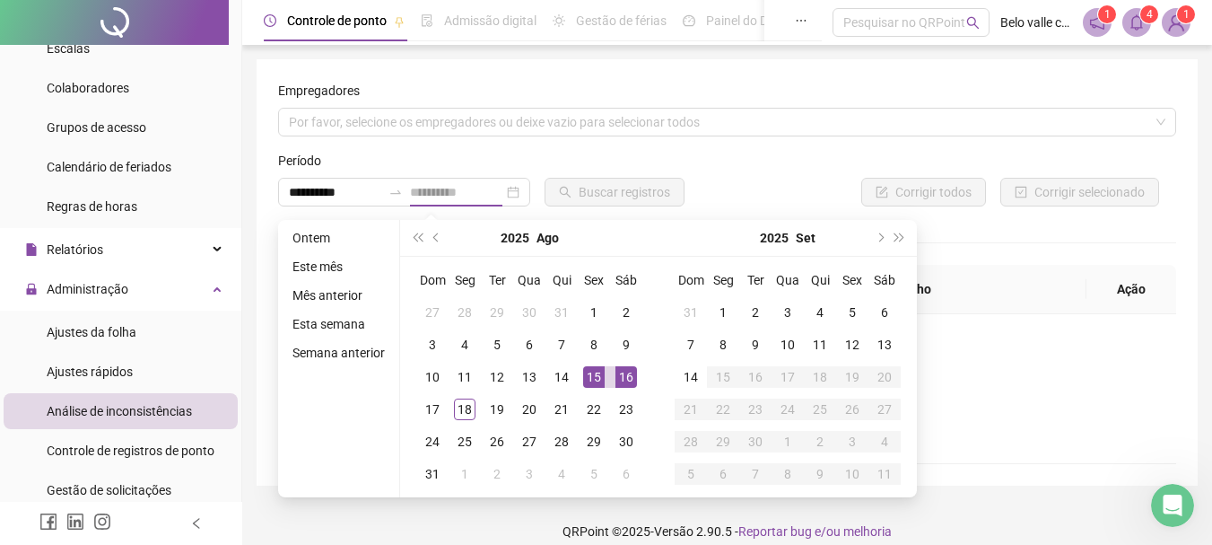
click at [624, 381] on div "16" at bounding box center [626, 377] width 22 height 22
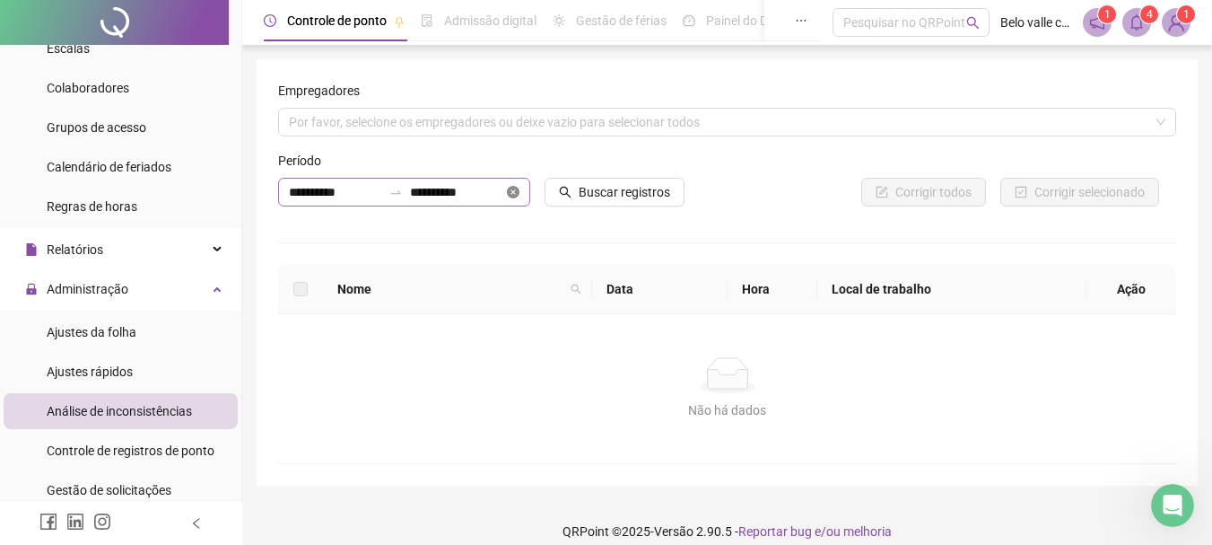
click at [510, 190] on icon "close-circle" at bounding box center [513, 192] width 13 height 13
click at [326, 196] on input at bounding box center [335, 192] width 92 height 20
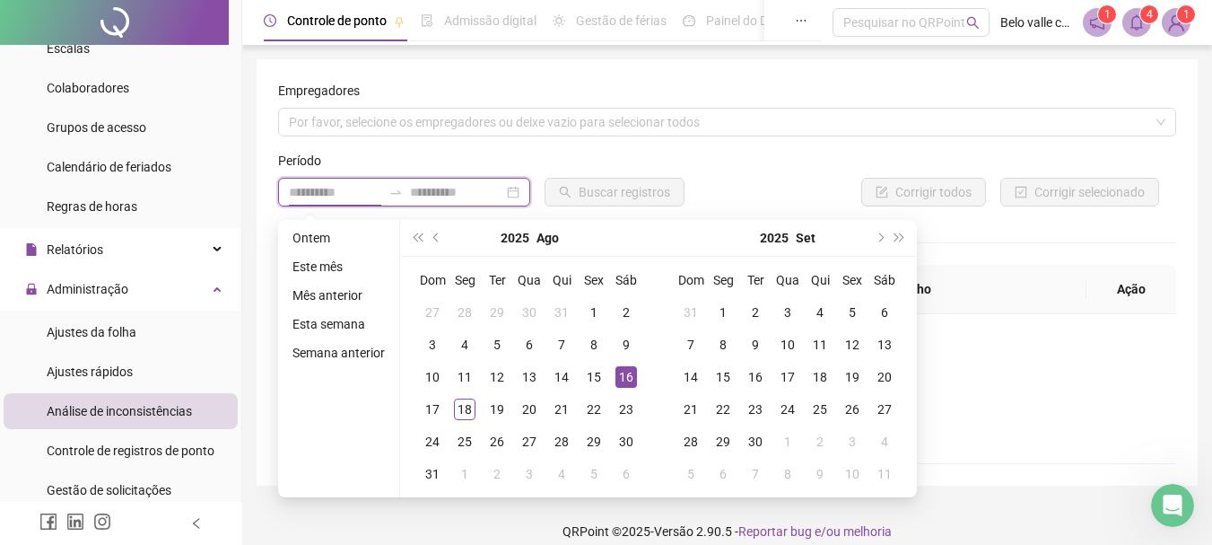
type input "**********"
click at [632, 375] on div "16" at bounding box center [626, 377] width 22 height 22
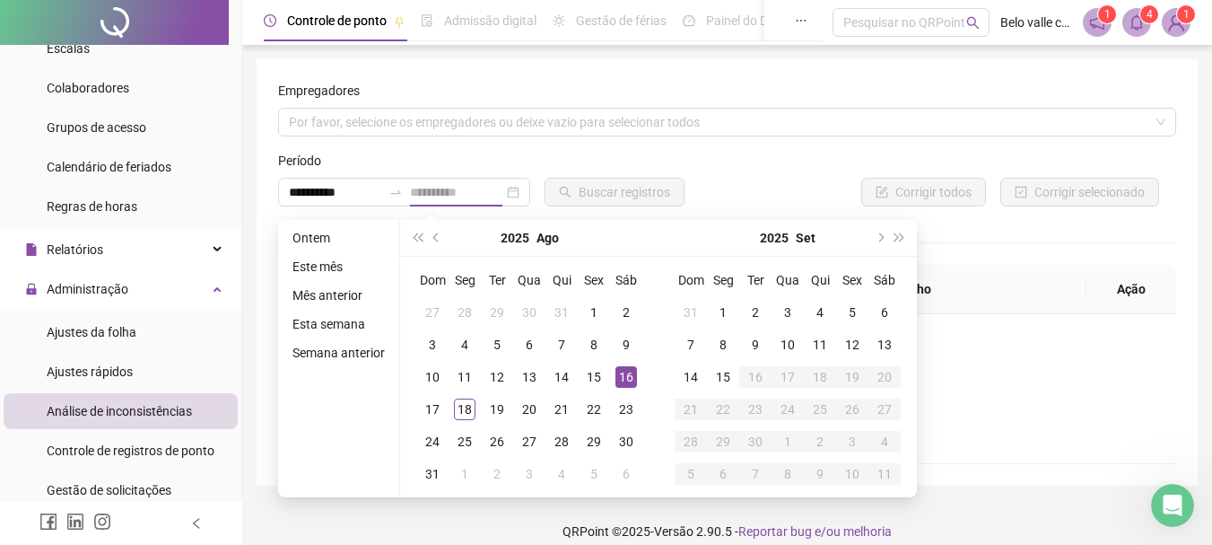
click at [632, 376] on div "16" at bounding box center [626, 377] width 22 height 22
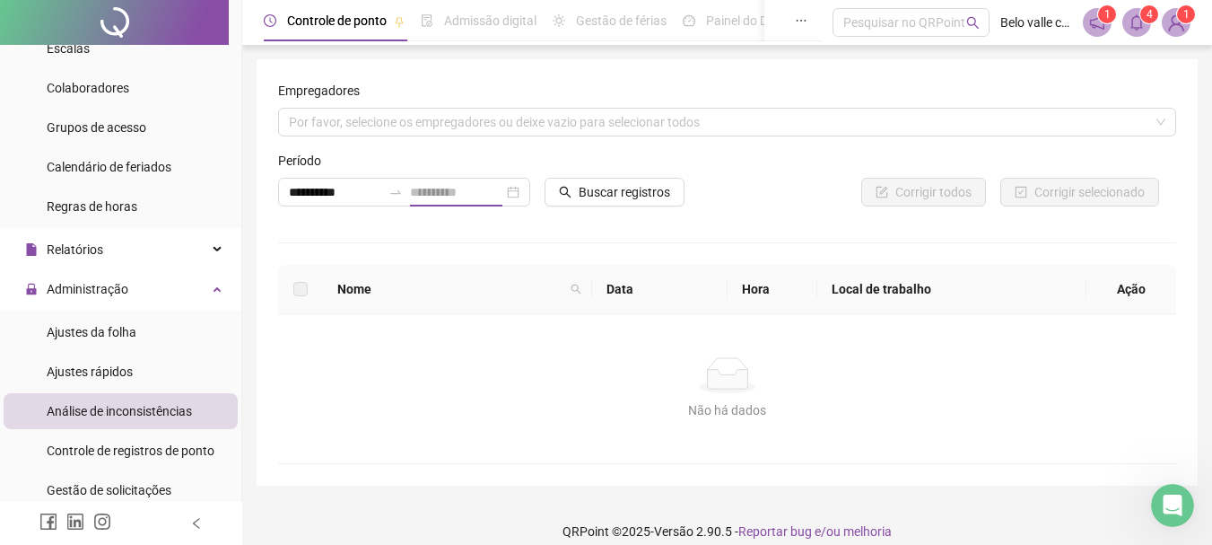
type input "**********"
click at [620, 196] on span "Buscar registros" at bounding box center [625, 192] width 92 height 20
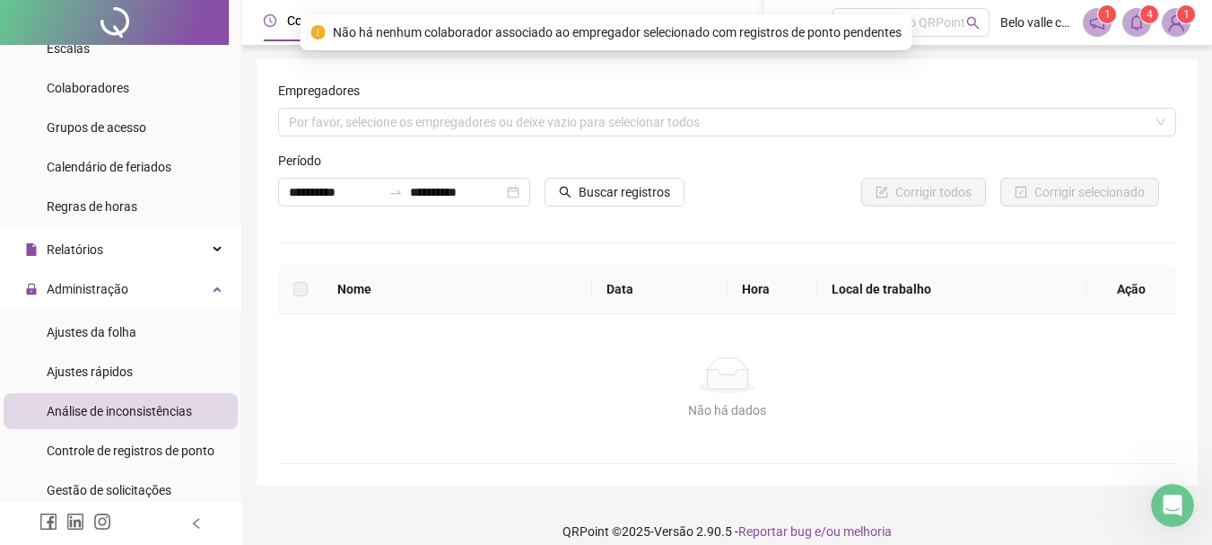
click at [303, 291] on label at bounding box center [300, 289] width 14 height 20
click at [379, 120] on div "Por favor, selecione os empregadores ou deixe vazio para selecionar todos" at bounding box center [727, 122] width 898 height 29
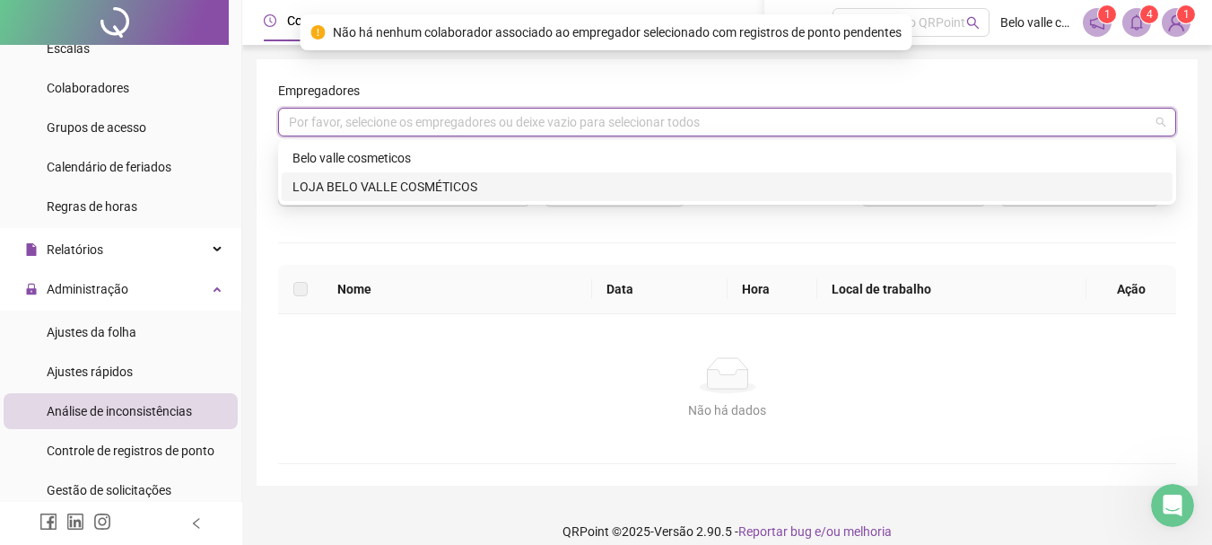
click at [366, 184] on div "LOJA BELO VALLE COSMÉTICOS" at bounding box center [726, 187] width 869 height 20
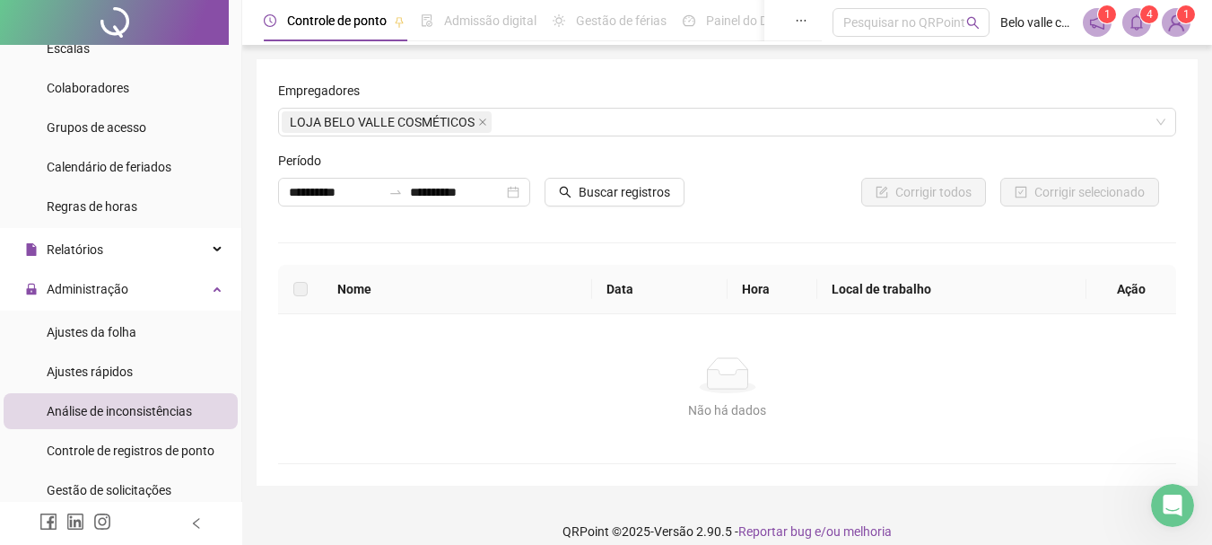
click at [513, 358] on div "Não há dados" at bounding box center [727, 375] width 855 height 36
click at [602, 196] on span "Buscar registros" at bounding box center [625, 192] width 92 height 20
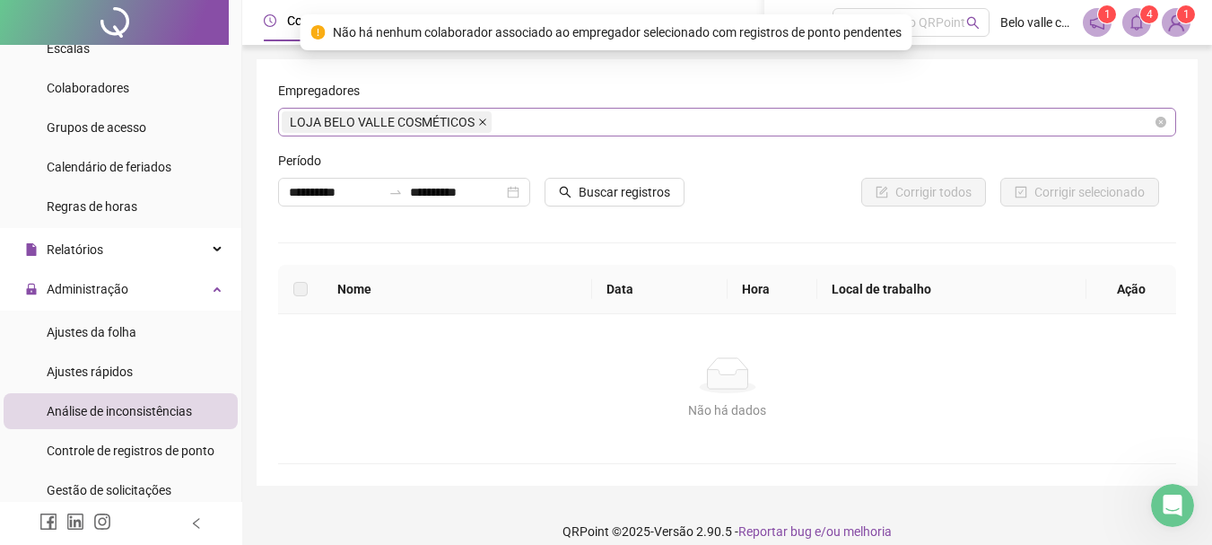
click at [479, 124] on icon "close" at bounding box center [482, 122] width 9 height 9
click at [479, 124] on div "Por favor, selecione os empregadores ou deixe vazio para selecionar todos" at bounding box center [727, 122] width 898 height 29
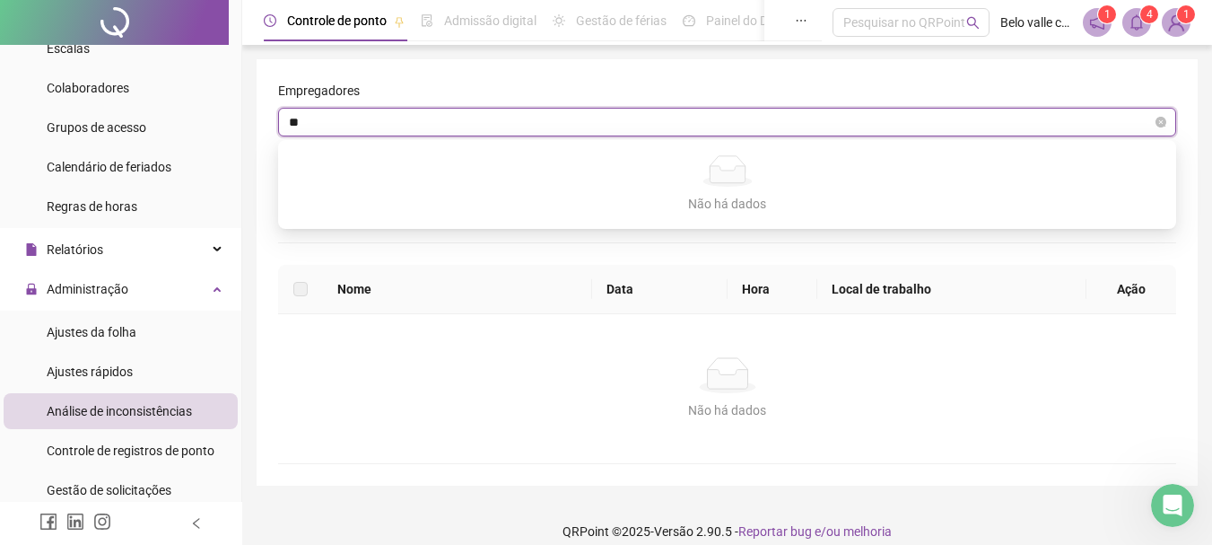
type input "*"
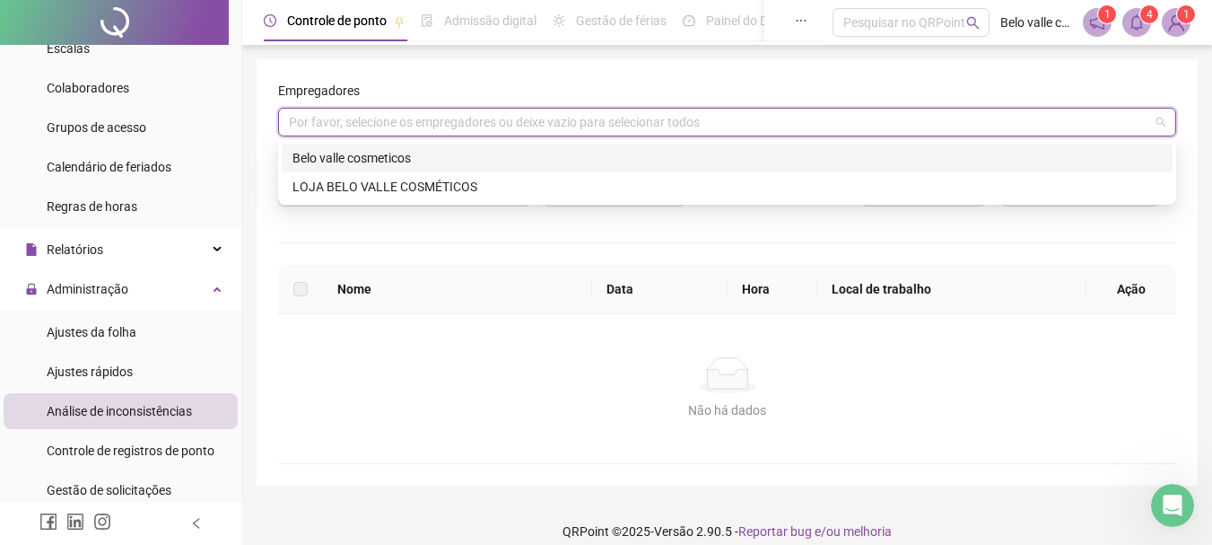
click at [358, 154] on div "Belo valle cosmeticos" at bounding box center [726, 158] width 869 height 20
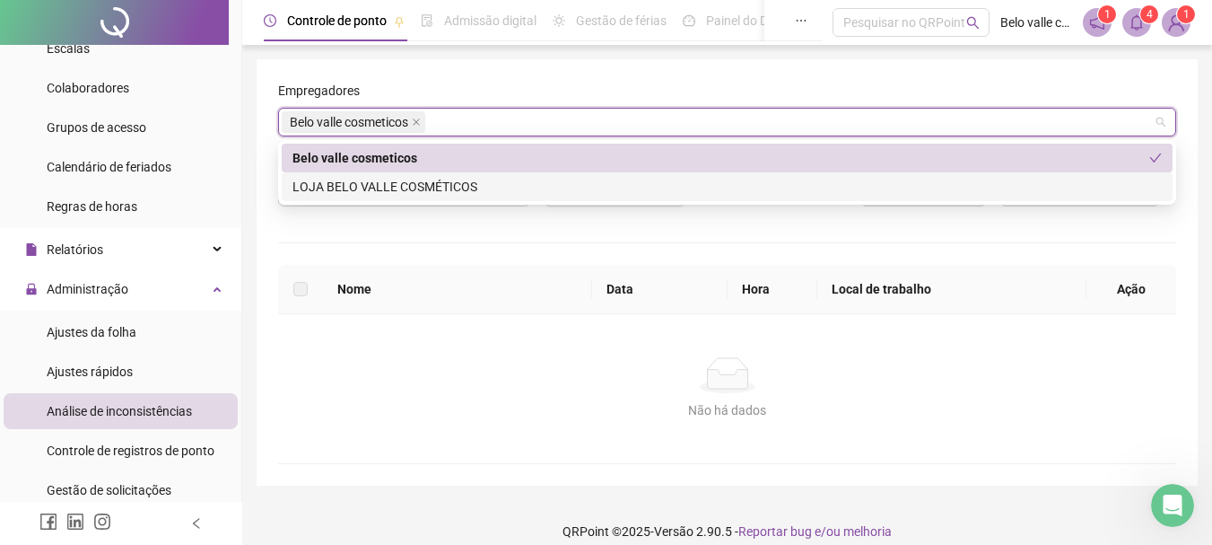
click at [1134, 222] on div "**********" at bounding box center [727, 272] width 898 height 383
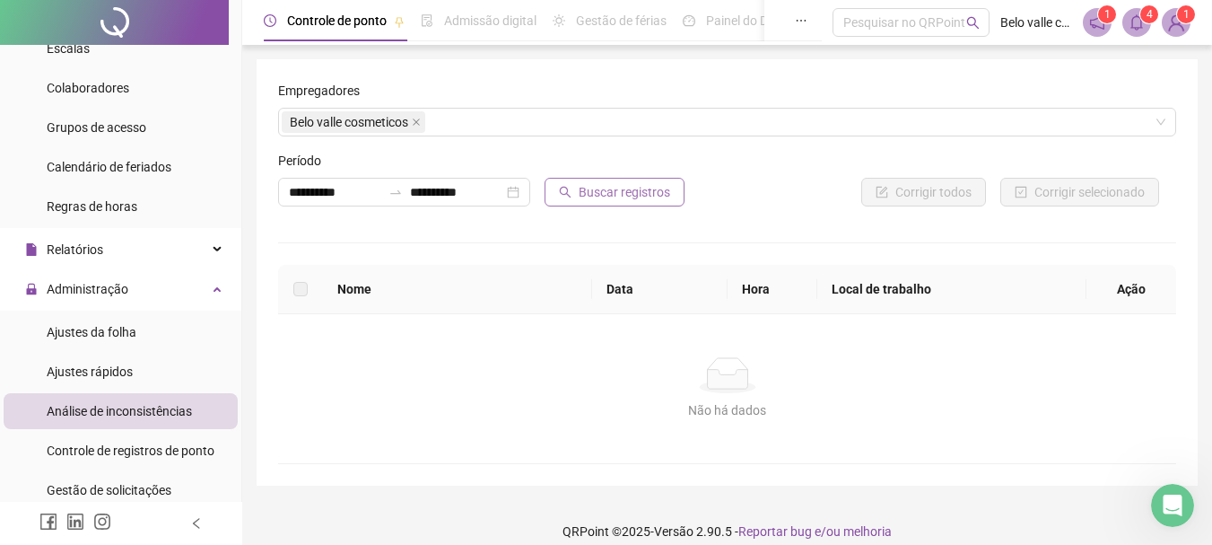
click at [588, 188] on span "Buscar registros" at bounding box center [625, 192] width 92 height 20
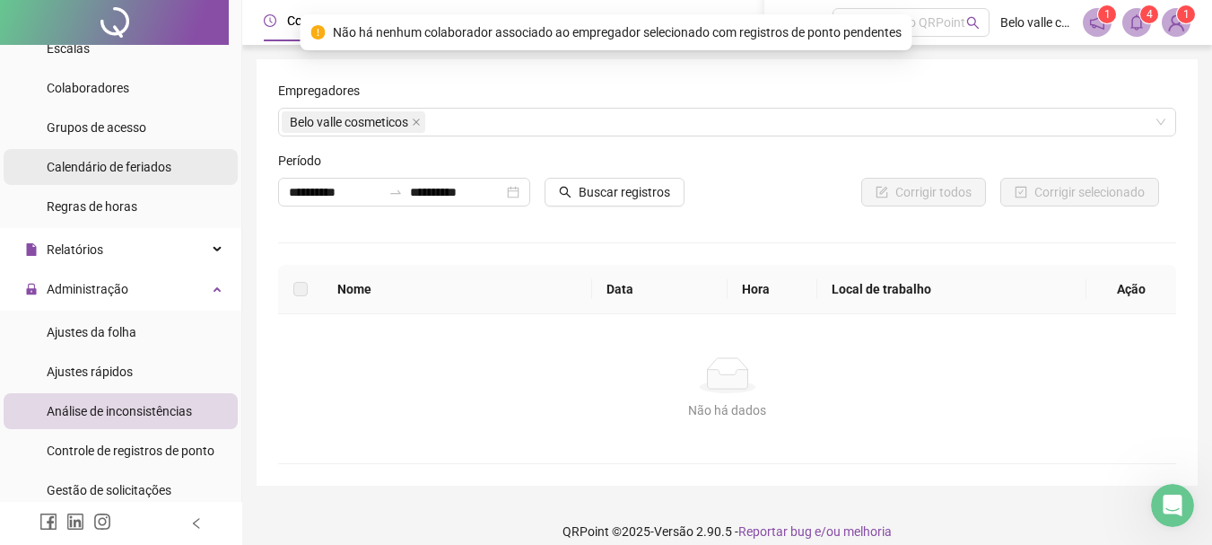
click at [112, 174] on span "Calendário de feriados" at bounding box center [109, 167] width 125 height 14
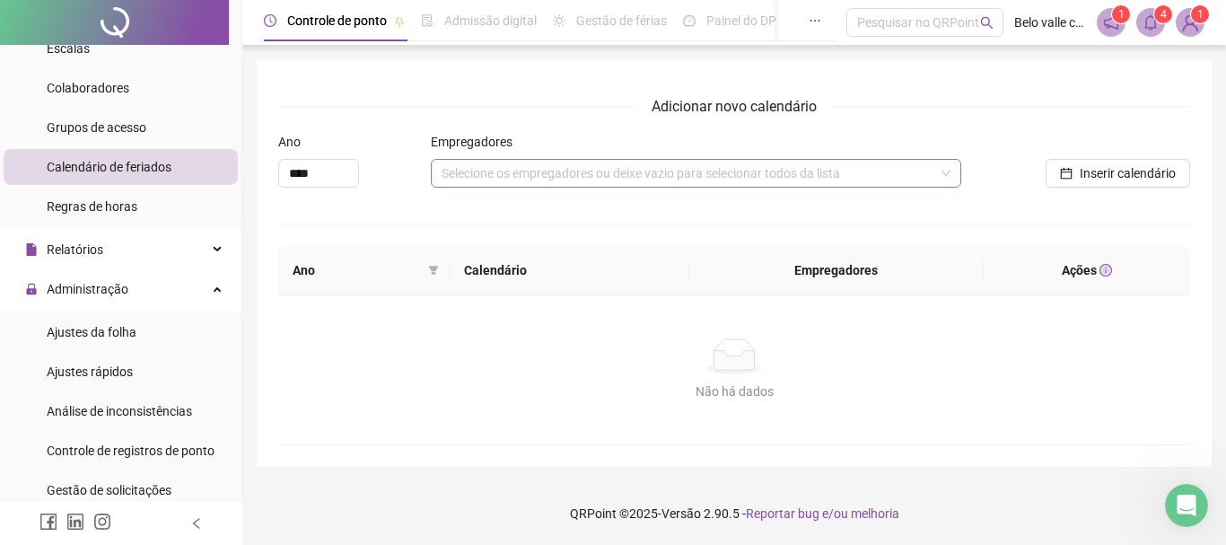
click at [548, 179] on div "Selecione os empregadores ou deixe vazio para selecionar todos da lista" at bounding box center [696, 173] width 531 height 29
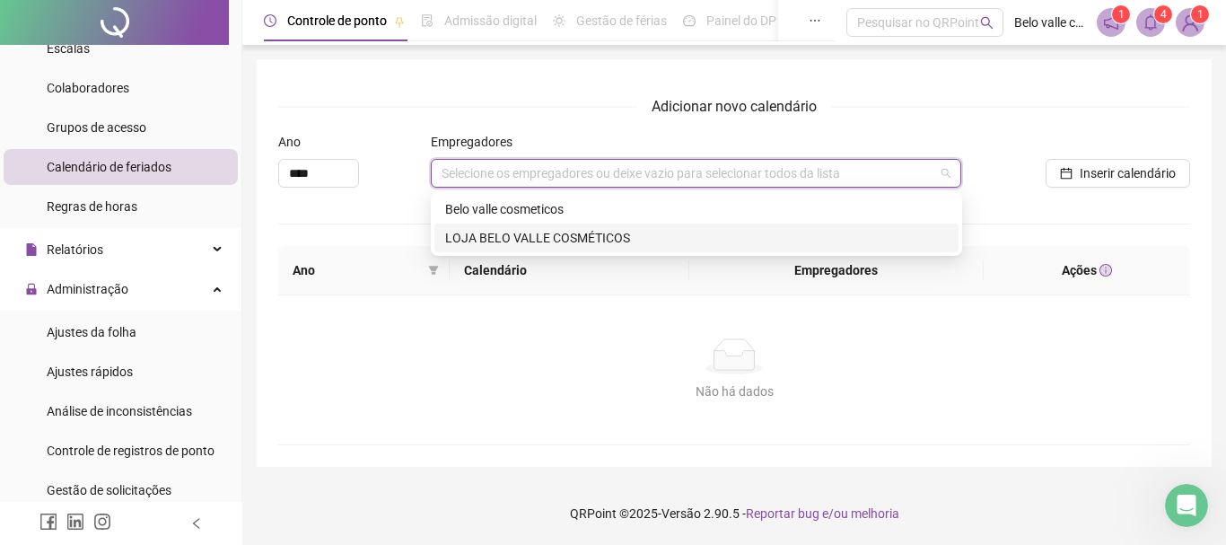
click at [497, 239] on div "LOJA BELO VALLE COSMÉTICOS" at bounding box center [696, 238] width 502 height 20
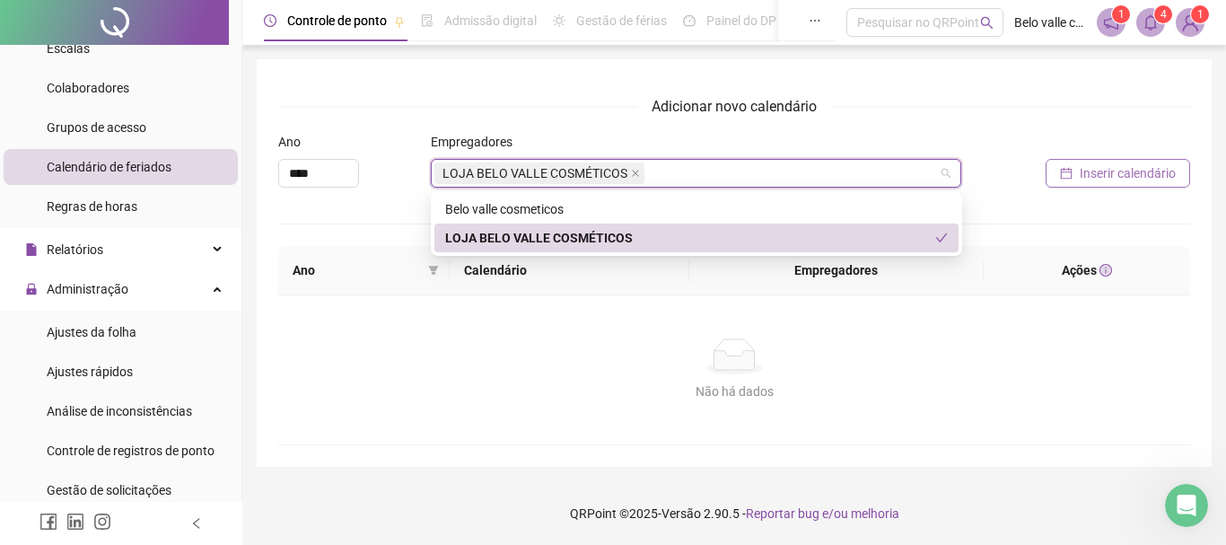
click at [1109, 177] on span "Inserir calendário" at bounding box center [1127, 173] width 96 height 20
